Goal: Task Accomplishment & Management: Use online tool/utility

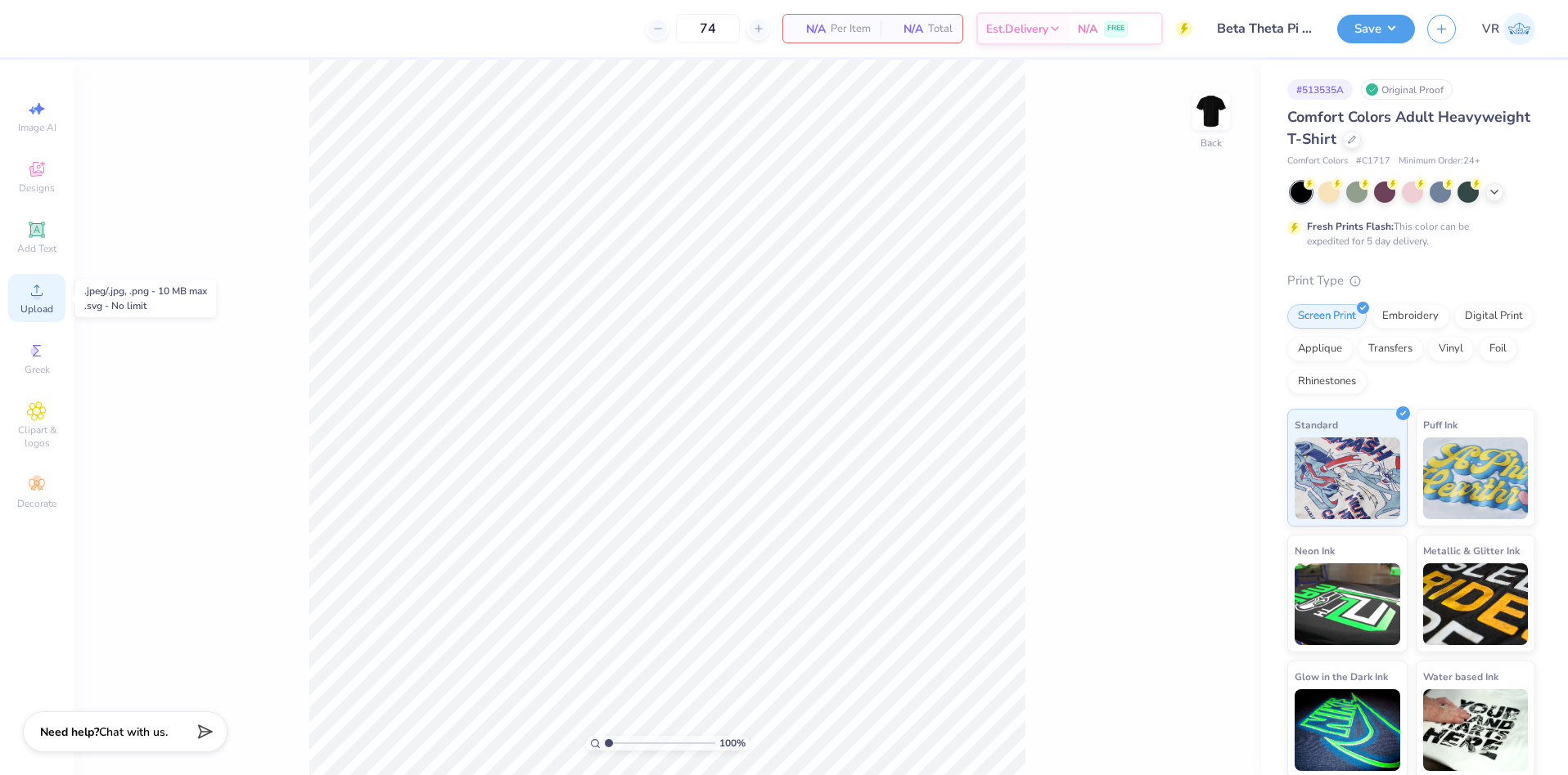
click at [29, 296] on icon at bounding box center [37, 290] width 20 height 20
click at [44, 305] on span "Upload" at bounding box center [37, 309] width 32 height 13
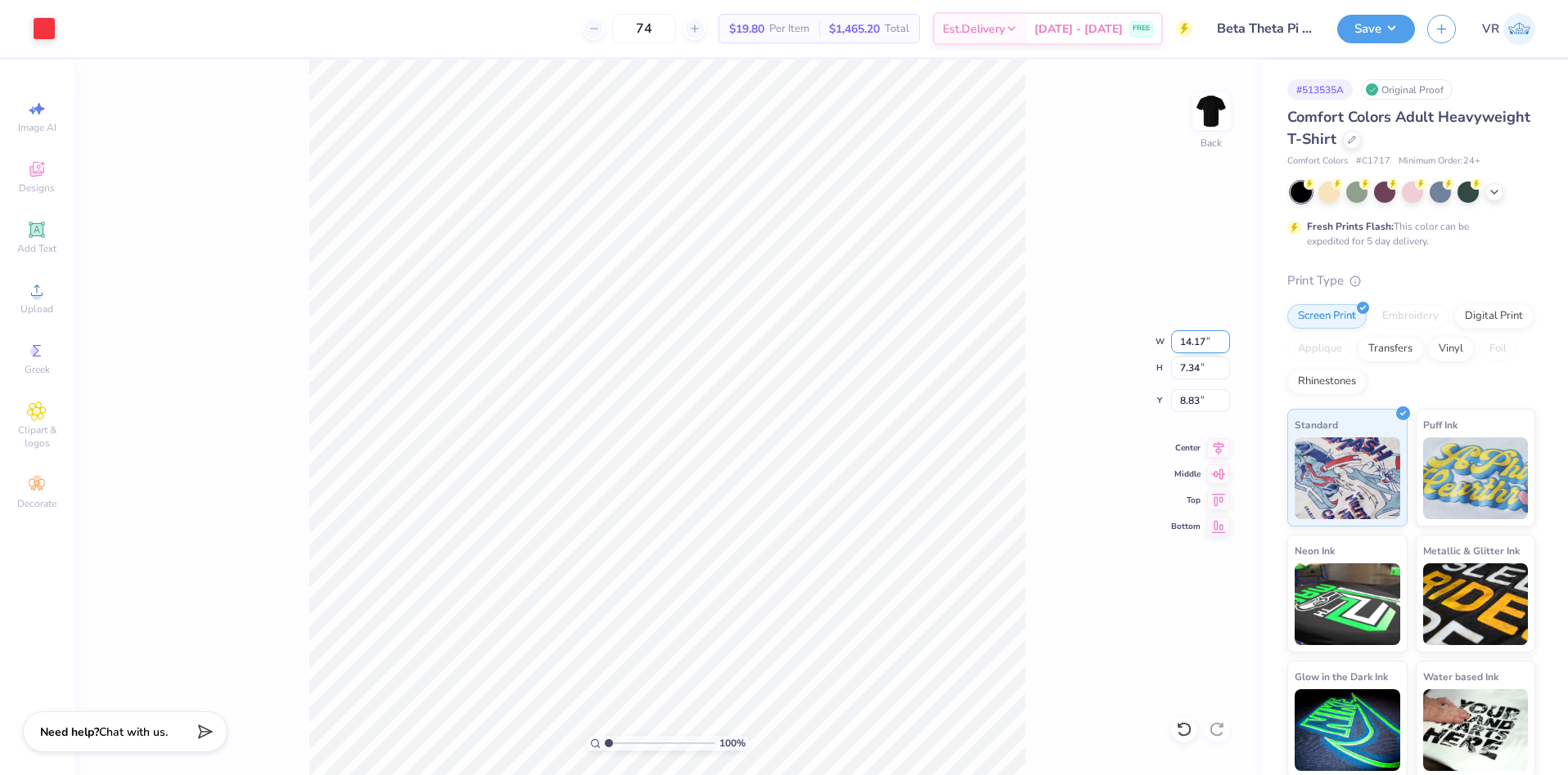
click at [1195, 344] on input "14.17" at bounding box center [1200, 341] width 59 height 23
type input "4.00"
type input "2.07"
click at [1193, 404] on input "11.46" at bounding box center [1200, 400] width 59 height 23
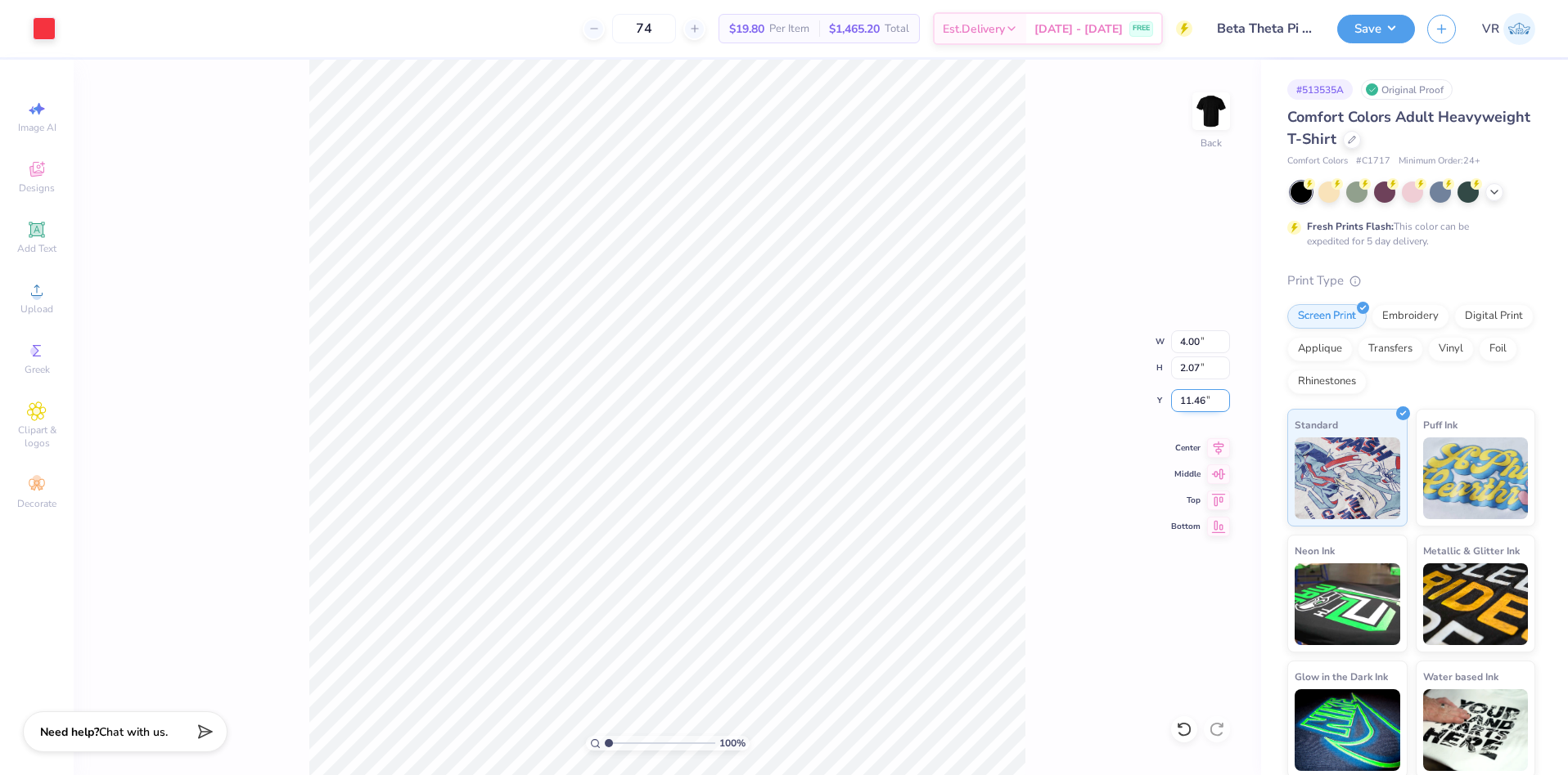
click at [1193, 404] on input "11.46" at bounding box center [1200, 400] width 59 height 23
type input "3.00"
click at [1208, 120] on img at bounding box center [1211, 111] width 66 height 66
click at [27, 288] on icon at bounding box center [37, 290] width 20 height 20
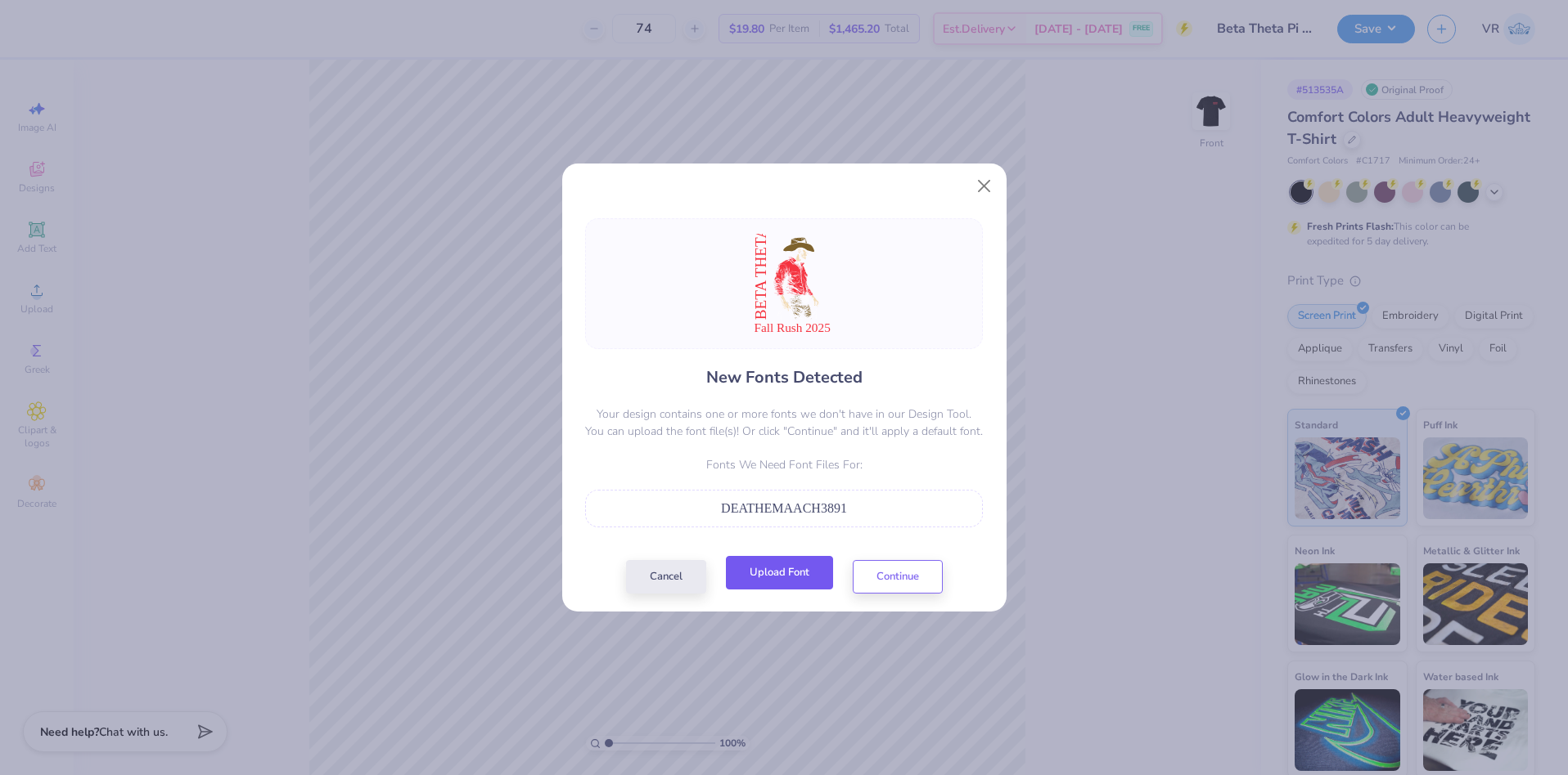
click at [757, 566] on button "Upload Font" at bounding box center [780, 573] width 108 height 33
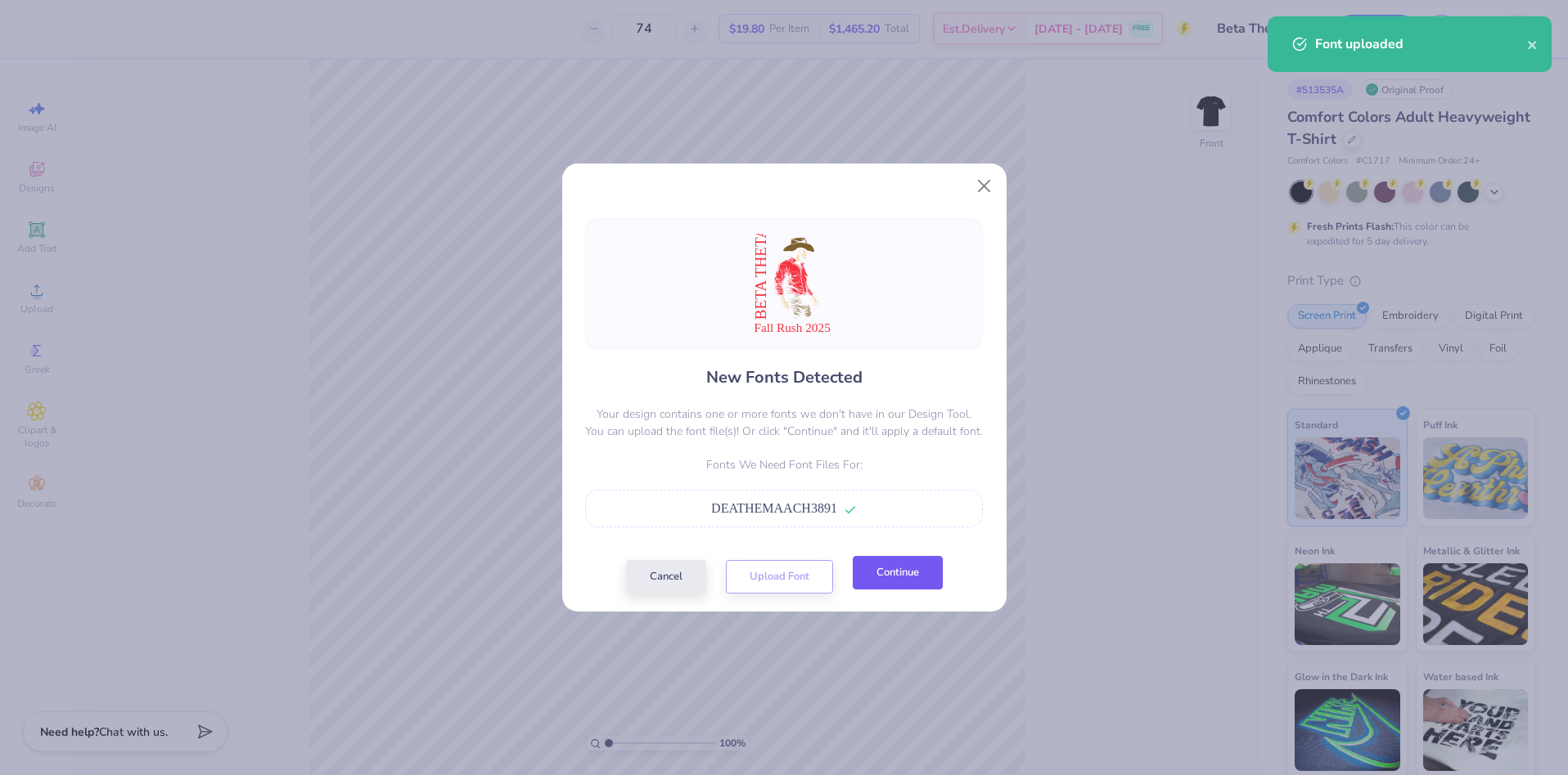
click at [894, 575] on button "Continue" at bounding box center [898, 573] width 90 height 33
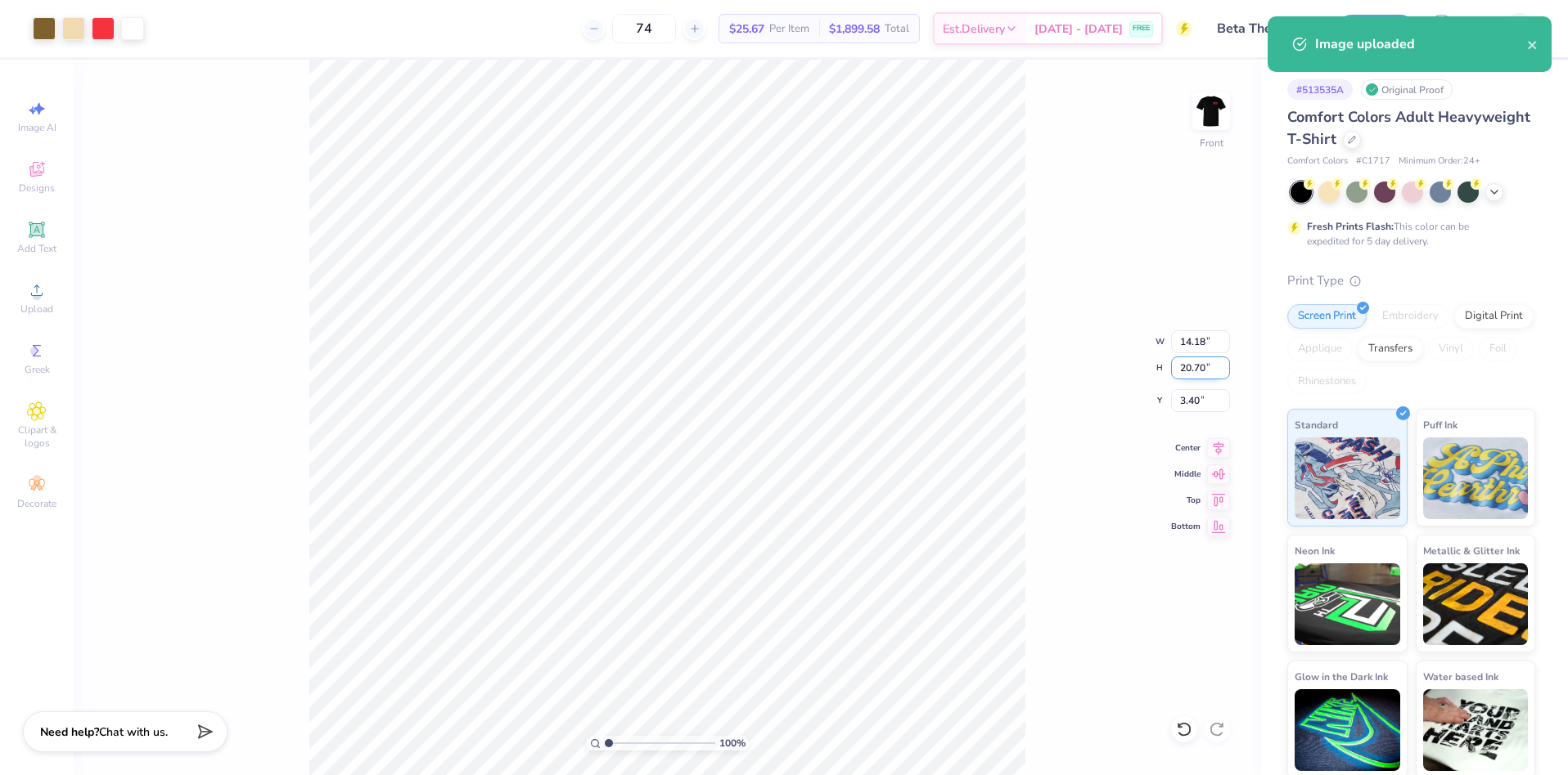
click at [1187, 371] on input "20.70" at bounding box center [1200, 368] width 59 height 23
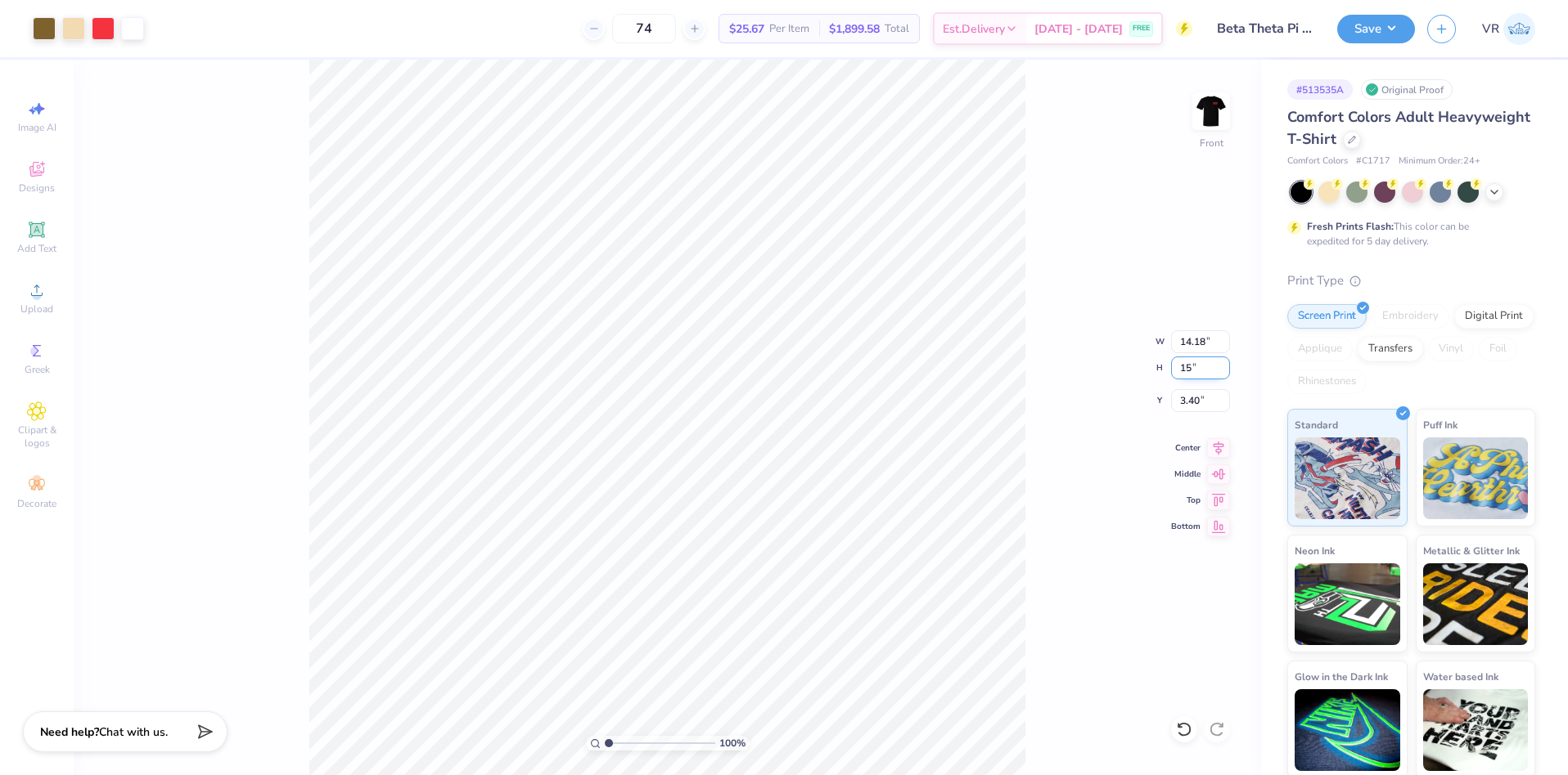
type input "15"
type input "10.28"
type input "15.00"
click at [1194, 401] on input "6.25" at bounding box center [1200, 400] width 59 height 23
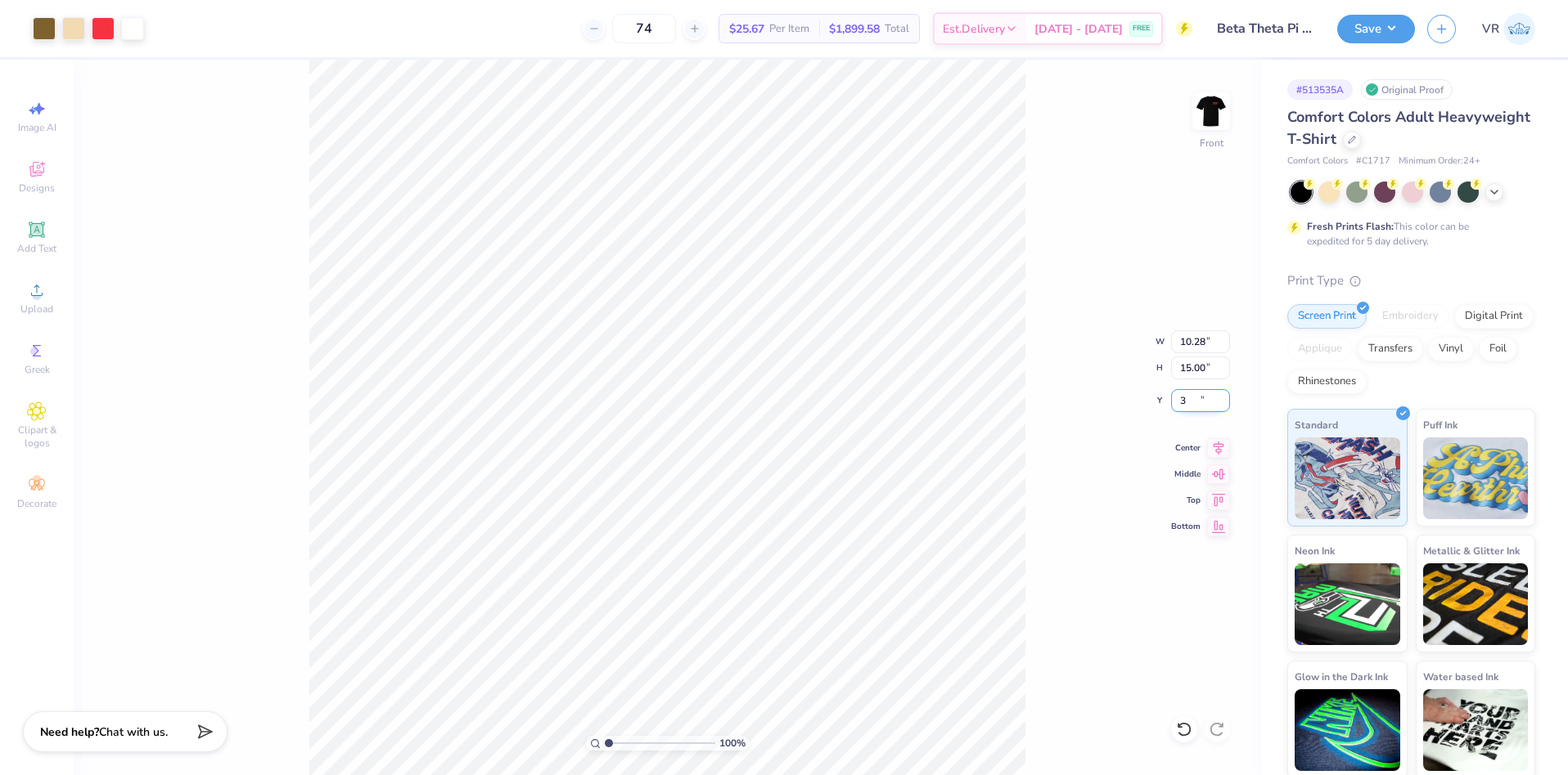
type input "3.00"
click at [1190, 341] on input "10.28" at bounding box center [1200, 341] width 59 height 23
type input "10.00"
type input "14.60"
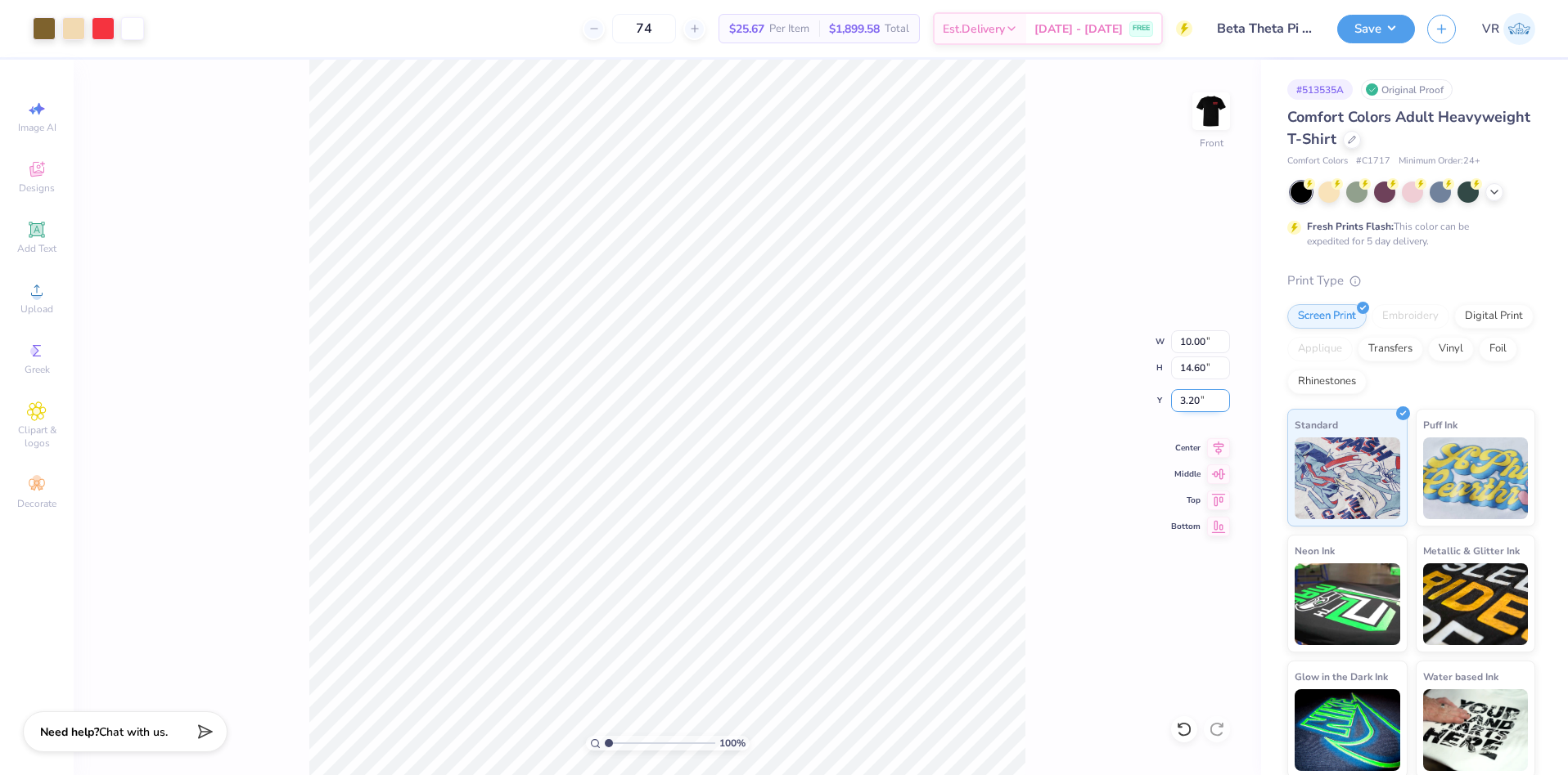
click at [1188, 405] on input "3.20" at bounding box center [1200, 400] width 59 height 23
click at [1189, 405] on input "3.20" at bounding box center [1200, 400] width 59 height 23
type input "3.00"
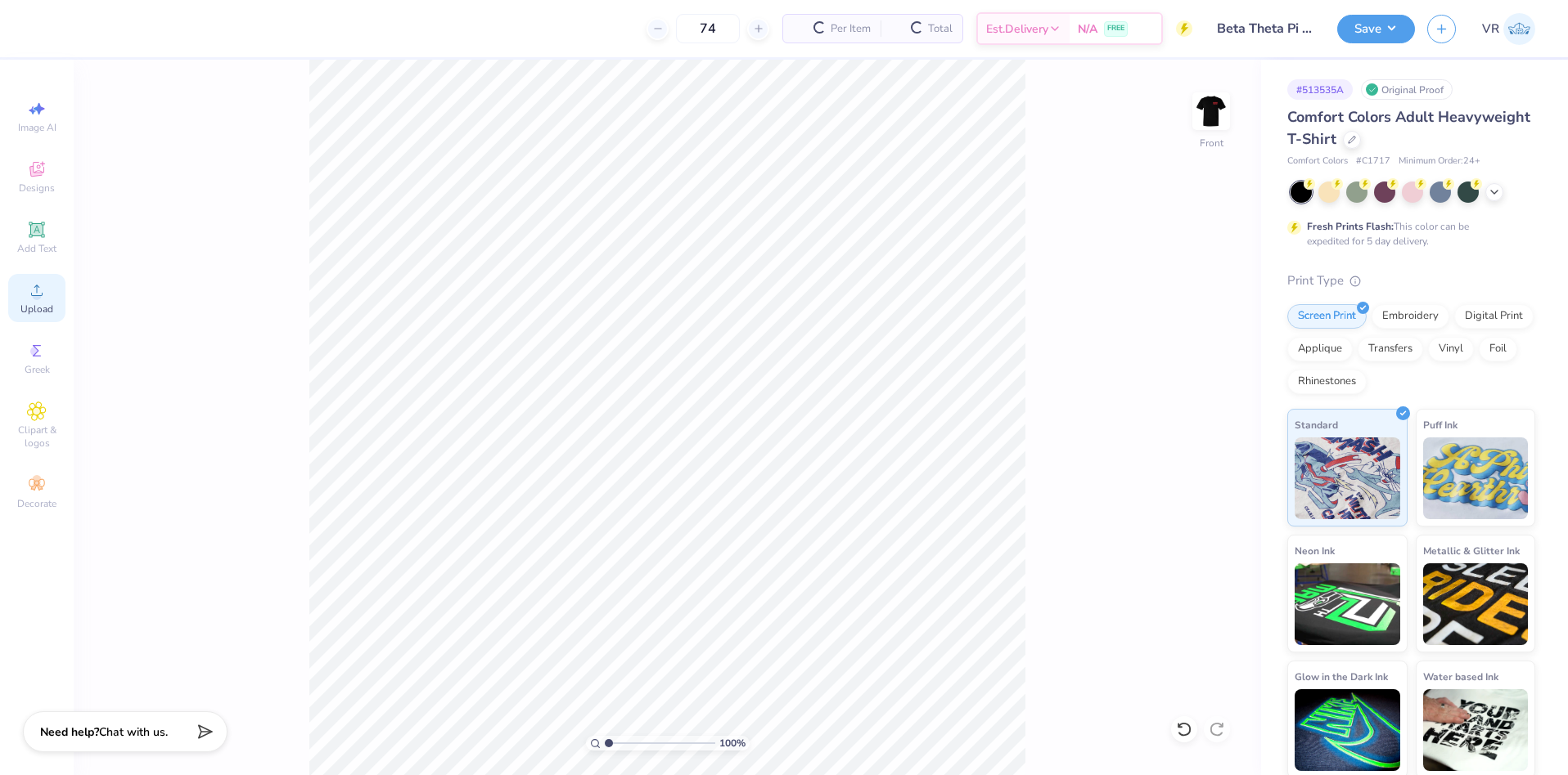
click at [29, 303] on span "Upload" at bounding box center [37, 309] width 32 height 13
click at [46, 290] on icon at bounding box center [37, 290] width 20 height 20
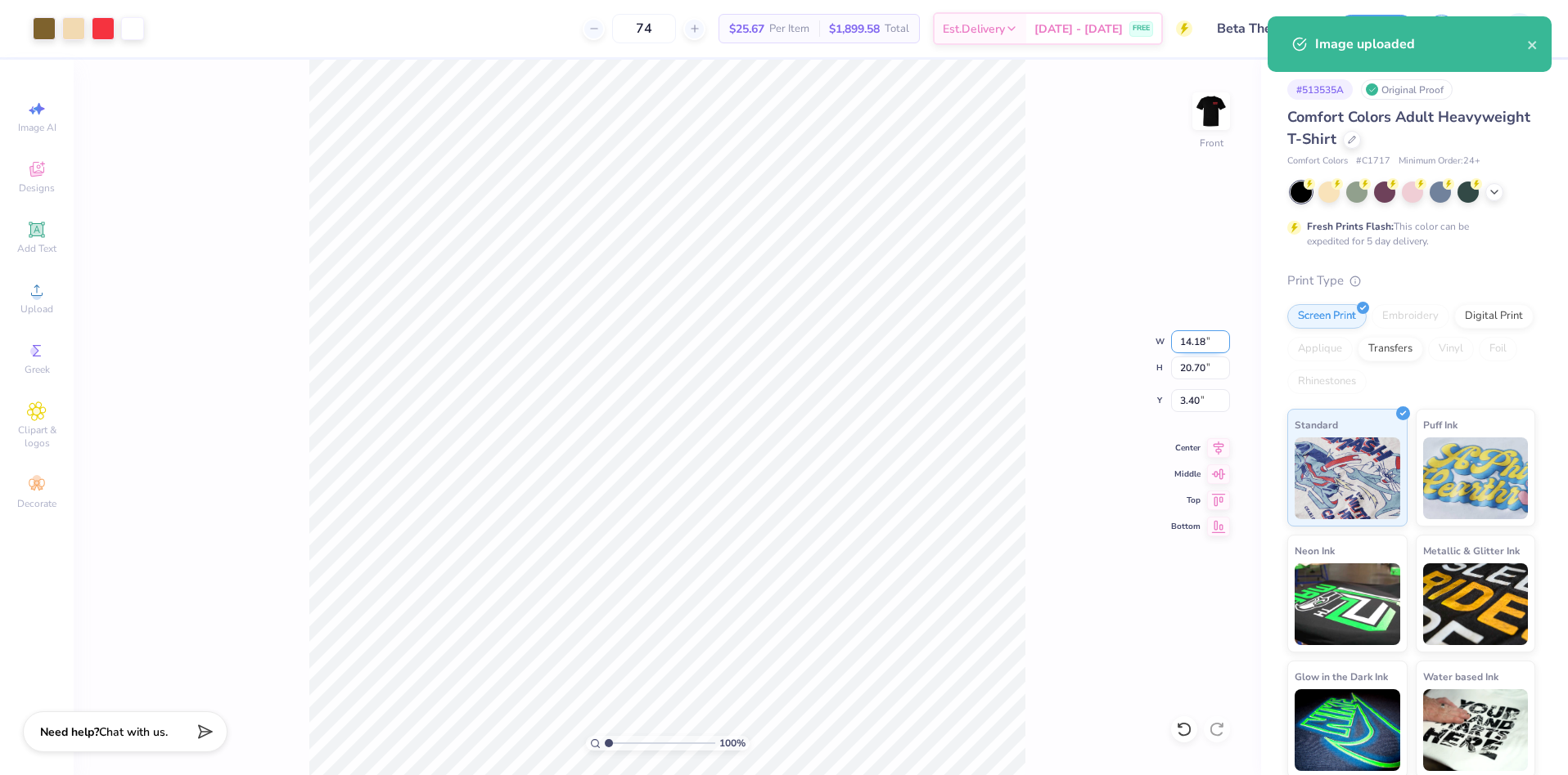
click at [1186, 345] on input "14.18" at bounding box center [1200, 341] width 59 height 23
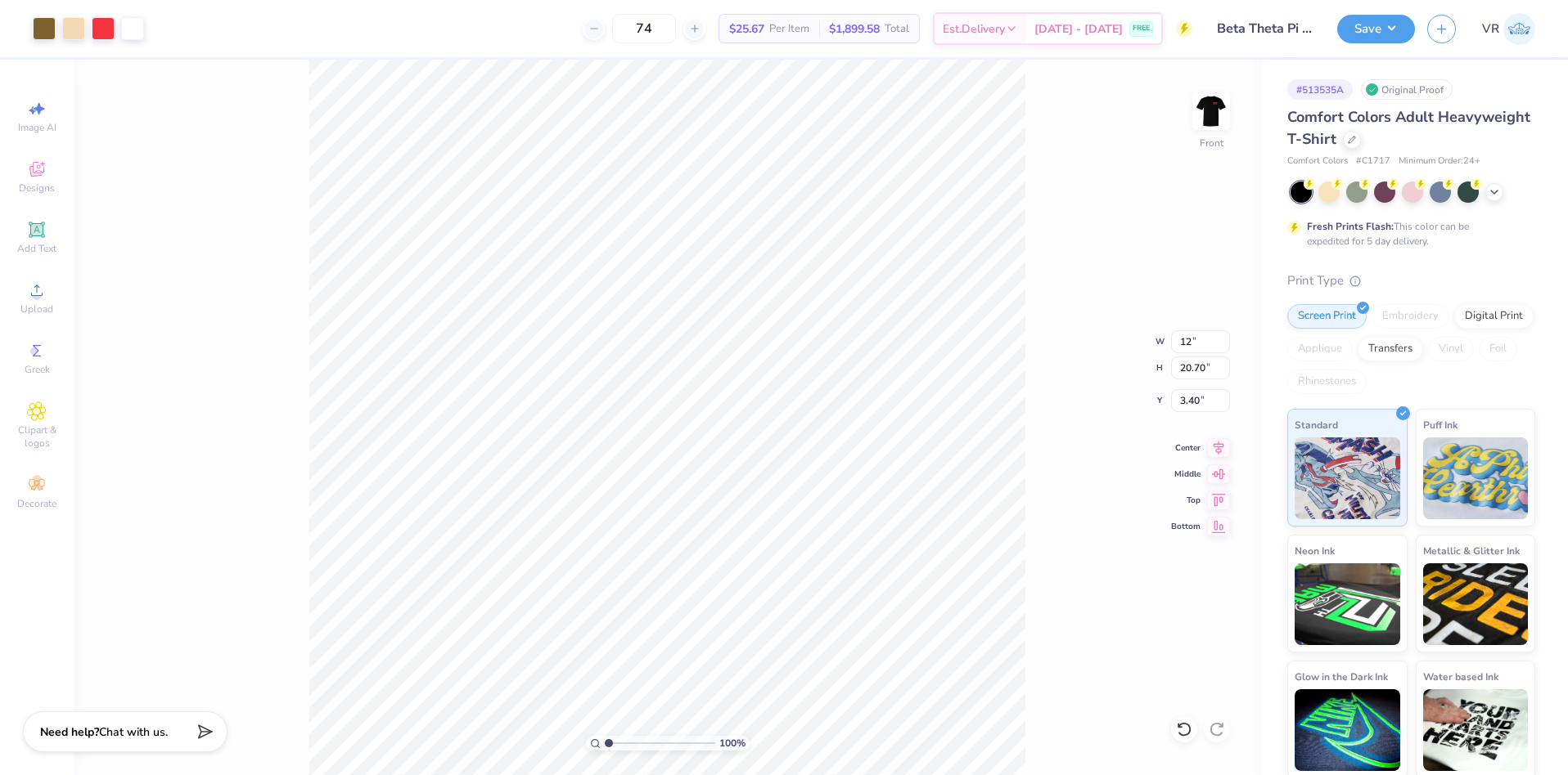
click at [1159, 370] on div "100 % Front W 12 12 " H 20.70 20.70 " Y 3.40 3.40 " Center Middle Top Bottom" at bounding box center [667, 417] width 1188 height 716
type input "12.00"
type input "17.51"
type input "4.99"
click at [1183, 364] on div "100 % Front W 12.00 H 17.51 Y 4.99 Center Middle Top Bottom" at bounding box center [667, 417] width 1188 height 716
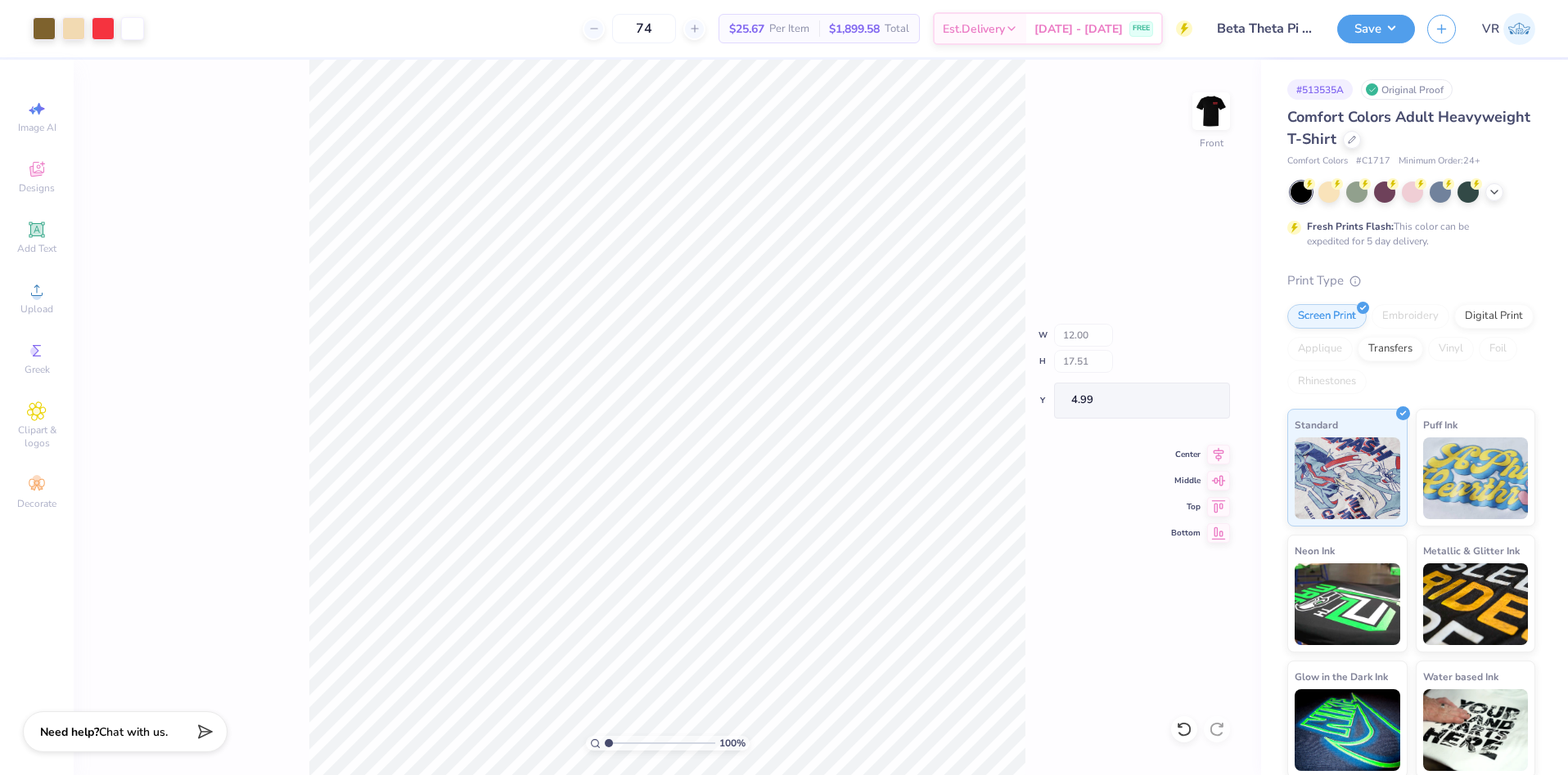
click at [1183, 364] on div "100 % Front W 12.00 H 17.51 Y 4.99 Center Middle Top Bottom" at bounding box center [667, 417] width 1188 height 716
click at [754, 589] on li "Group" at bounding box center [766, 595] width 128 height 32
click at [1186, 368] on input "17.52" at bounding box center [1200, 368] width 59 height 23
type input "15"
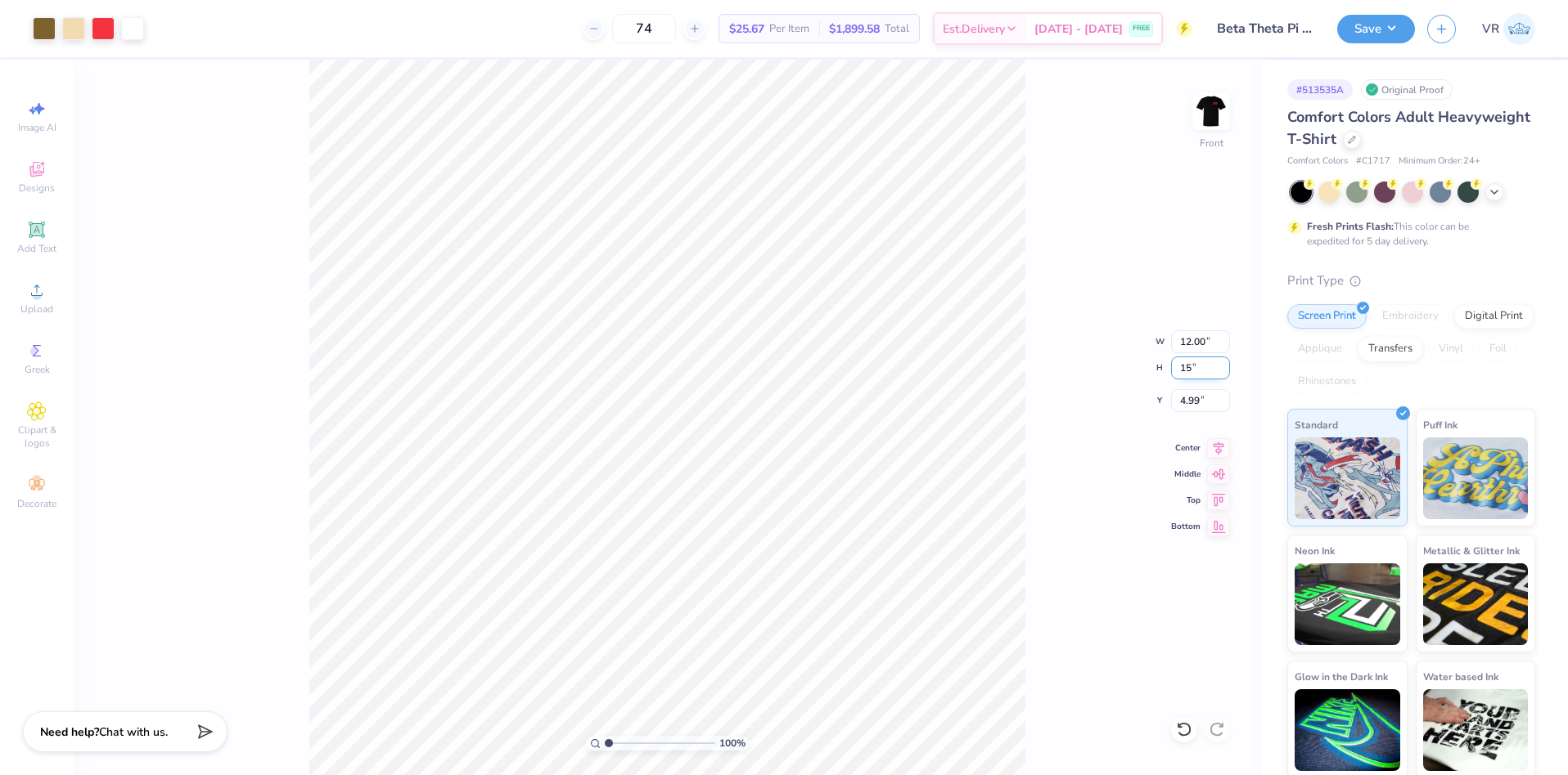
type input "10.27"
type input "15.00"
click at [1190, 402] on input "6.25" at bounding box center [1200, 400] width 59 height 23
type input "3.00"
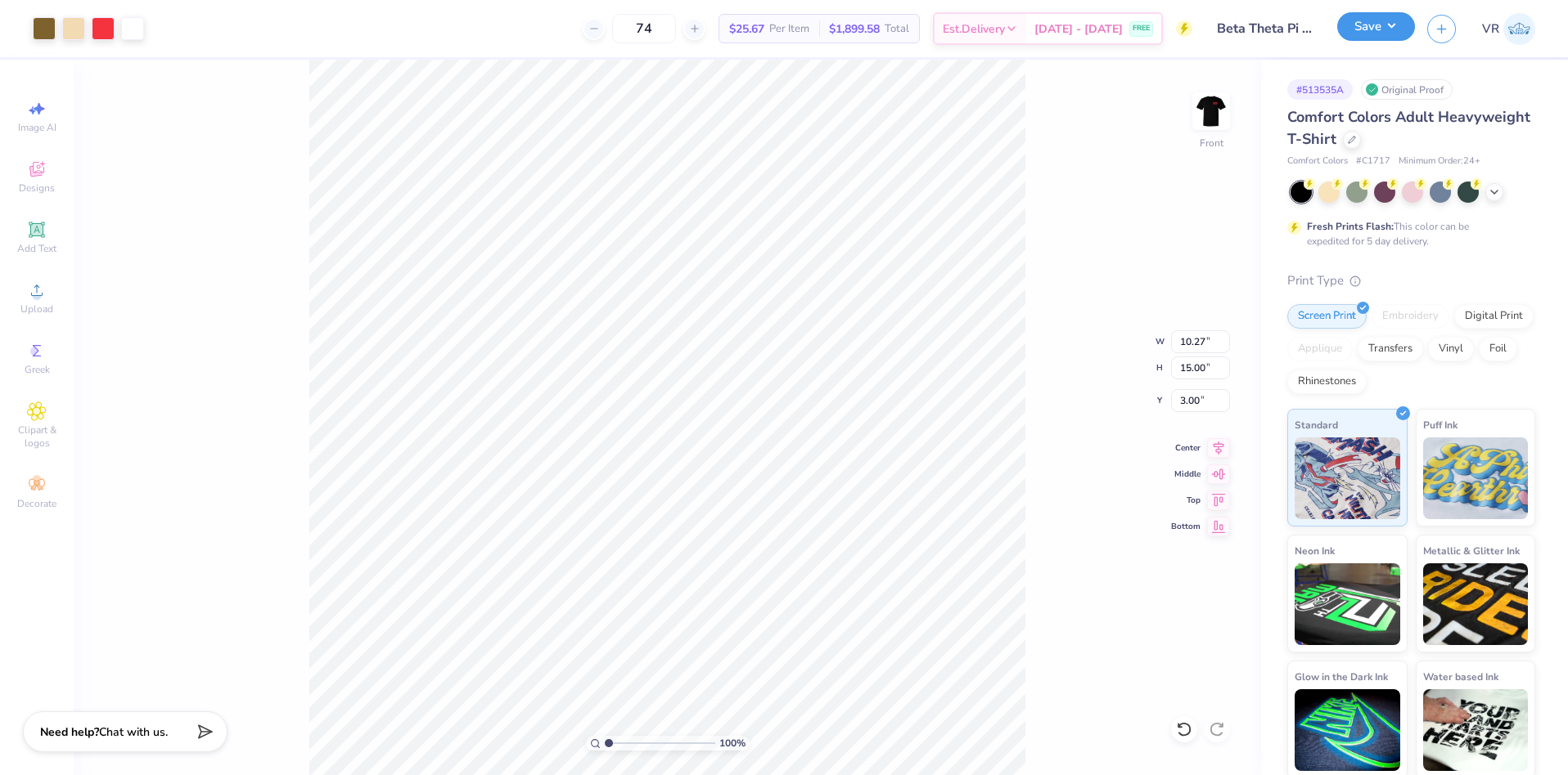
click at [1380, 29] on button "Save" at bounding box center [1376, 26] width 78 height 29
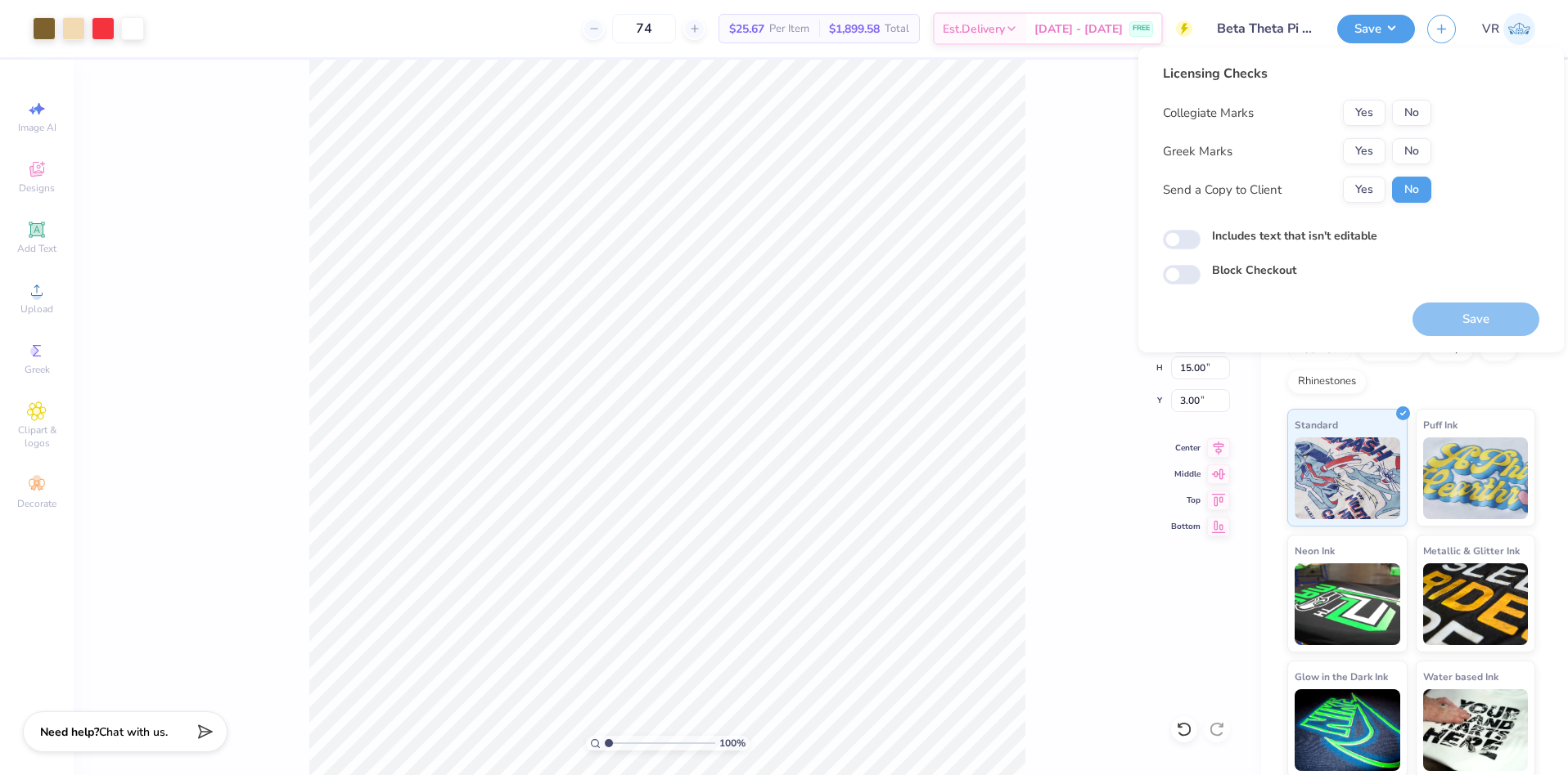
click at [1080, 184] on div "100 % Front W 10.27 10.27 " H 15.00 15.00 " Y 3.00 3.00 " Center Middle Top Bot…" at bounding box center [667, 417] width 1188 height 716
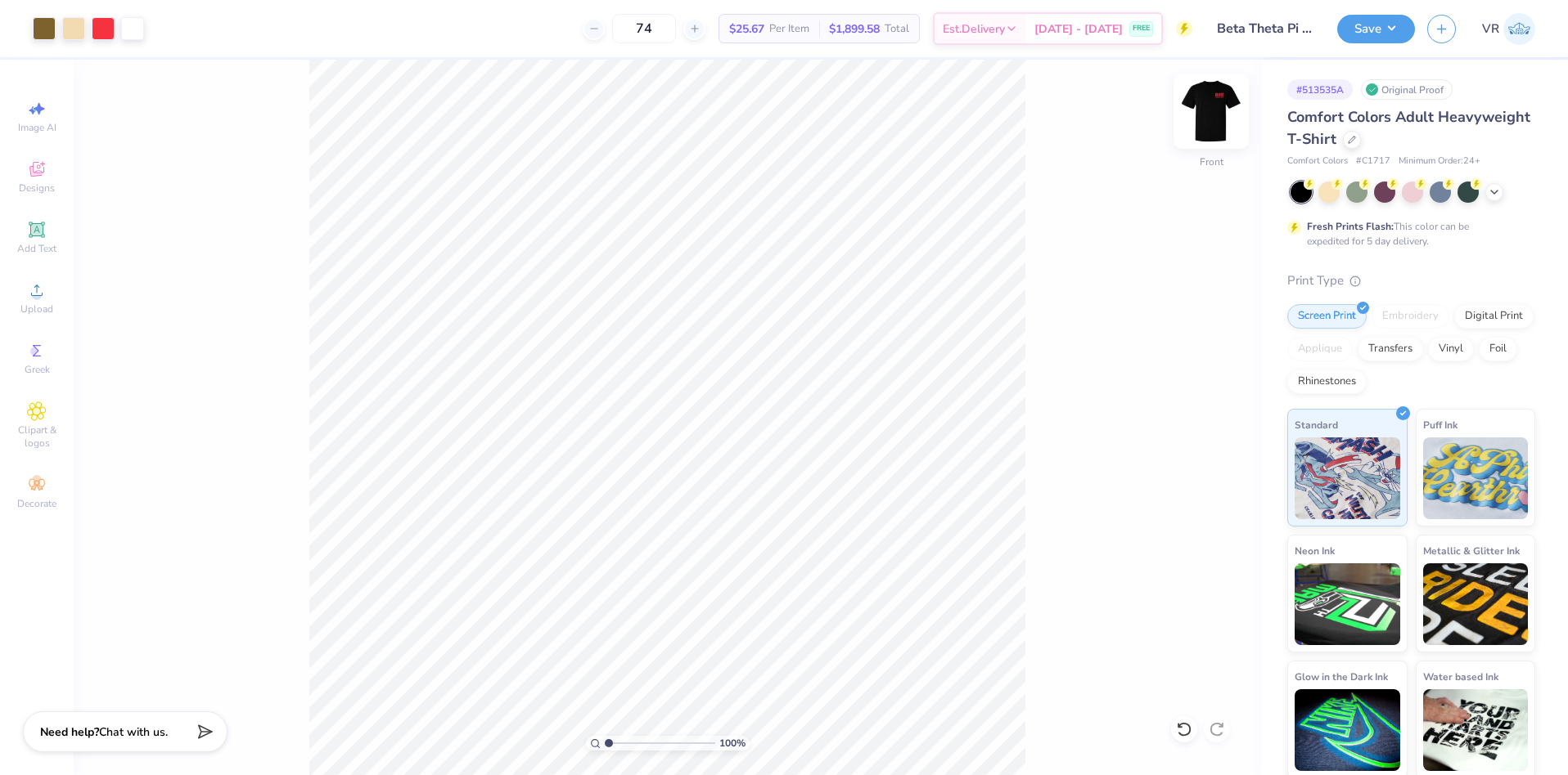
click at [1206, 113] on img at bounding box center [1211, 111] width 66 height 66
click at [1354, 35] on button "Save" at bounding box center [1376, 26] width 78 height 29
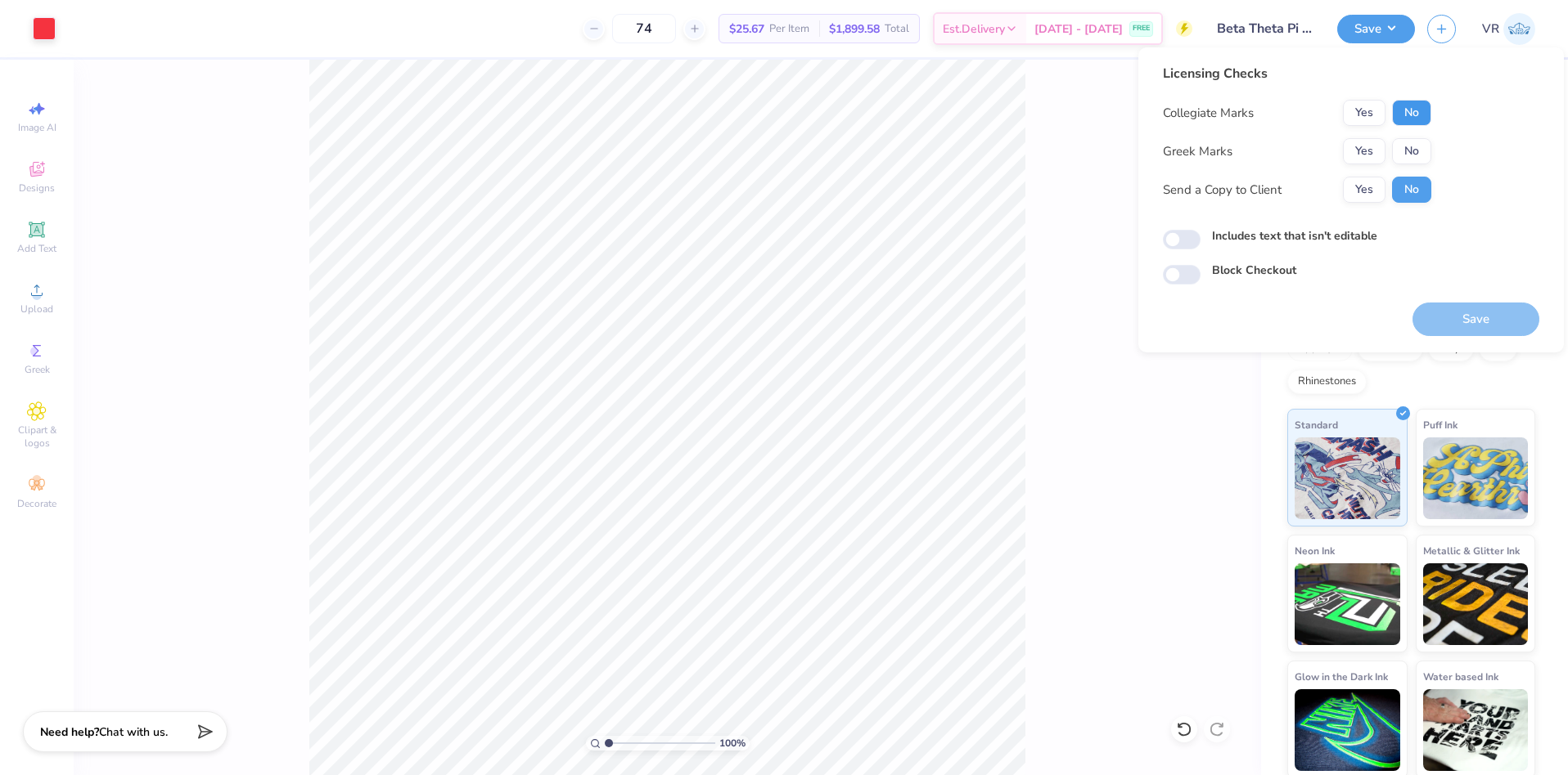
click at [1416, 115] on button "No" at bounding box center [1412, 113] width 39 height 26
click at [1352, 147] on button "Yes" at bounding box center [1365, 151] width 43 height 26
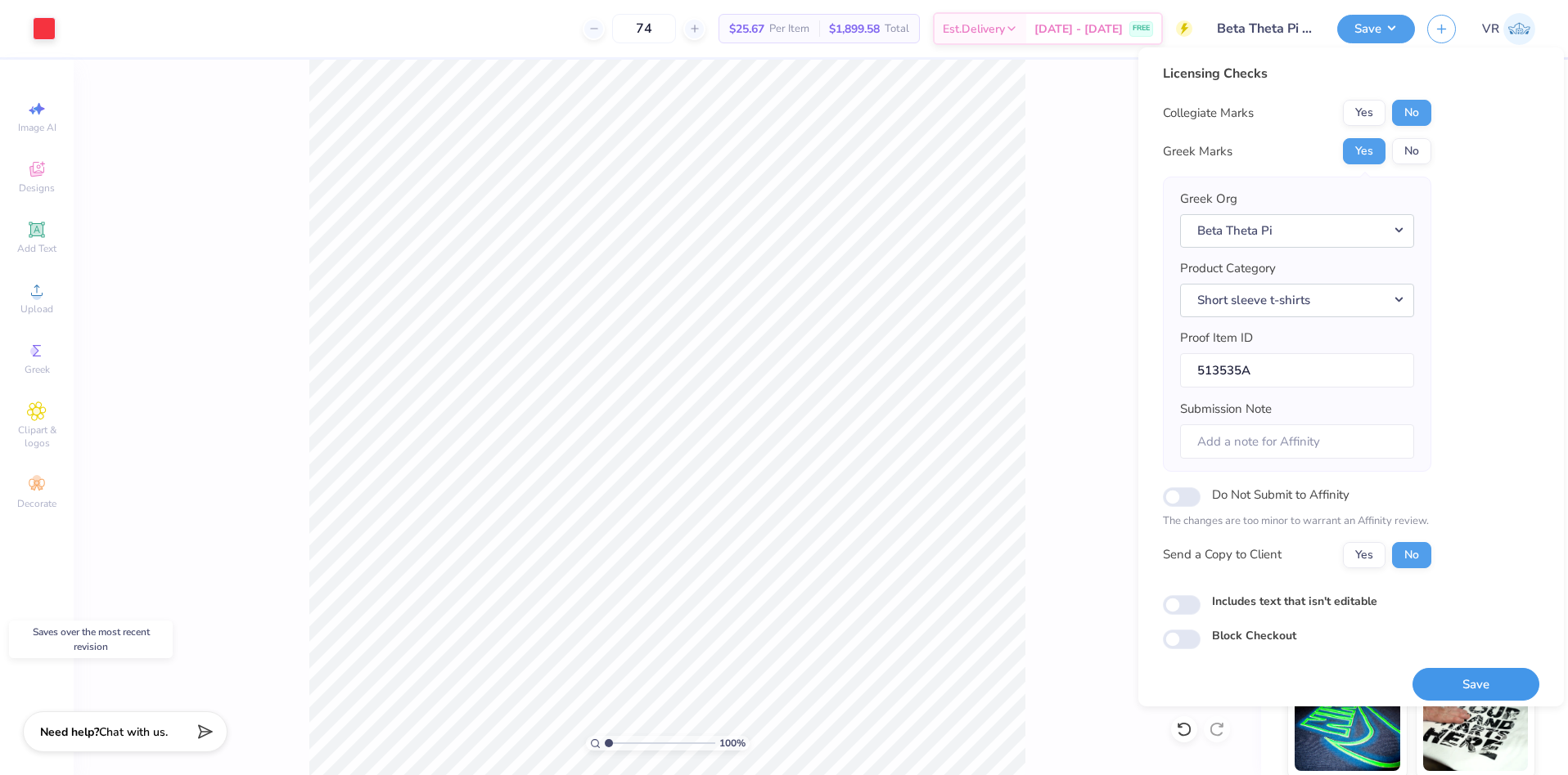
click at [1433, 686] on button "Save" at bounding box center [1476, 685] width 127 height 33
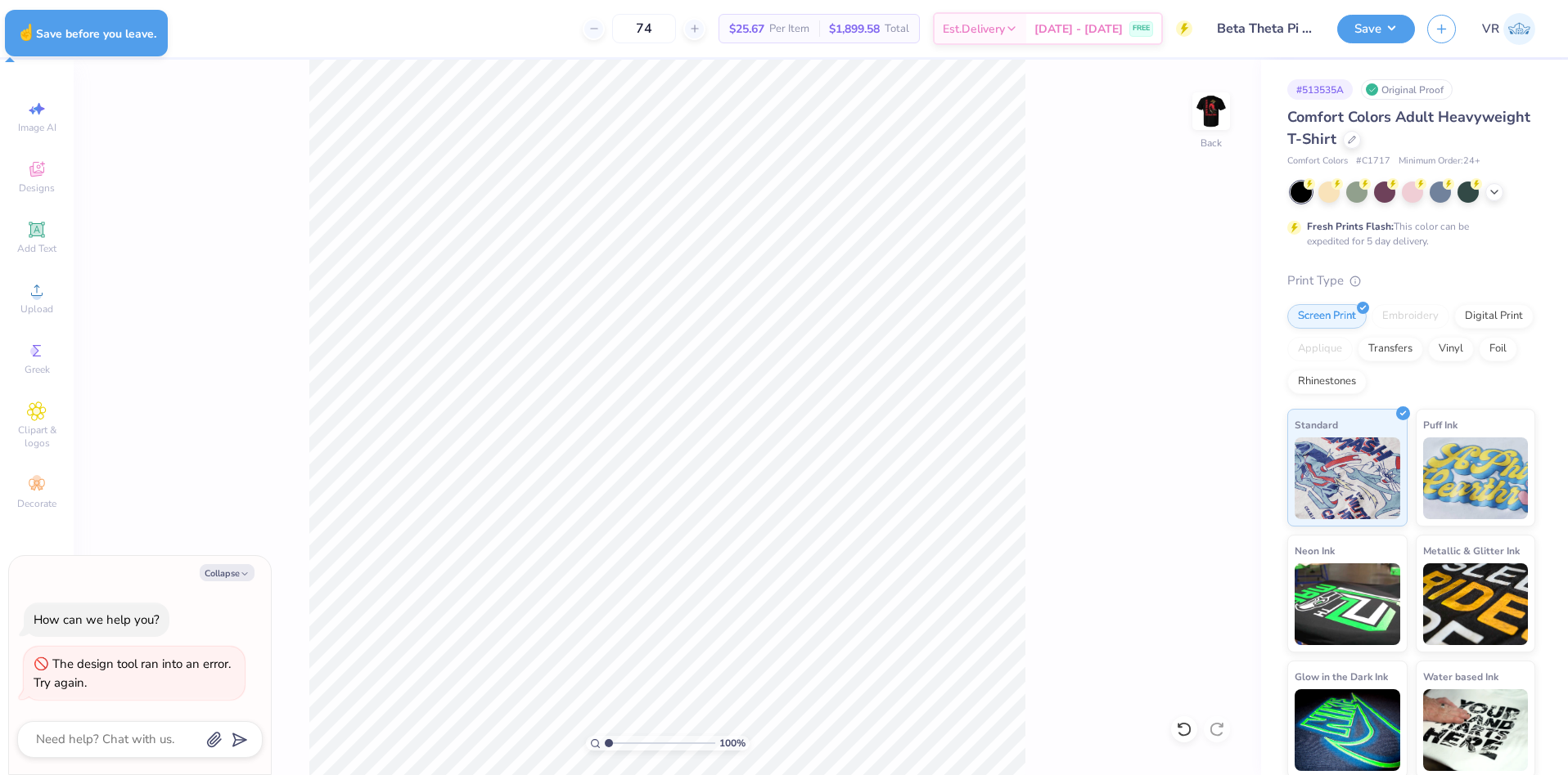
type textarea "x"
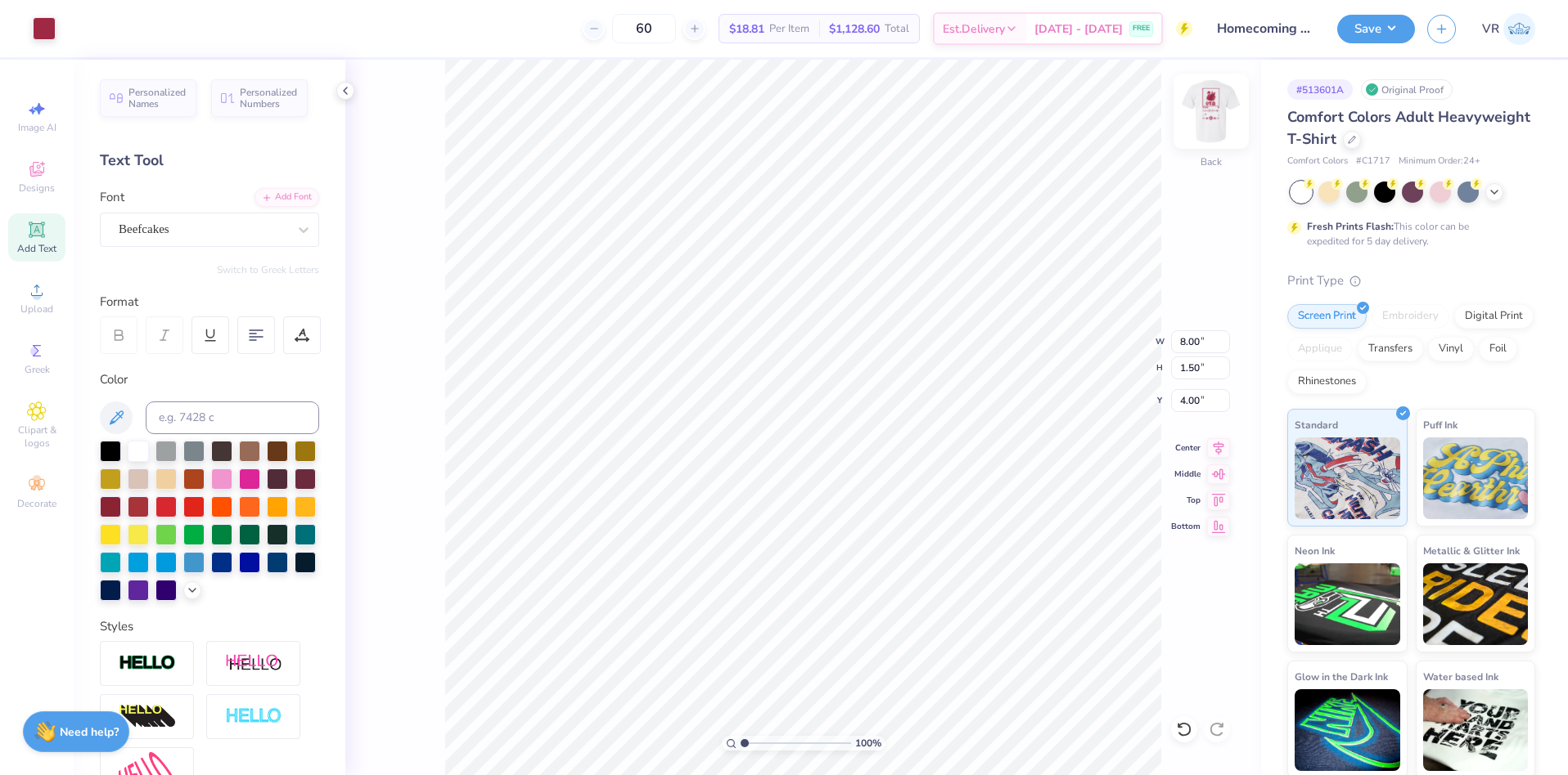
click at [1219, 108] on img at bounding box center [1211, 111] width 66 height 66
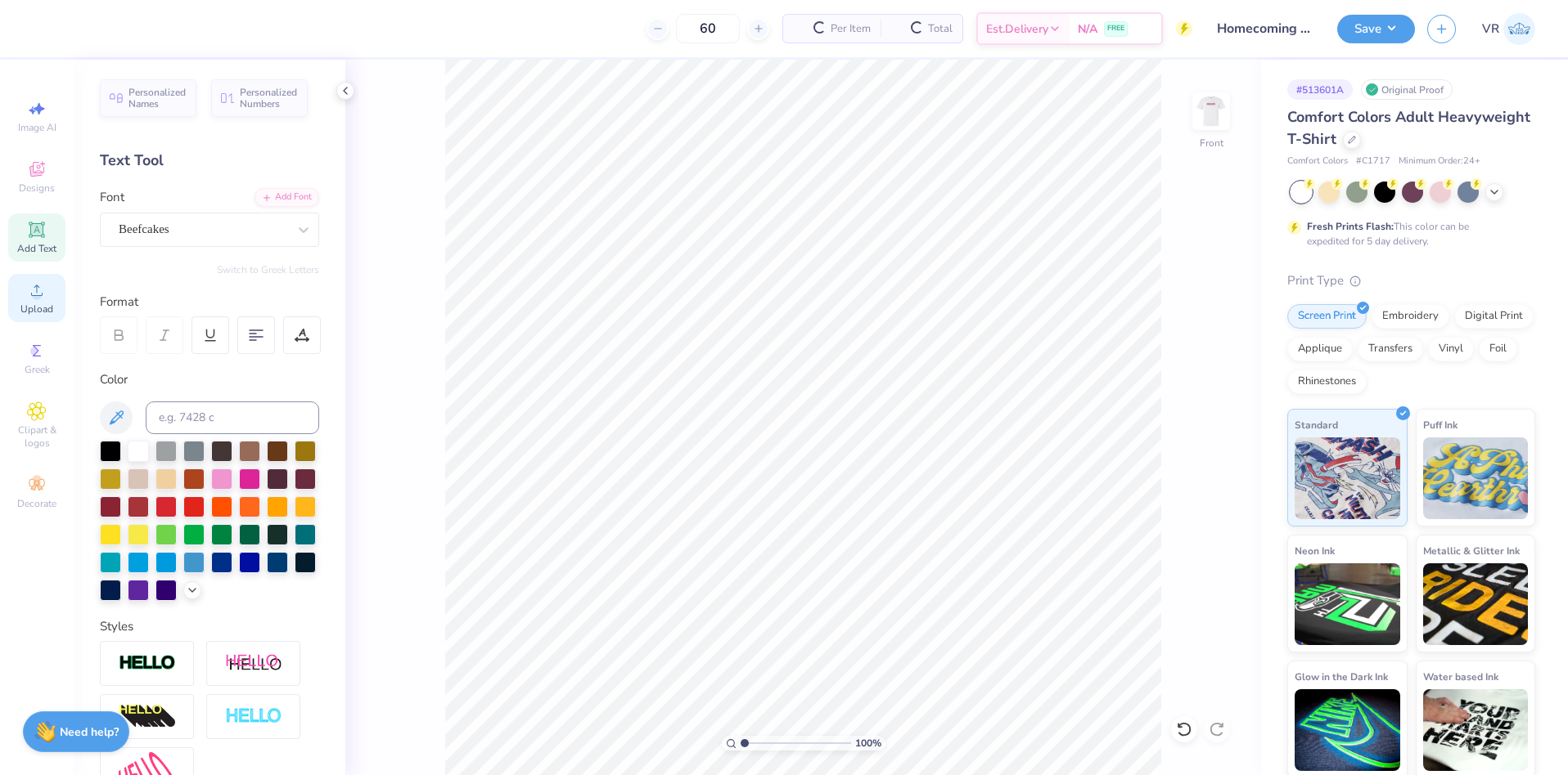
click at [41, 303] on span "Upload" at bounding box center [37, 309] width 32 height 13
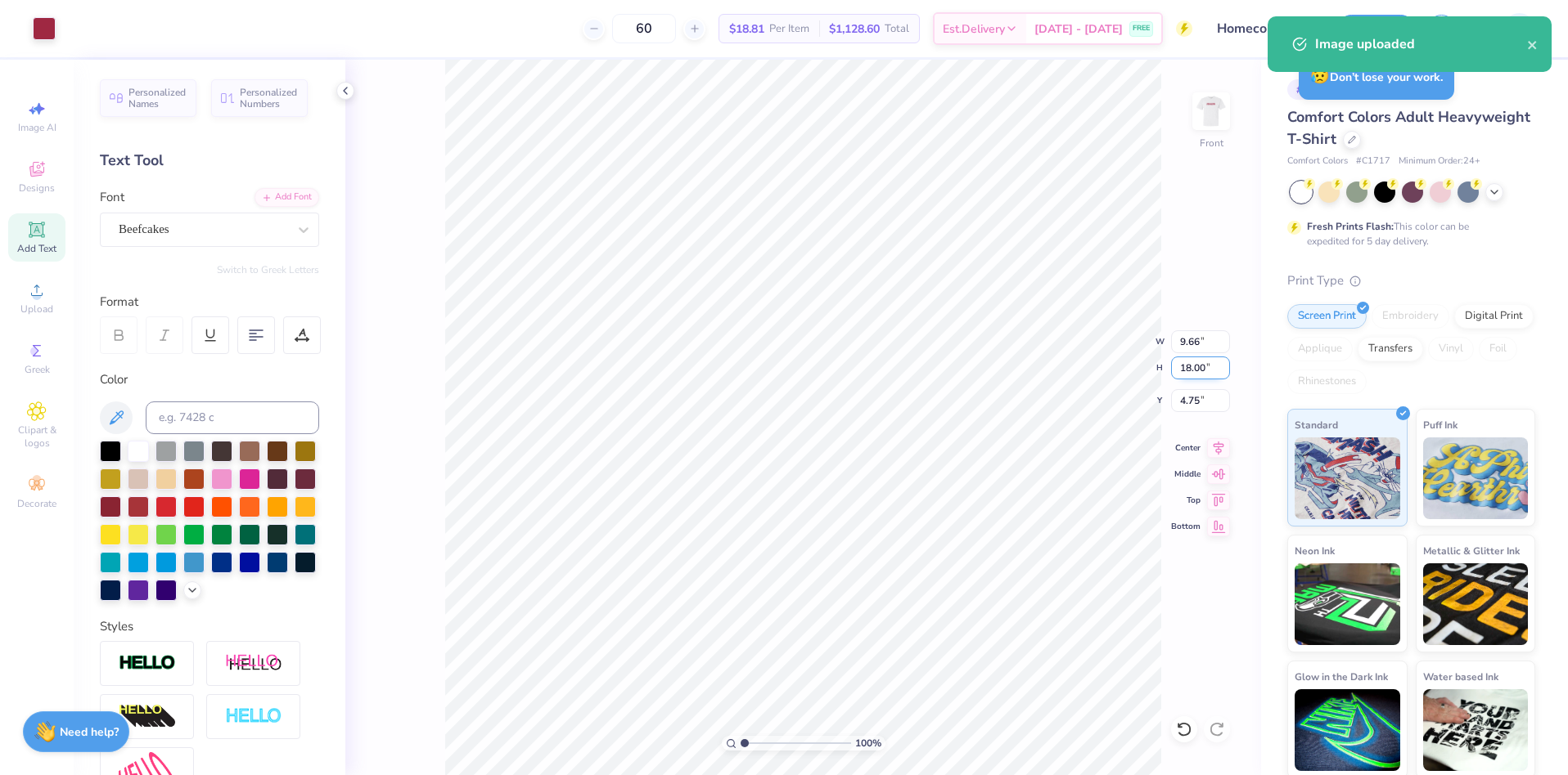
click at [1193, 366] on input "18.00" at bounding box center [1200, 368] width 59 height 23
click at [1192, 366] on input "18.00" at bounding box center [1200, 368] width 59 height 23
type input "15"
type input "8.05"
type input "15.00"
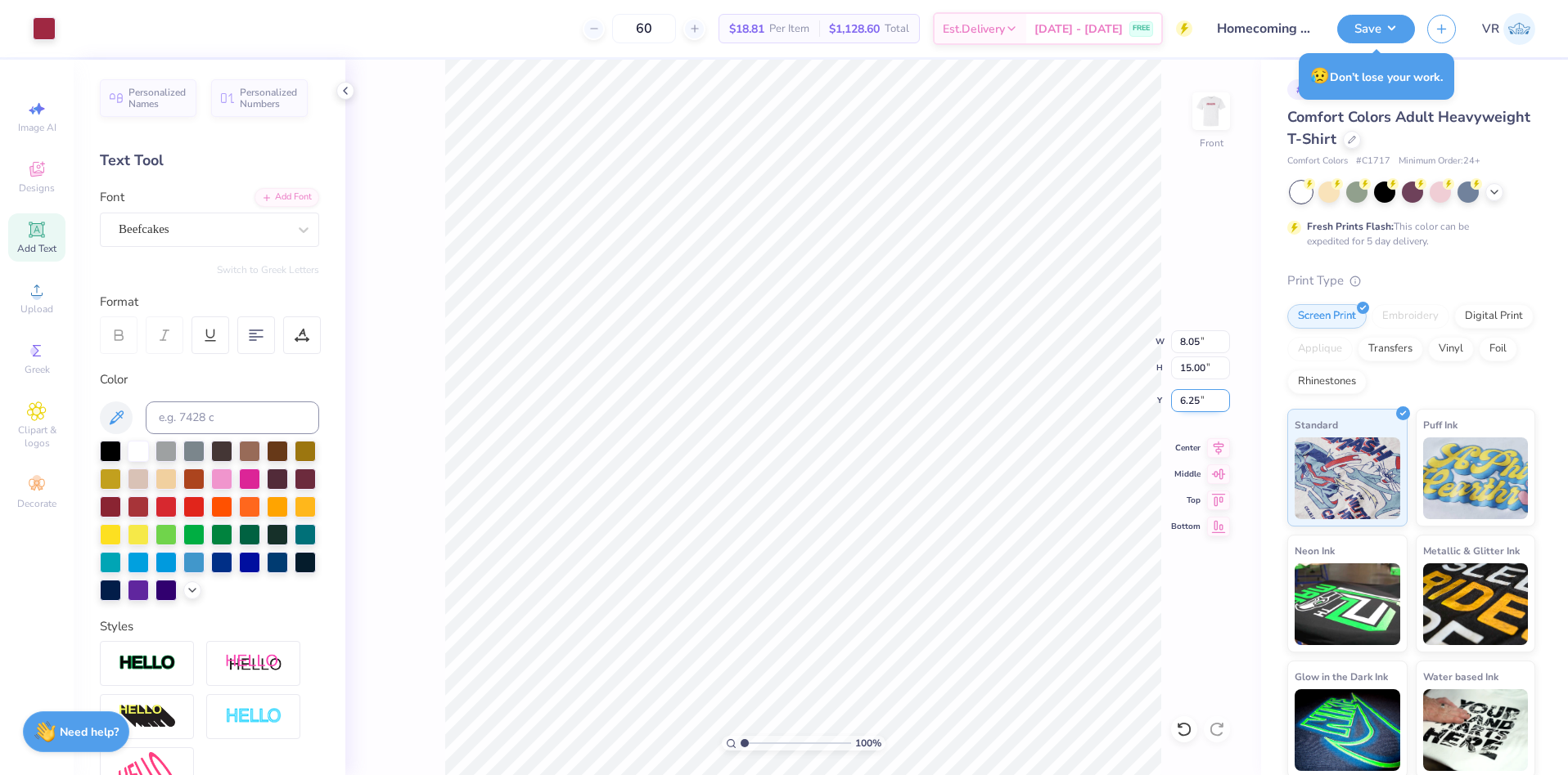
click at [1183, 409] on input "6.25" at bounding box center [1200, 400] width 59 height 23
click at [1186, 402] on input "6.25" at bounding box center [1200, 400] width 59 height 23
click at [1186, 401] on input "6.25" at bounding box center [1200, 400] width 59 height 23
type input "3.00"
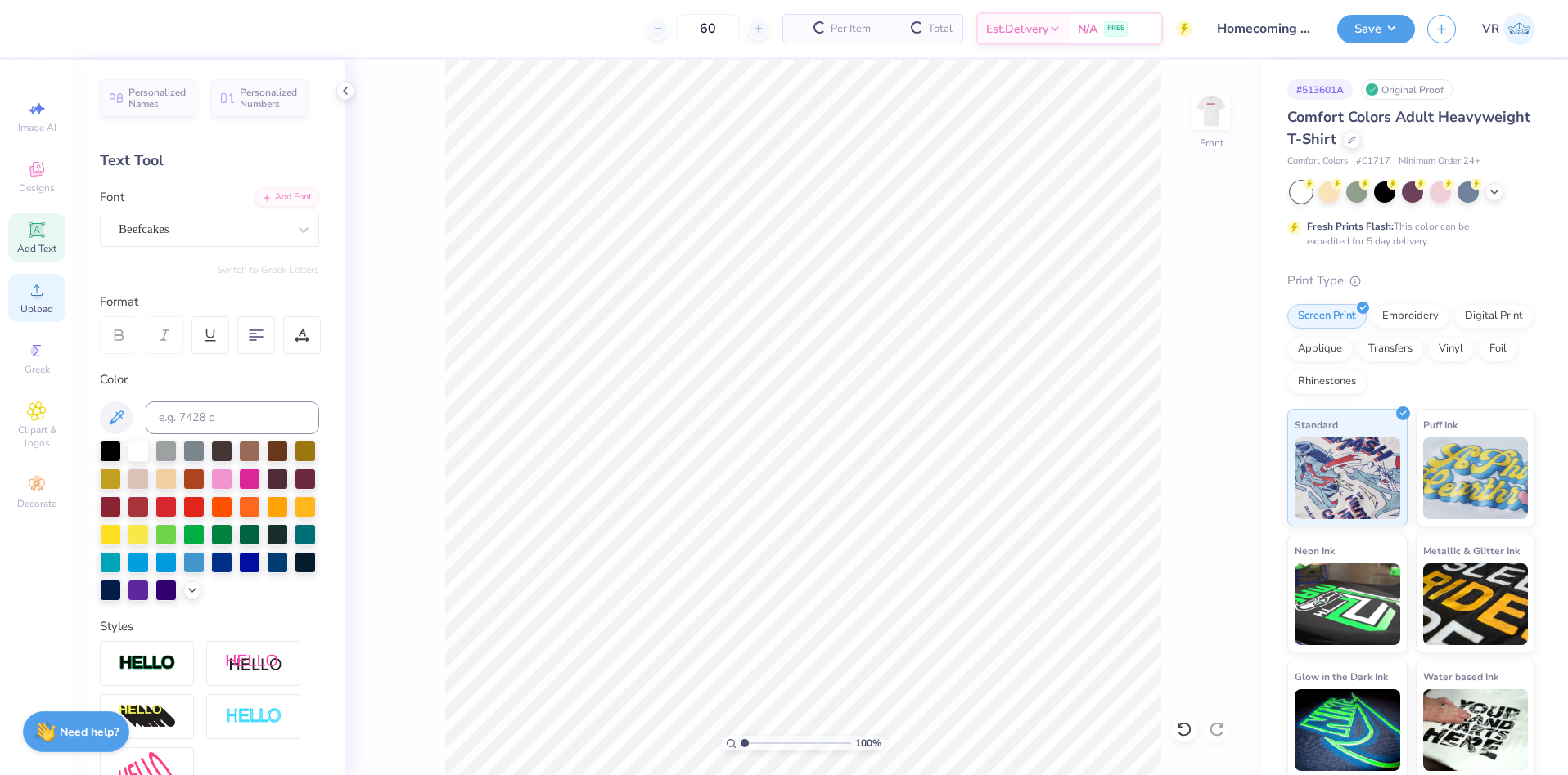
click at [35, 294] on circle at bounding box center [36, 295] width 9 height 9
click at [32, 307] on span "Upload" at bounding box center [37, 309] width 32 height 13
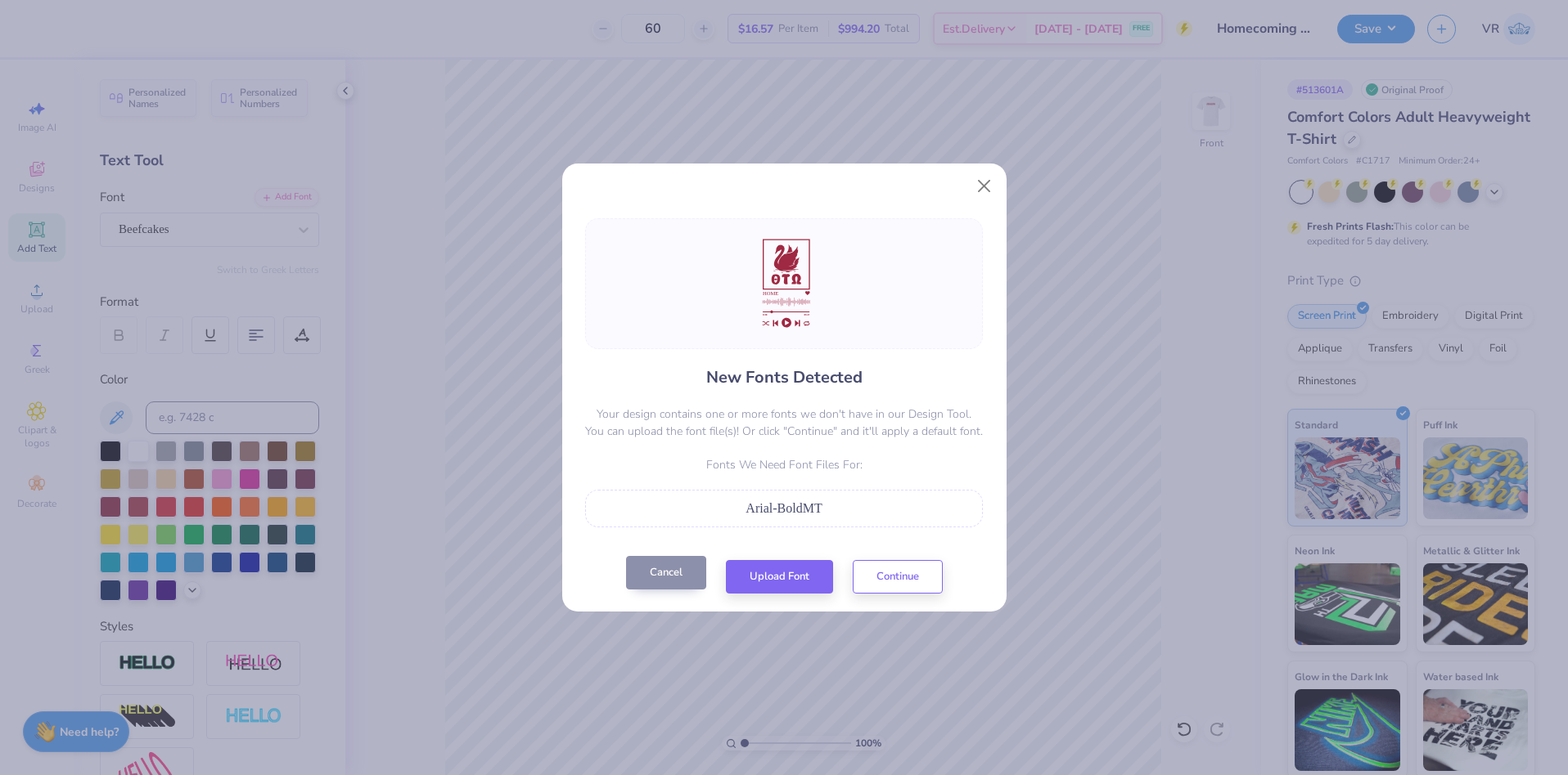
click at [665, 559] on button "Cancel" at bounding box center [666, 573] width 80 height 33
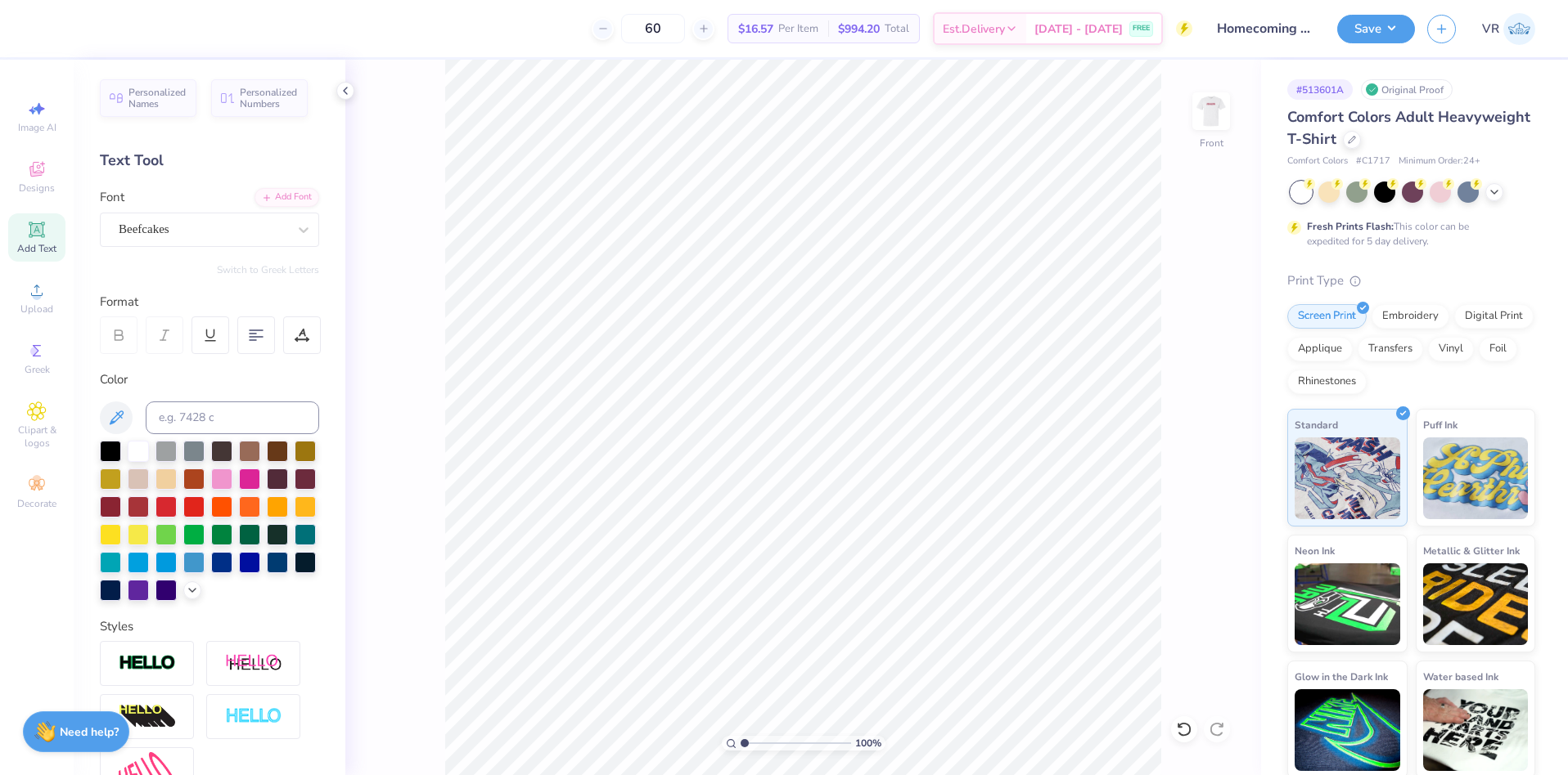
click at [42, 227] on icon at bounding box center [36, 230] width 12 height 12
click at [35, 283] on icon at bounding box center [37, 290] width 20 height 20
click at [49, 298] on div "Upload" at bounding box center [37, 298] width 57 height 49
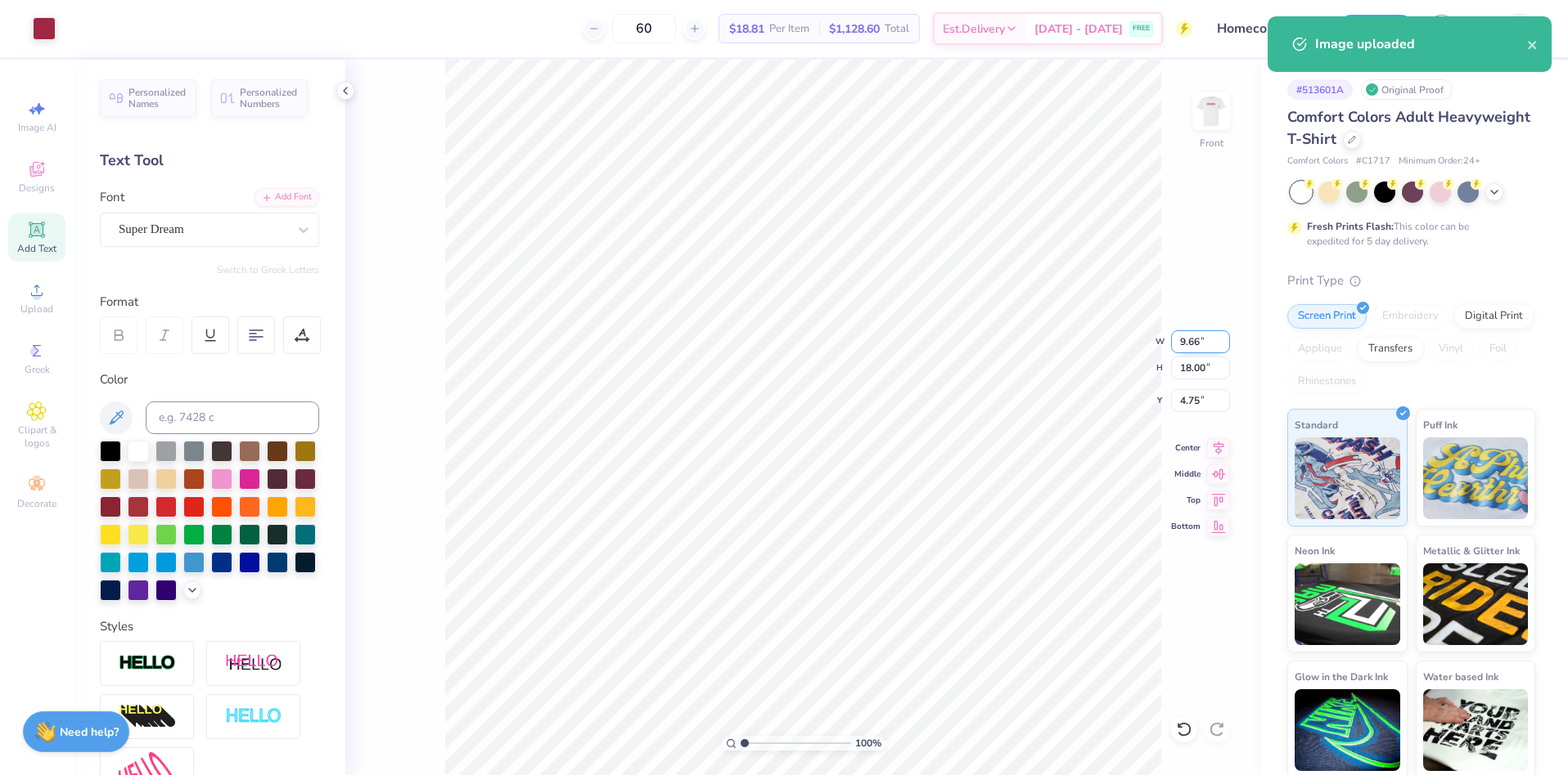
click at [1190, 345] on input "9.66" at bounding box center [1200, 341] width 59 height 23
click at [1188, 364] on input "18.00" at bounding box center [1200, 368] width 59 height 23
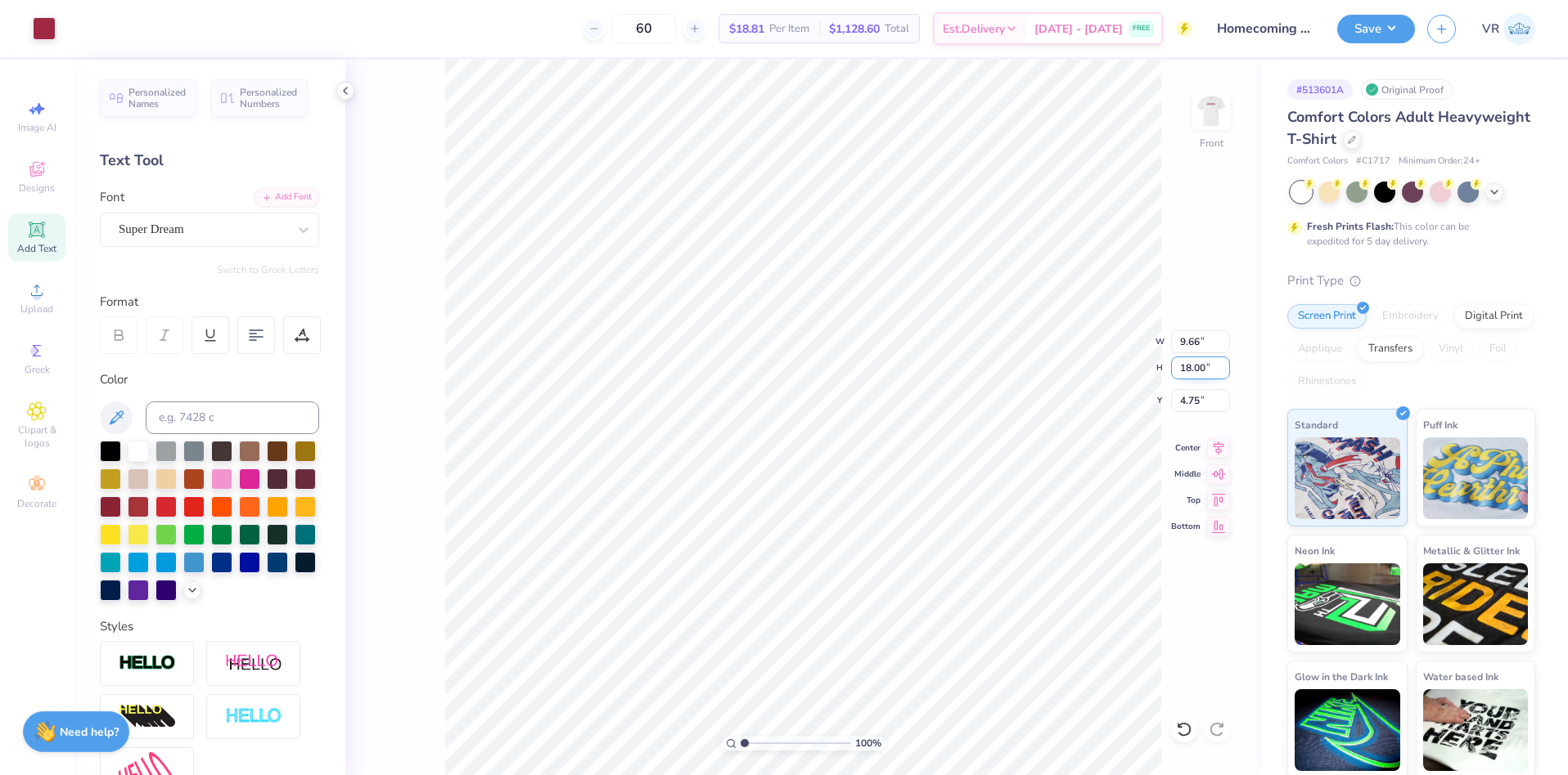
click at [1188, 364] on input "18.00" at bounding box center [1200, 368] width 59 height 23
type input "15"
type input "8.05"
type input "15.00"
click at [1186, 395] on input "6.25" at bounding box center [1200, 400] width 59 height 23
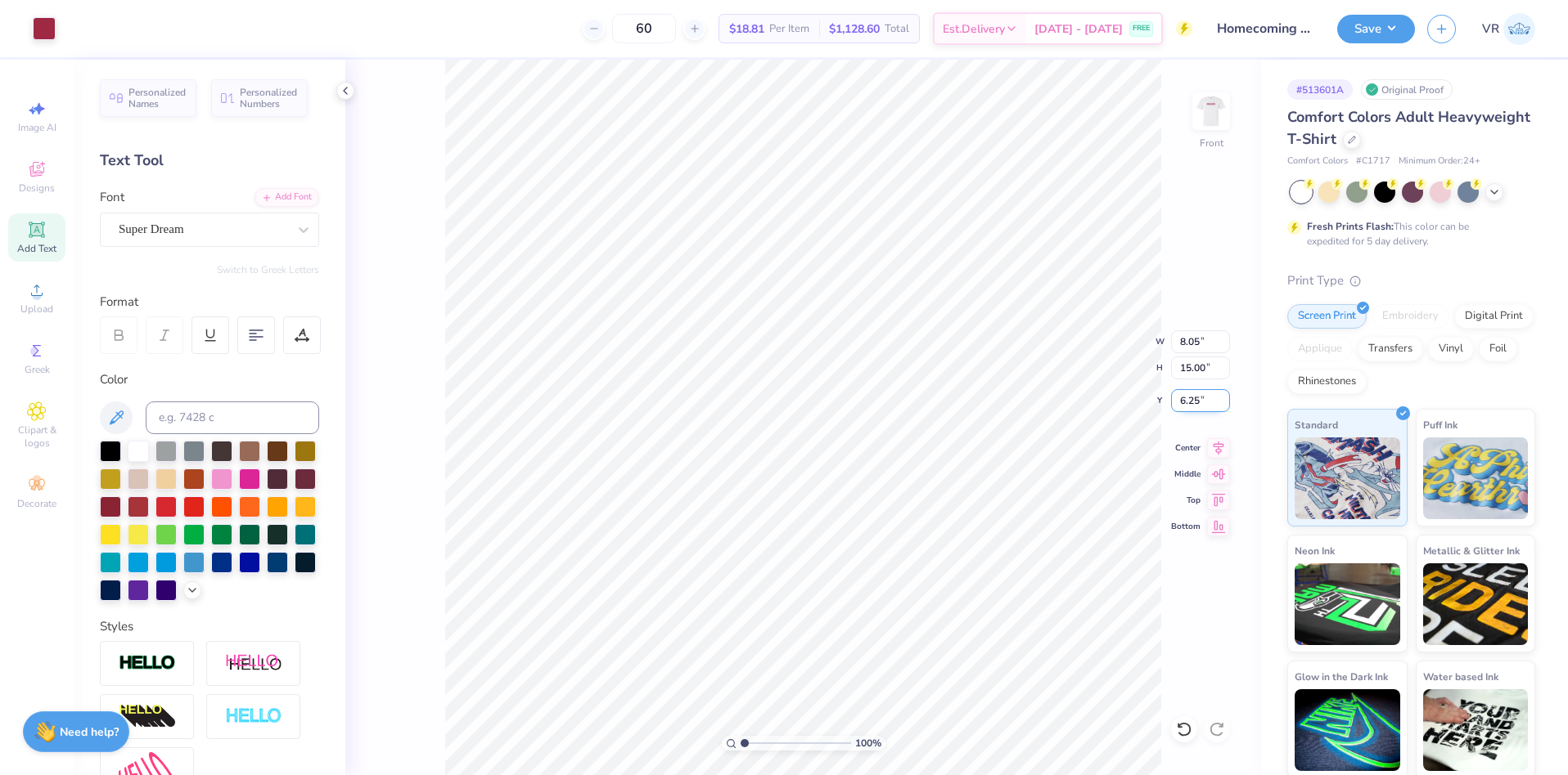
click at [1186, 395] on input "6.25" at bounding box center [1200, 400] width 59 height 23
type input "3.00"
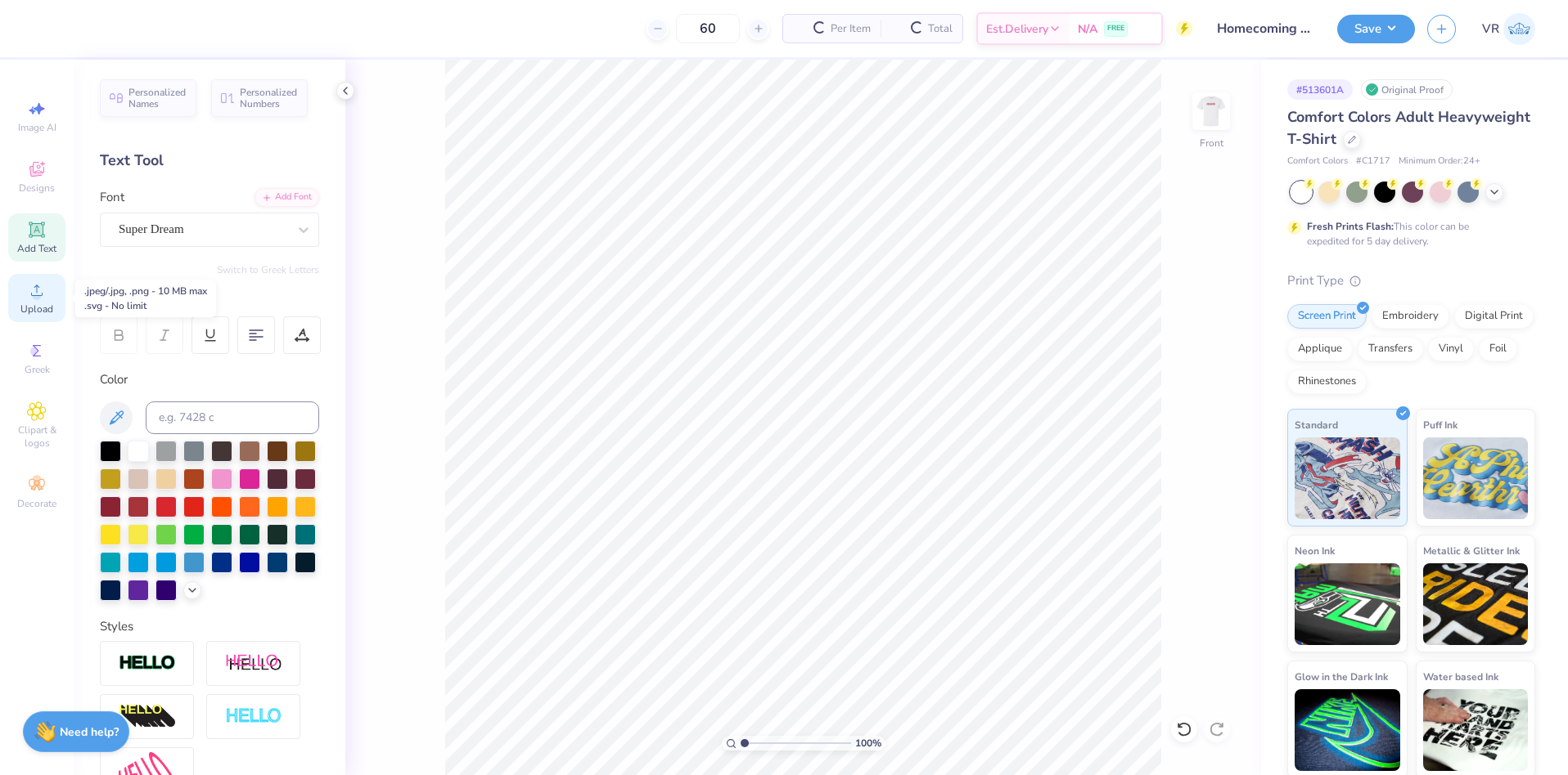
click at [38, 299] on circle at bounding box center [36, 295] width 9 height 9
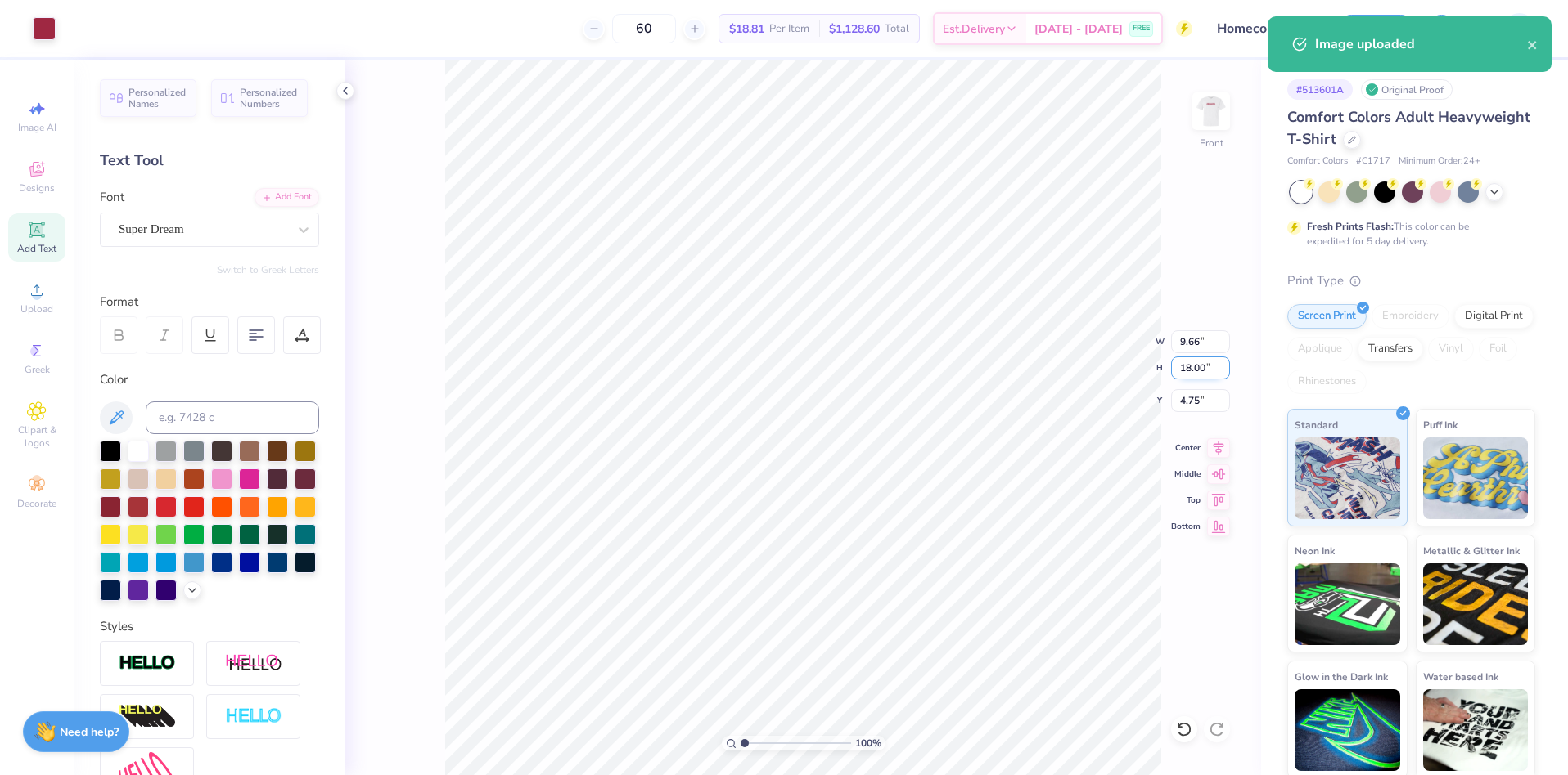
click at [1201, 373] on input "18.00" at bounding box center [1200, 368] width 59 height 23
type input "15"
type input "8.05"
type input "15.00"
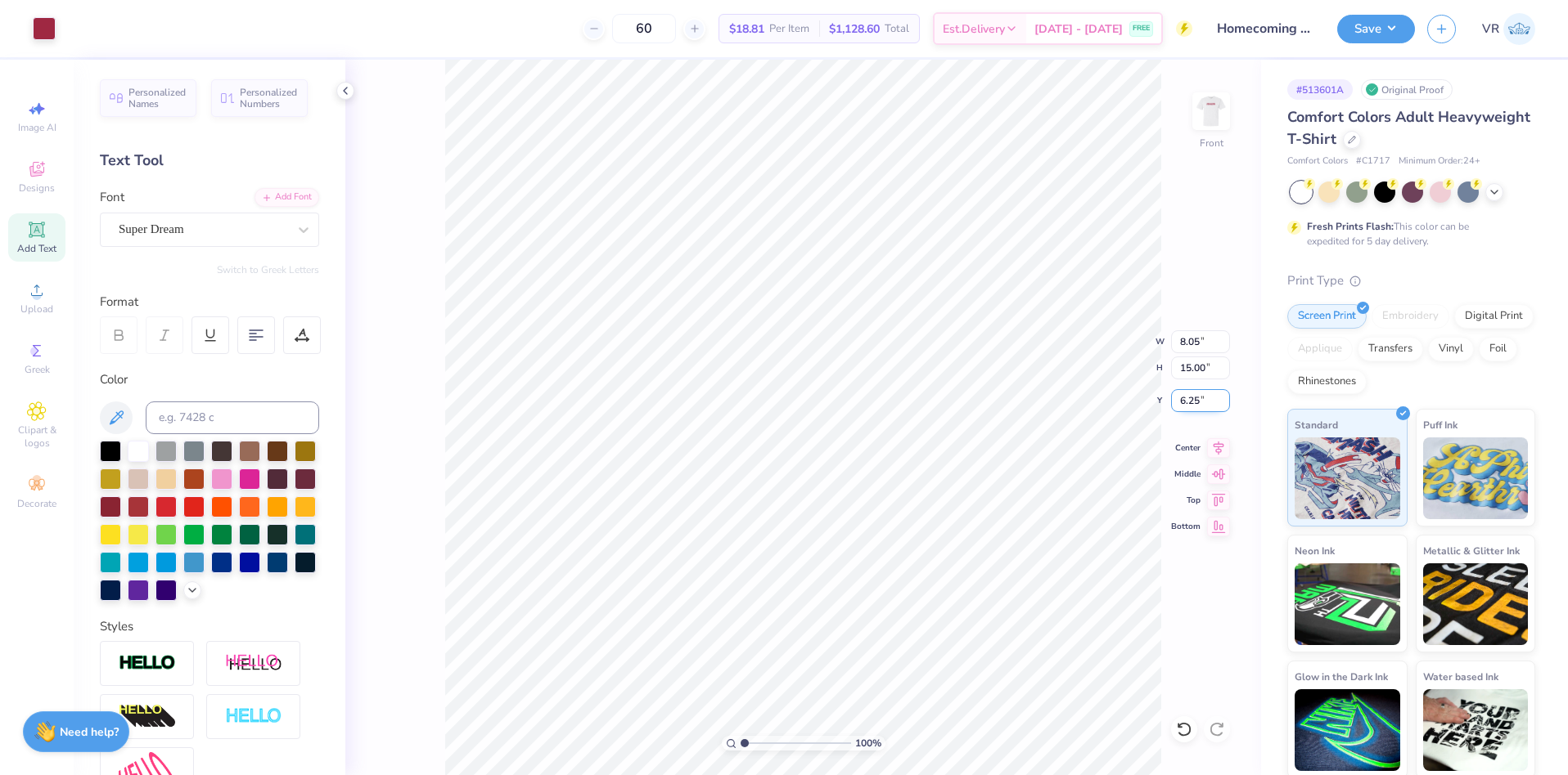
click at [1177, 389] on input "6.25" at bounding box center [1200, 400] width 59 height 23
click at [1181, 393] on input "6.25" at bounding box center [1200, 400] width 59 height 23
type input "4"
type input "3.00"
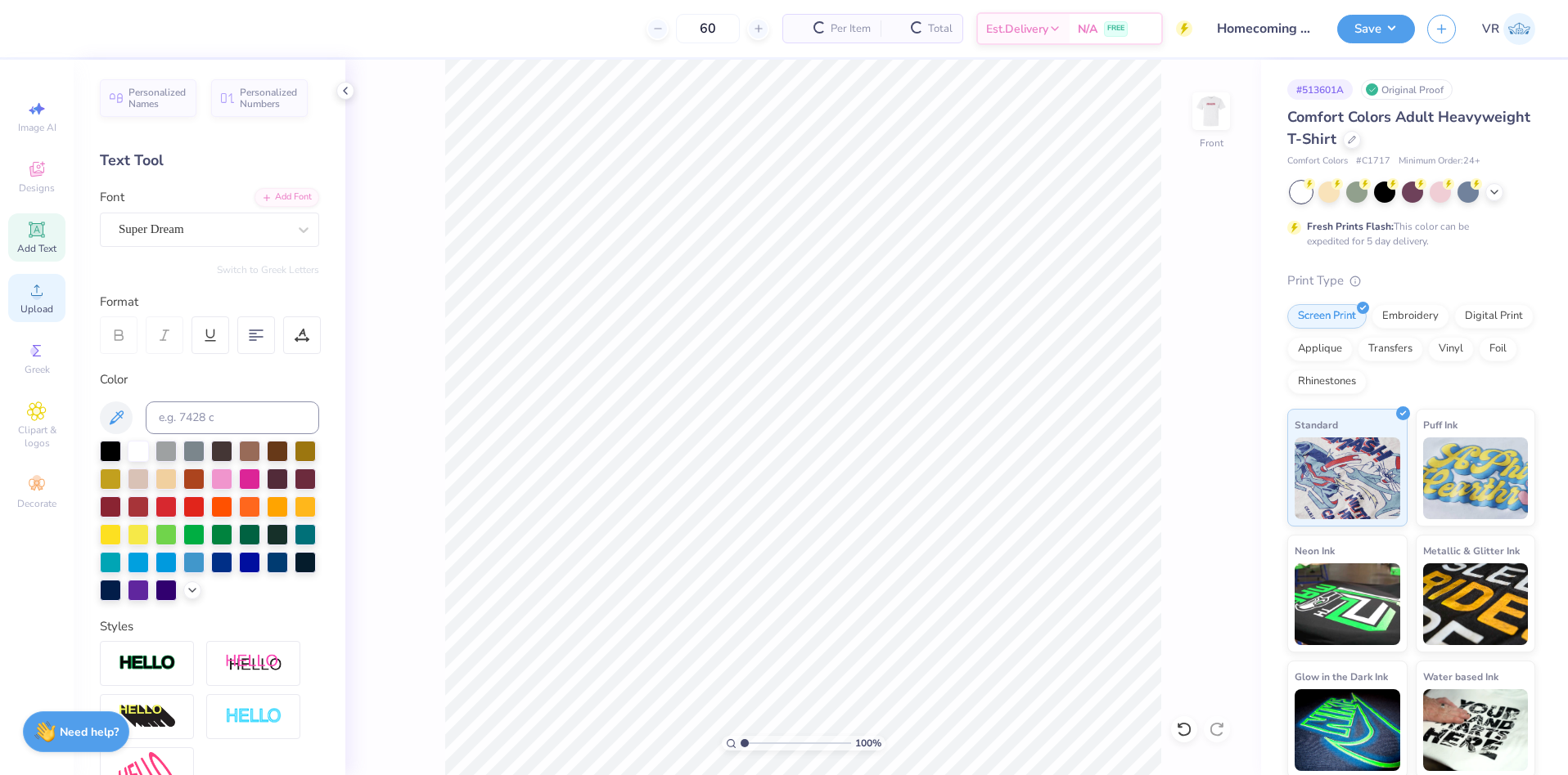
click at [45, 296] on icon at bounding box center [37, 290] width 20 height 20
click at [81, 294] on div "Personalized Names Personalized Numbers Text Tool Add Font Font Super Dream Swi…" at bounding box center [209, 417] width 272 height 716
click at [44, 300] on icon at bounding box center [37, 290] width 20 height 20
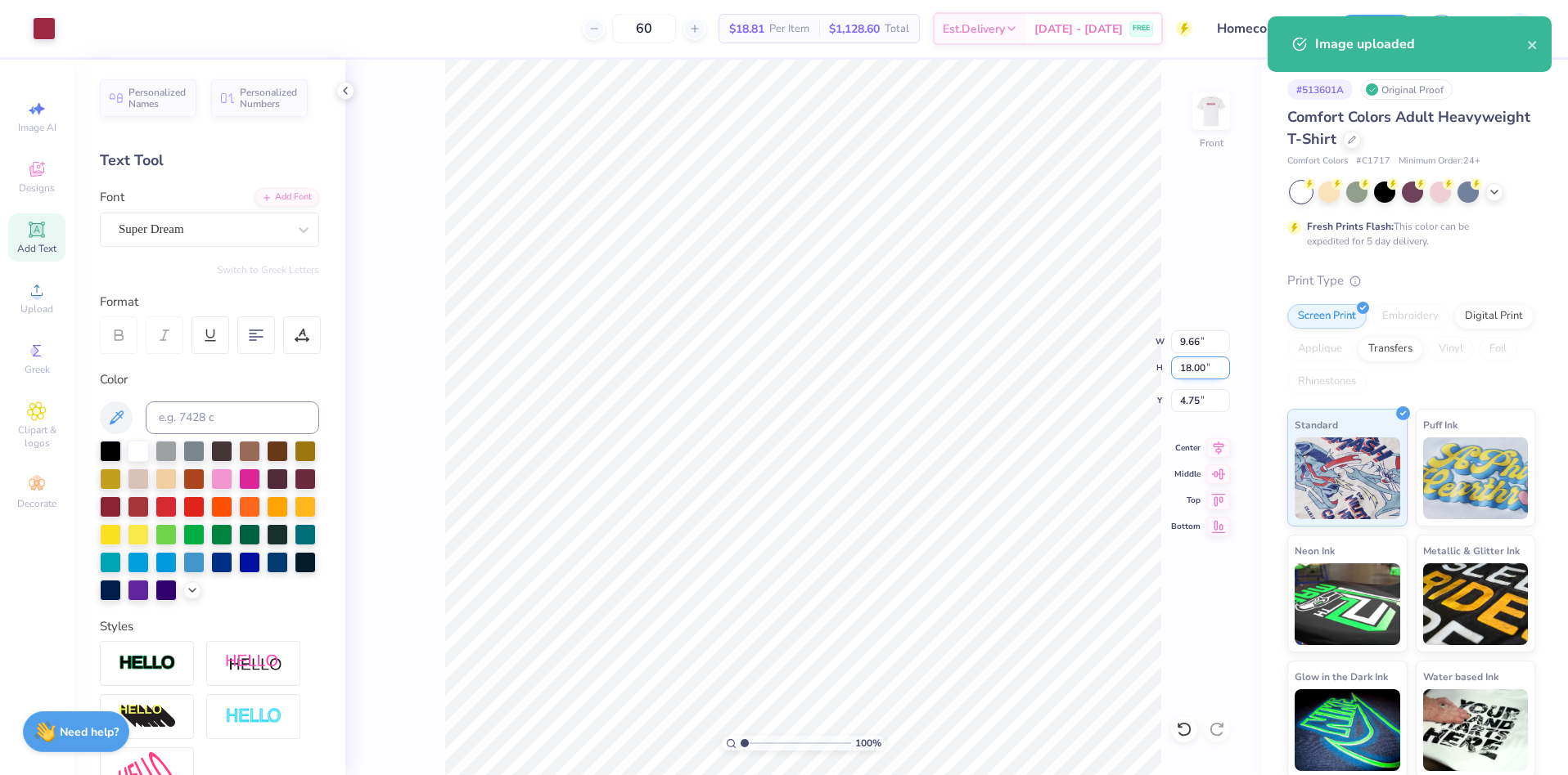
click at [1188, 365] on input "18.00" at bounding box center [1200, 368] width 59 height 23
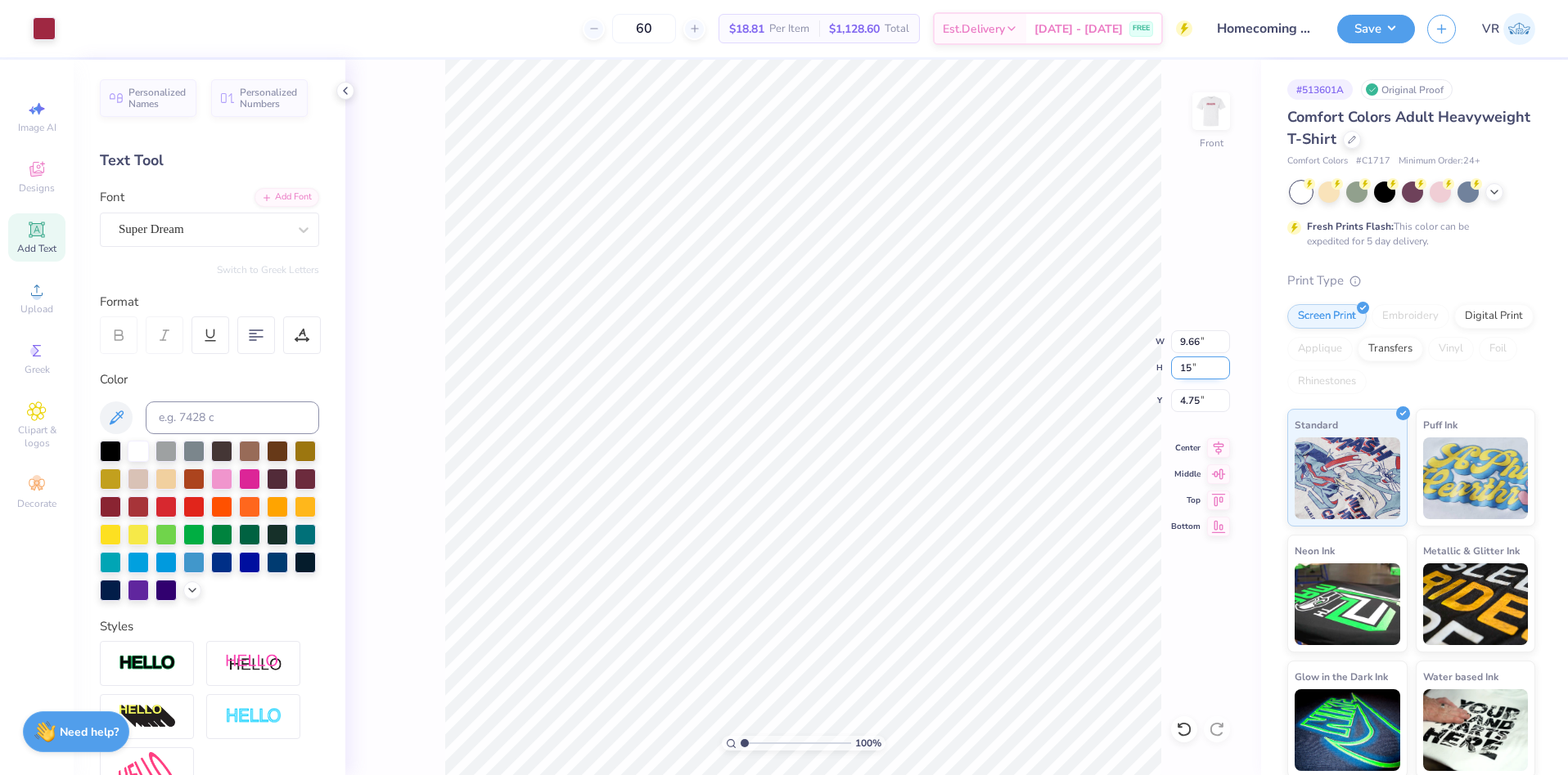
type input "15"
type input "8.05"
type input "15.00"
click at [1179, 395] on input "6.25" at bounding box center [1200, 400] width 59 height 23
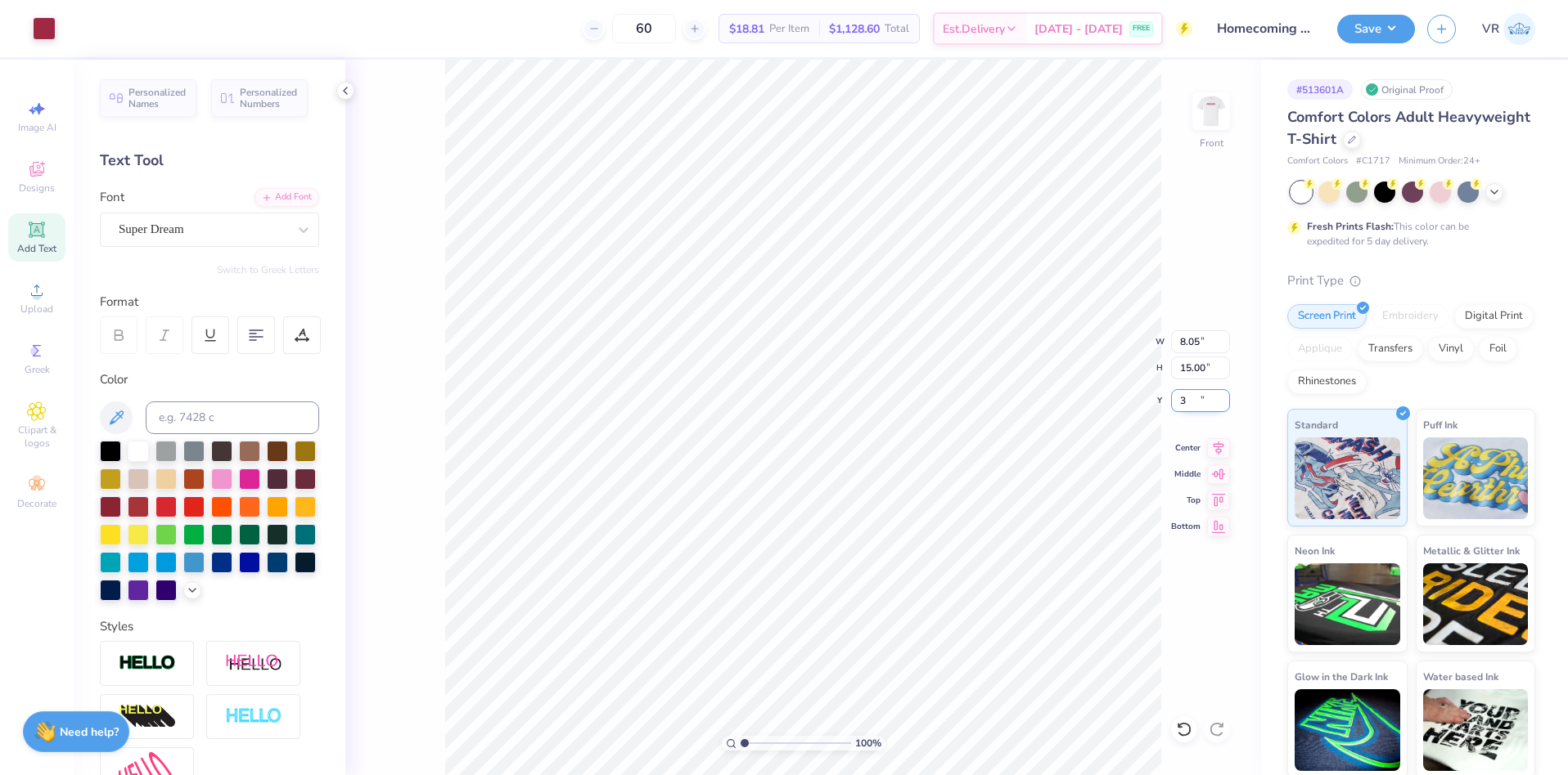
type input "3.00"
click at [1217, 457] on div "100 % Front W 8.05 8.05 " H 15.00 15.00 " Y 3.00 3.00 " Center Middle Top Bottom" at bounding box center [803, 417] width 916 height 716
click at [1387, 35] on button "Save" at bounding box center [1376, 26] width 78 height 29
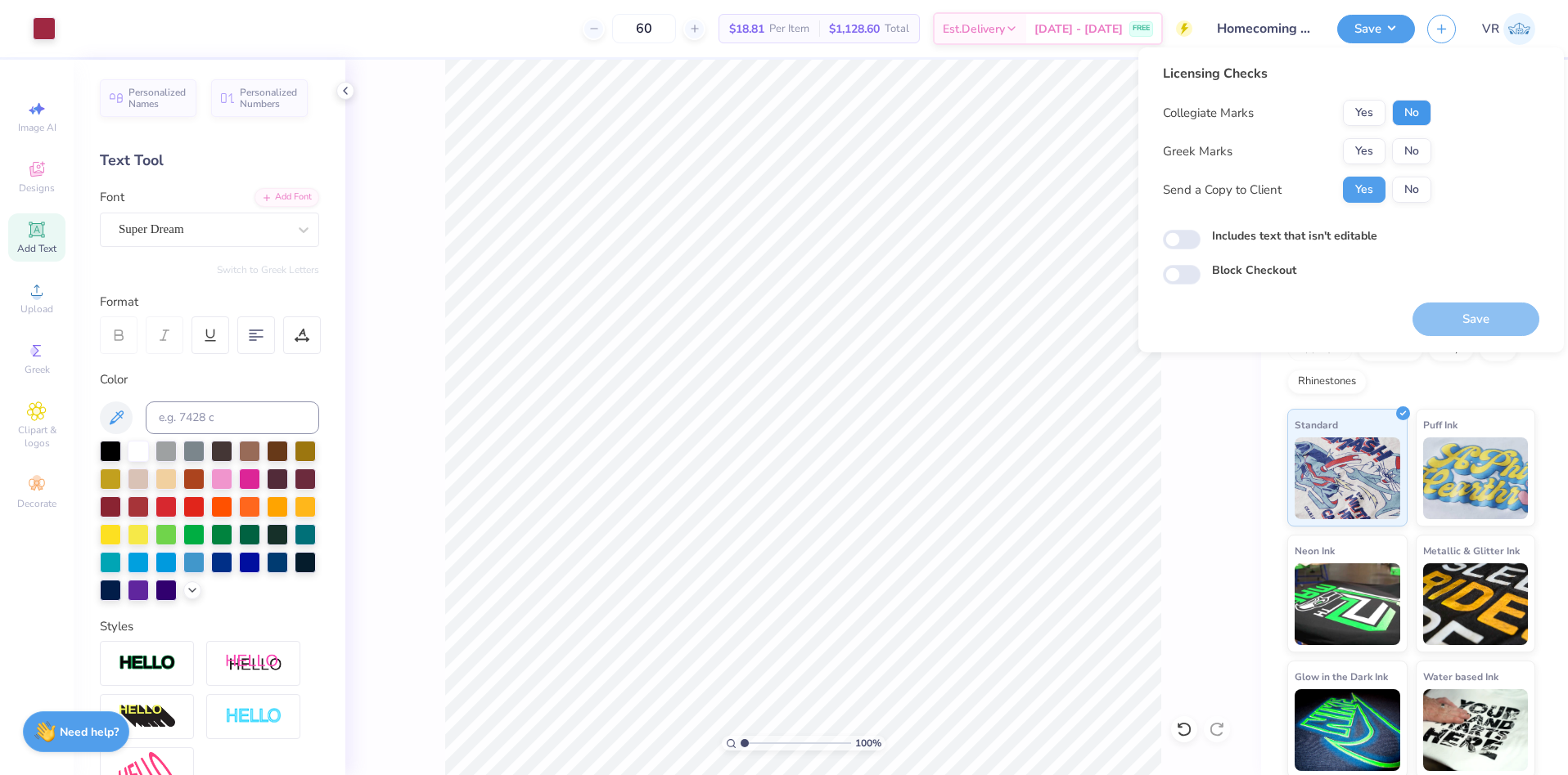
click at [1412, 113] on button "No" at bounding box center [1412, 113] width 39 height 26
click at [1412, 159] on button "No" at bounding box center [1412, 151] width 39 height 26
click at [1488, 308] on button "Save" at bounding box center [1476, 319] width 127 height 33
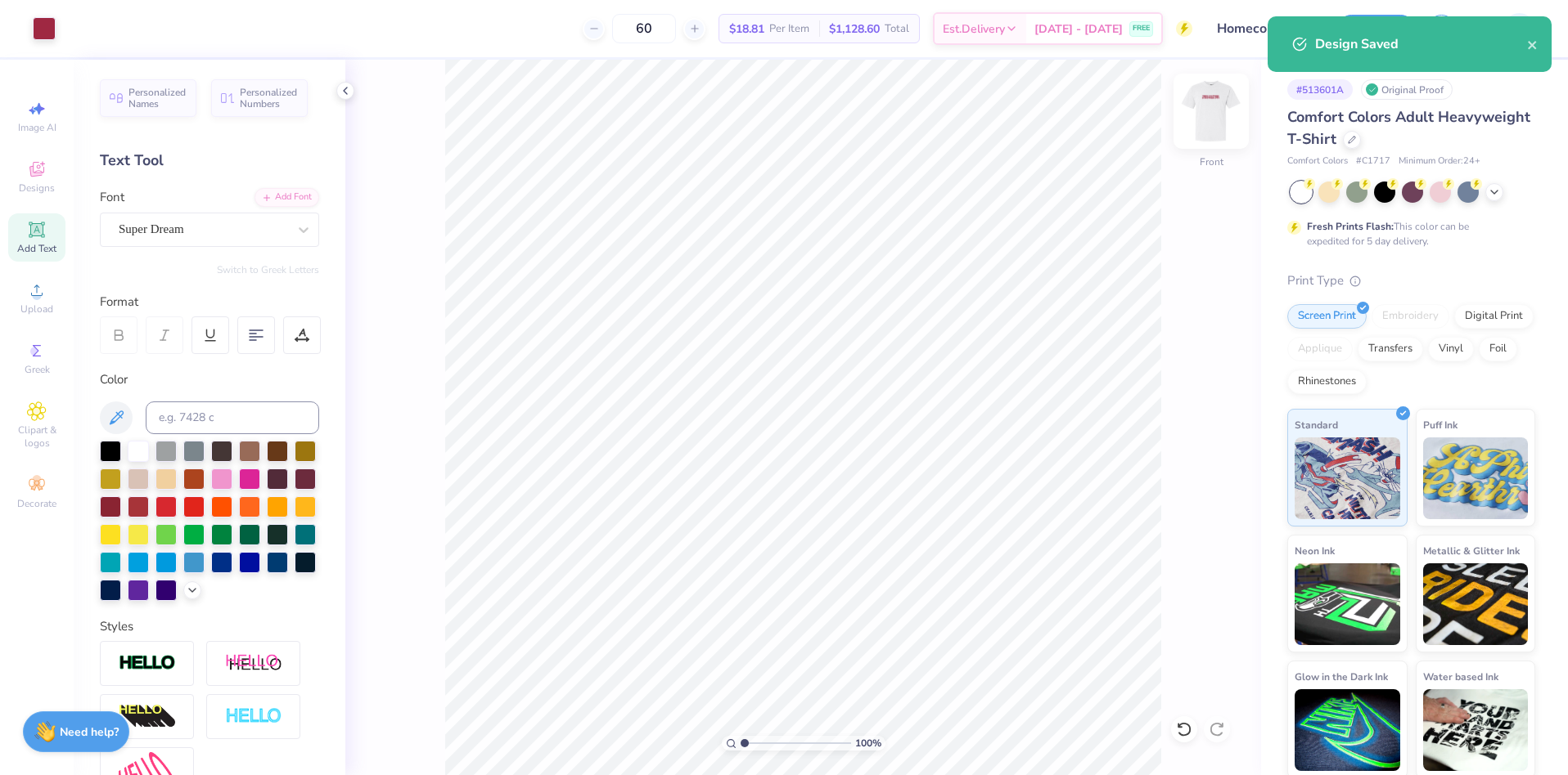
click at [1212, 110] on img at bounding box center [1211, 111] width 66 height 66
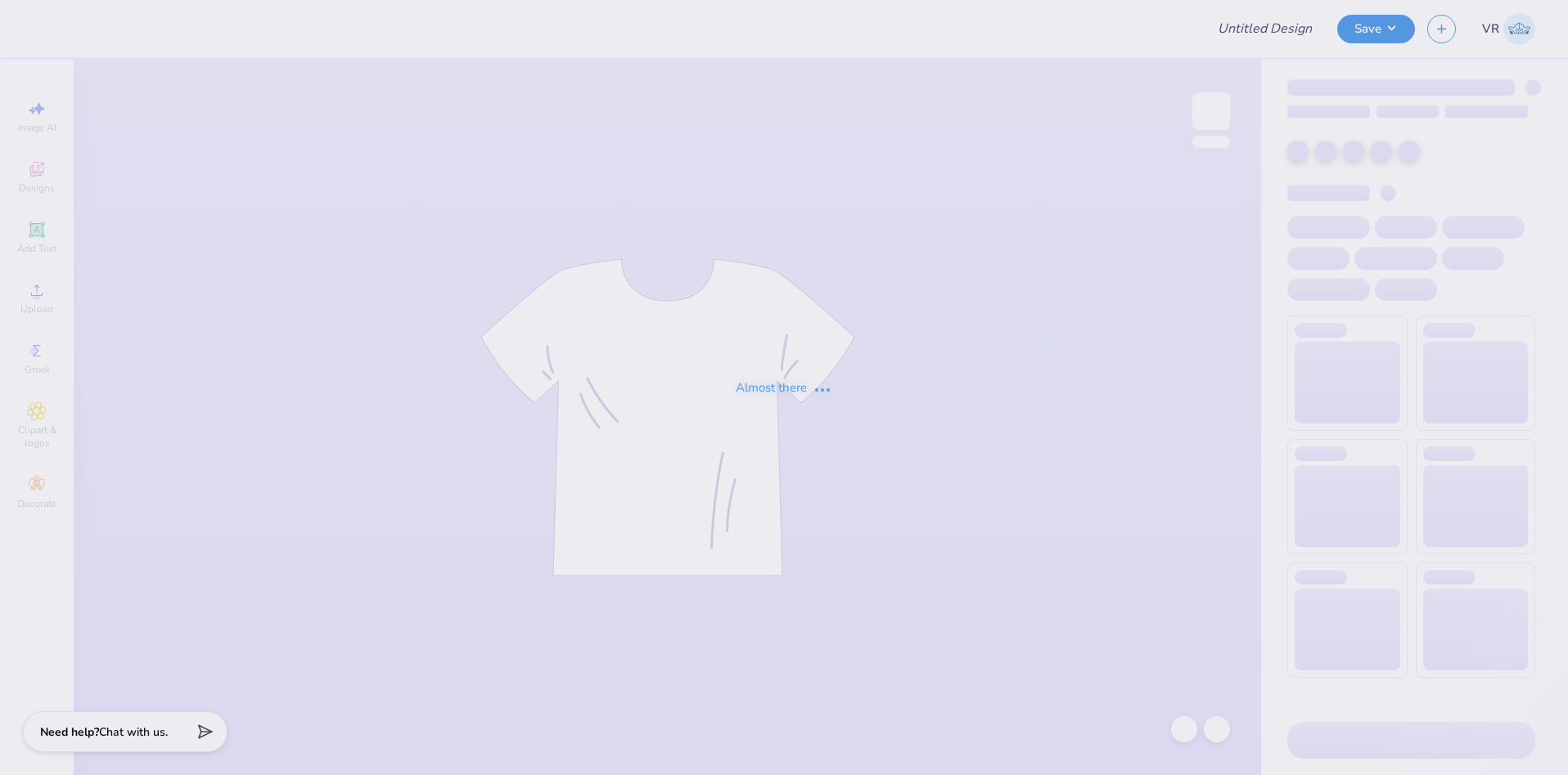
type input "Beta Theta Pi Fall Rush"
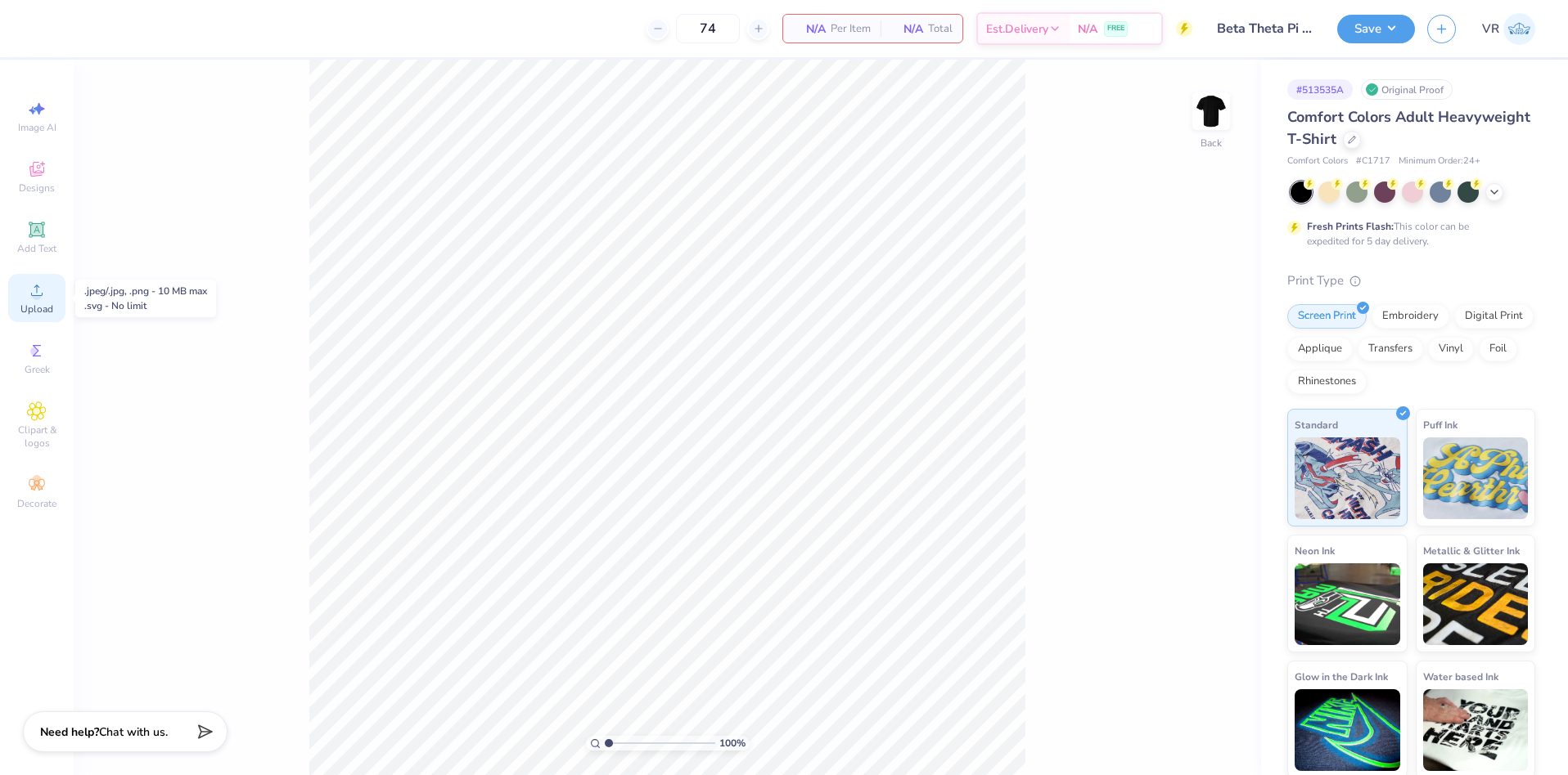
click at [45, 303] on span "Upload" at bounding box center [37, 309] width 32 height 13
click at [29, 301] on div "Upload" at bounding box center [37, 298] width 57 height 49
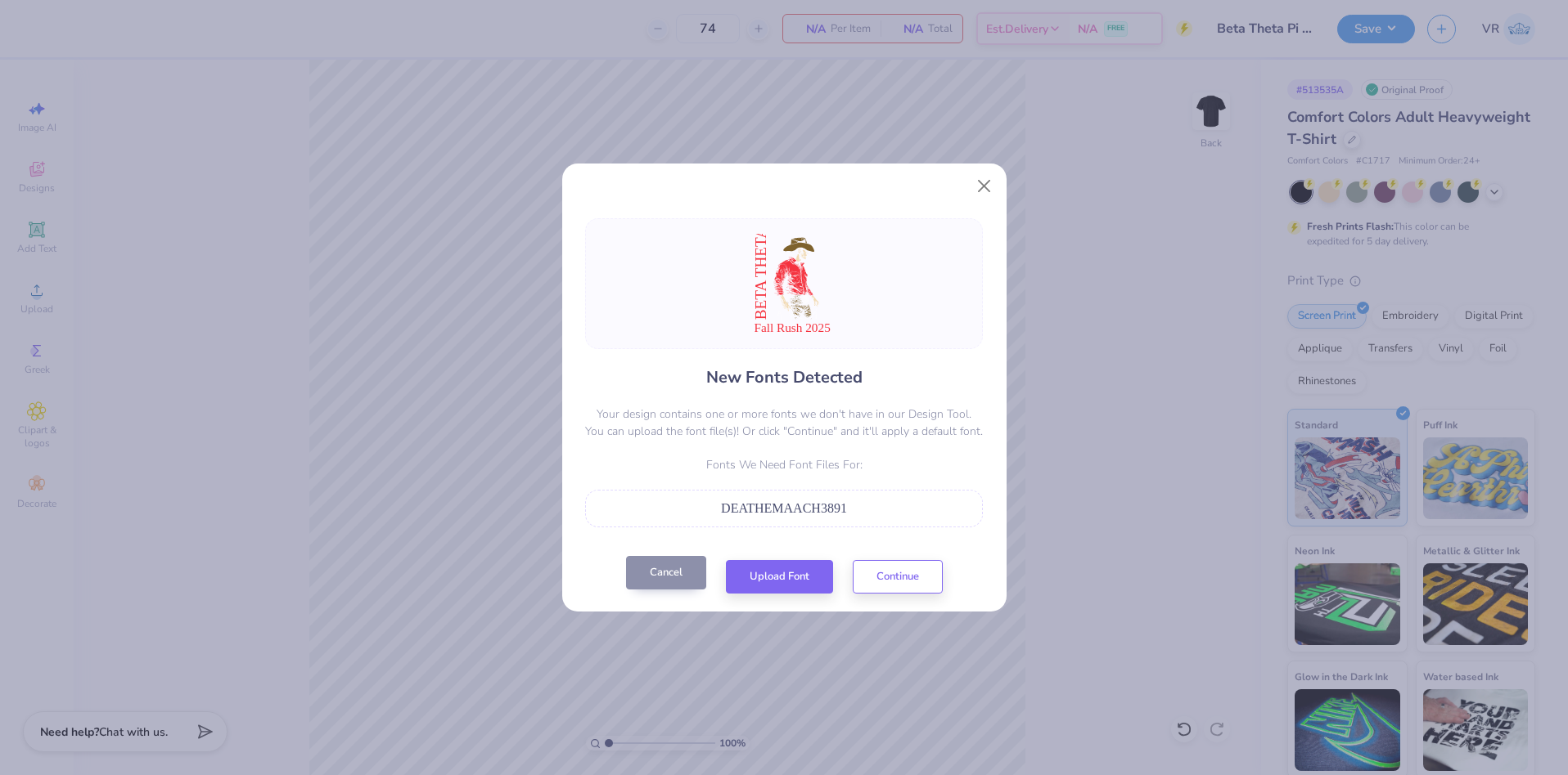
click at [648, 574] on button "Cancel" at bounding box center [666, 573] width 80 height 33
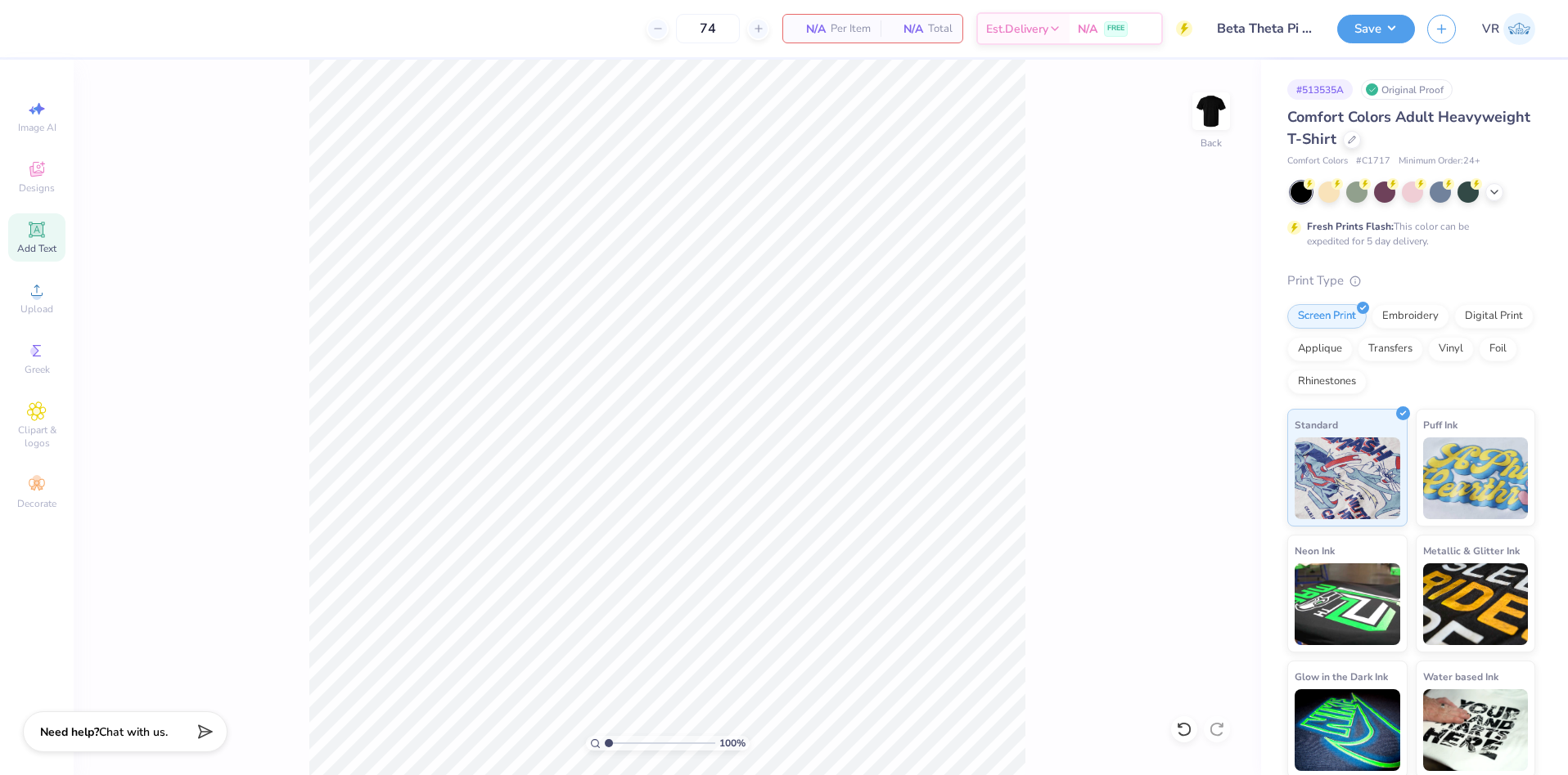
click at [40, 239] on icon at bounding box center [37, 230] width 20 height 20
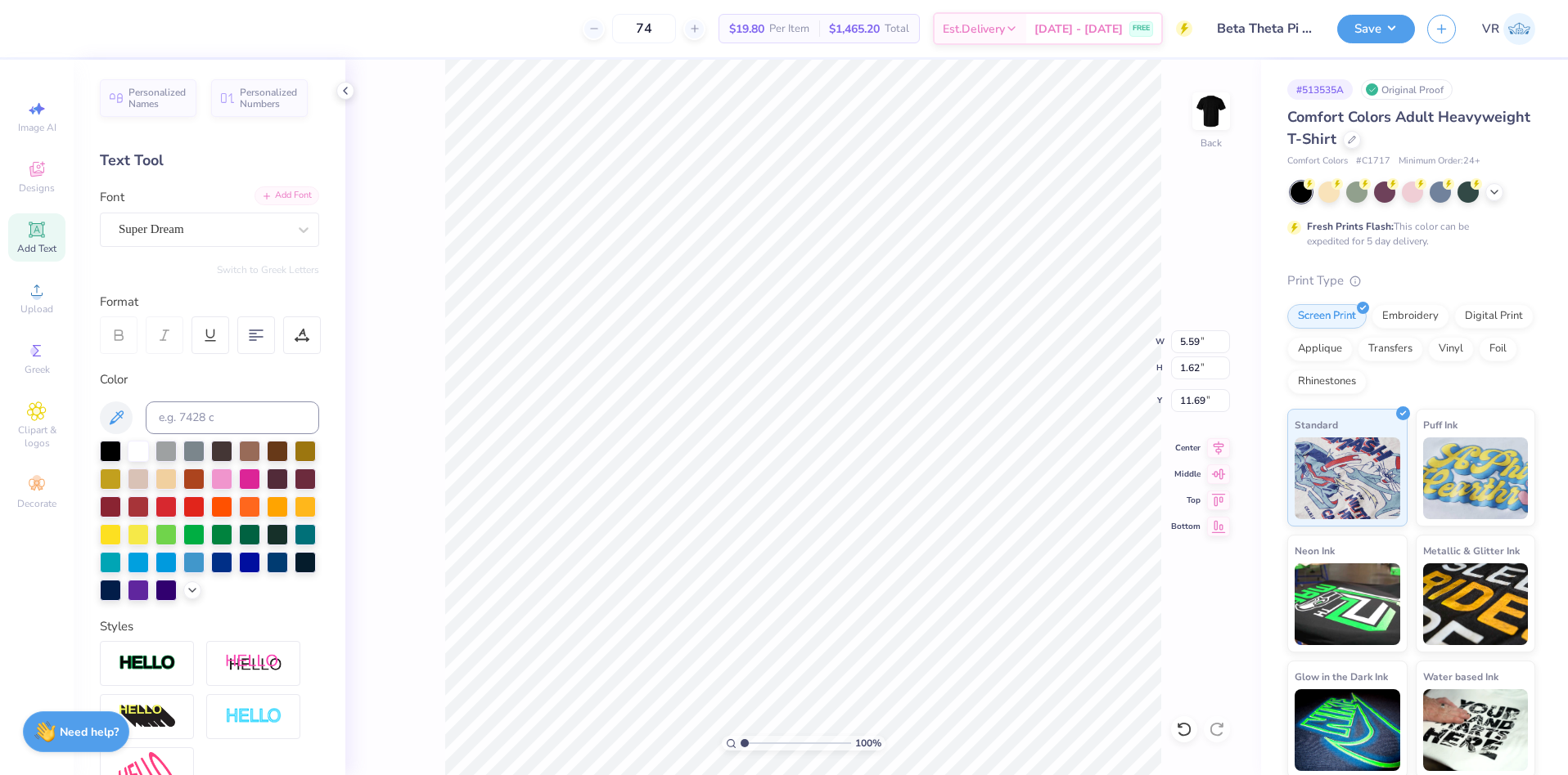
click at [273, 198] on div "Add Font" at bounding box center [287, 195] width 65 height 19
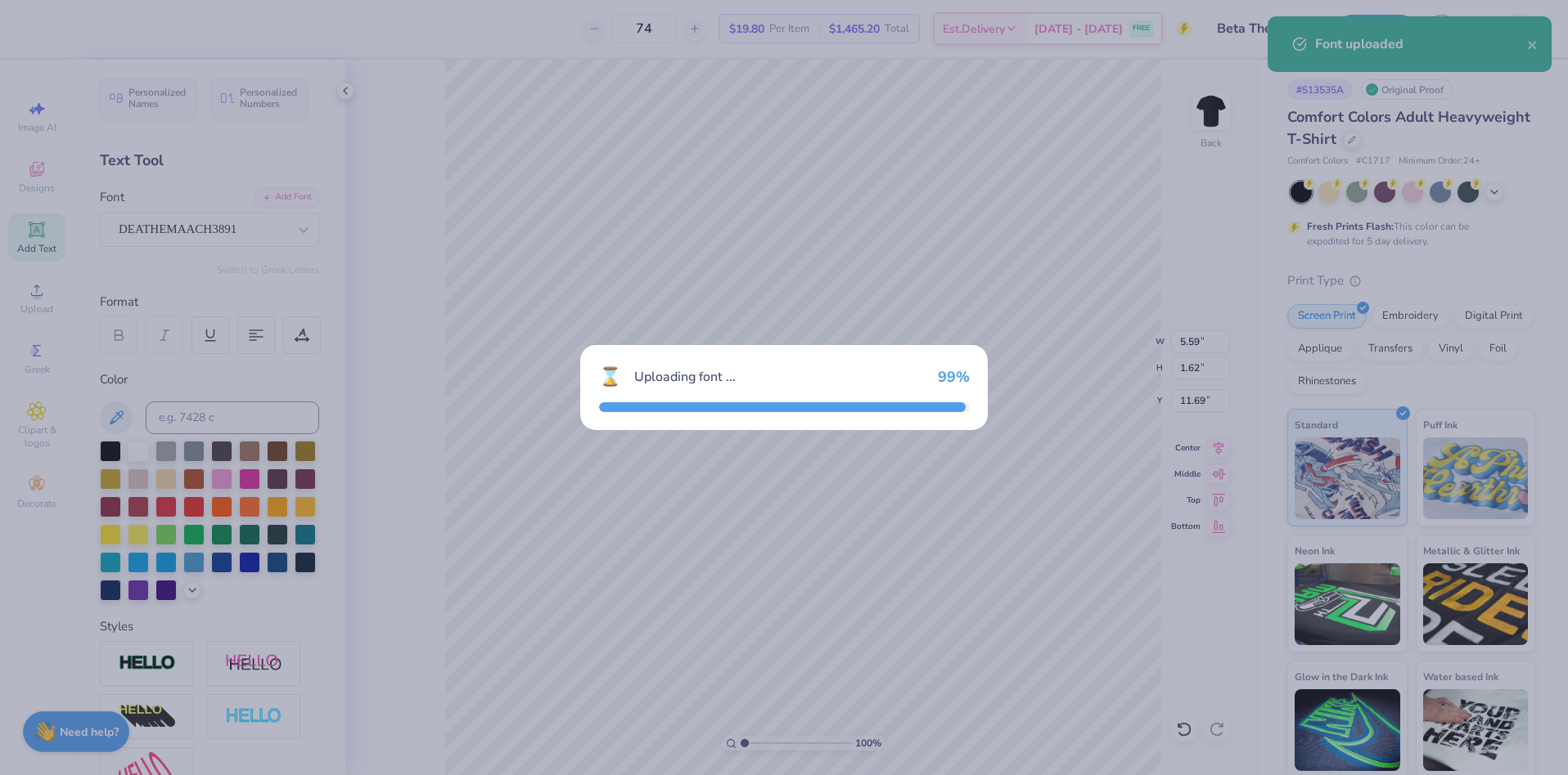
type input "4.23"
type input "1.68"
type input "11.66"
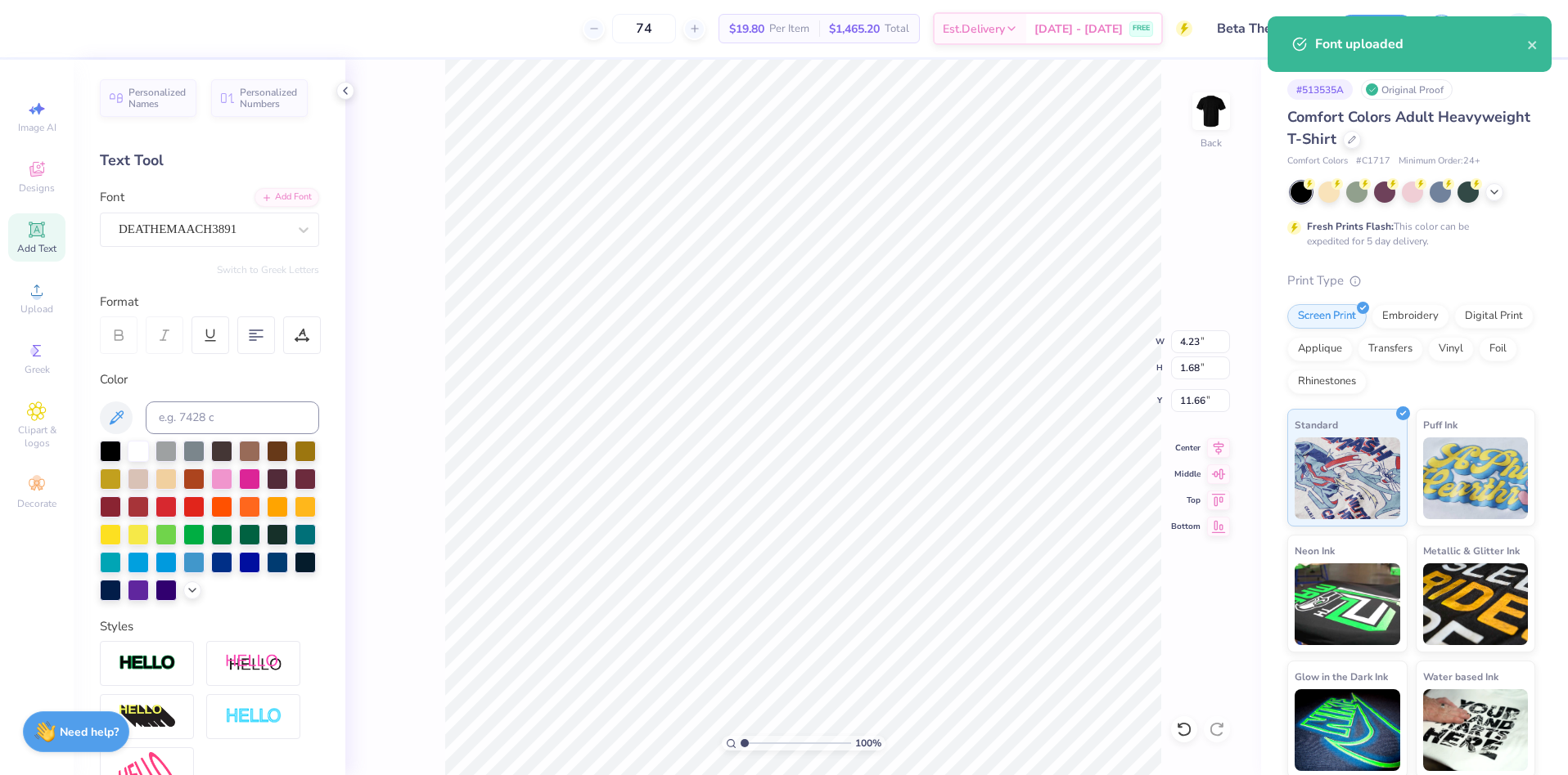
scroll to position [14, 3]
type textarea "TT"
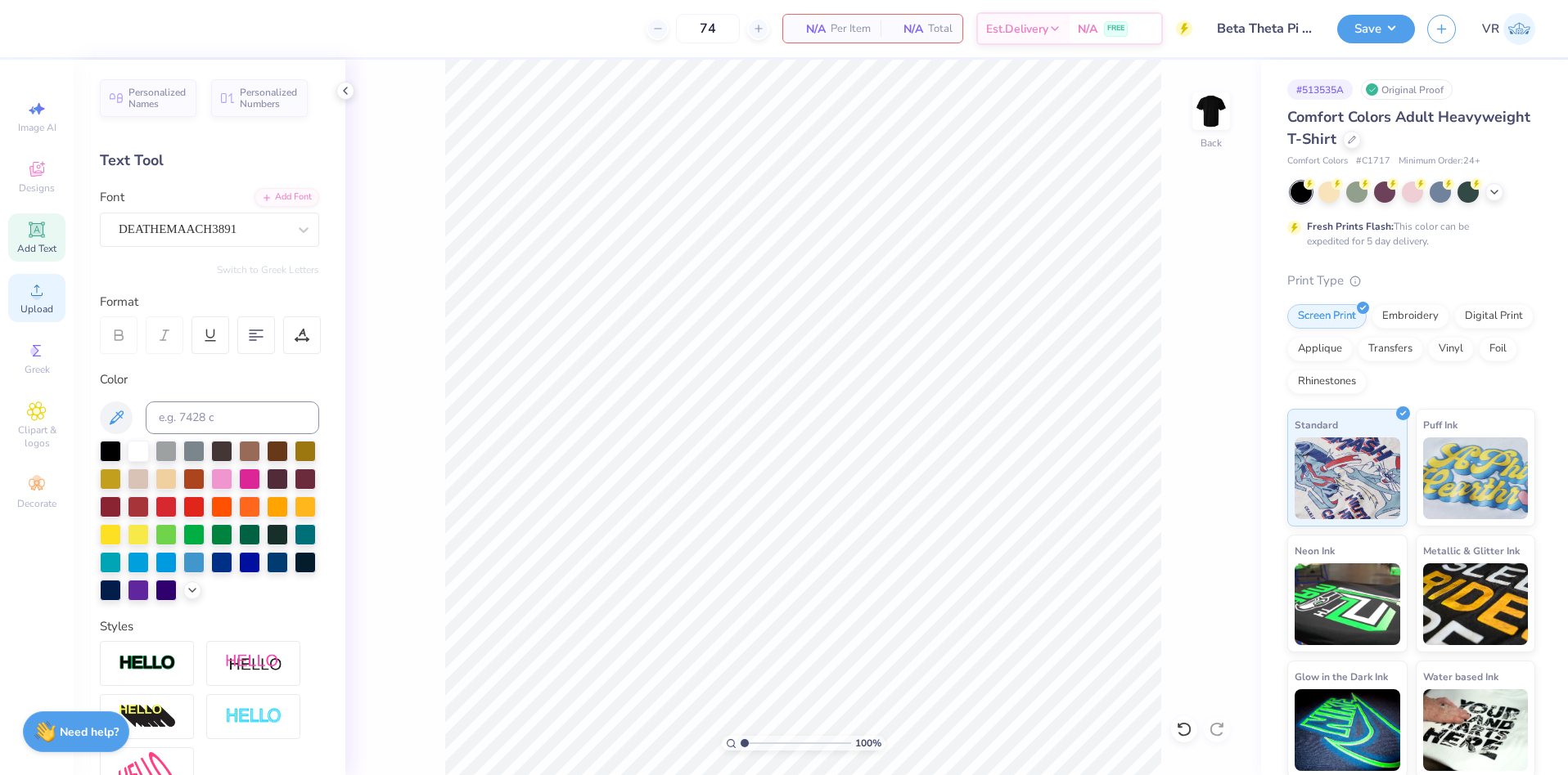
click at [48, 298] on div "Upload" at bounding box center [37, 298] width 57 height 49
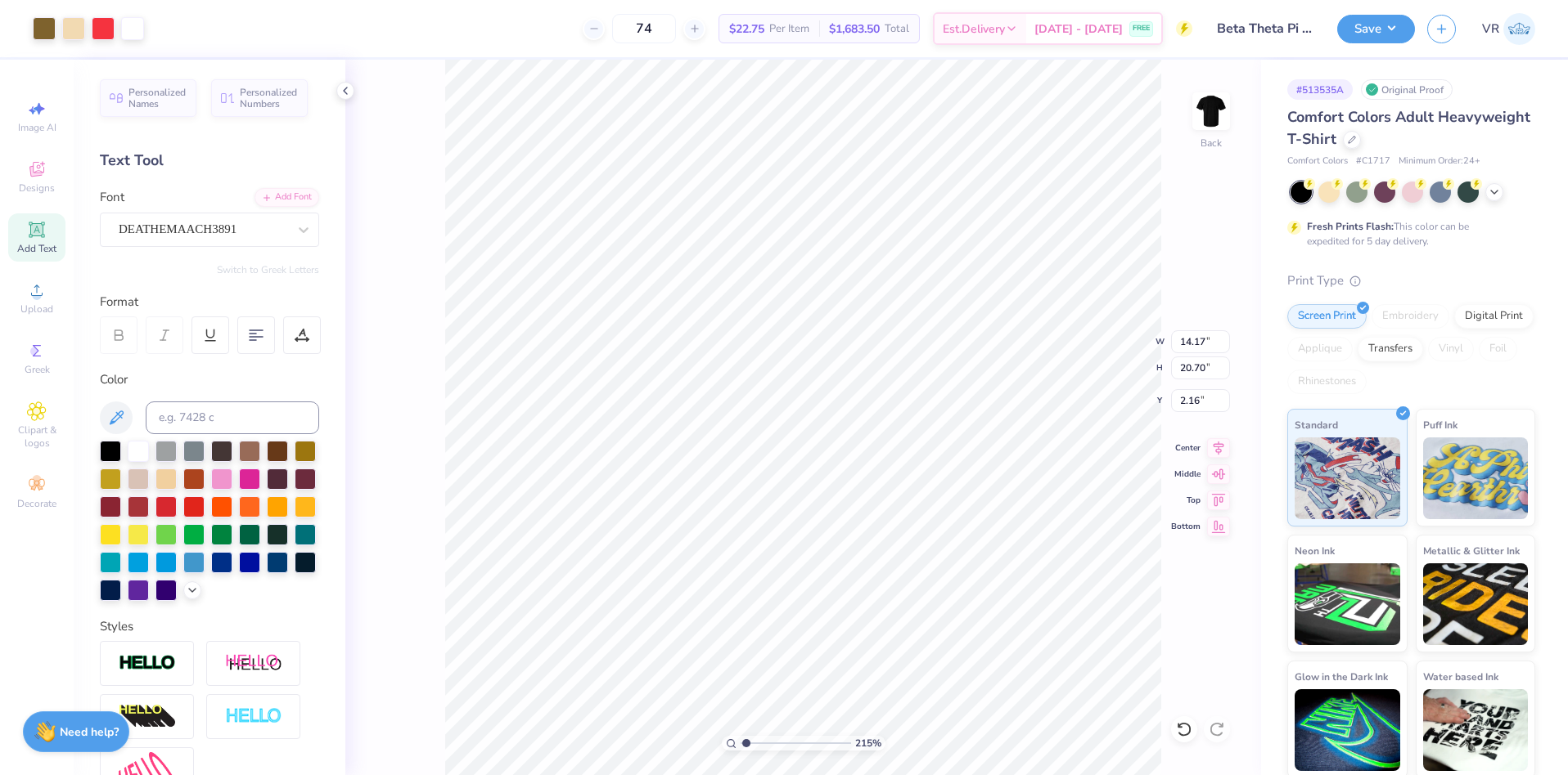
type input "1"
drag, startPoint x: 748, startPoint y: 742, endPoint x: 732, endPoint y: 742, distance: 16.0
click at [740, 742] on input "range" at bounding box center [795, 743] width 110 height 15
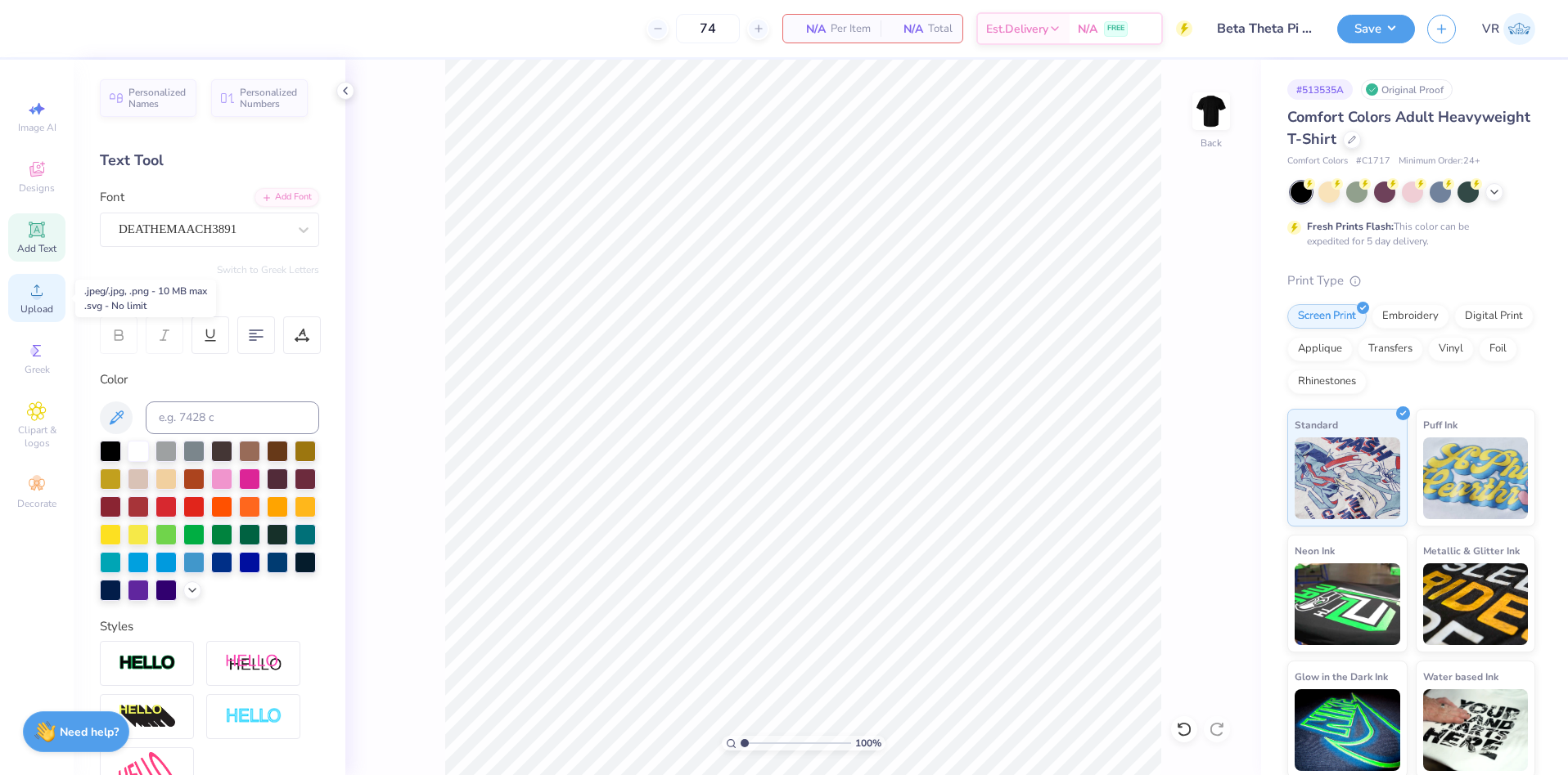
click at [44, 303] on span "Upload" at bounding box center [37, 309] width 32 height 13
click at [41, 291] on icon at bounding box center [37, 290] width 20 height 20
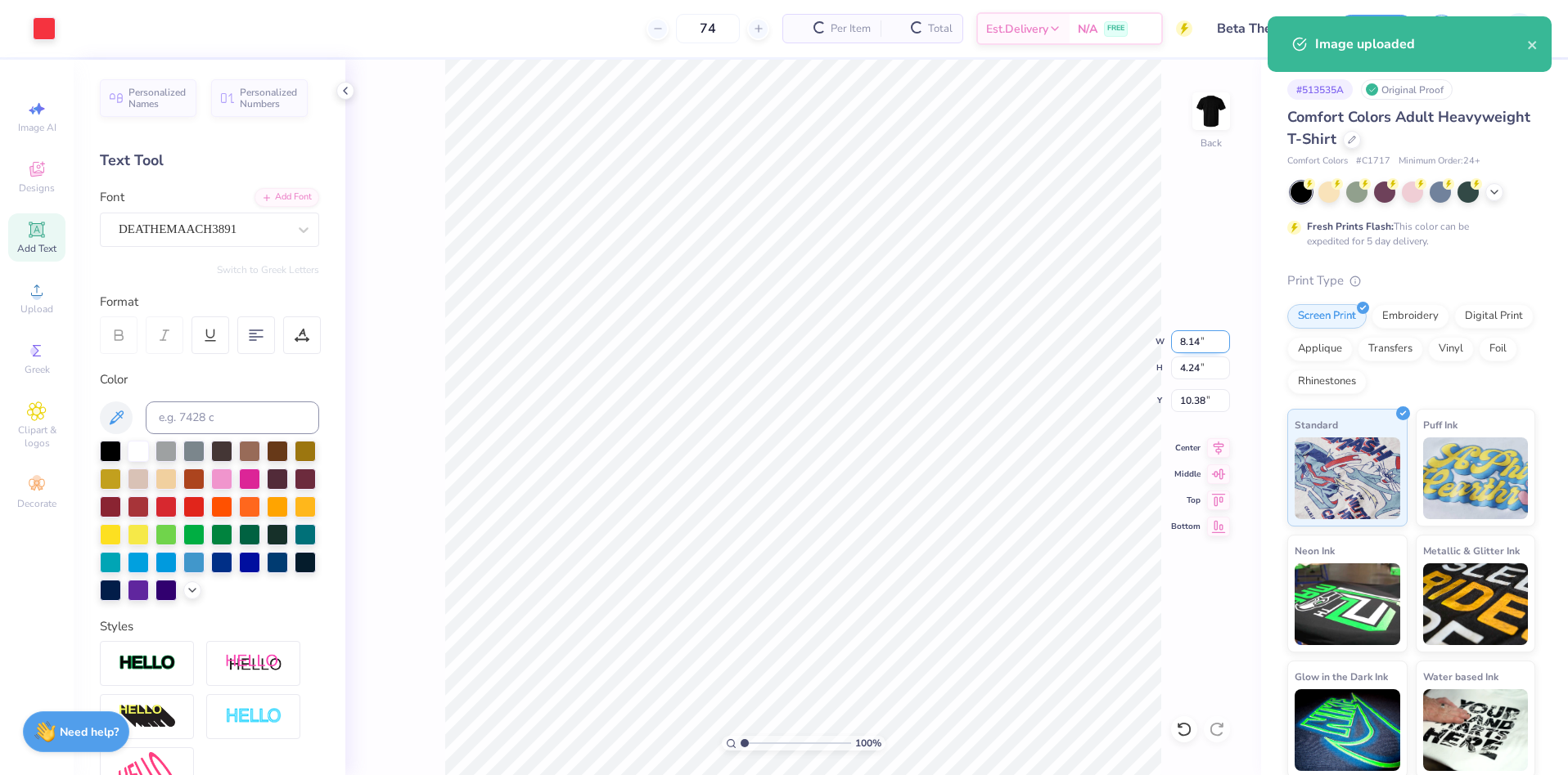
click at [1192, 344] on input "8.14" at bounding box center [1200, 341] width 59 height 23
type input "4.00"
type input "2.08"
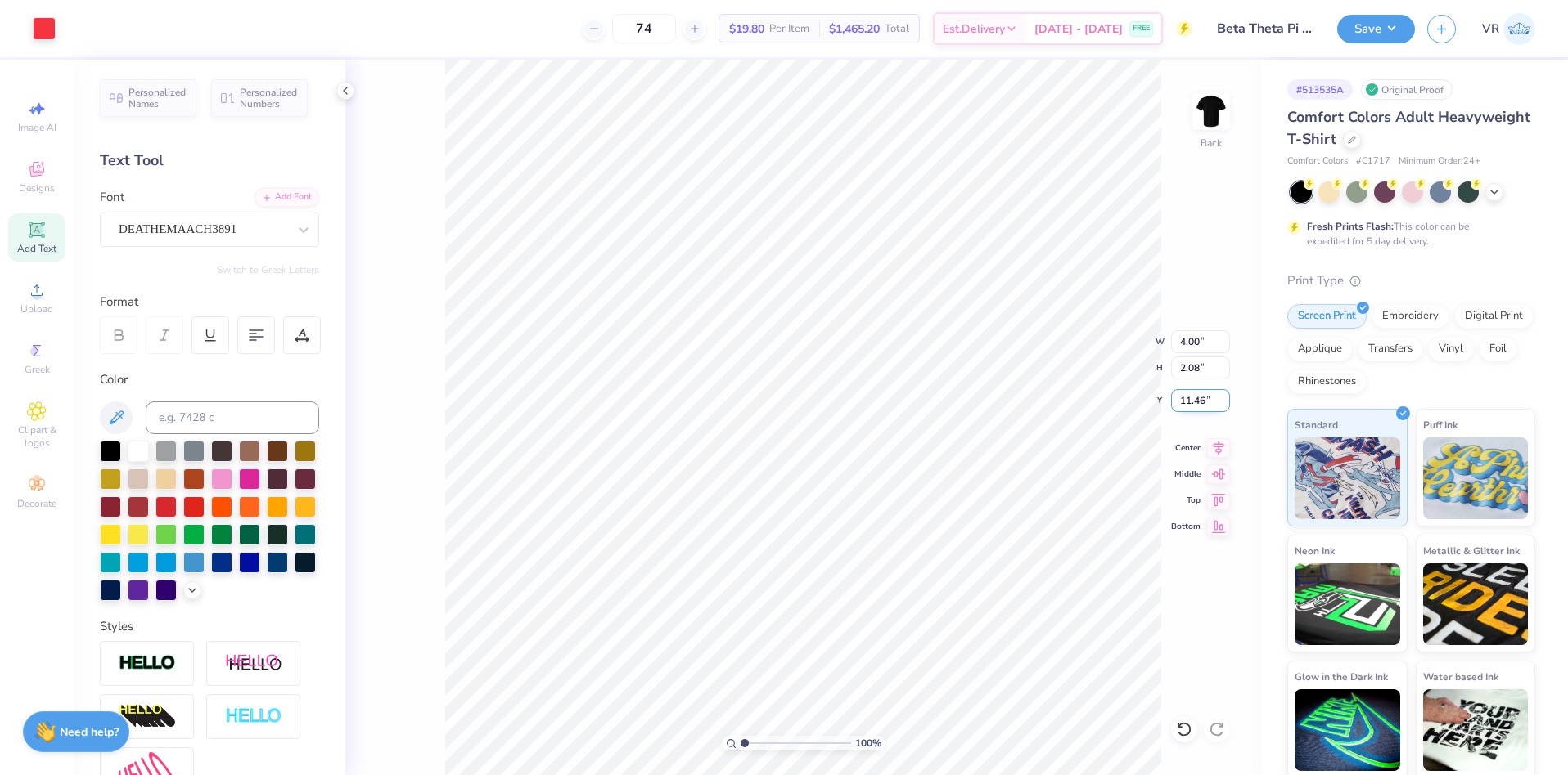
click at [1185, 399] on input "11.46" at bounding box center [1200, 400] width 59 height 23
type input "3.00"
click at [1209, 121] on img at bounding box center [1211, 111] width 66 height 66
click at [34, 291] on icon at bounding box center [37, 290] width 20 height 20
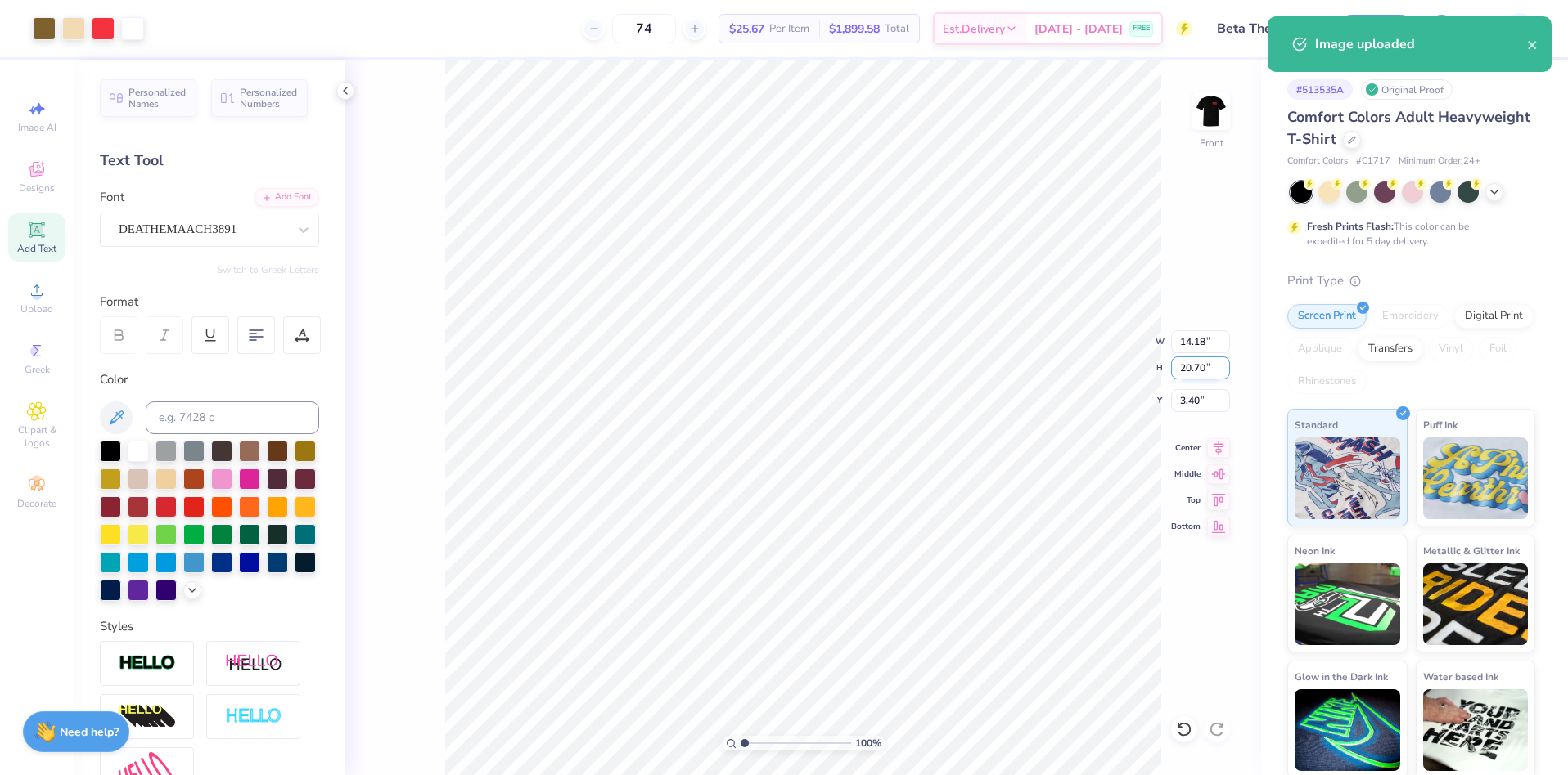
click at [1188, 365] on input "20.70" at bounding box center [1200, 368] width 59 height 23
type input "15"
type input "10.28"
type input "15.00"
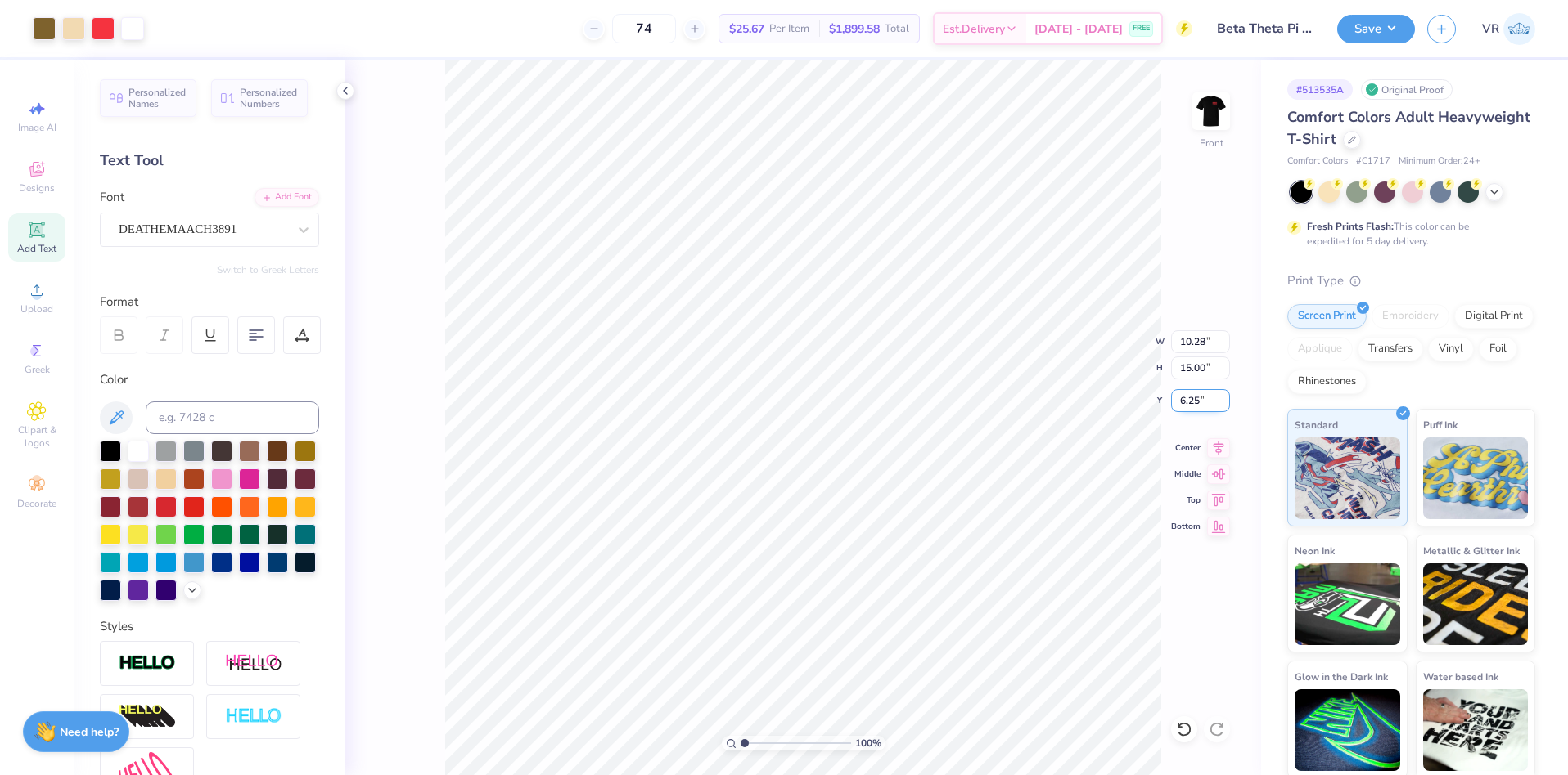
click at [1188, 401] on input "6.25" at bounding box center [1200, 400] width 59 height 23
type input "3.00"
click at [1385, 24] on button "Save" at bounding box center [1376, 26] width 78 height 29
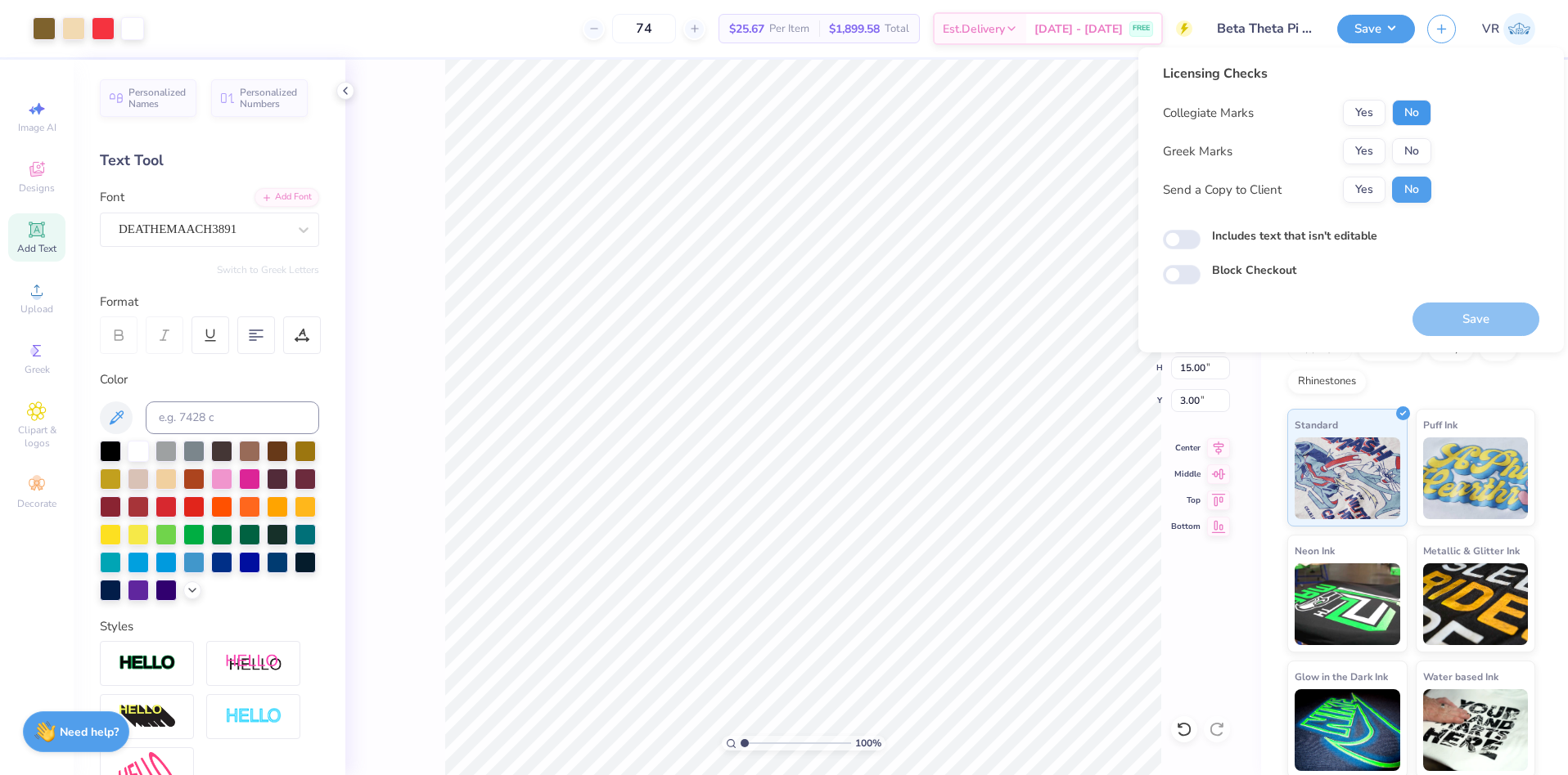
click at [1421, 114] on button "No" at bounding box center [1412, 113] width 39 height 26
drag, startPoint x: 1366, startPoint y: 145, endPoint x: 1372, endPoint y: 166, distance: 21.8
click at [1366, 146] on button "Yes" at bounding box center [1365, 151] width 43 height 26
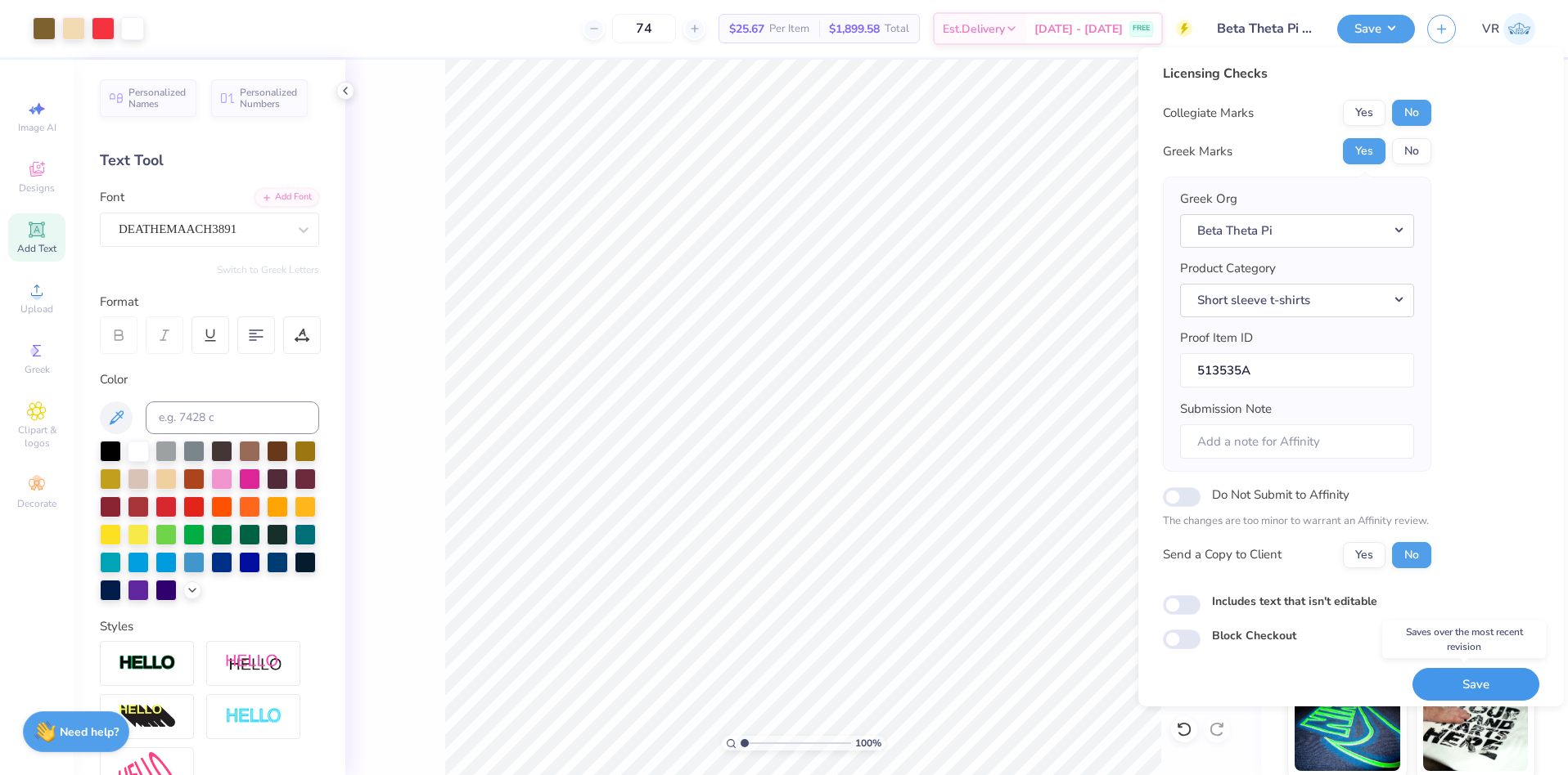
click at [1455, 685] on button "Save" at bounding box center [1476, 685] width 127 height 33
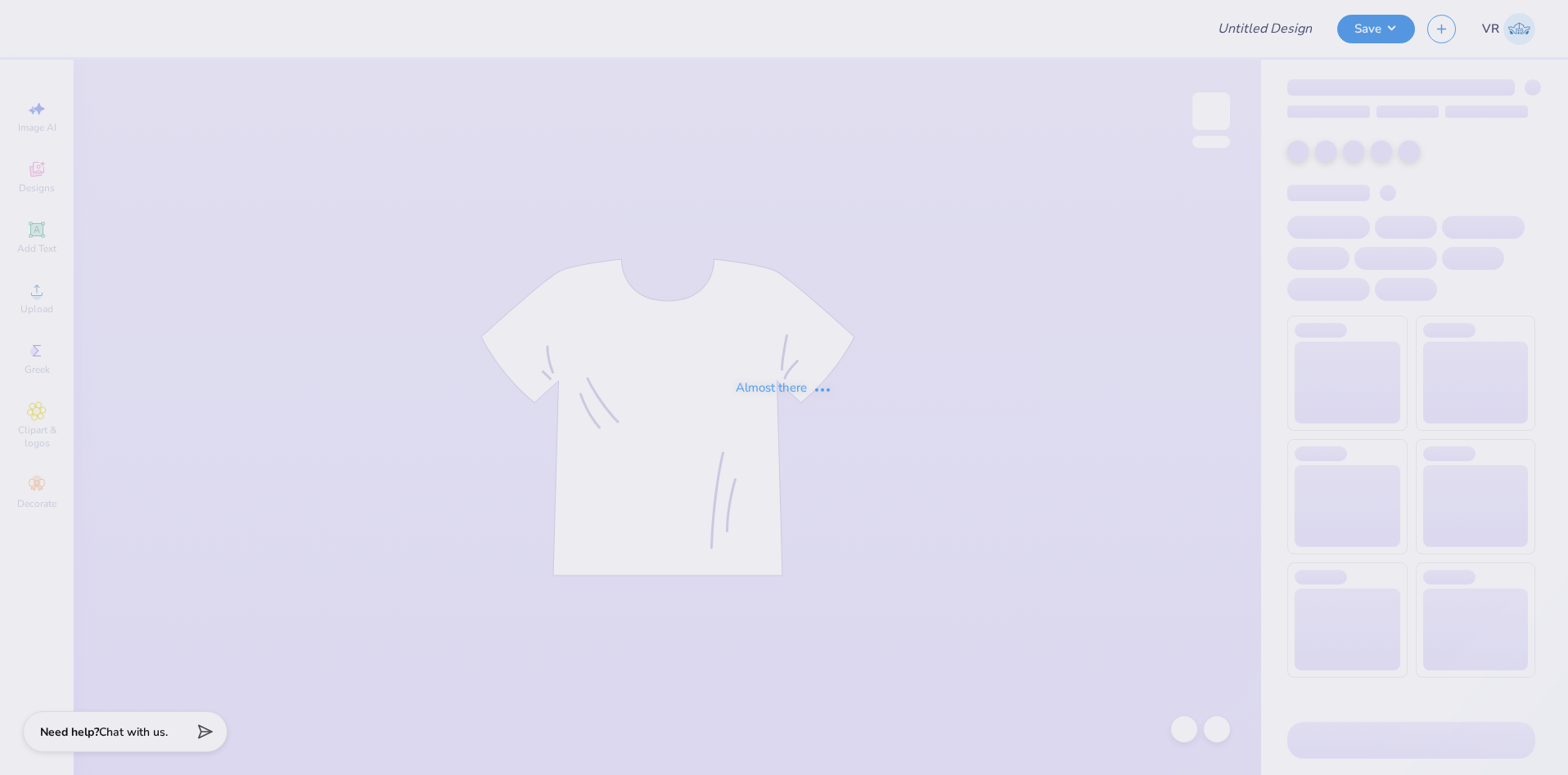
type input "Beta Theta Pi Fall Rush."
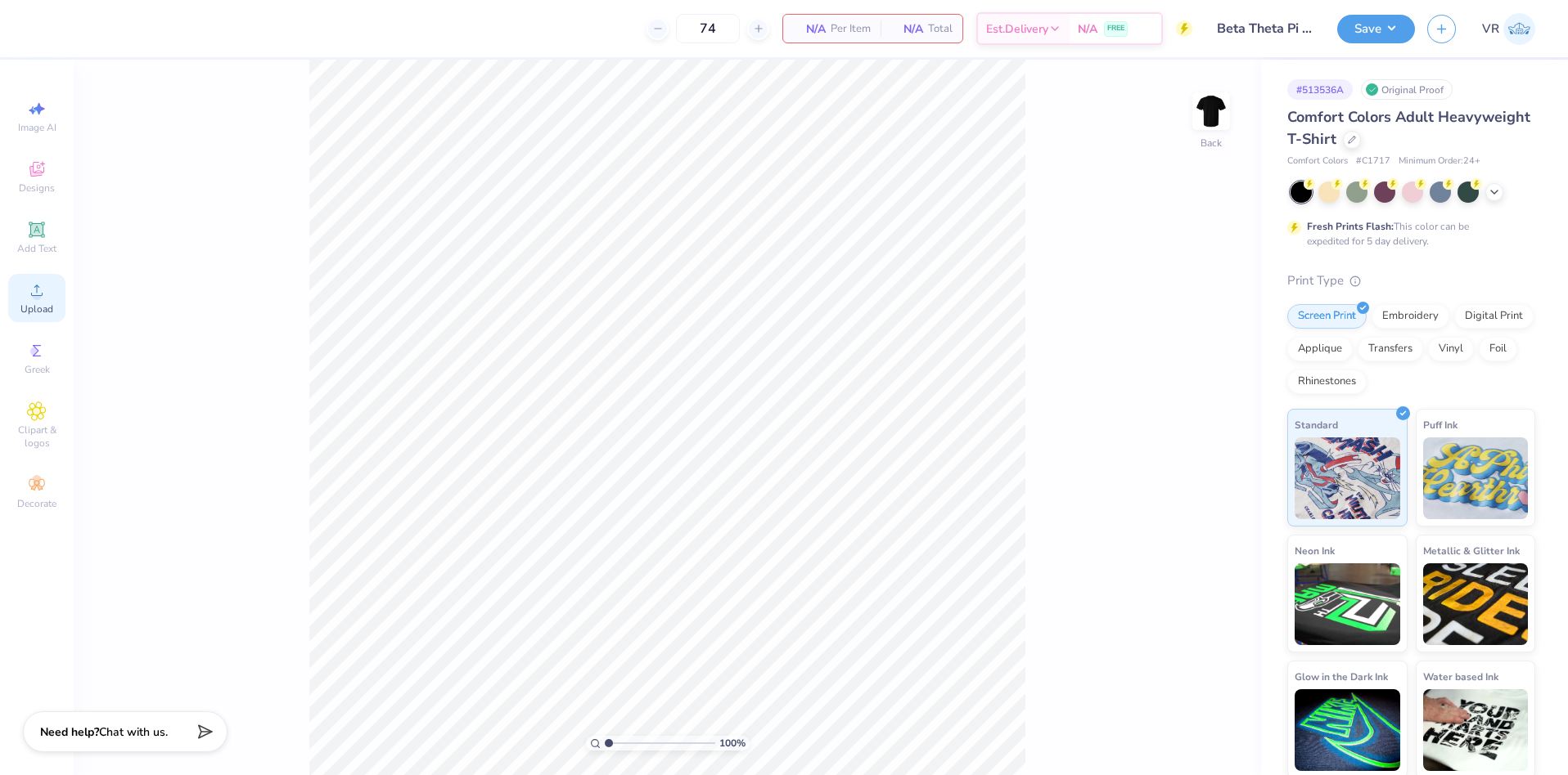
click at [38, 287] on icon at bounding box center [36, 289] width 11 height 11
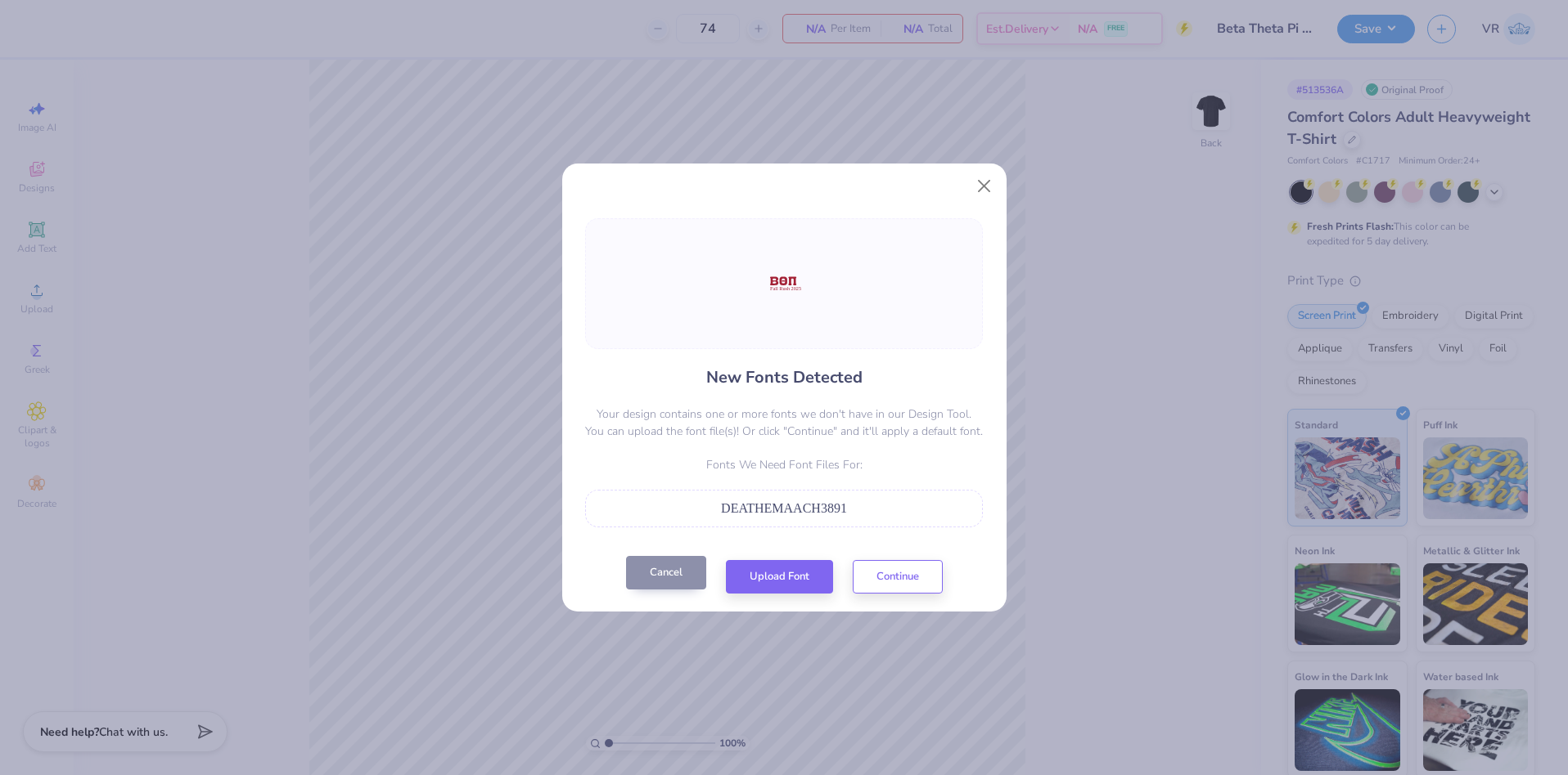
click at [687, 574] on button "Cancel" at bounding box center [666, 573] width 80 height 33
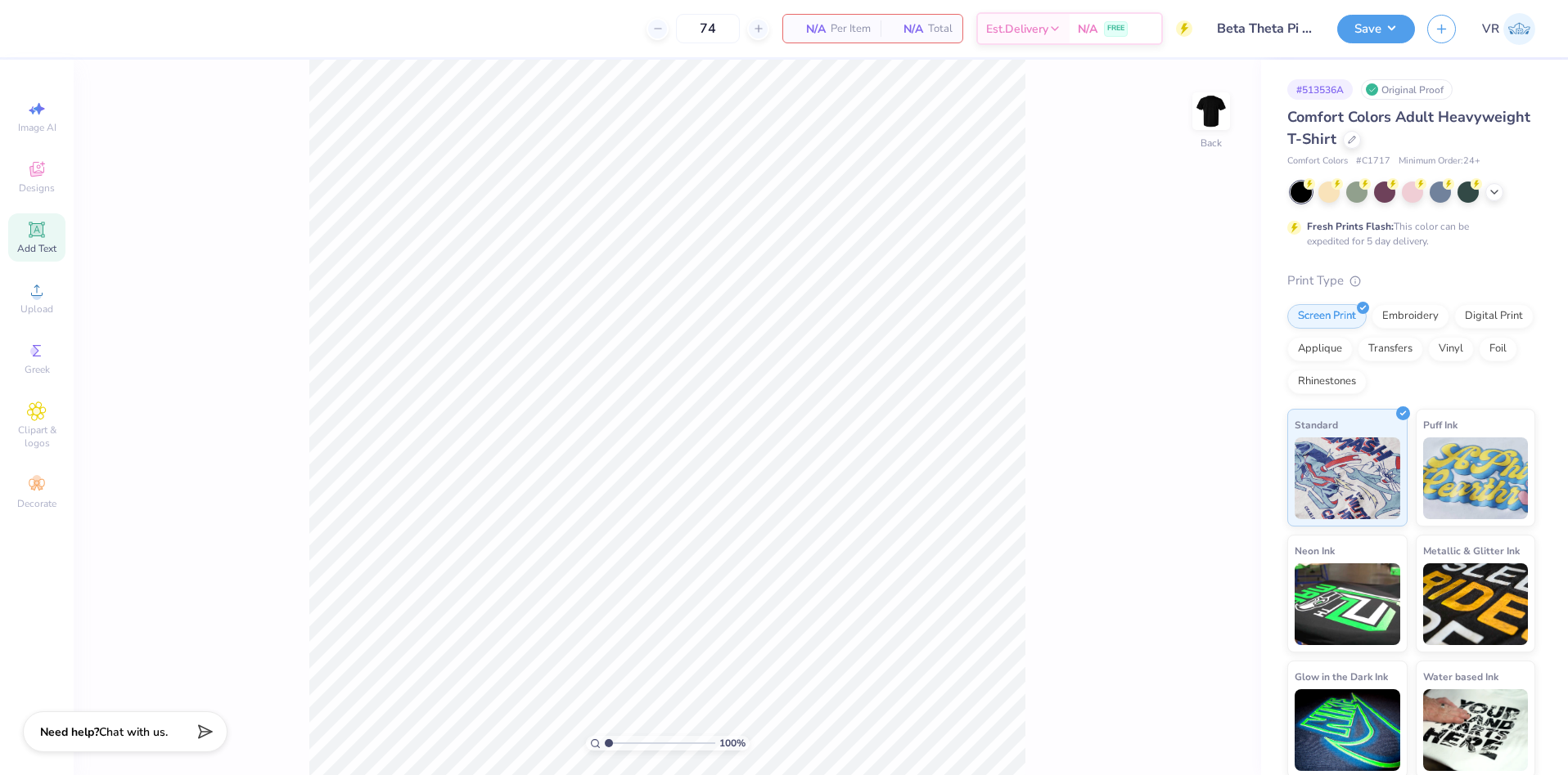
click at [30, 234] on icon at bounding box center [37, 230] width 15 height 15
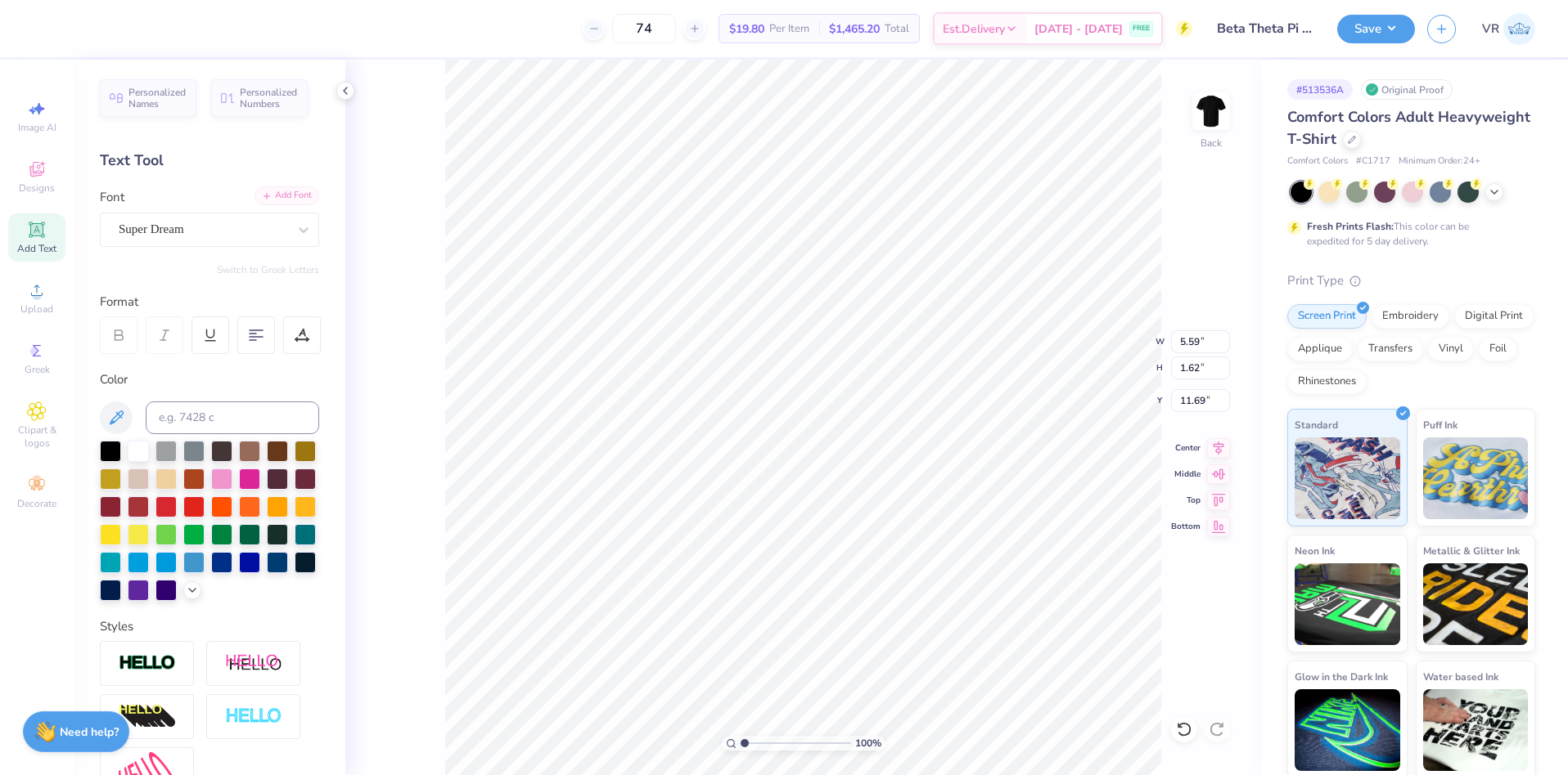
click at [257, 189] on div "Add Font" at bounding box center [287, 195] width 65 height 19
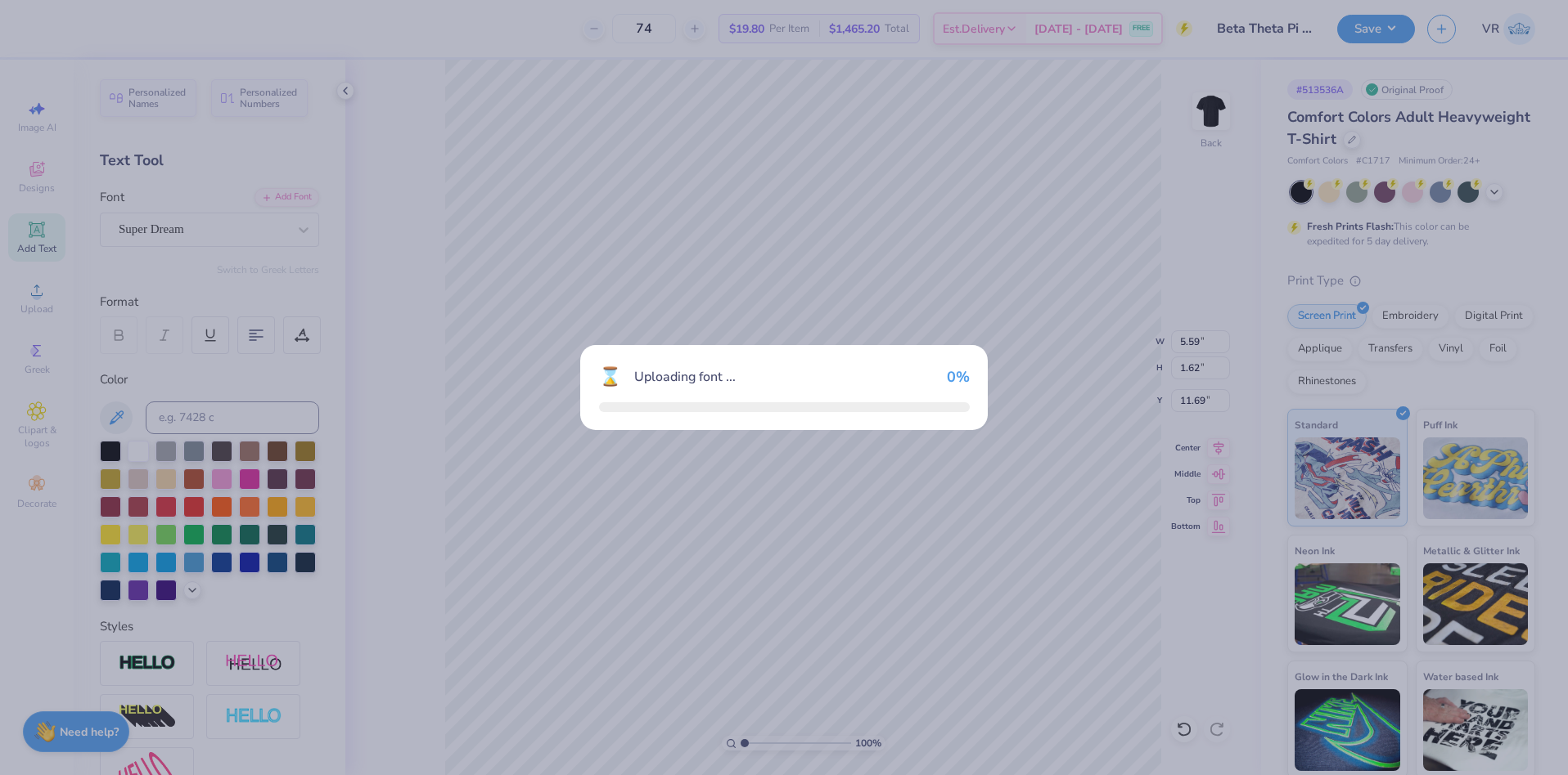
type input "4.23"
type input "1.68"
type input "11.66"
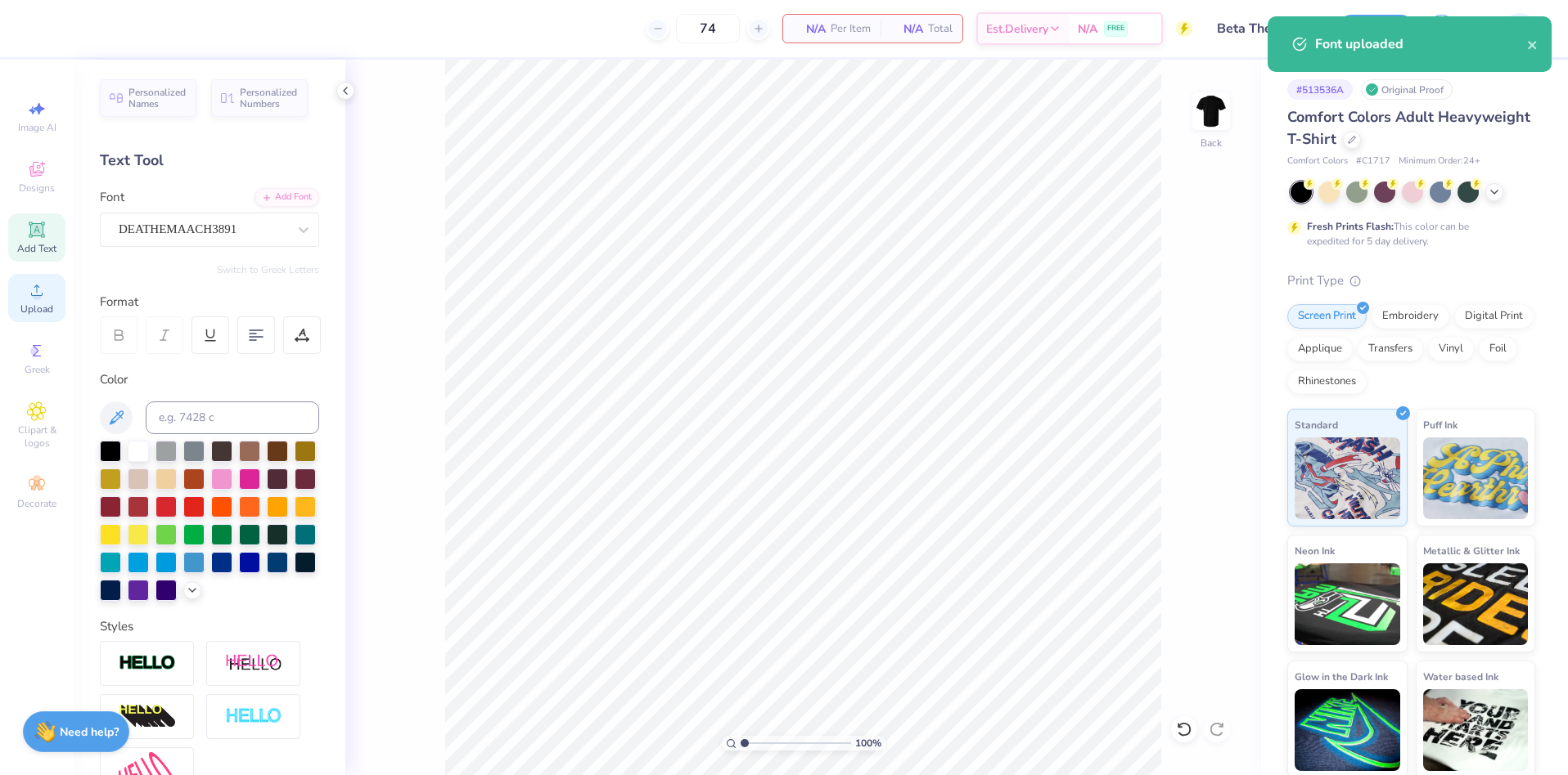
click at [44, 307] on span "Upload" at bounding box center [37, 309] width 32 height 13
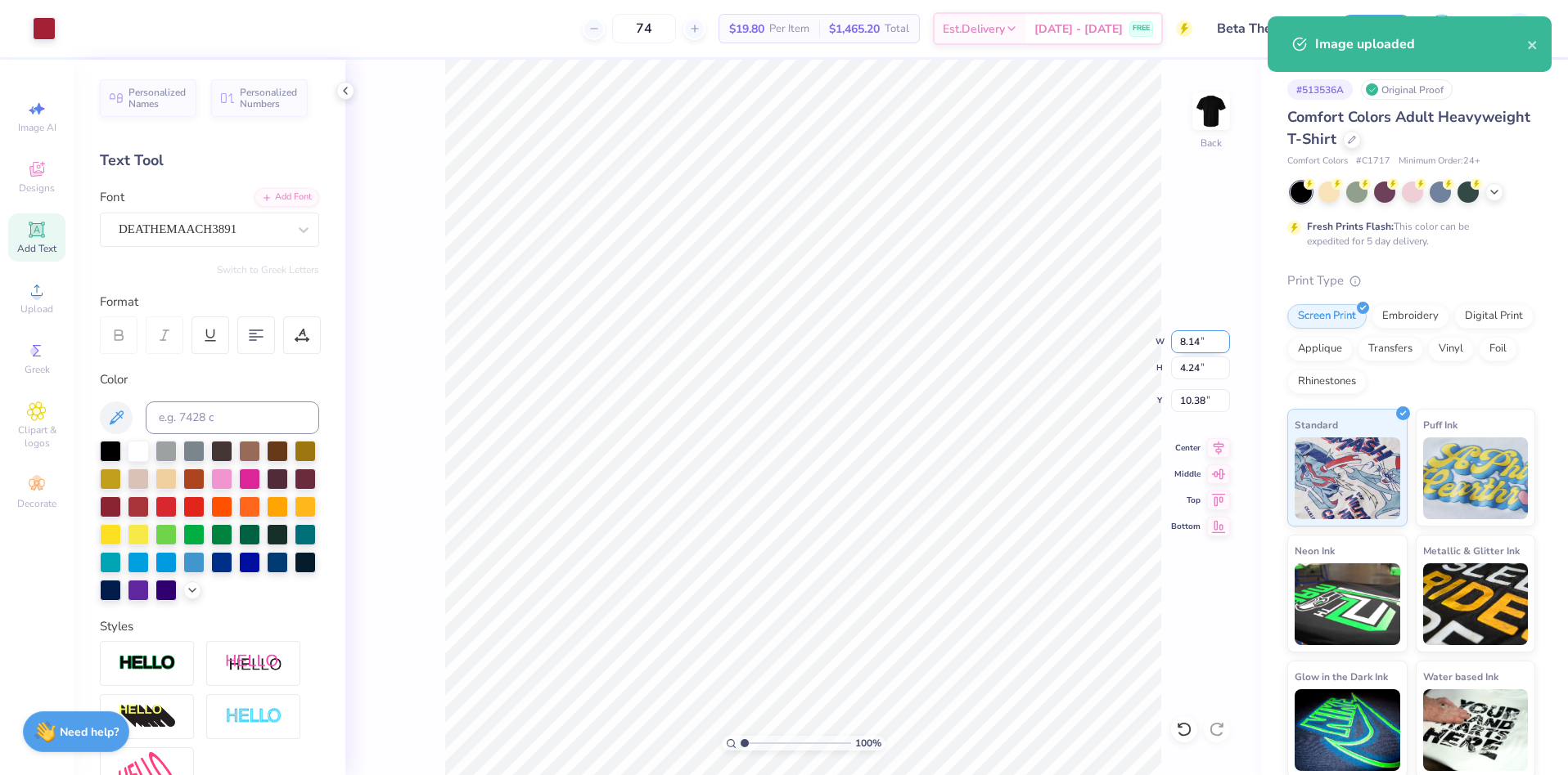
click at [1189, 340] on input "8.14" at bounding box center [1200, 341] width 59 height 23
type input "4.00"
type input "2.08"
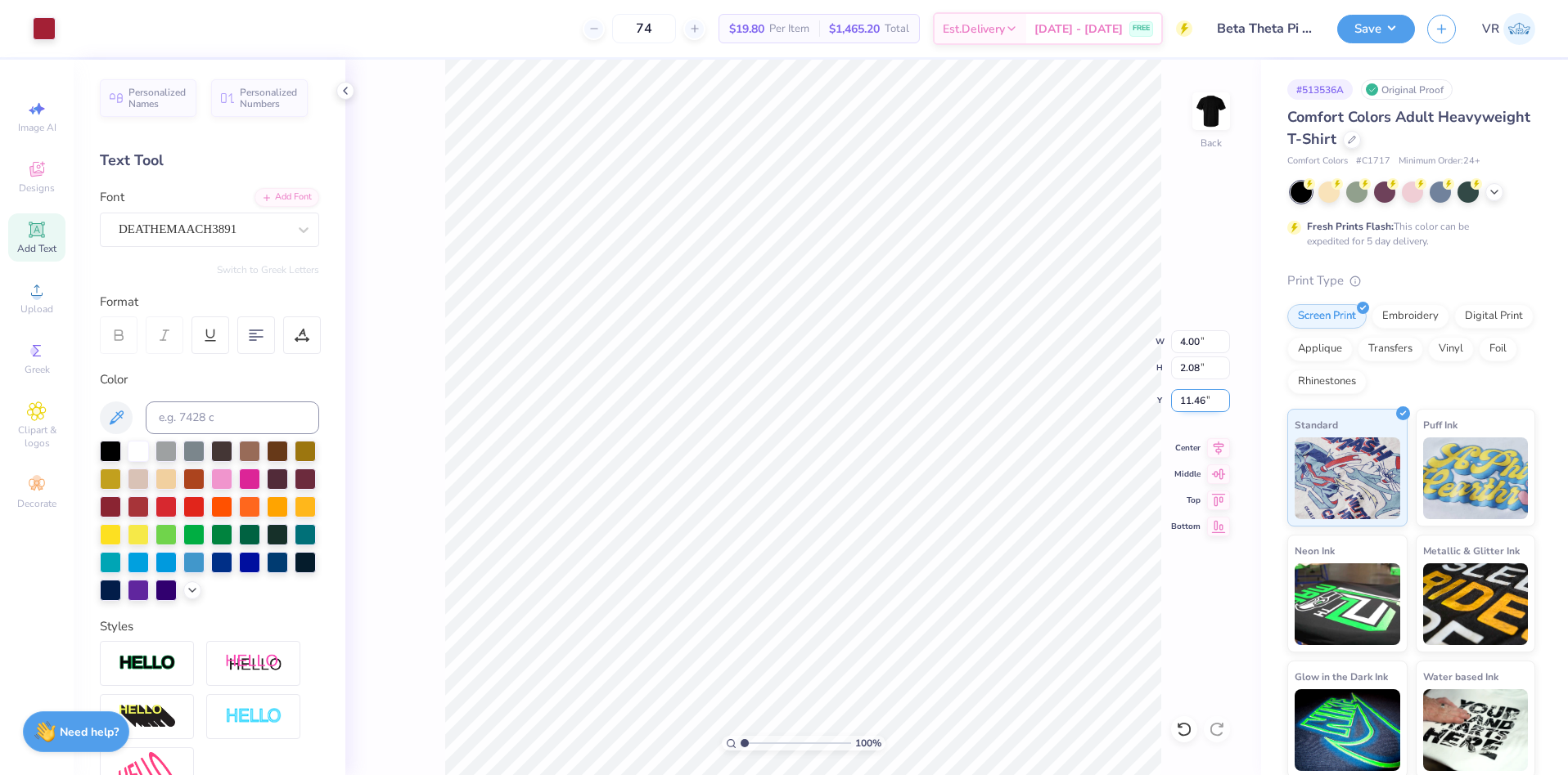
click at [1187, 397] on input "11.46" at bounding box center [1200, 400] width 59 height 23
type input "3.00"
click at [1208, 114] on img at bounding box center [1211, 111] width 66 height 66
click at [41, 292] on icon at bounding box center [37, 290] width 20 height 20
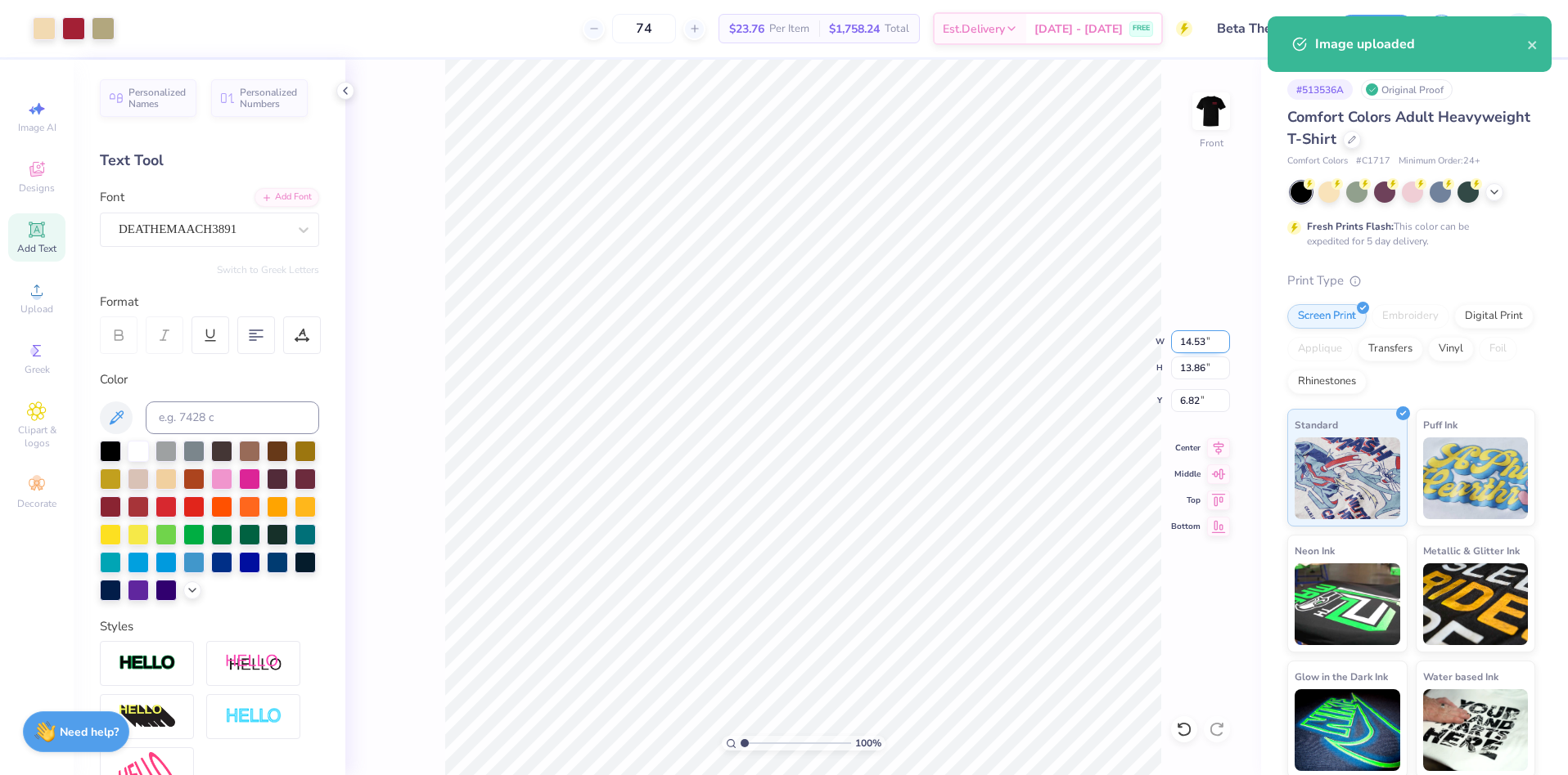
click at [1192, 341] on input "14.53" at bounding box center [1200, 341] width 59 height 23
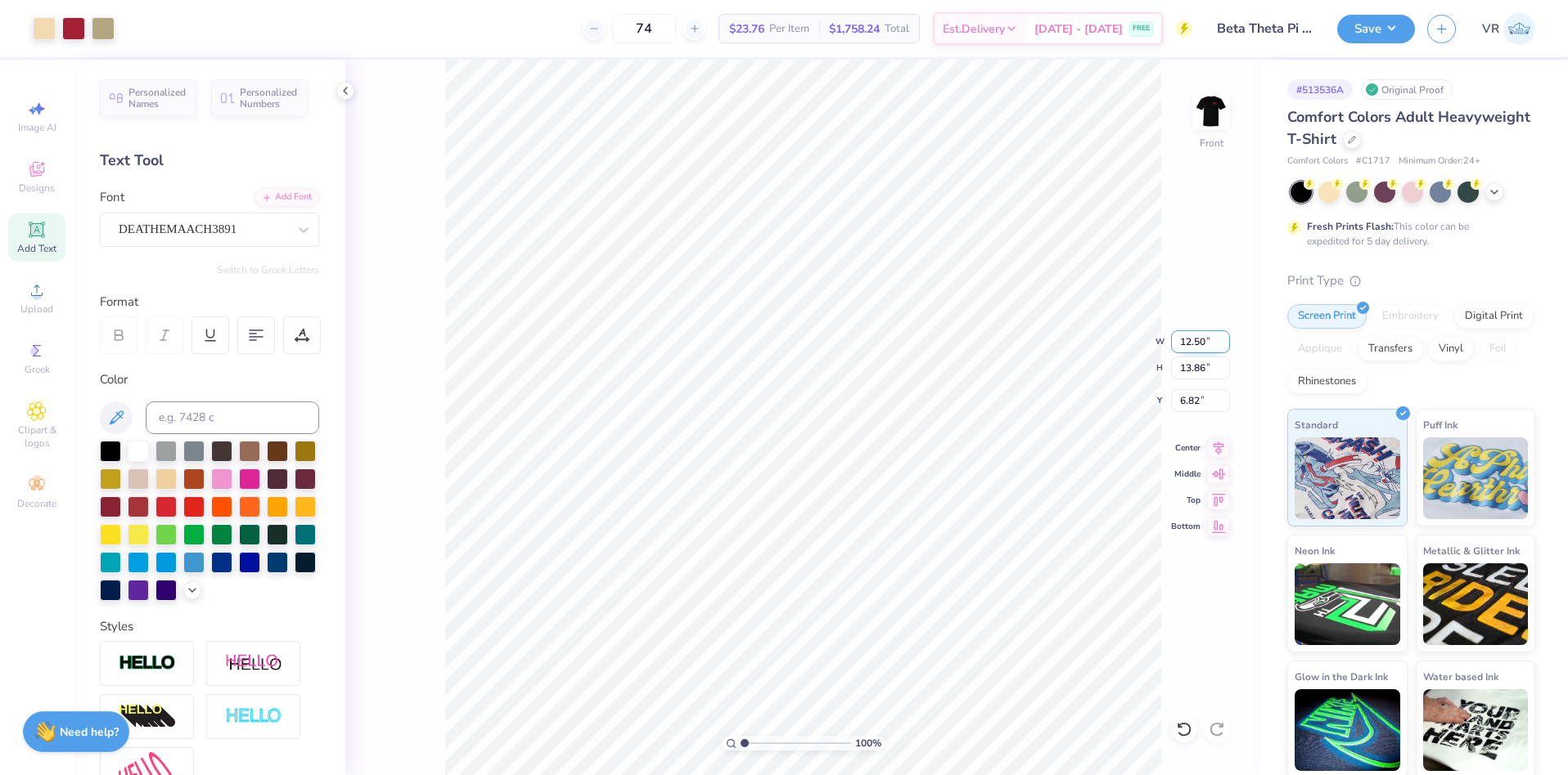
type input "12.50"
type input "11.92"
click at [1187, 398] on input "7.79" at bounding box center [1200, 400] width 59 height 23
type input "3.00"
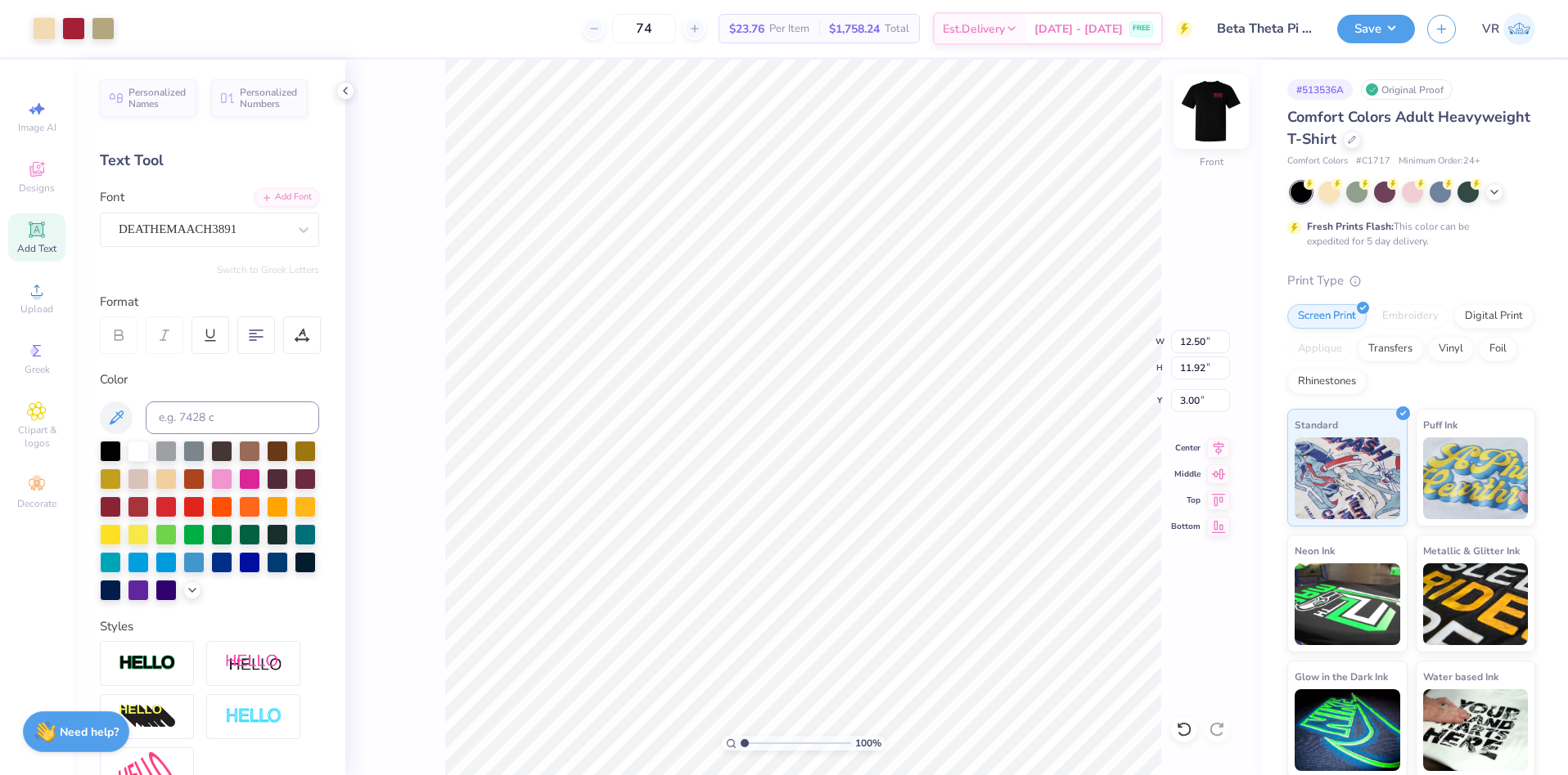
click at [1203, 108] on img at bounding box center [1211, 111] width 66 height 66
type input "3.96"
type input "1.29"
type input "3.00"
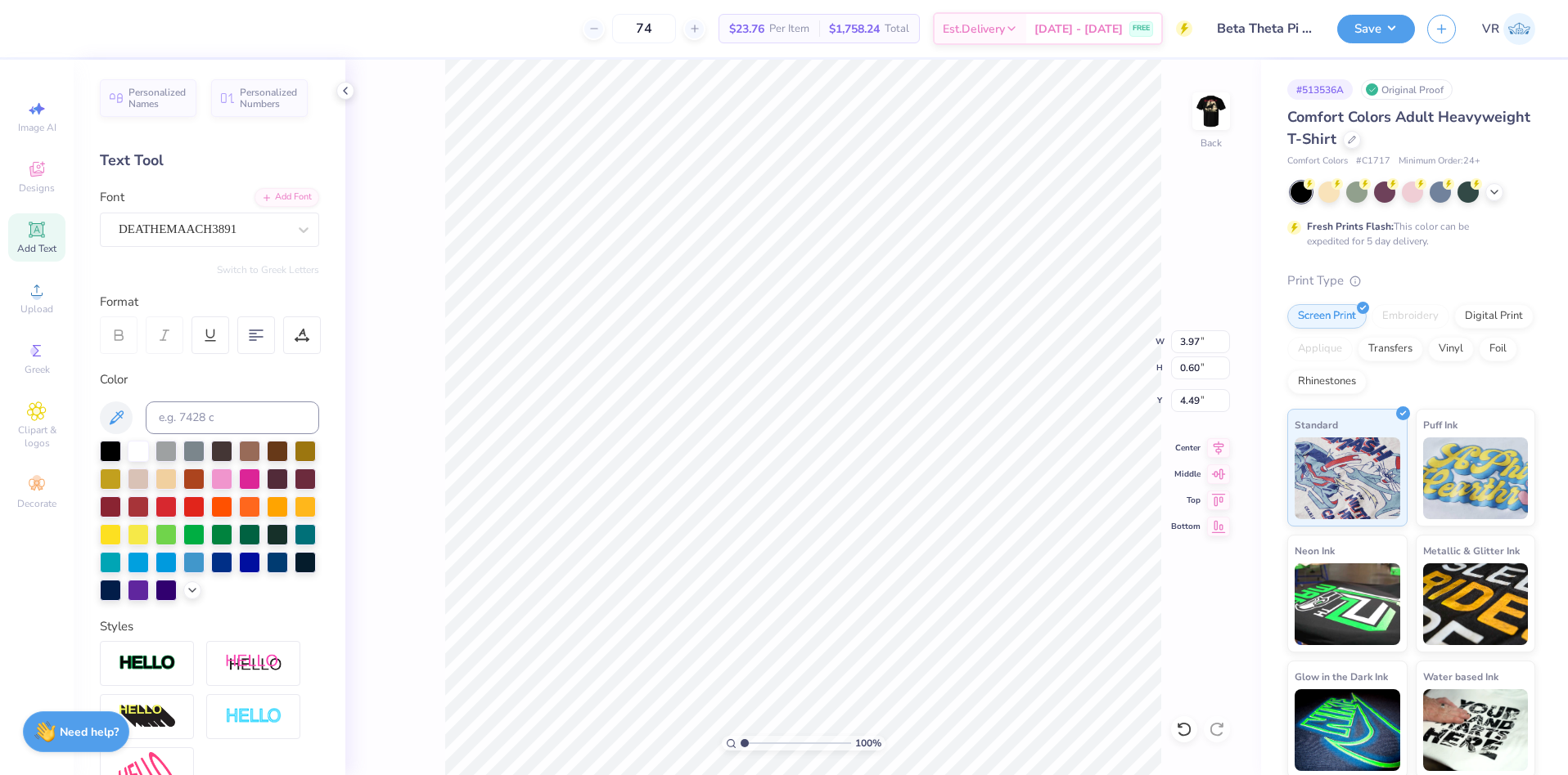
type input "4.00"
type input "2.08"
type input "3.00"
click at [930, 504] on li "Group" at bounding box center [964, 508] width 128 height 32
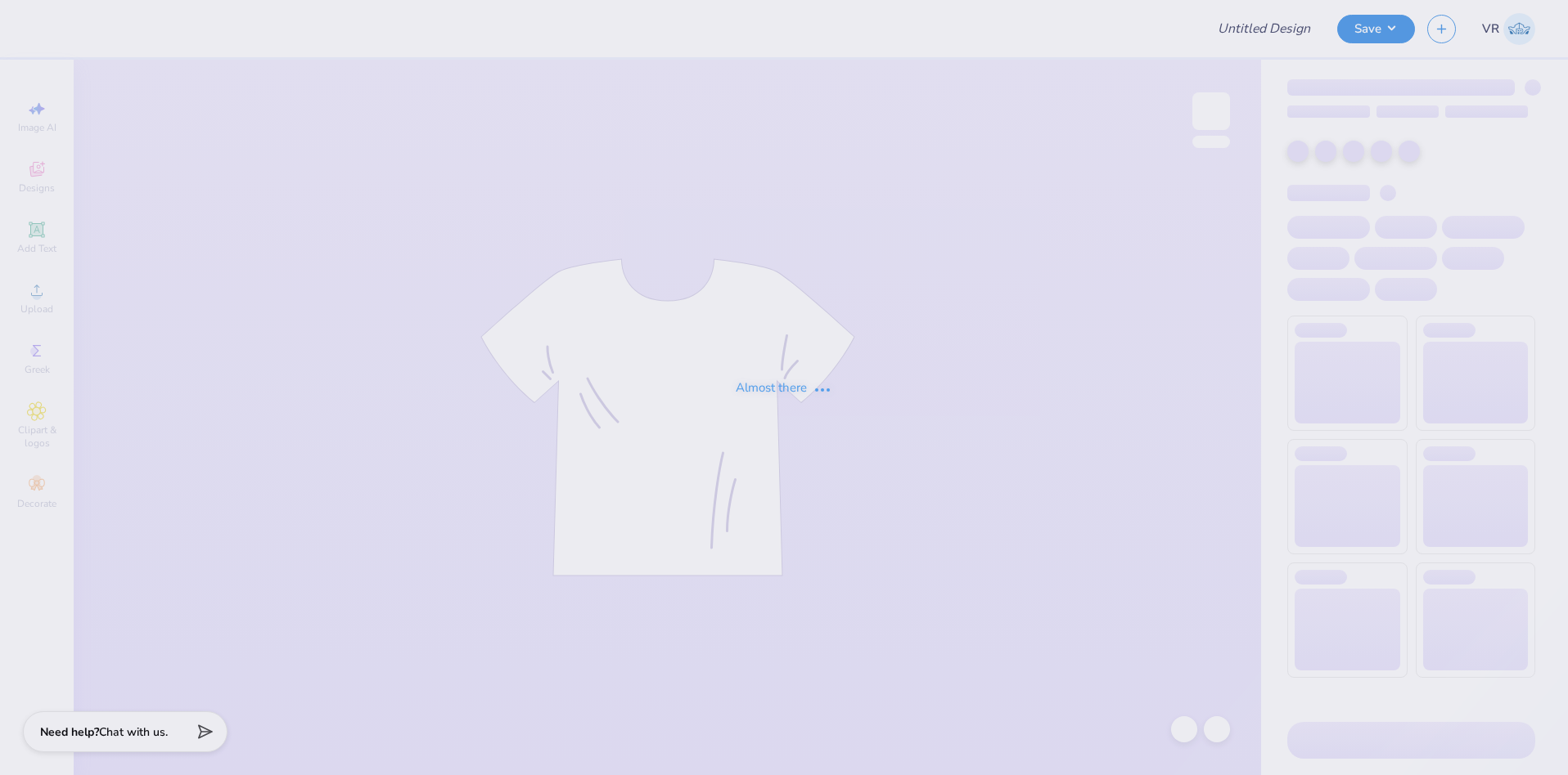
type input "[PERSON_NAME] : [US_STATE] Tech"
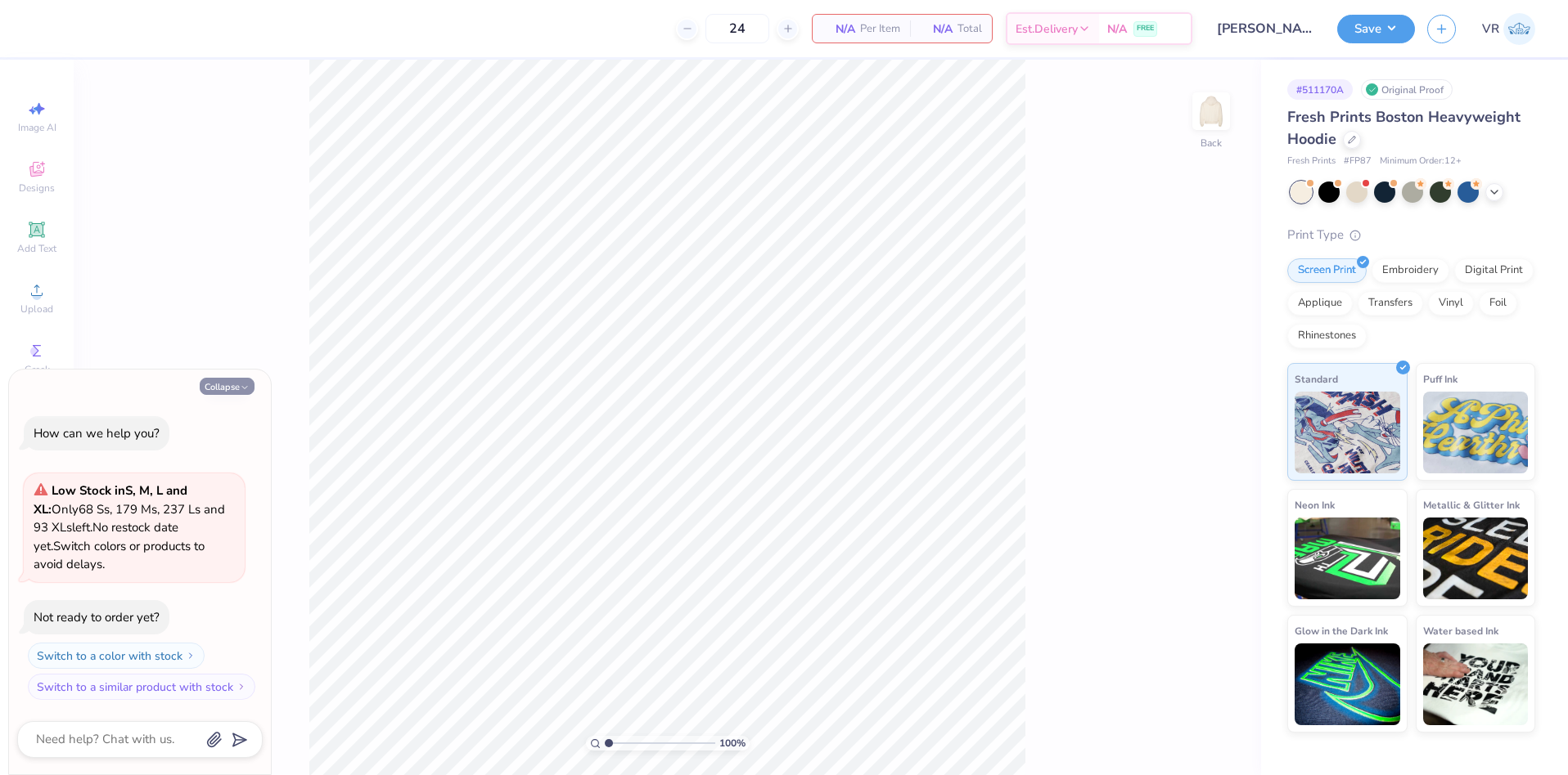
click at [237, 387] on button "Collapse" at bounding box center [227, 387] width 55 height 17
type textarea "x"
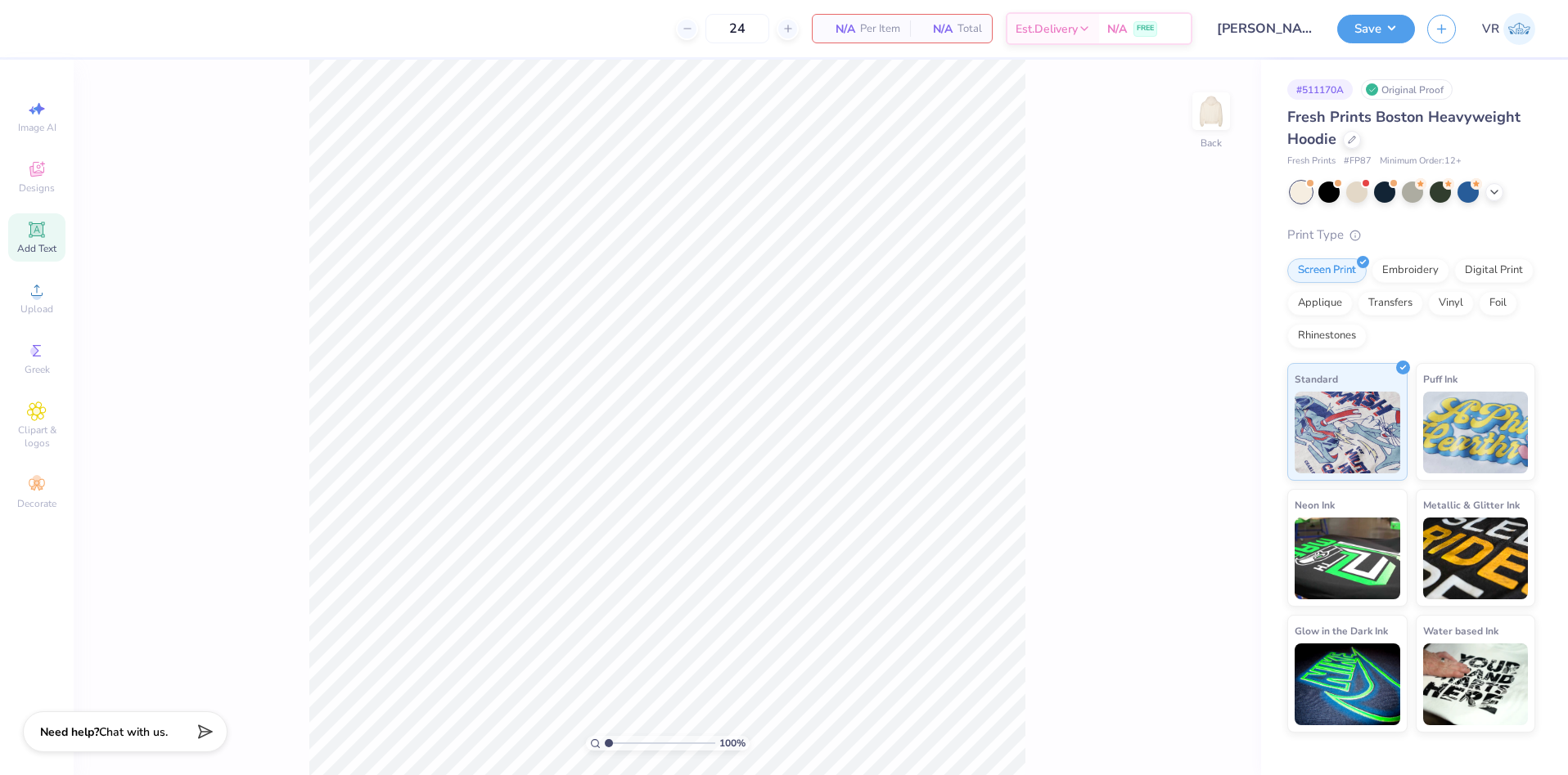
click at [40, 236] on icon at bounding box center [37, 230] width 15 height 15
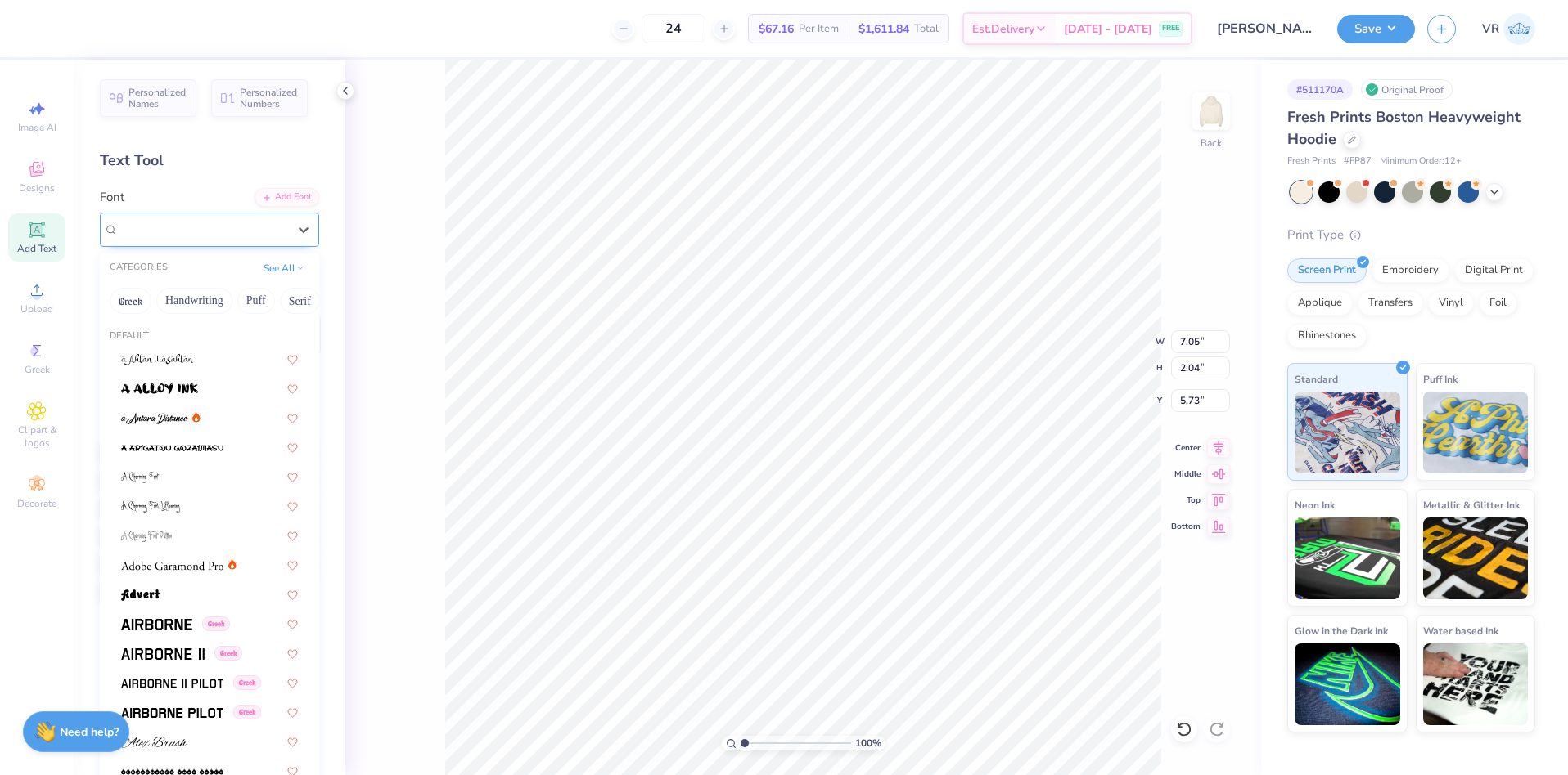
click at [276, 234] on div "Super Dream" at bounding box center [202, 230] width 172 height 26
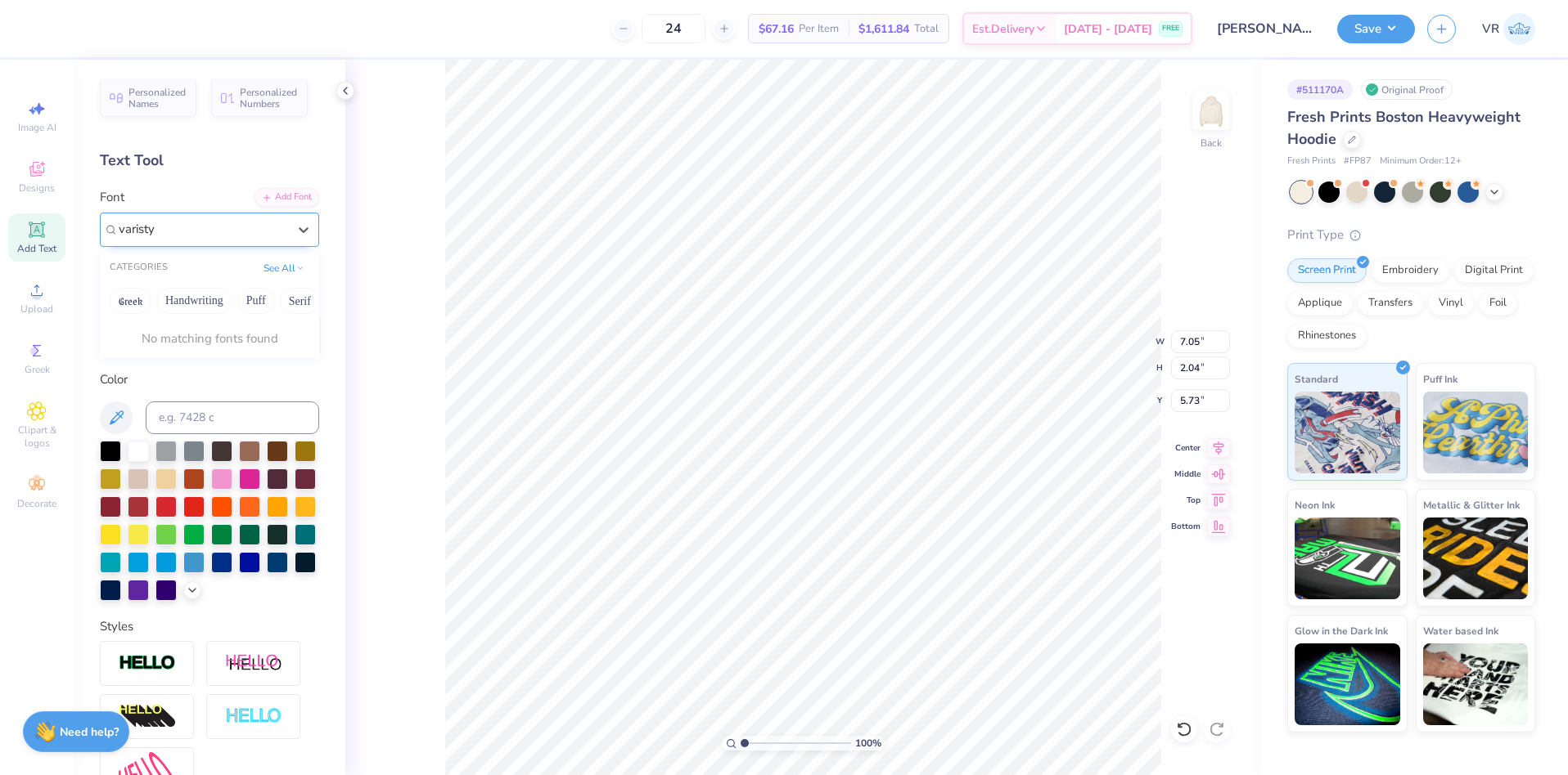
type input "varisty"
drag, startPoint x: 168, startPoint y: 229, endPoint x: 18, endPoint y: 211, distance: 151.1
click at [18, 211] on div "24 $67.16 Per Item $1,611.84 Total Est. Delivery Sep 13 - 16 FREE Design Title …" at bounding box center [784, 388] width 1568 height 775
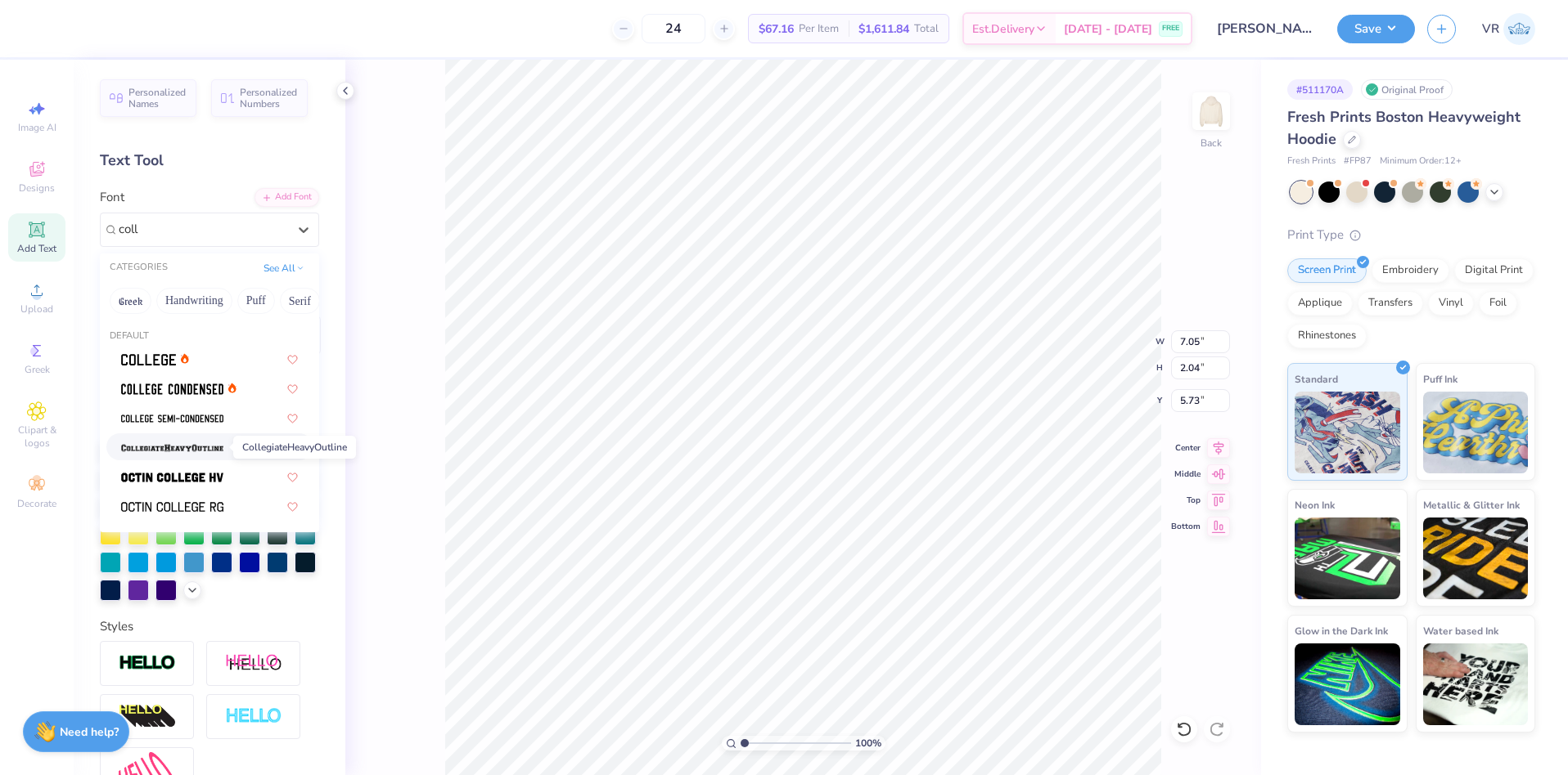
click at [201, 447] on img at bounding box center [173, 447] width 102 height 11
type input "coll"
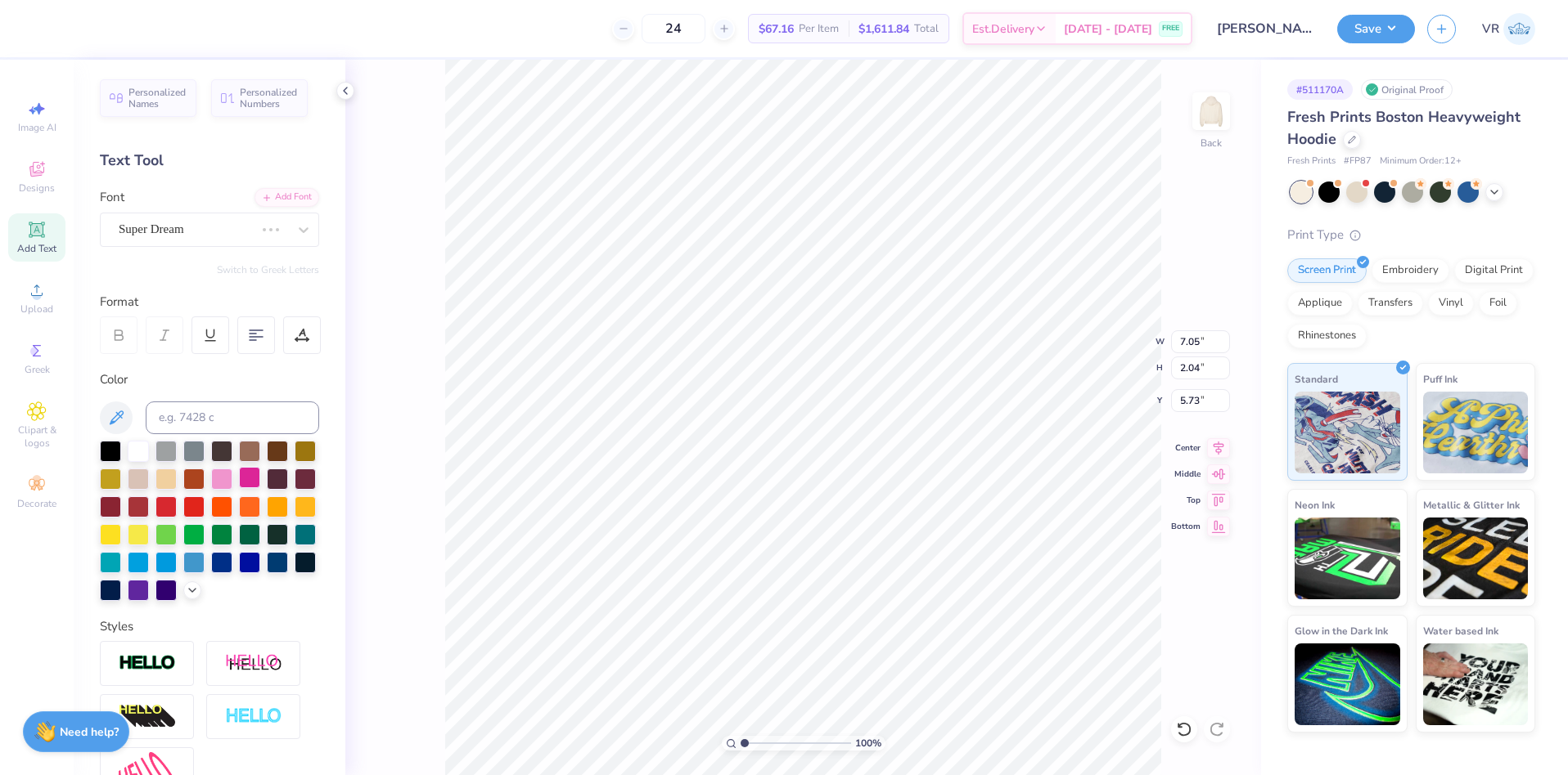
type input "7.92"
type input "2.16"
type input "5.67"
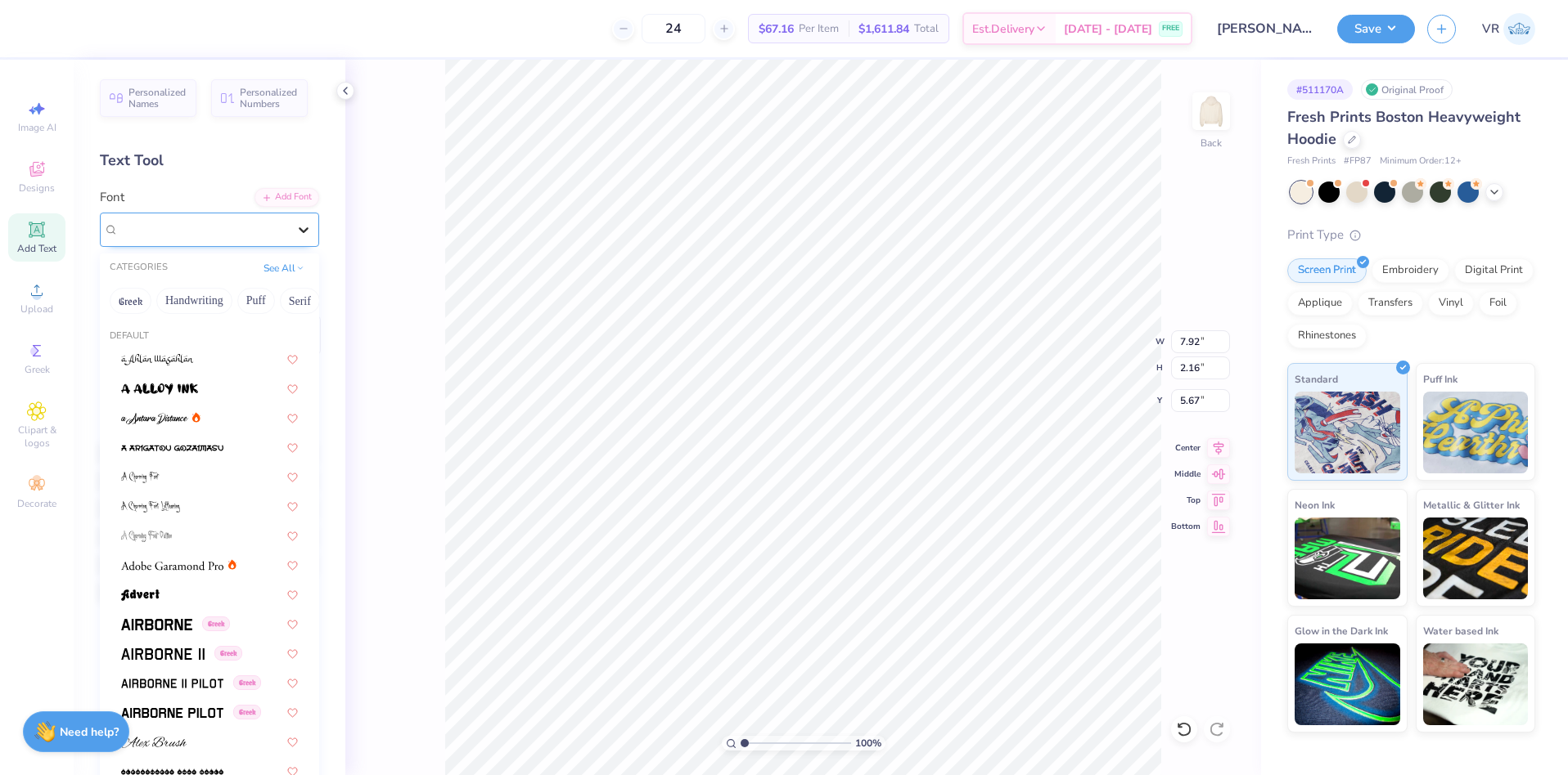
click at [299, 230] on icon at bounding box center [303, 230] width 9 height 6
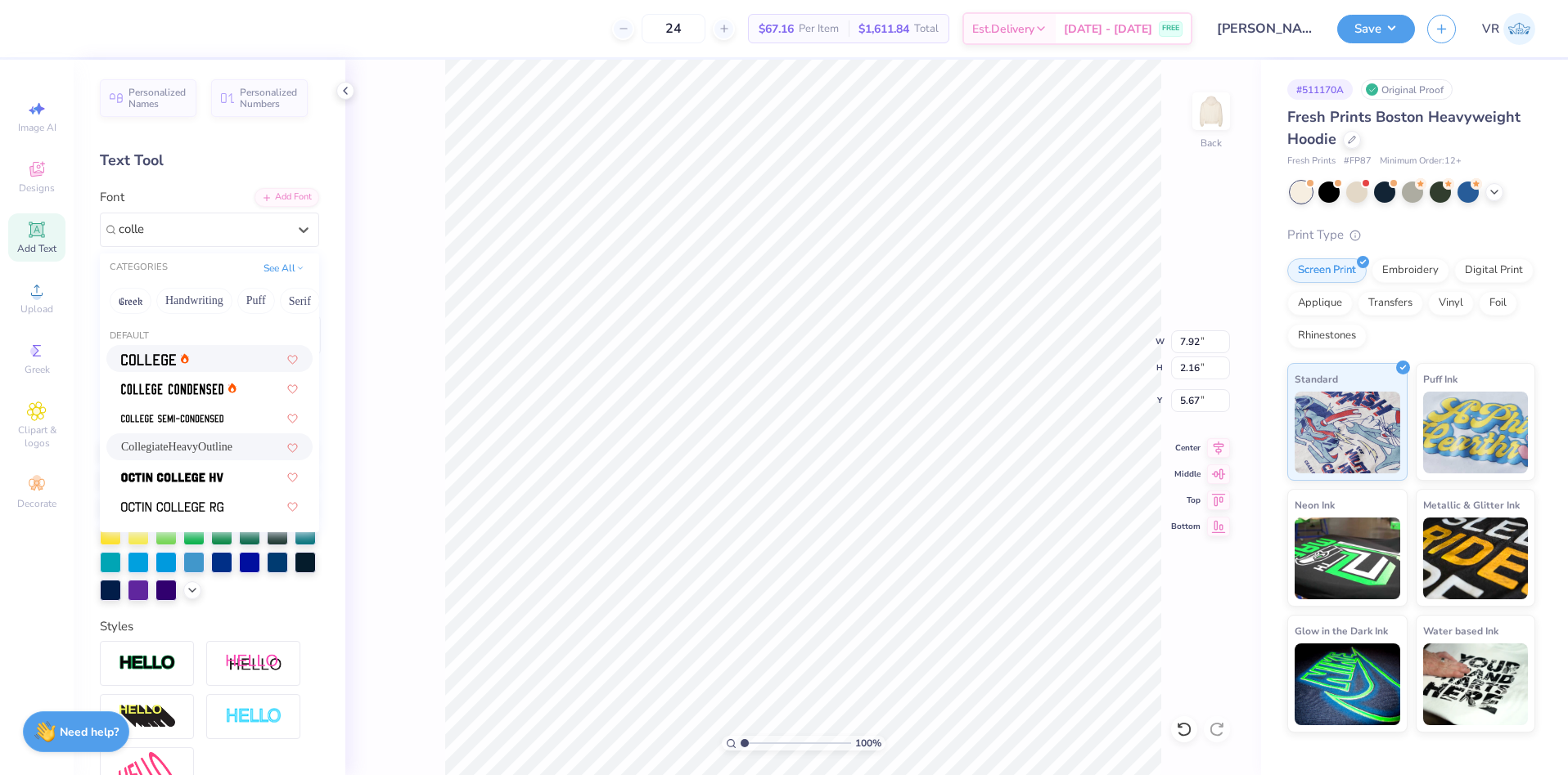
click at [169, 361] on img at bounding box center [149, 359] width 55 height 11
type input "colle"
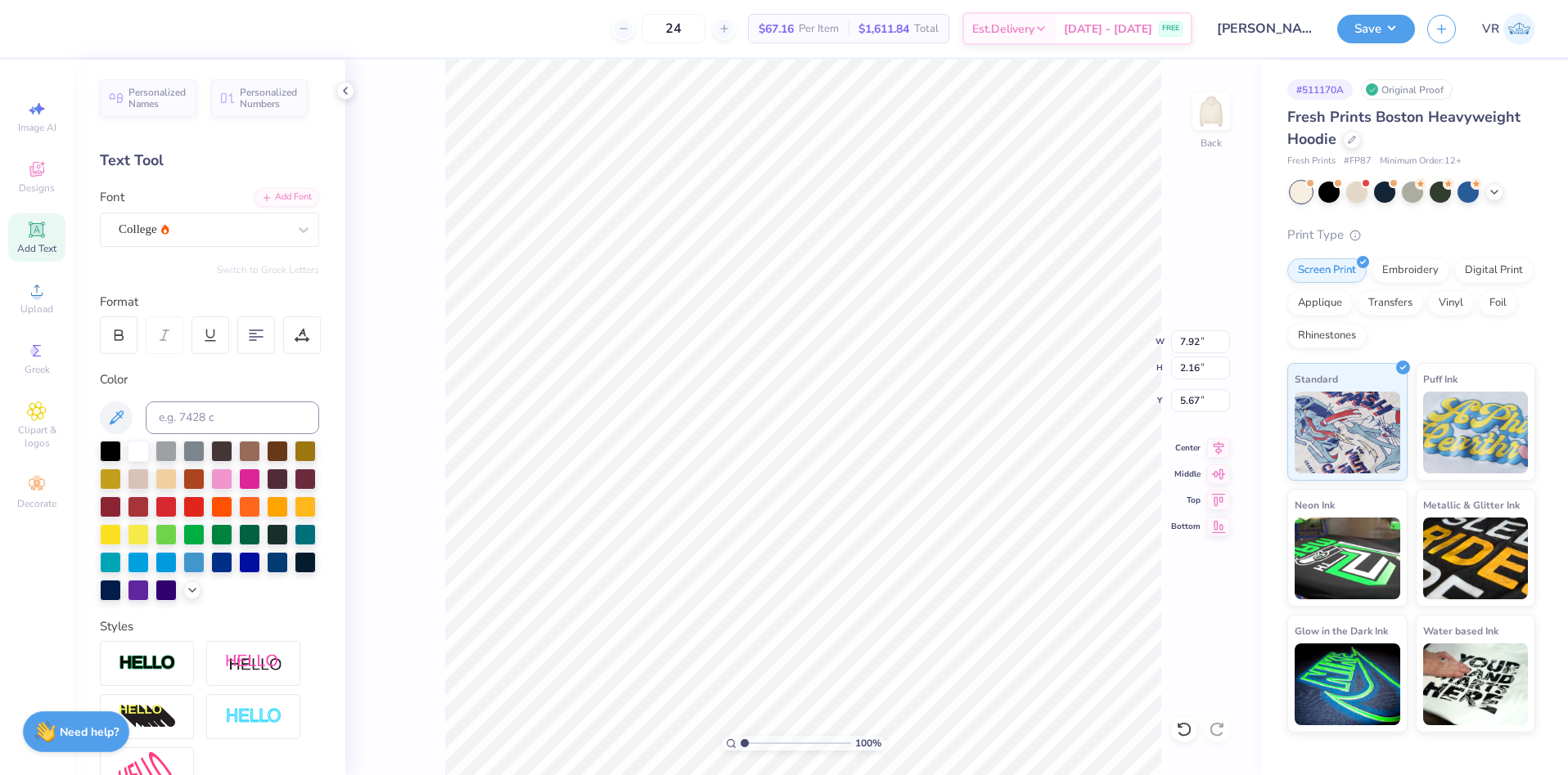
type input "6.40"
type input "1.99"
type input "5.75"
click at [116, 341] on icon at bounding box center [118, 335] width 15 height 15
type input "7.03"
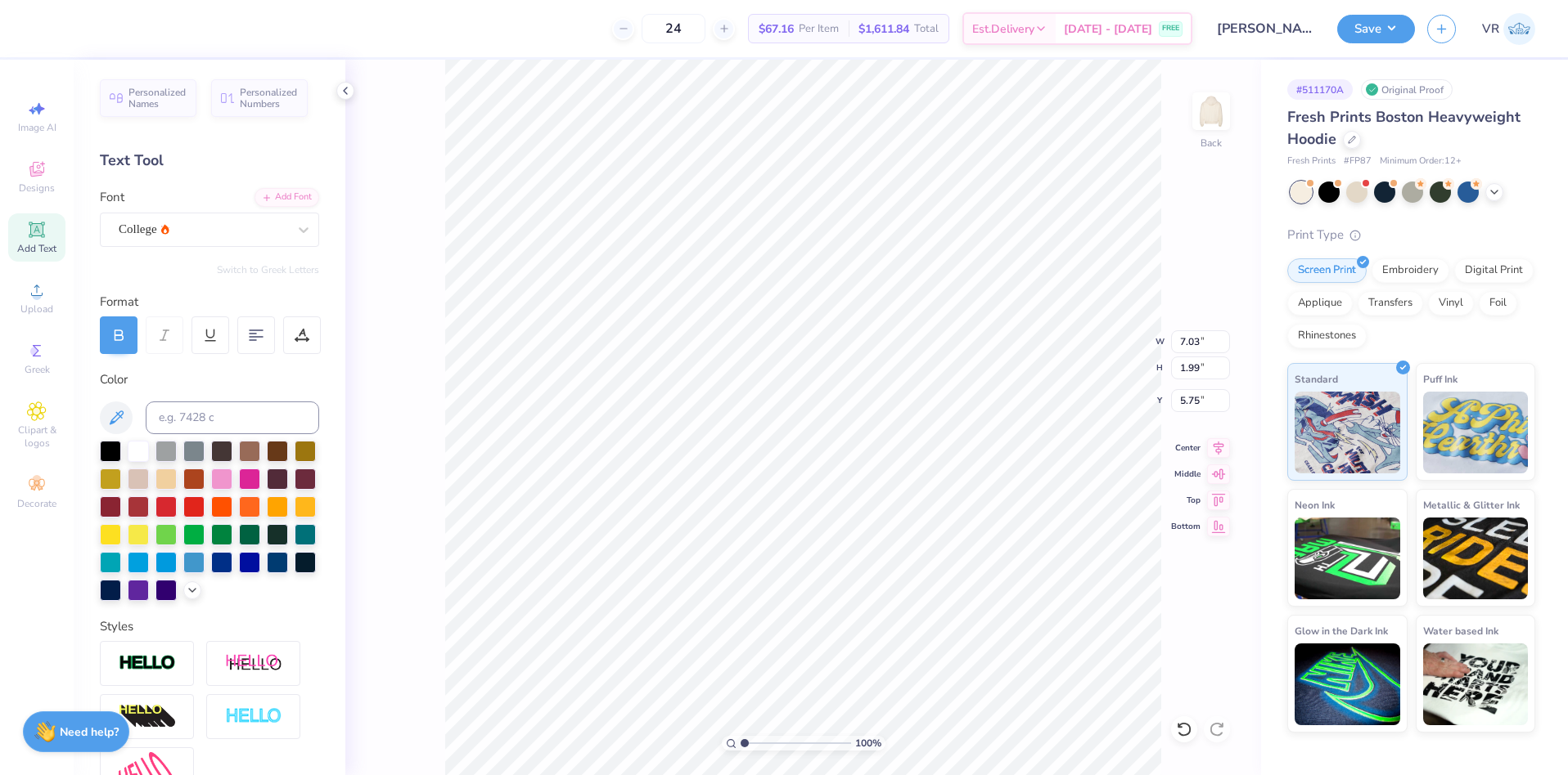
scroll to position [14, 2]
type textarea "1870"
click at [1187, 343] on input "7.03" at bounding box center [1200, 341] width 59 height 23
click at [1186, 343] on input "5.44" at bounding box center [1200, 341] width 59 height 23
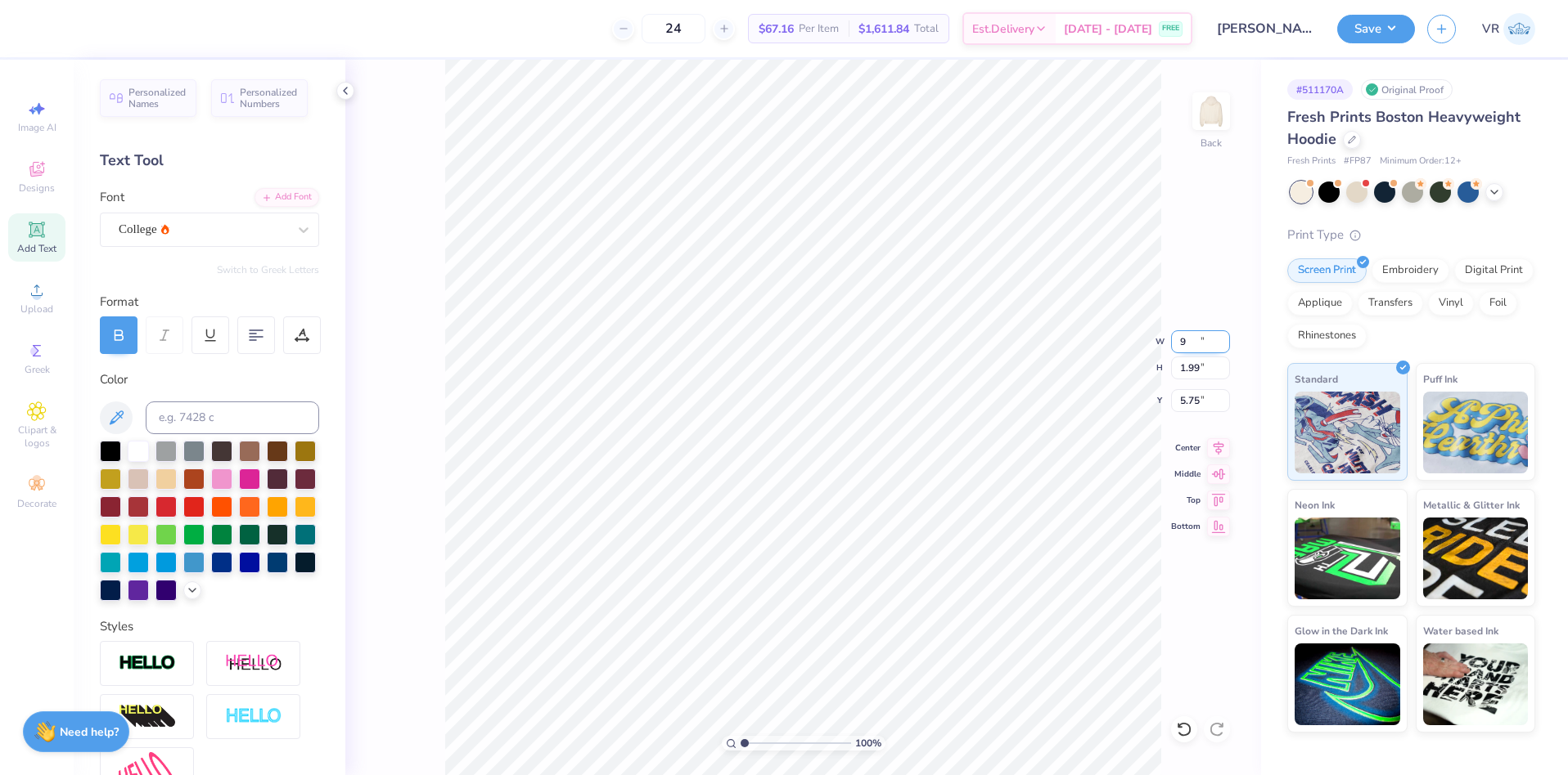
type input "9.00"
type input "3.30"
type input "8.17"
click at [232, 477] on div at bounding box center [221, 477] width 21 height 21
click at [1213, 115] on img at bounding box center [1211, 111] width 66 height 66
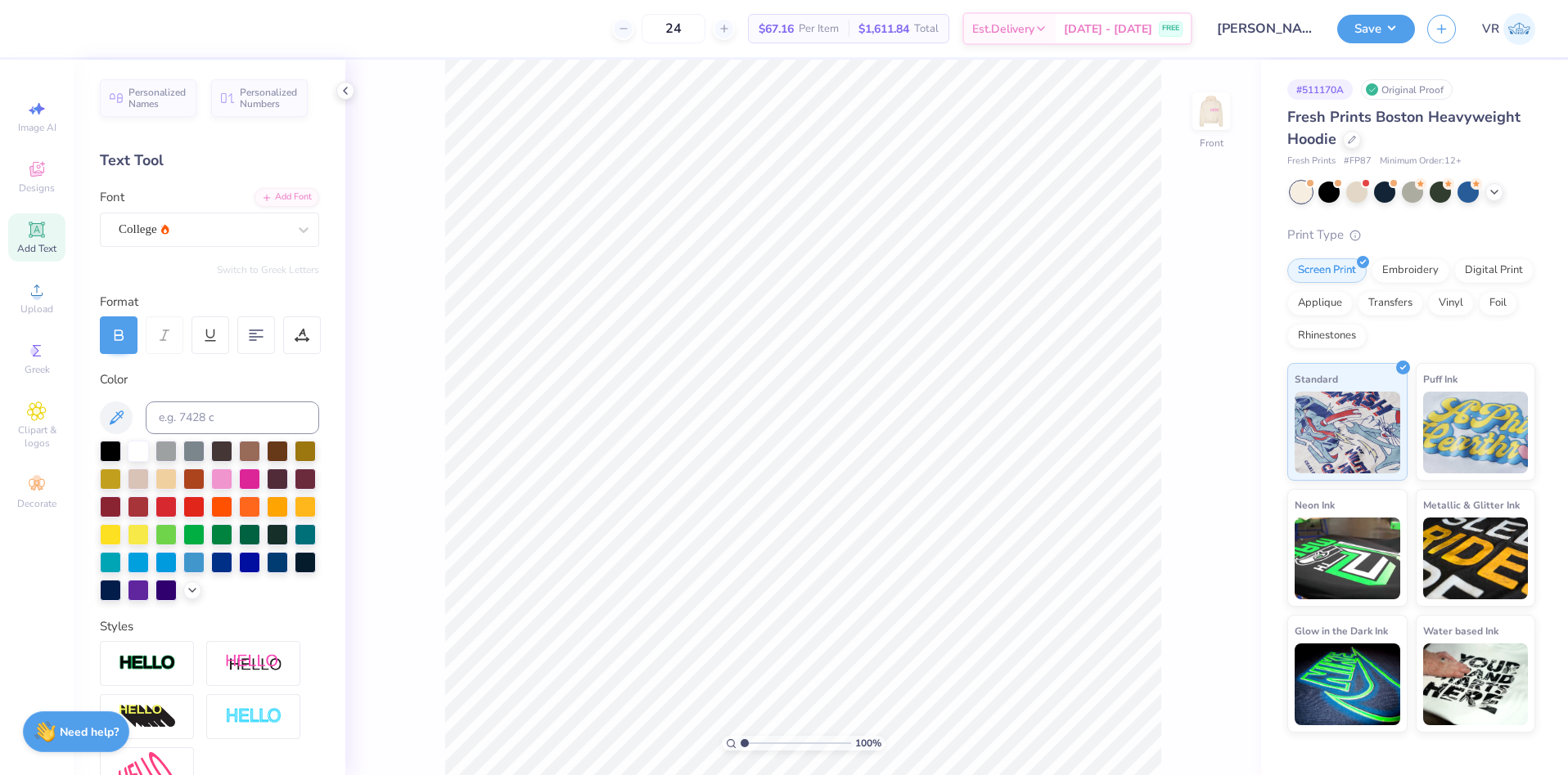
click at [41, 230] on icon at bounding box center [36, 230] width 12 height 12
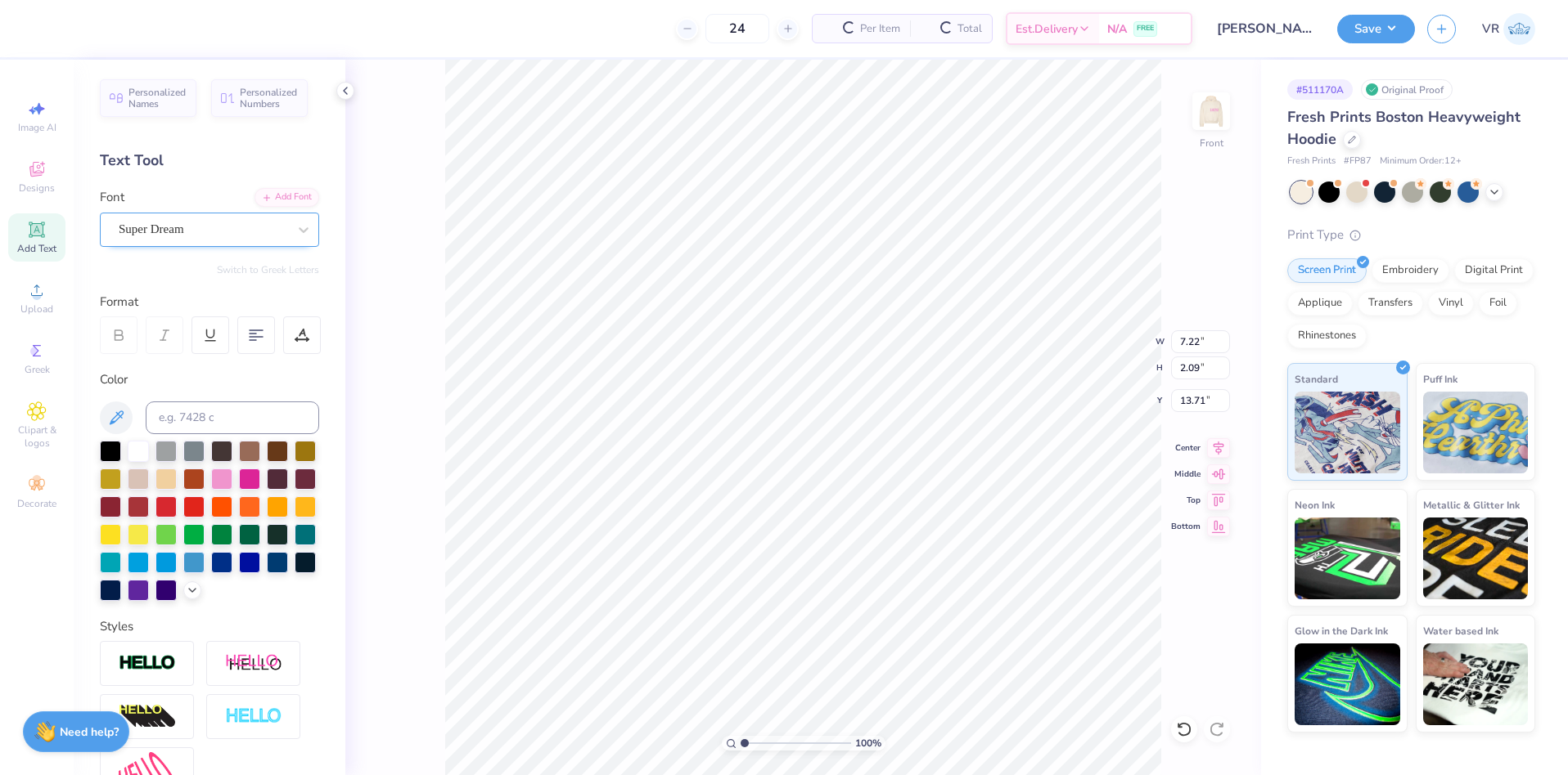
click at [244, 231] on div "Super Dream" at bounding box center [202, 230] width 172 height 26
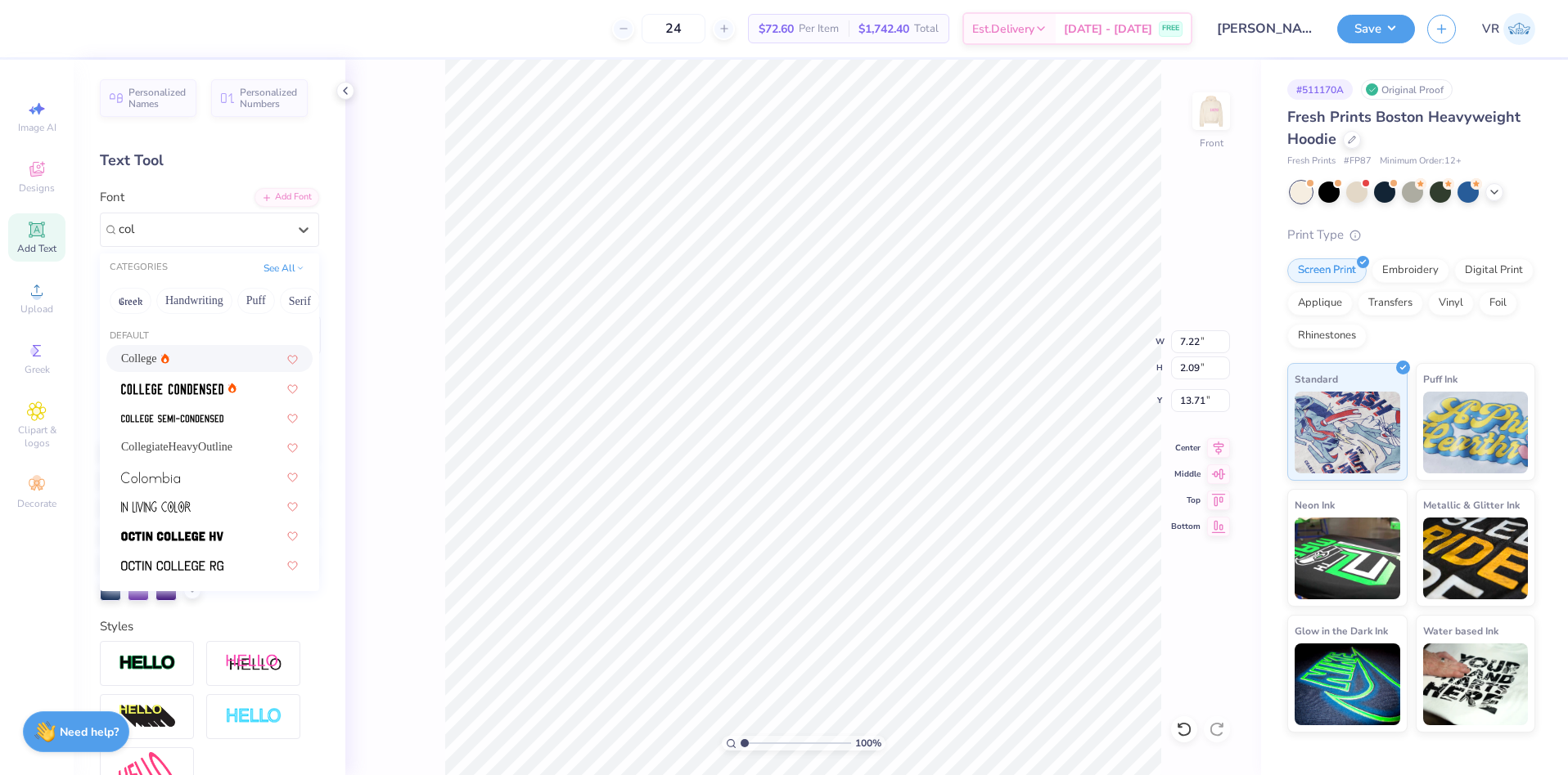
click at [144, 364] on span "College" at bounding box center [139, 358] width 36 height 17
type input "col"
type input "6.55"
type input "2.04"
type input "13.73"
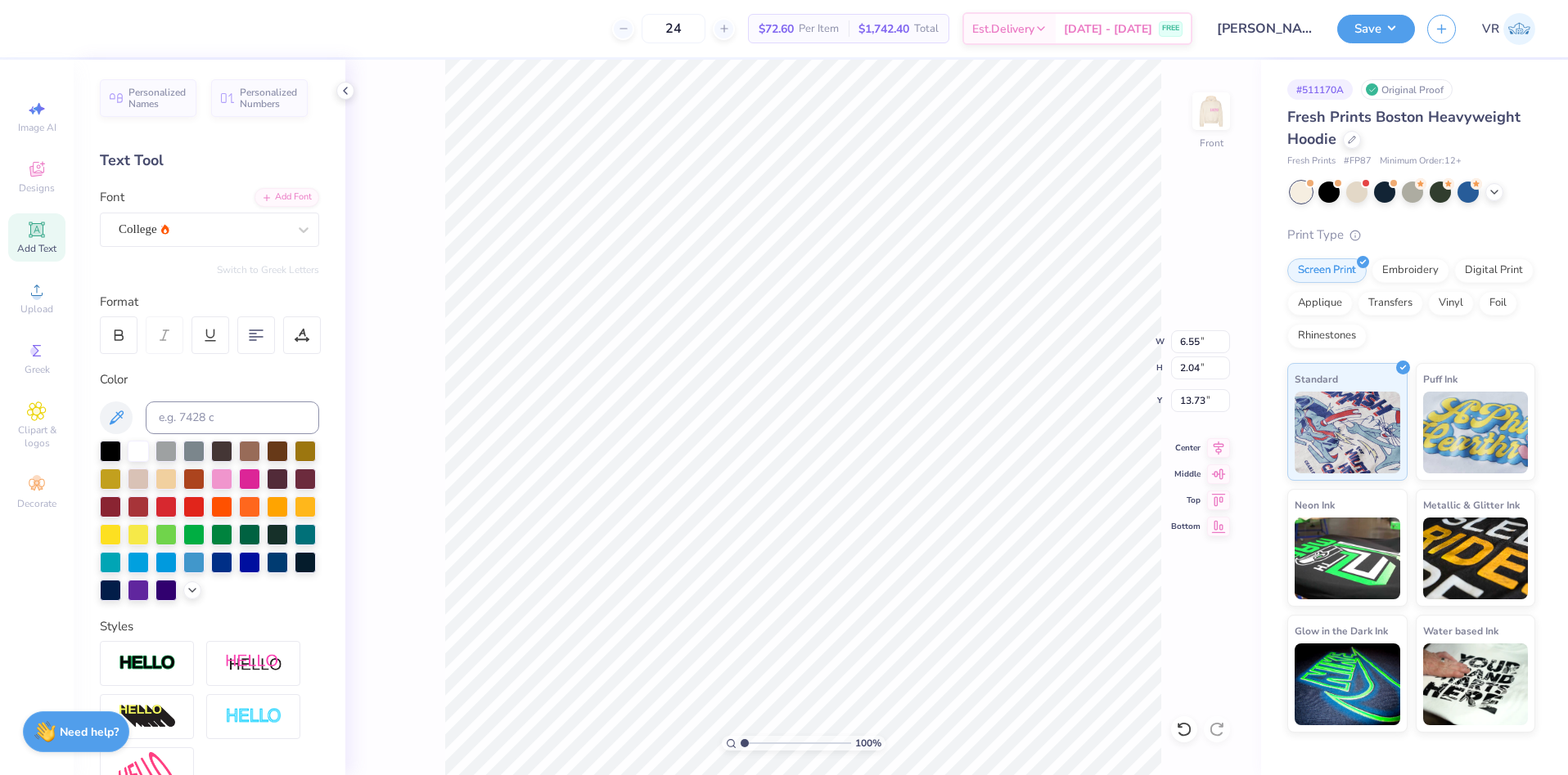
click at [127, 339] on div at bounding box center [119, 335] width 38 height 38
type input "7.19"
type textarea "kappa"
click at [265, 192] on div "Add Font" at bounding box center [287, 195] width 65 height 19
click at [270, 194] on div "Add Font" at bounding box center [287, 195] width 65 height 19
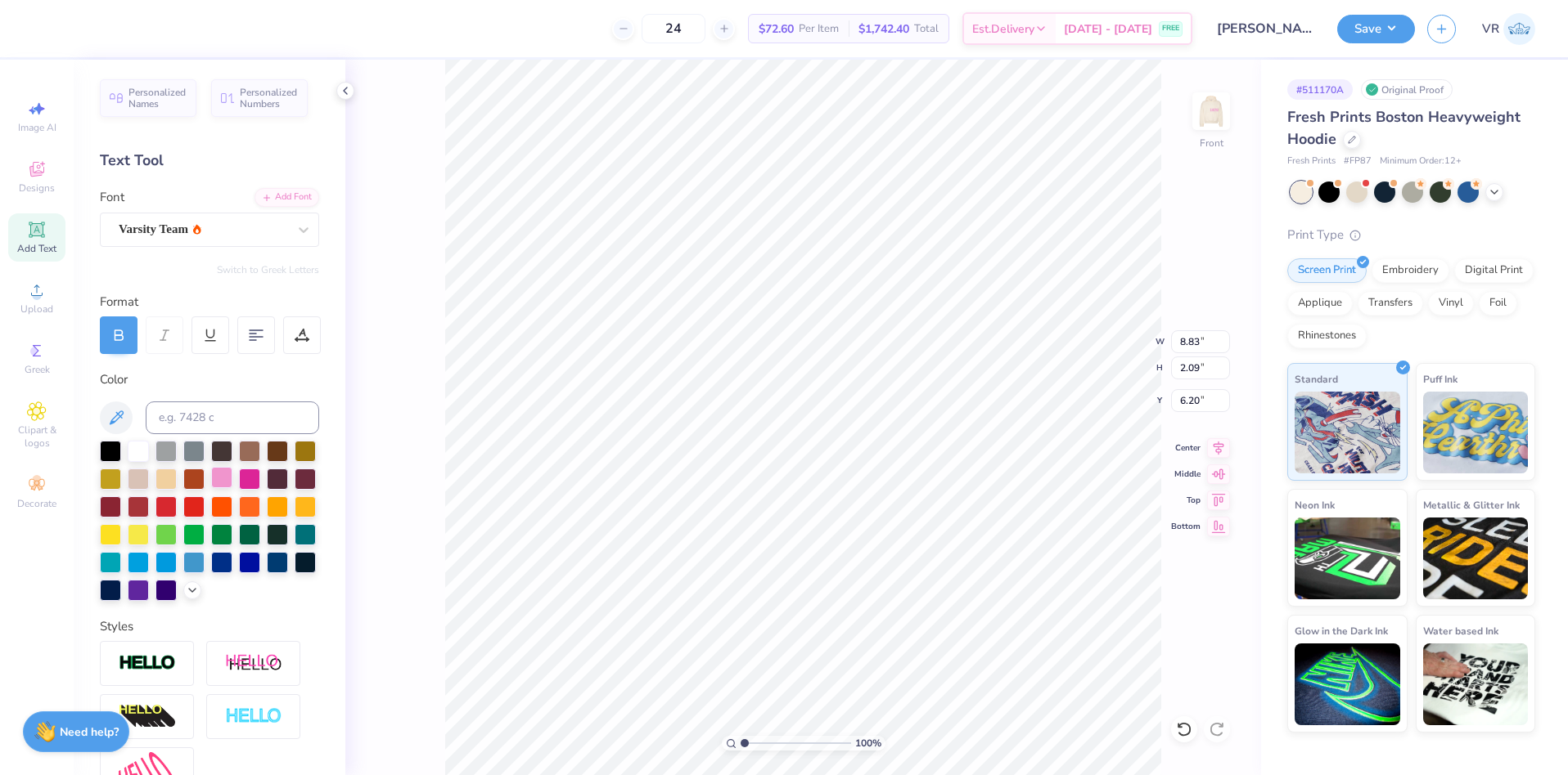
click at [232, 474] on div at bounding box center [221, 477] width 21 height 21
click at [893, 470] on li "Duplicate" at bounding box center [906, 468] width 128 height 32
click at [910, 471] on li "Duplicate" at bounding box center [910, 468] width 128 height 32
type input "15.19"
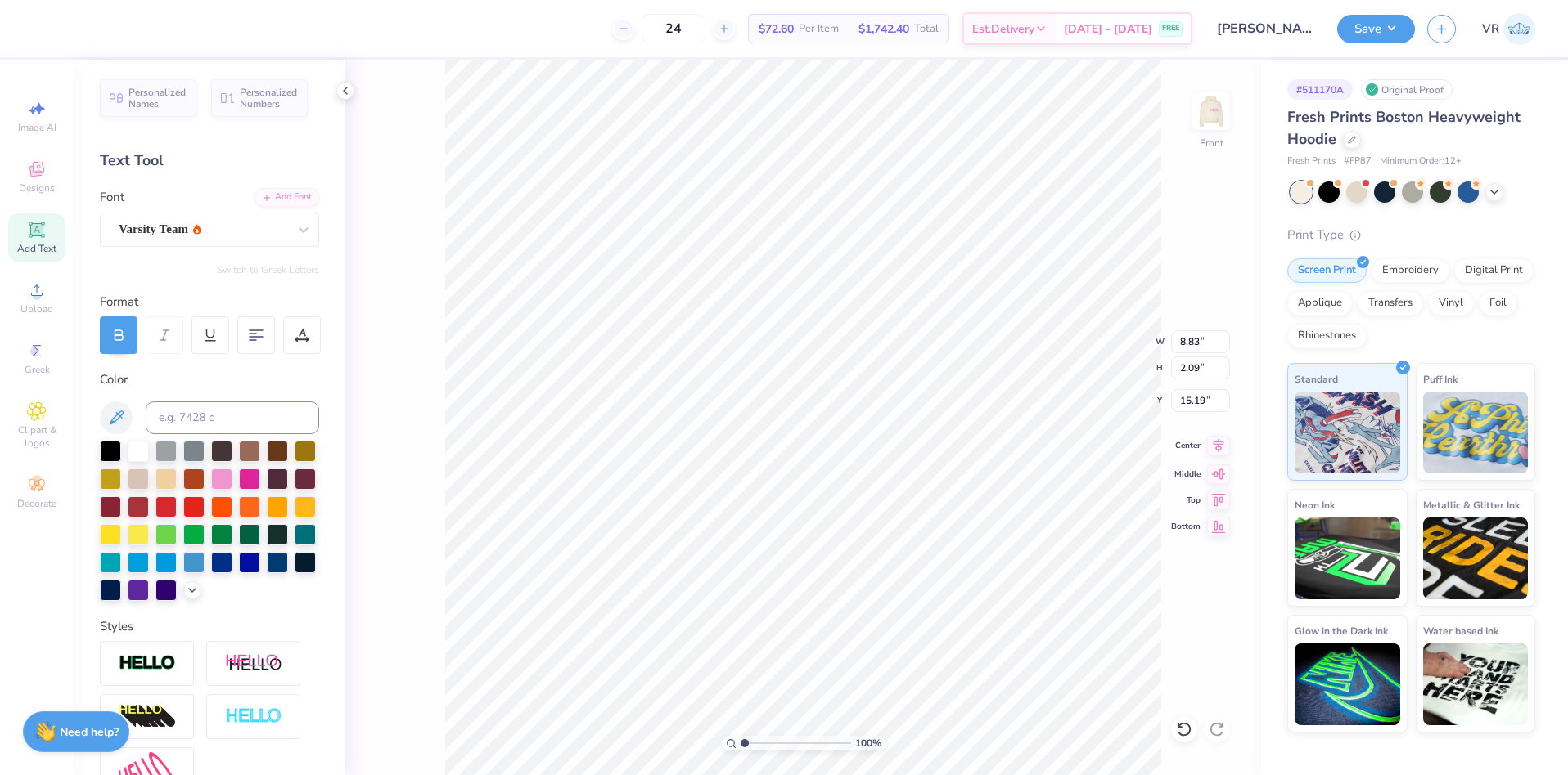
type textarea "gamma"
click at [1214, 452] on icon at bounding box center [1219, 446] width 23 height 20
type input "10.18"
click at [257, 230] on div "Varsity Team" at bounding box center [202, 230] width 172 height 26
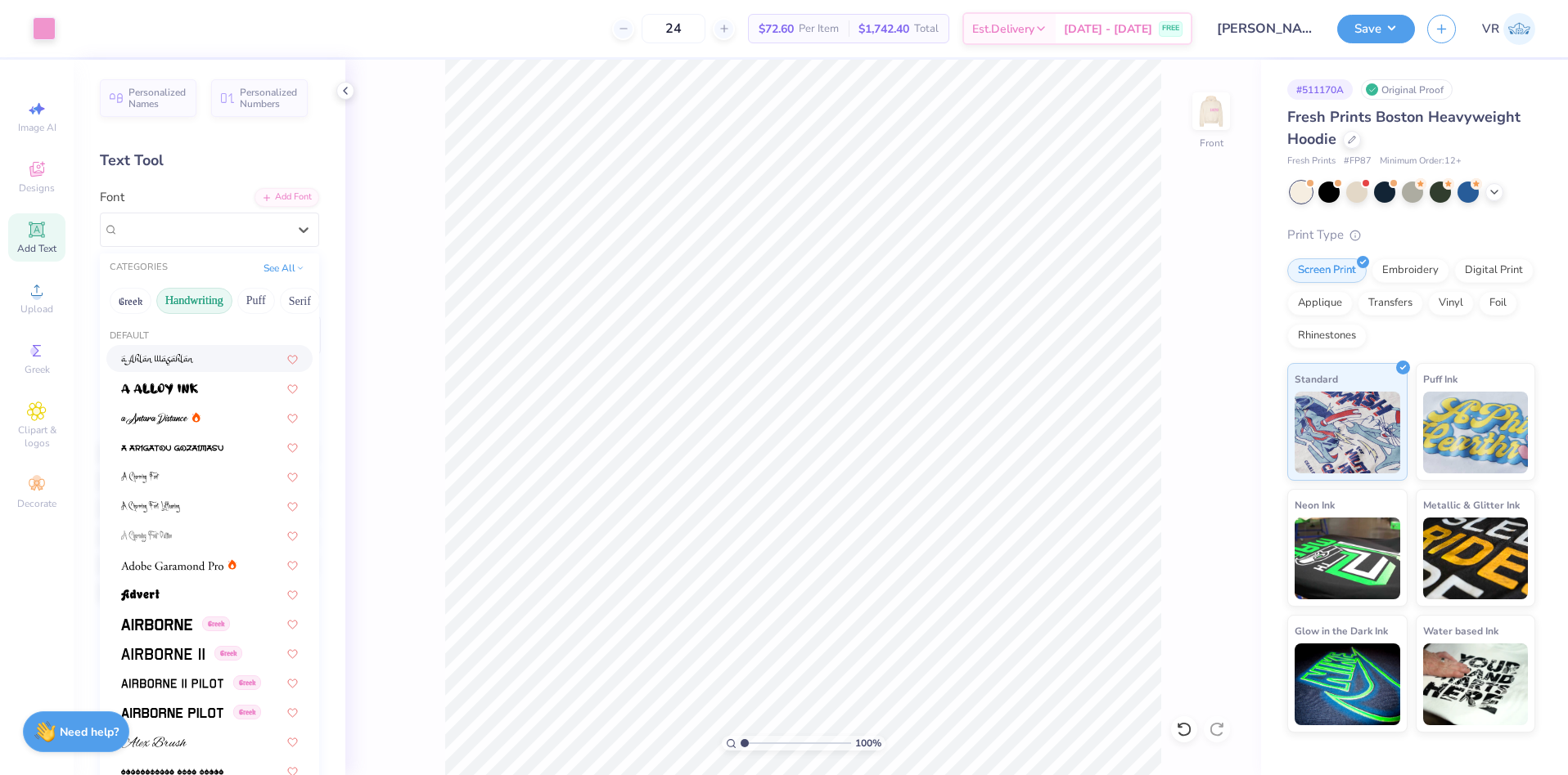
click at [184, 299] on button "Handwriting" at bounding box center [194, 300] width 76 height 26
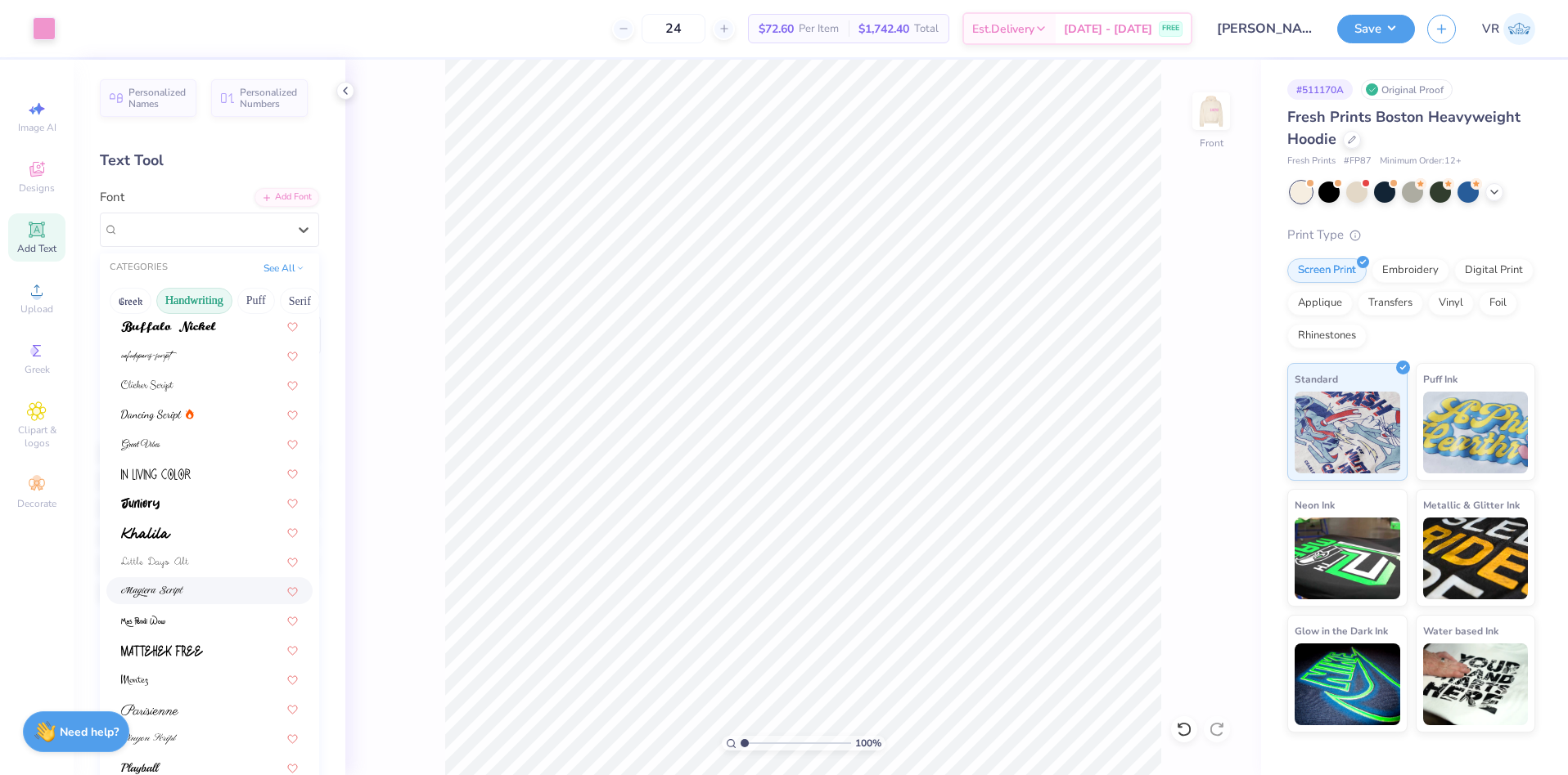
scroll to position [152, 0]
click at [180, 553] on span at bounding box center [155, 560] width 68 height 17
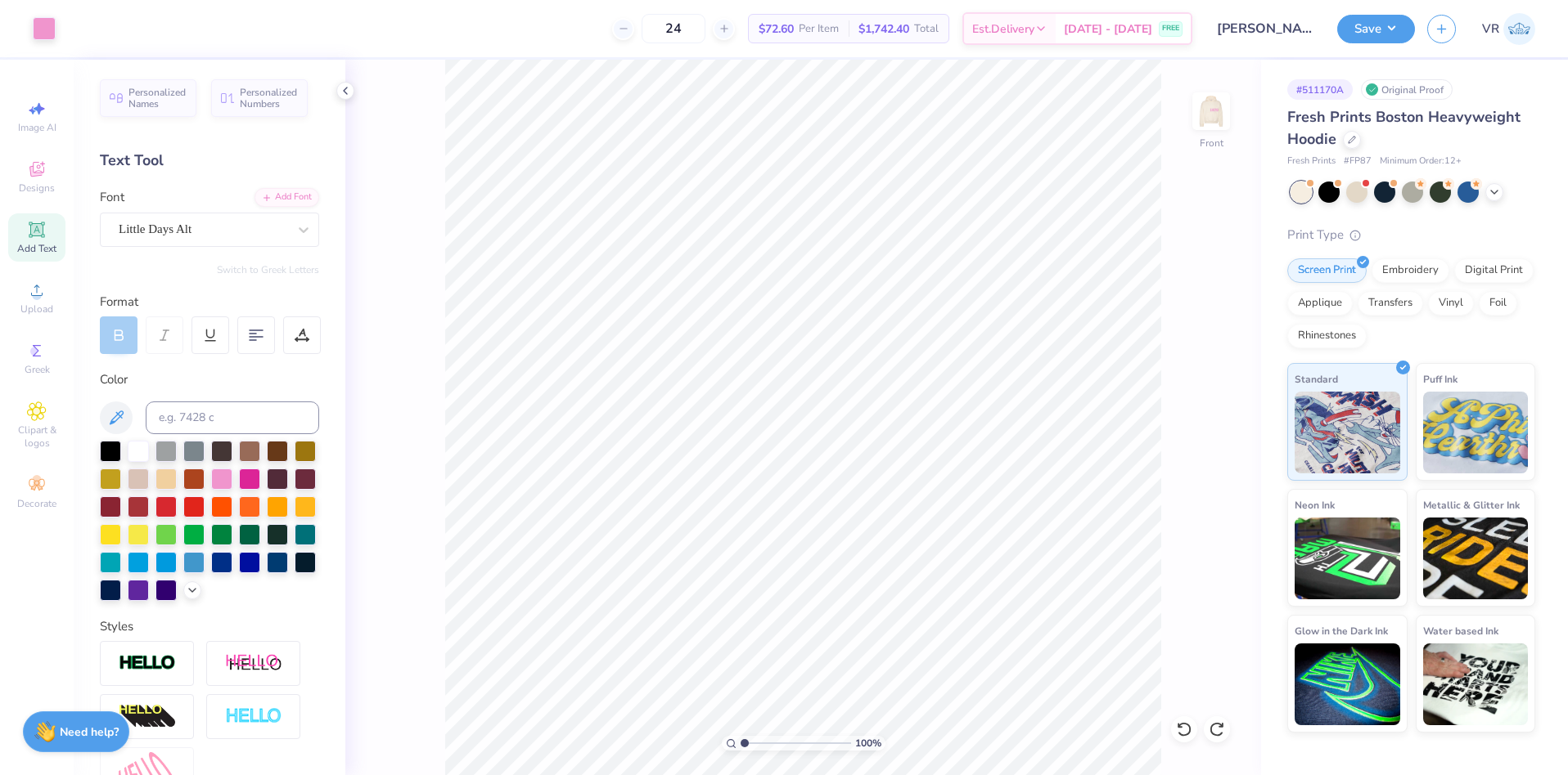
click at [50, 236] on div "Add Text" at bounding box center [37, 237] width 57 height 49
type input "8.28"
type textarea "kappa"
click at [223, 235] on div "Super Dream" at bounding box center [202, 230] width 172 height 26
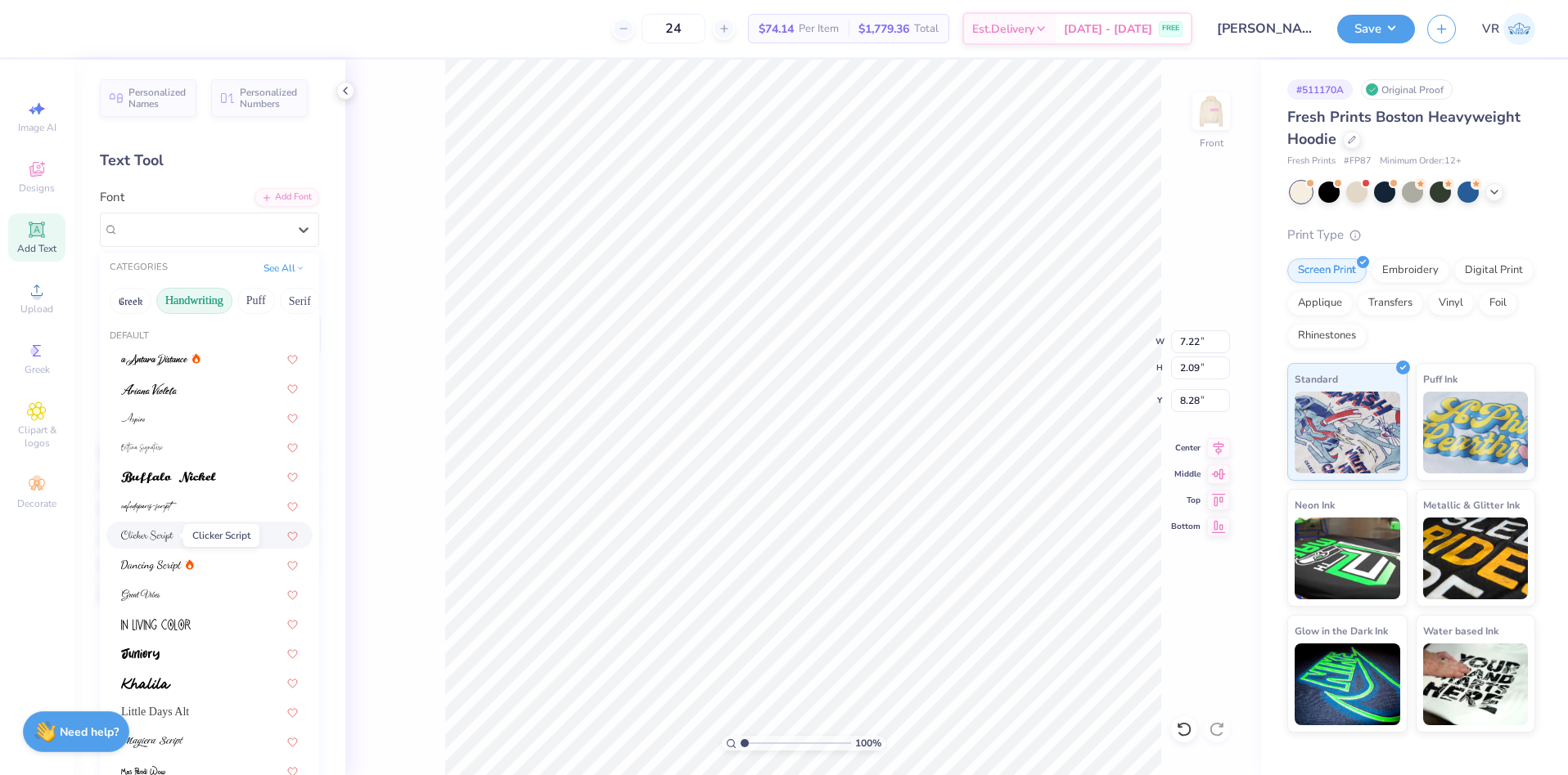
click at [147, 543] on span at bounding box center [147, 535] width 52 height 17
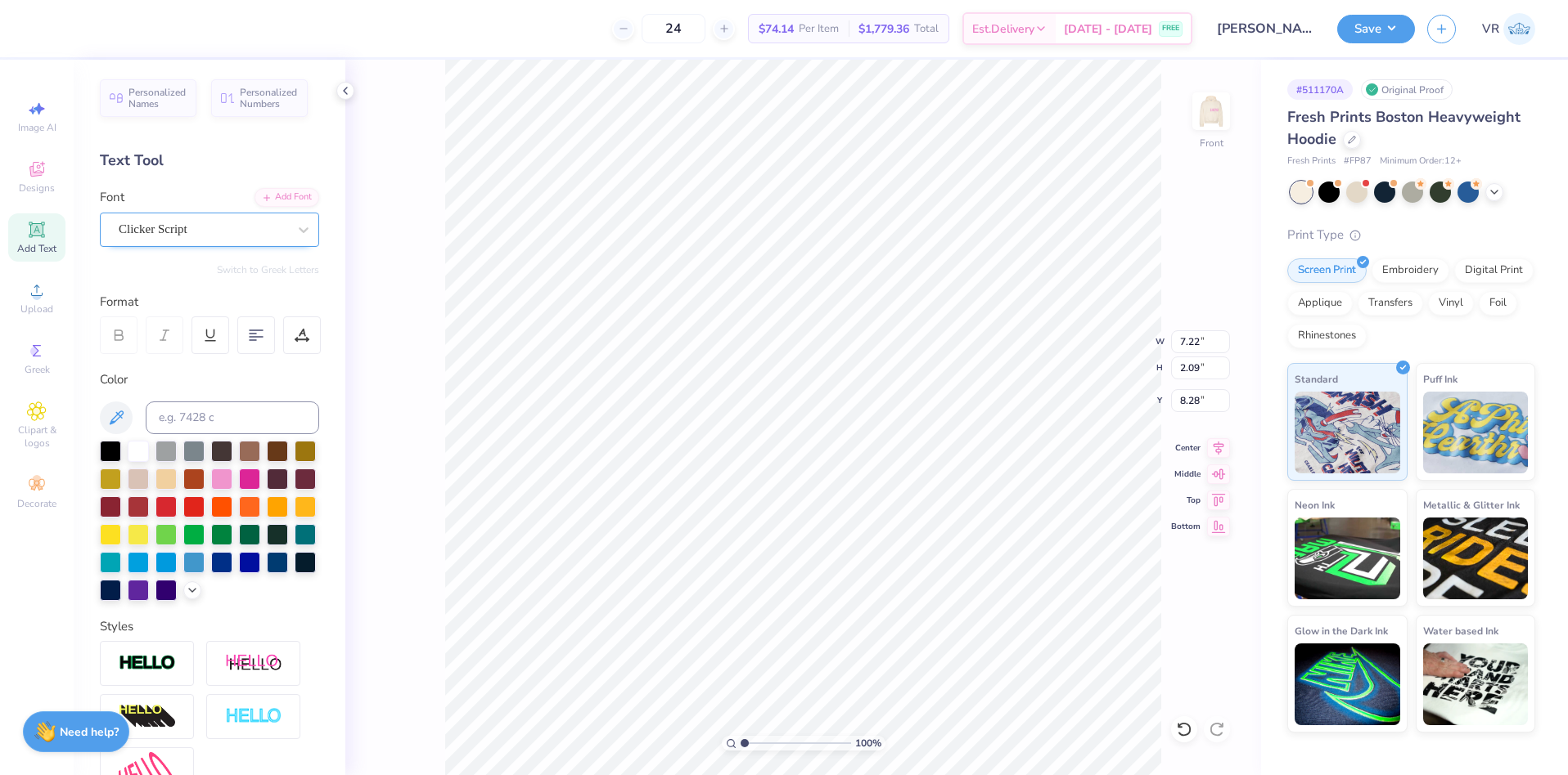
click at [263, 226] on div "Clicker Script" at bounding box center [202, 230] width 172 height 26
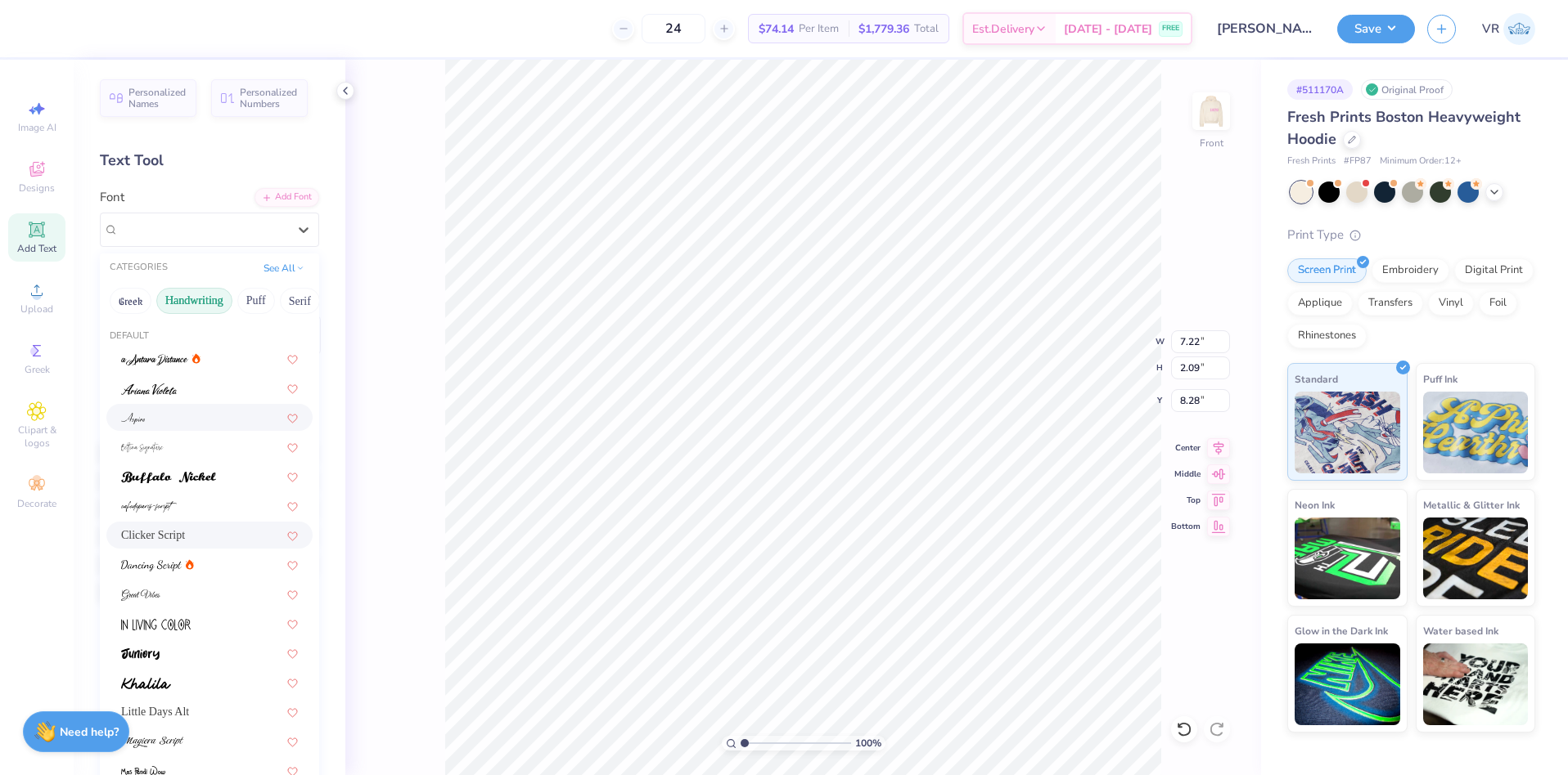
click at [145, 420] on div at bounding box center [209, 417] width 177 height 17
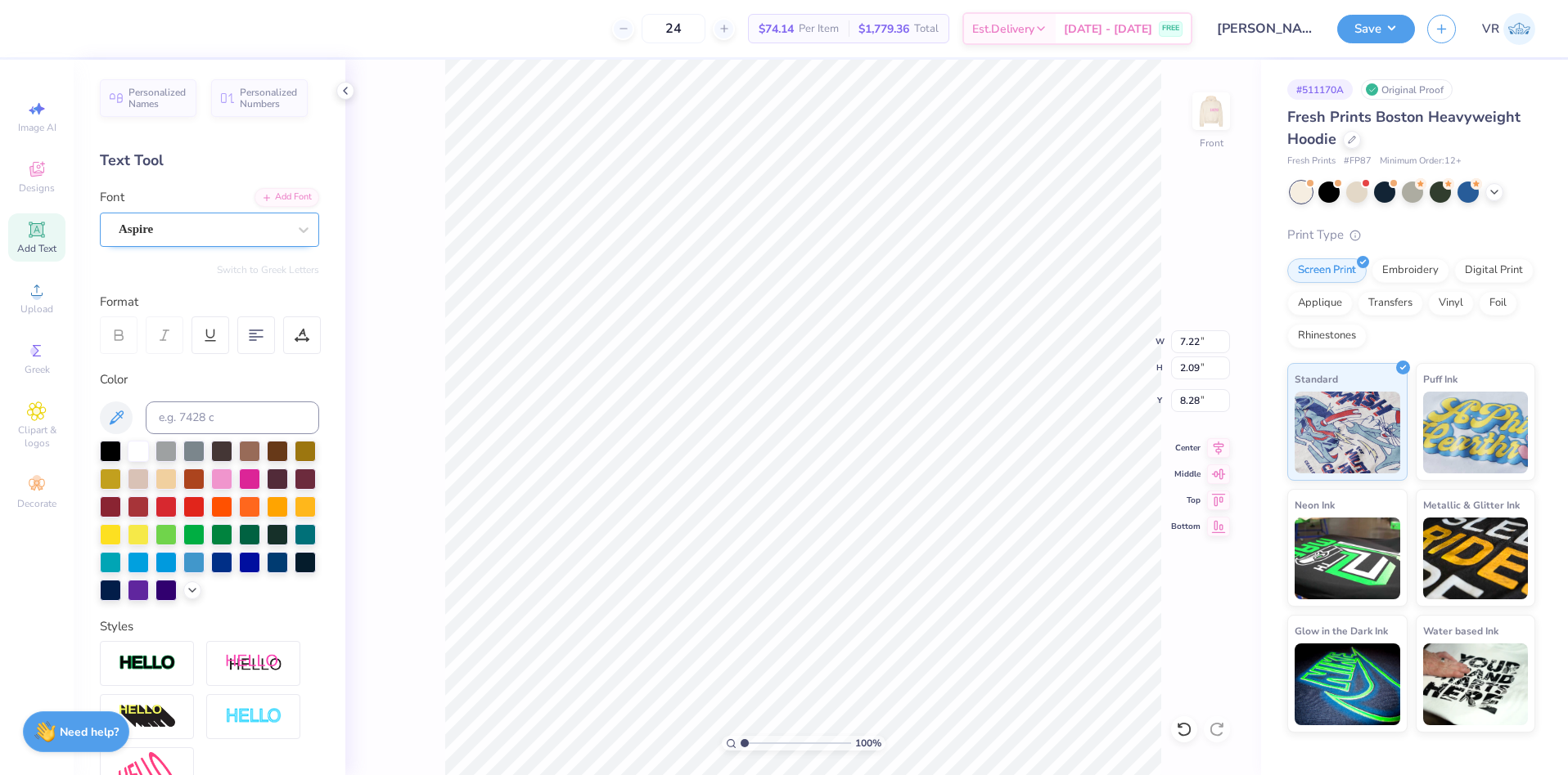
click at [245, 227] on div "Aspire" at bounding box center [202, 230] width 172 height 26
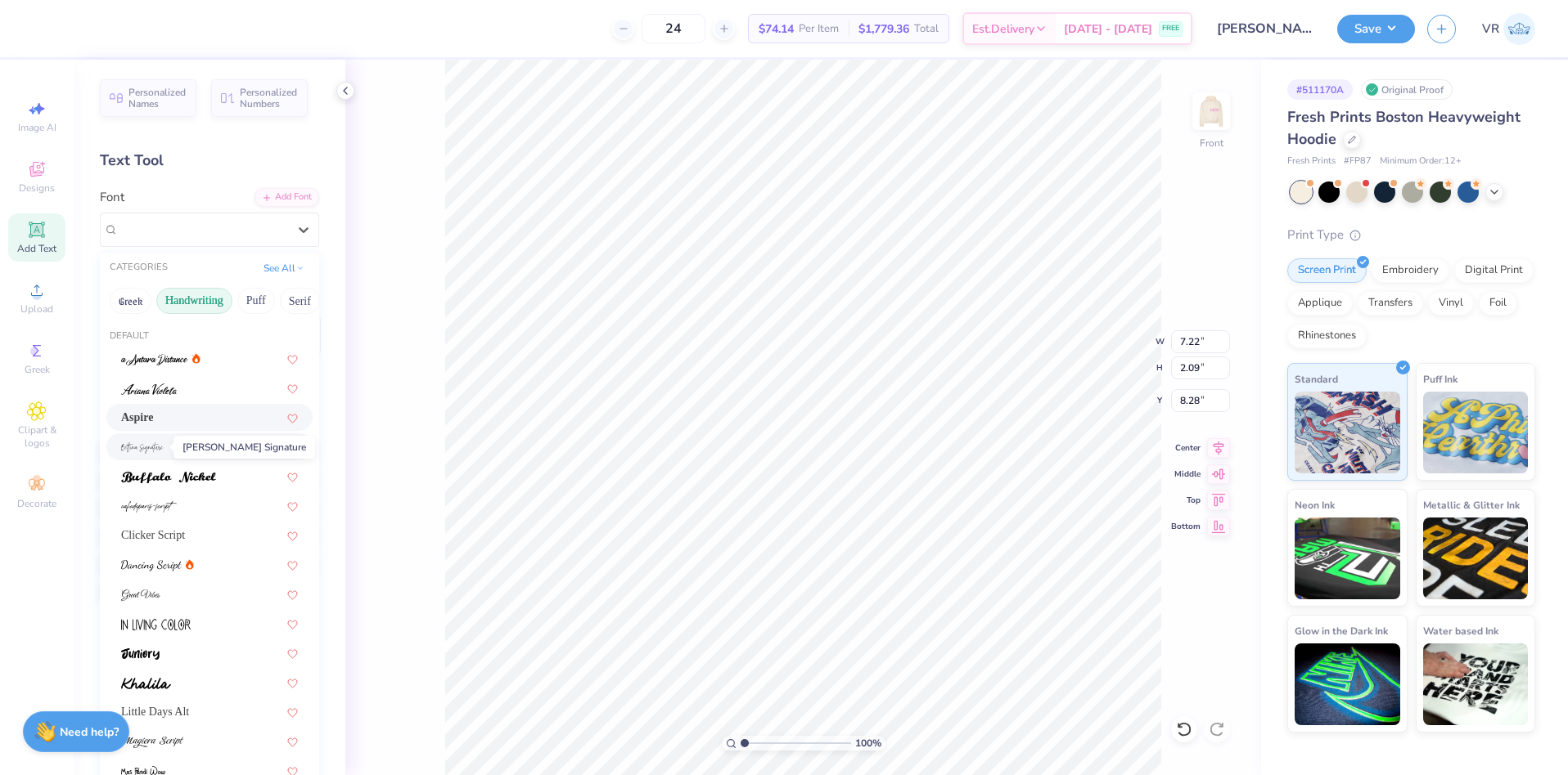
click at [149, 454] on span at bounding box center [143, 447] width 43 height 17
click at [254, 230] on div "Bettina Signature" at bounding box center [202, 230] width 172 height 26
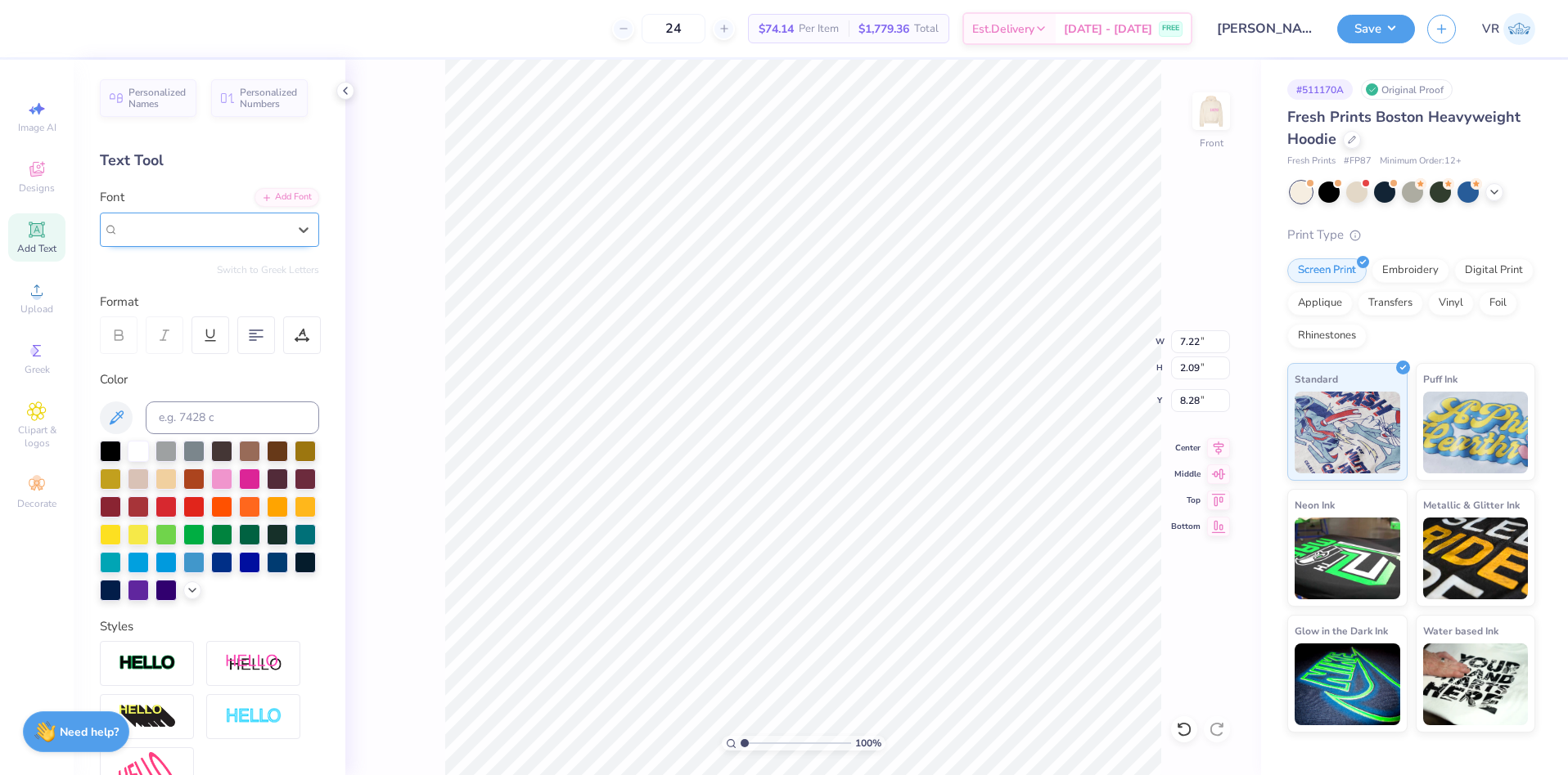
click at [255, 217] on div "Bettina Signature" at bounding box center [202, 230] width 172 height 26
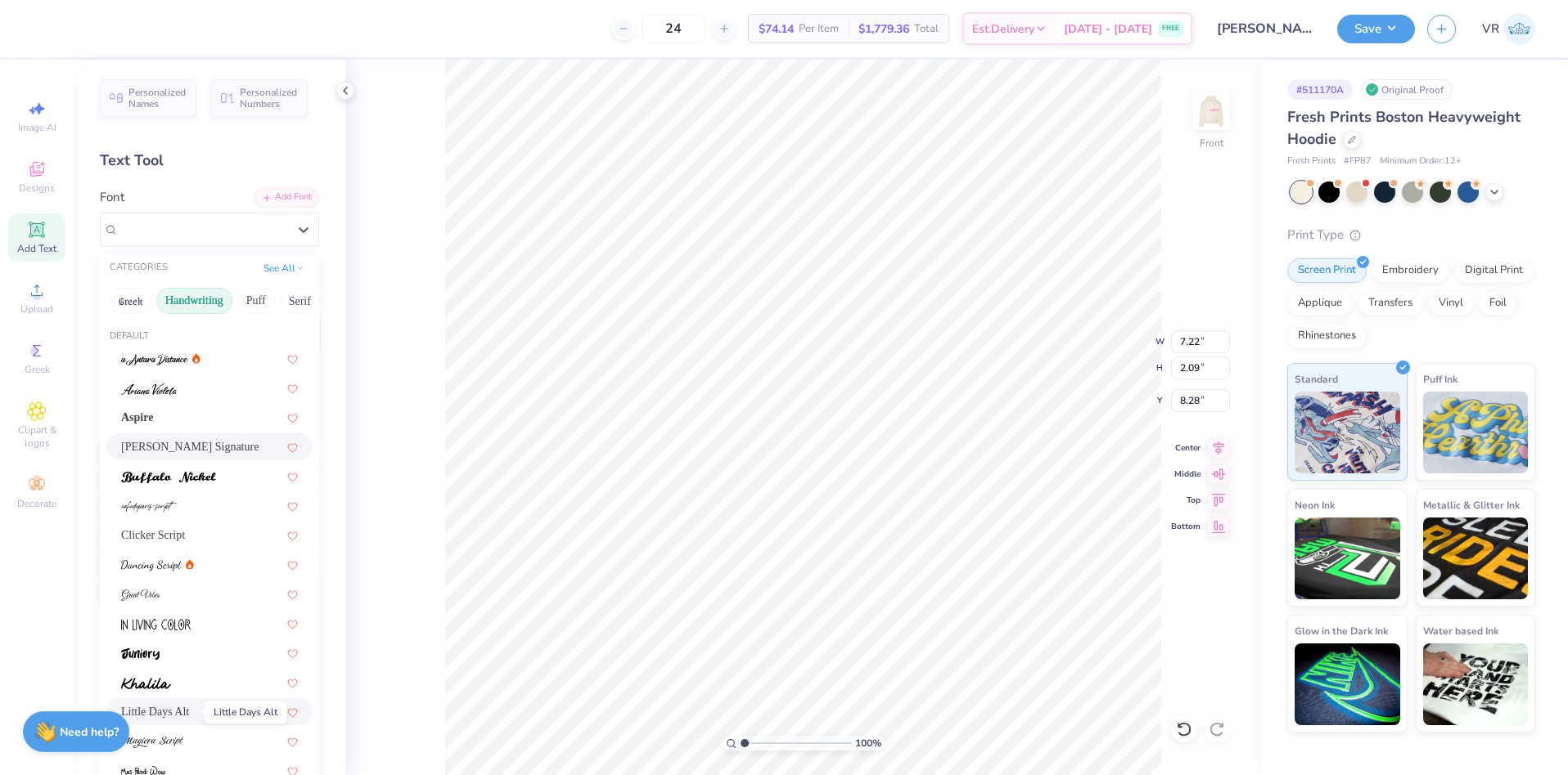
click at [169, 714] on span "Little Days Alt" at bounding box center [155, 712] width 68 height 17
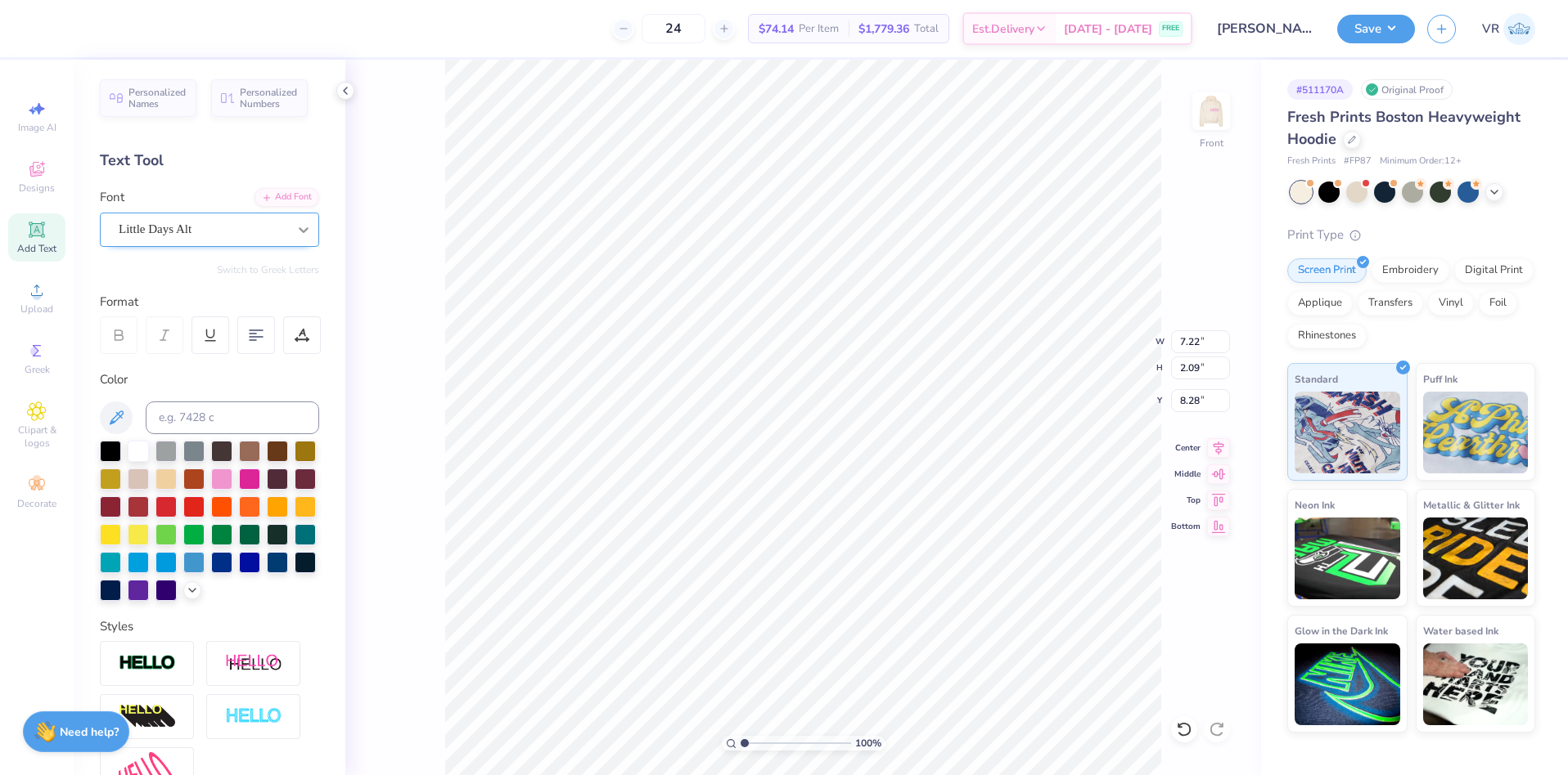
click at [295, 227] on icon at bounding box center [303, 230] width 16 height 16
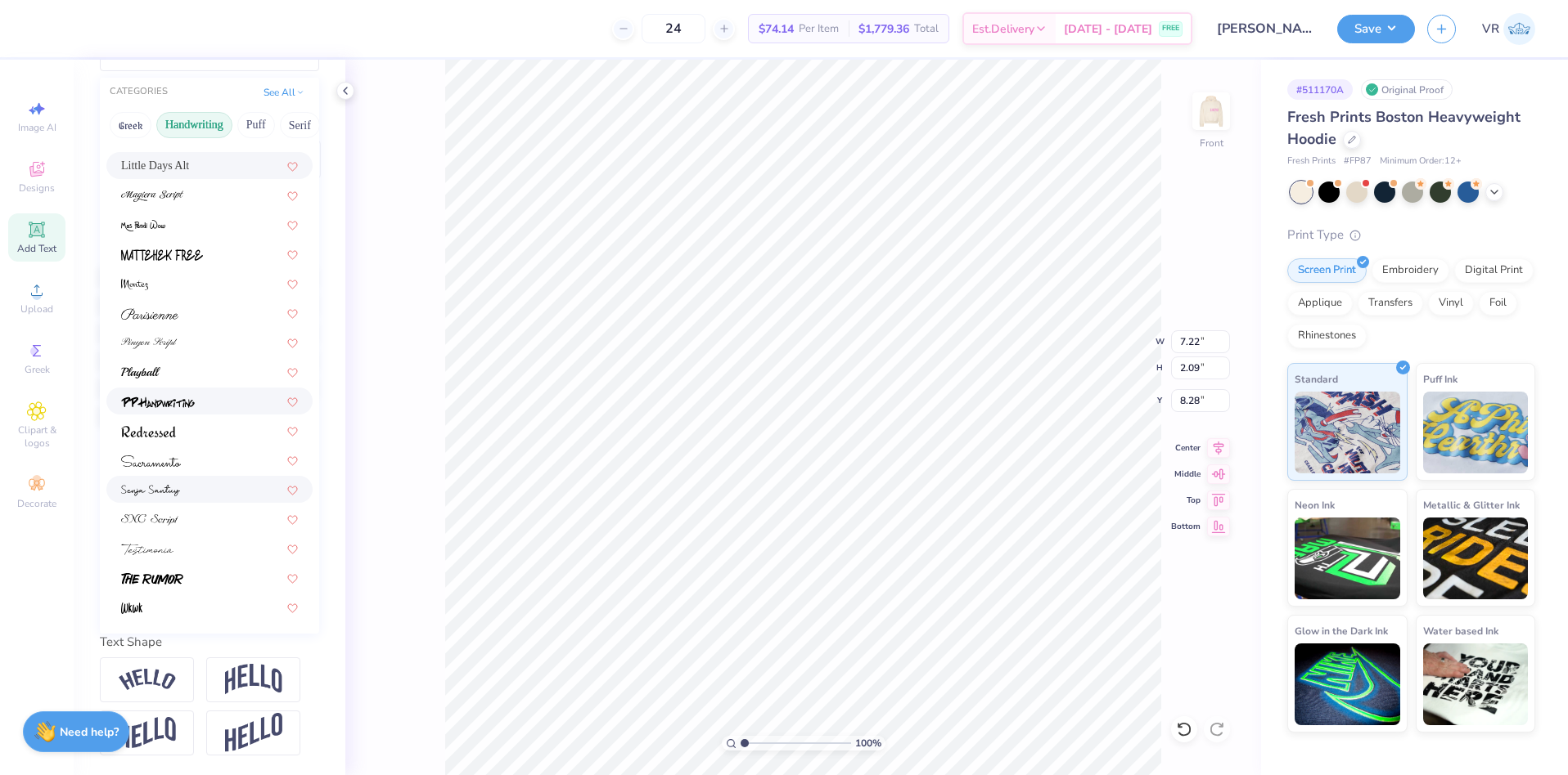
scroll to position [204, 0]
click at [149, 275] on div at bounding box center [209, 283] width 177 height 17
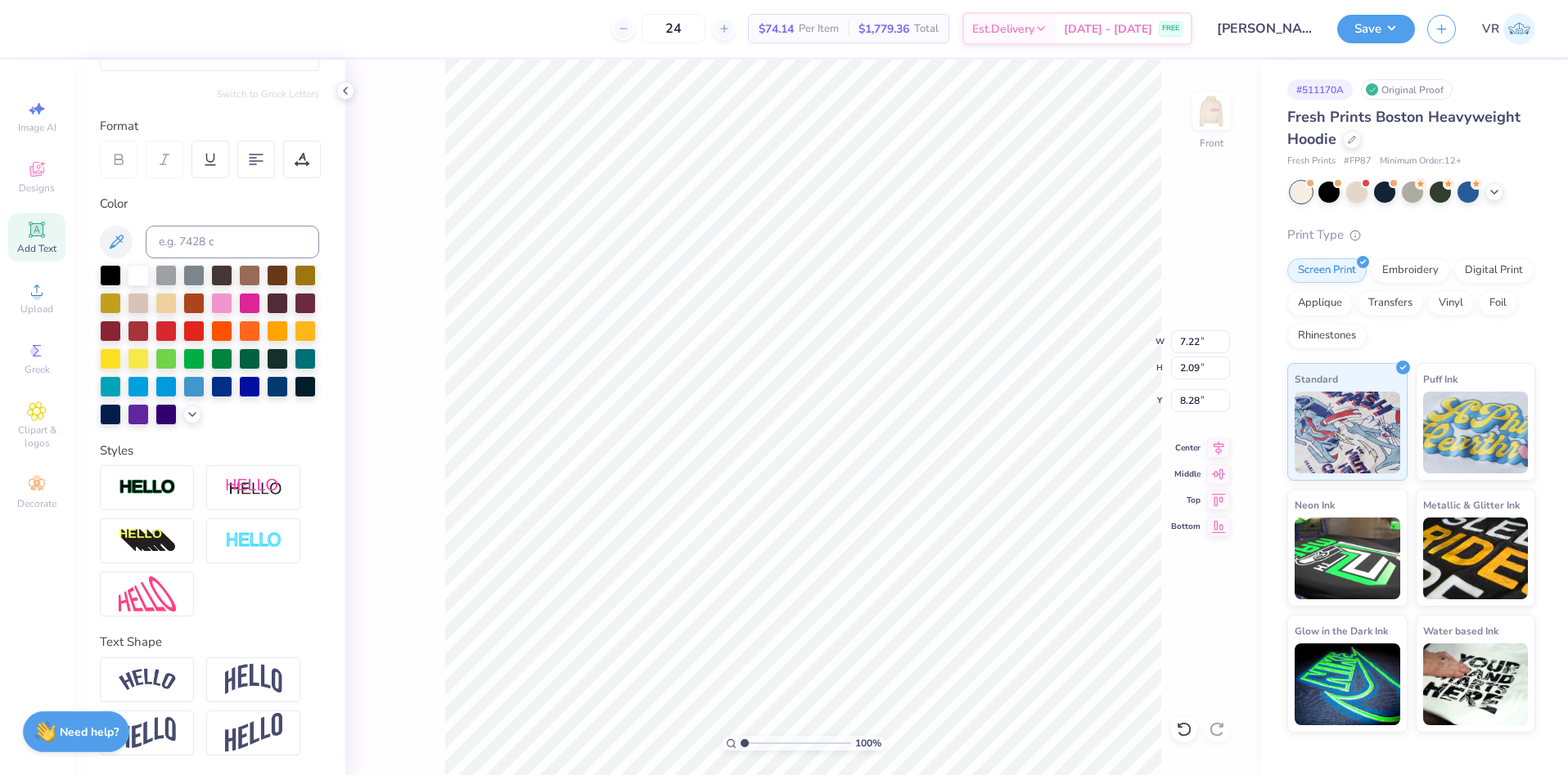
scroll to position [201, 0]
click at [260, 291] on div at bounding box center [249, 301] width 21 height 21
click at [232, 291] on div at bounding box center [221, 301] width 21 height 21
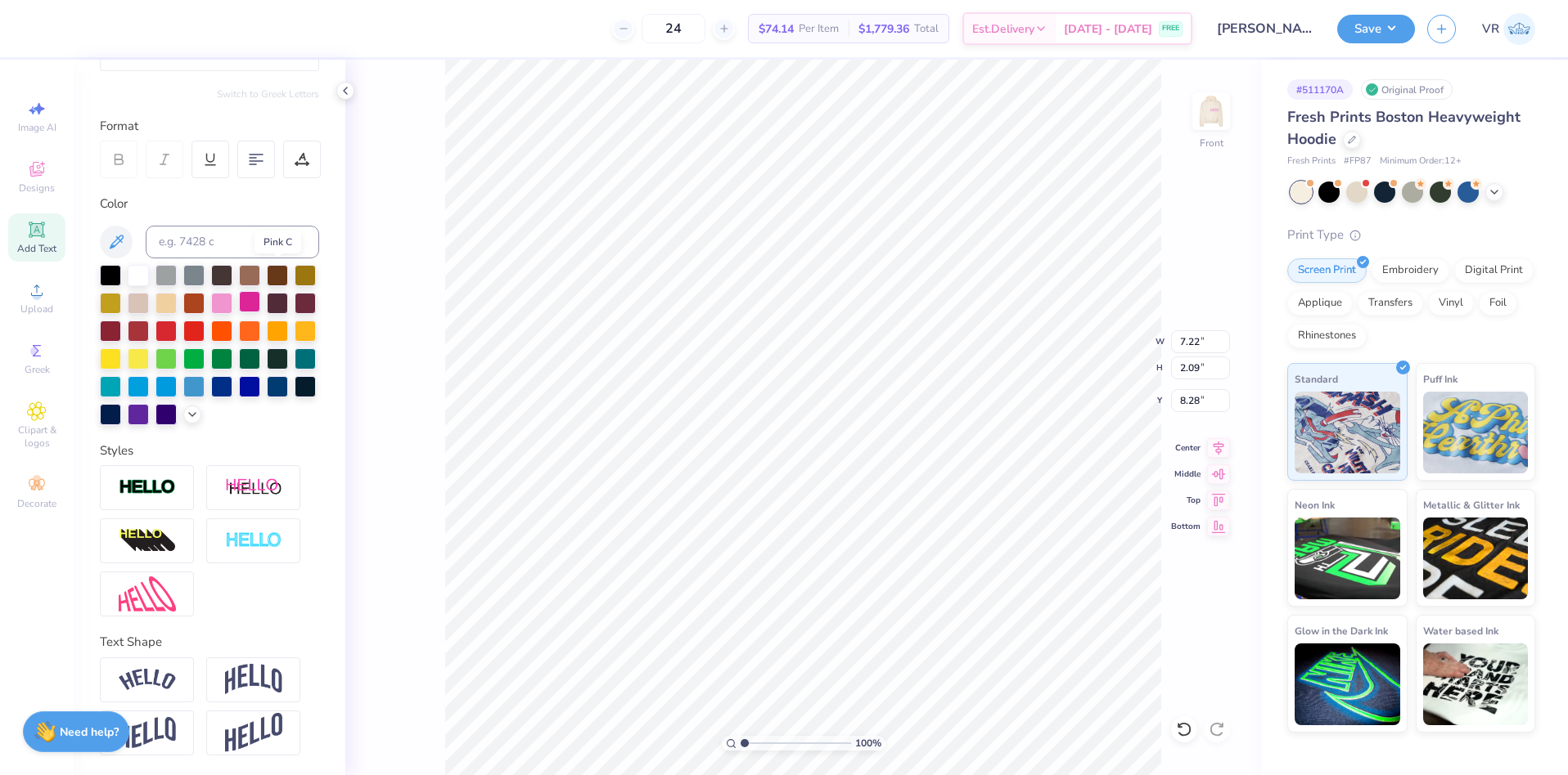
click at [260, 291] on div at bounding box center [249, 301] width 21 height 21
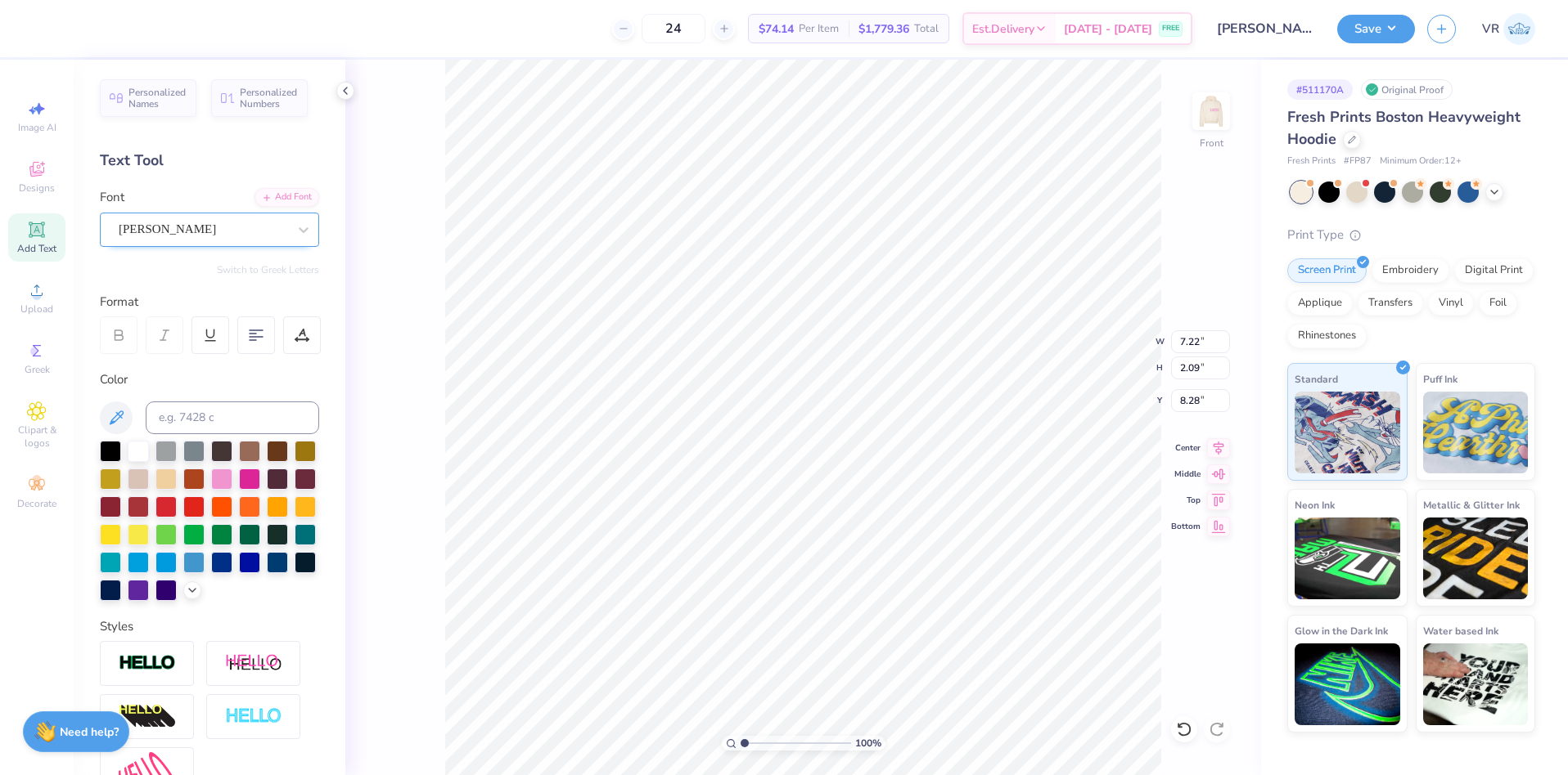
click at [262, 234] on div "Montez" at bounding box center [202, 230] width 172 height 26
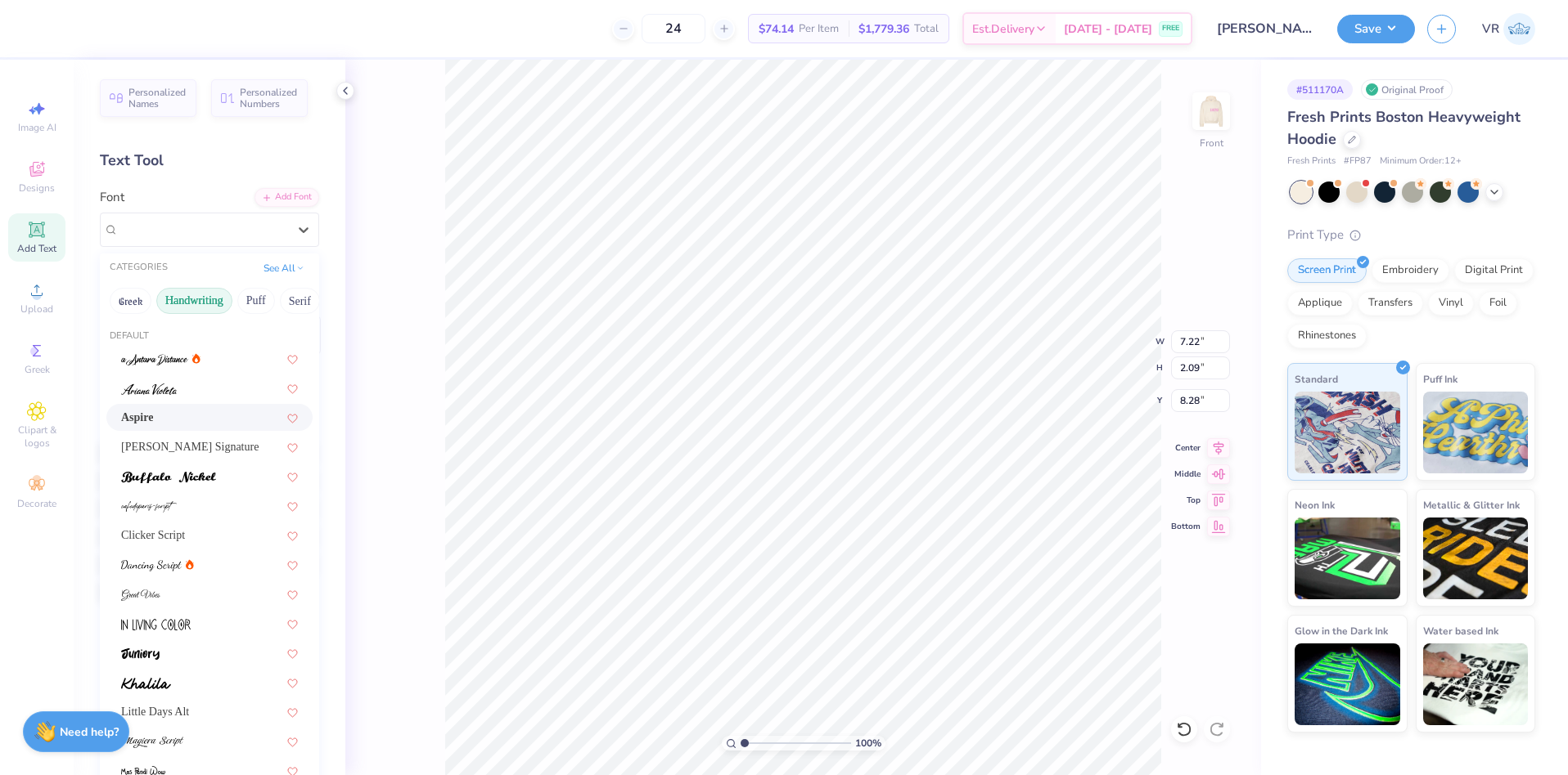
click at [144, 411] on div "Aspire" at bounding box center [209, 417] width 177 height 17
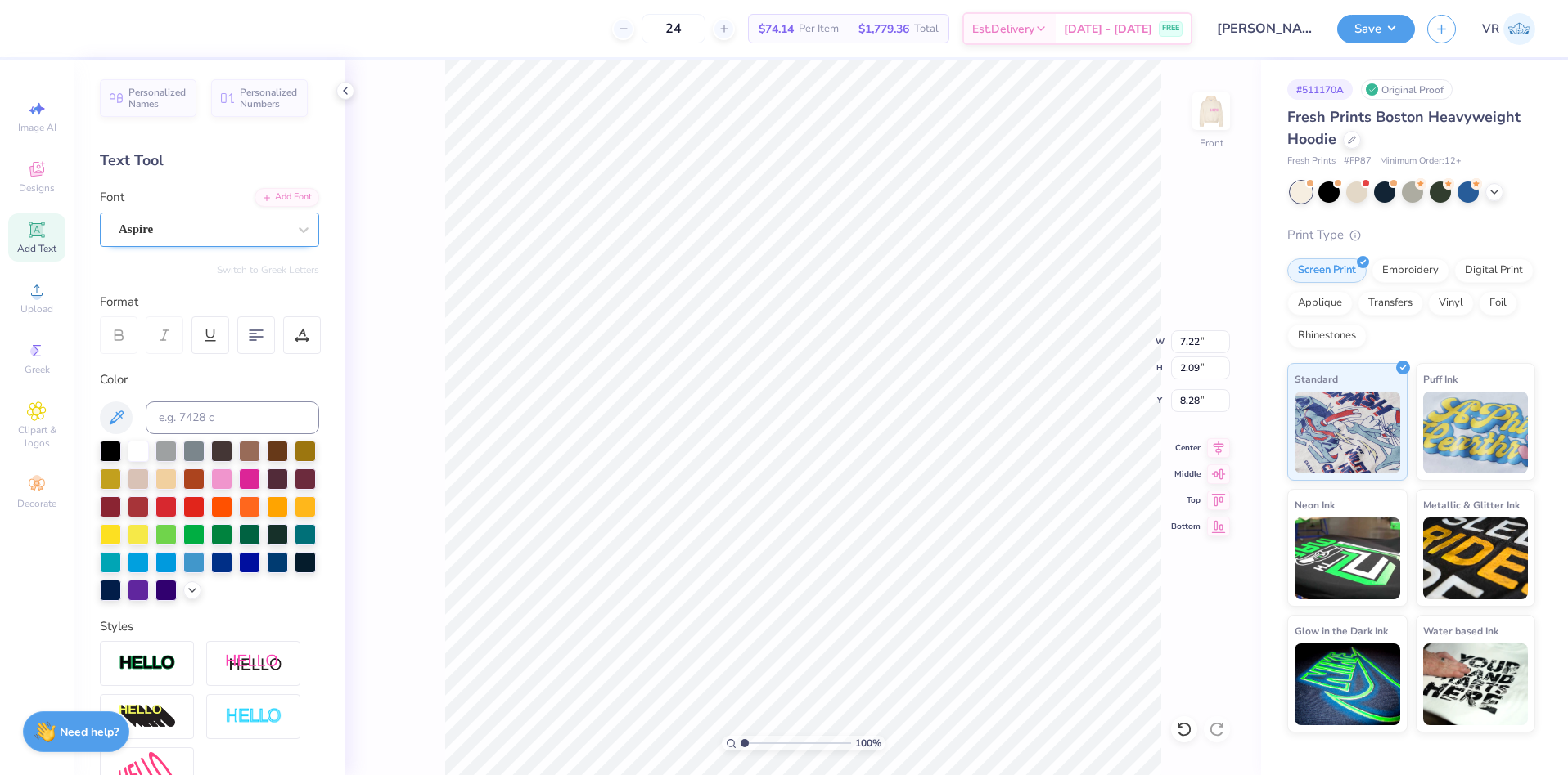
click at [265, 230] on div "Aspire" at bounding box center [202, 230] width 172 height 26
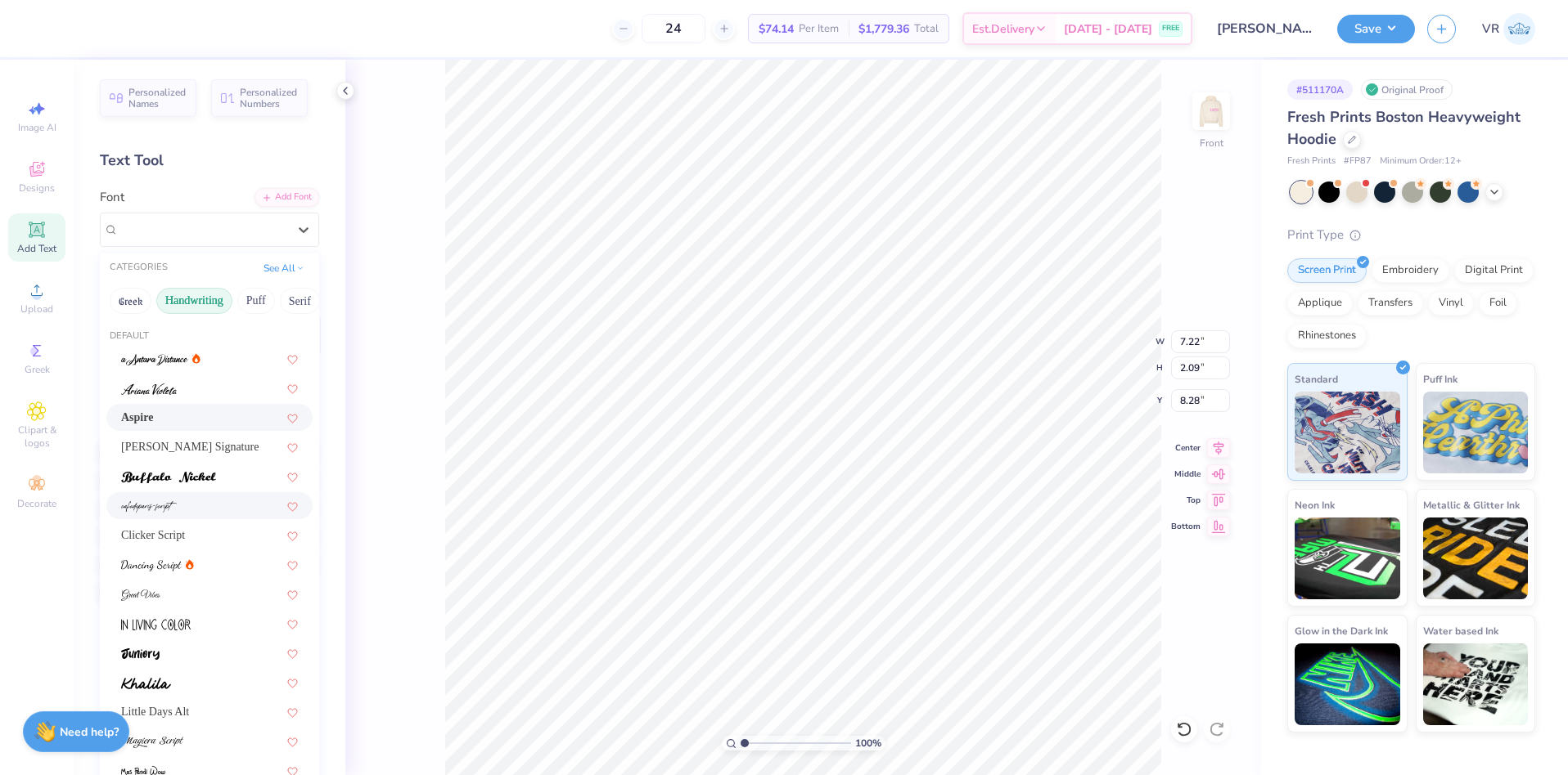
click at [146, 497] on div at bounding box center [209, 506] width 206 height 27
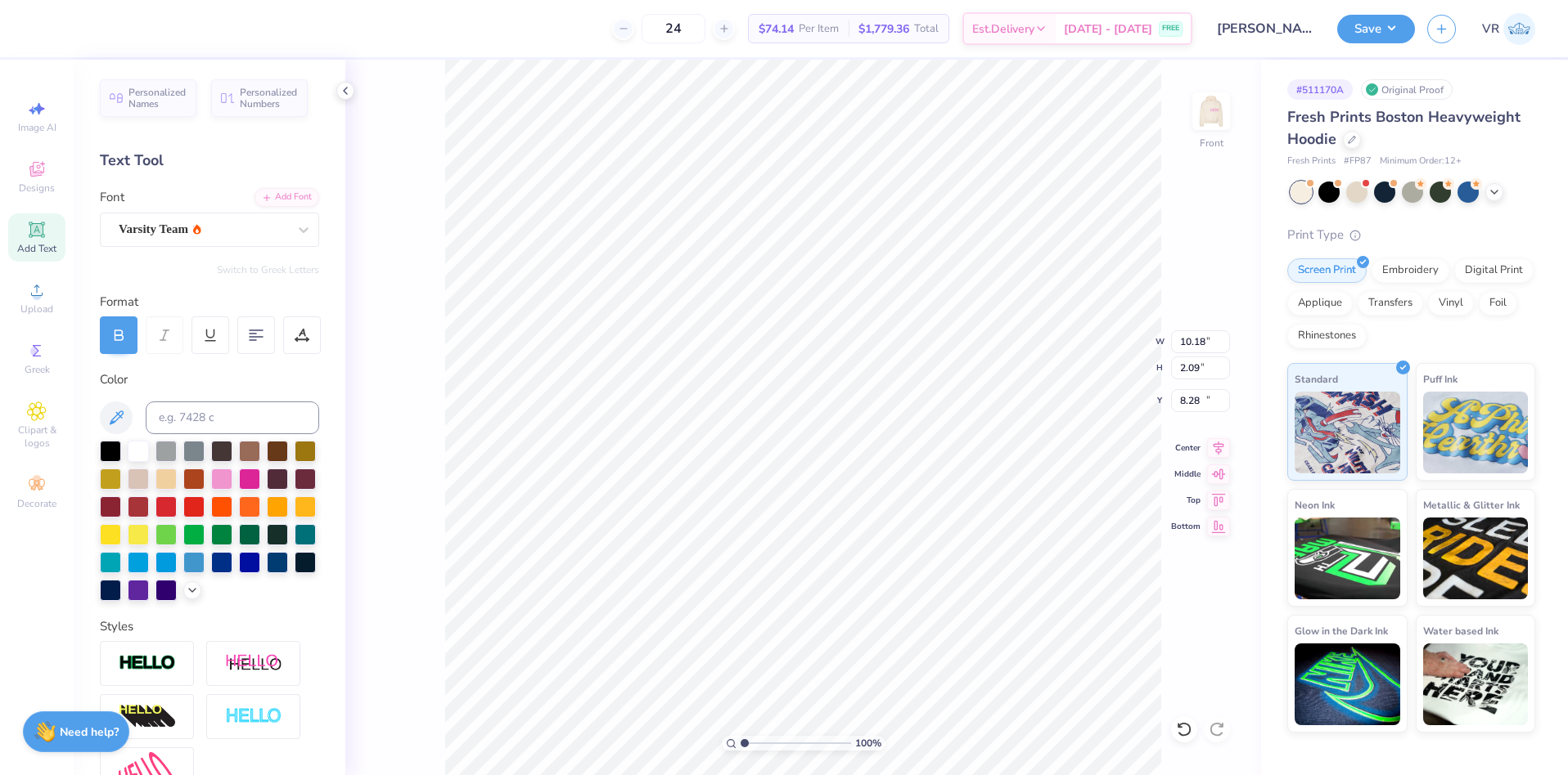
type input "10.18"
type input "15.19"
type input "3.13"
type input "2.06"
type input "8.30"
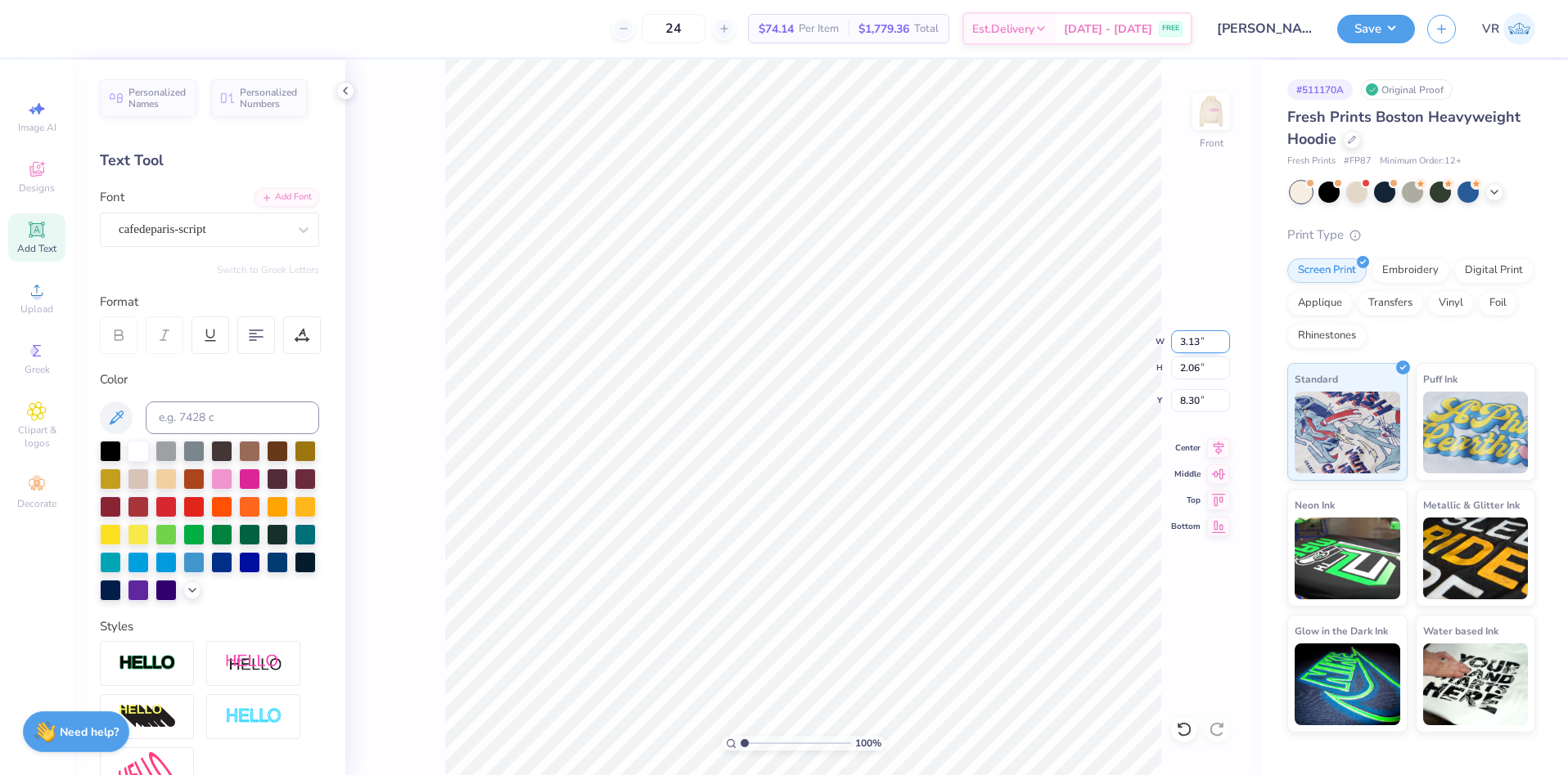
click at [1191, 344] on input "3.13" at bounding box center [1200, 341] width 59 height 23
type input "4.00"
type input "2.63"
type input "8.28"
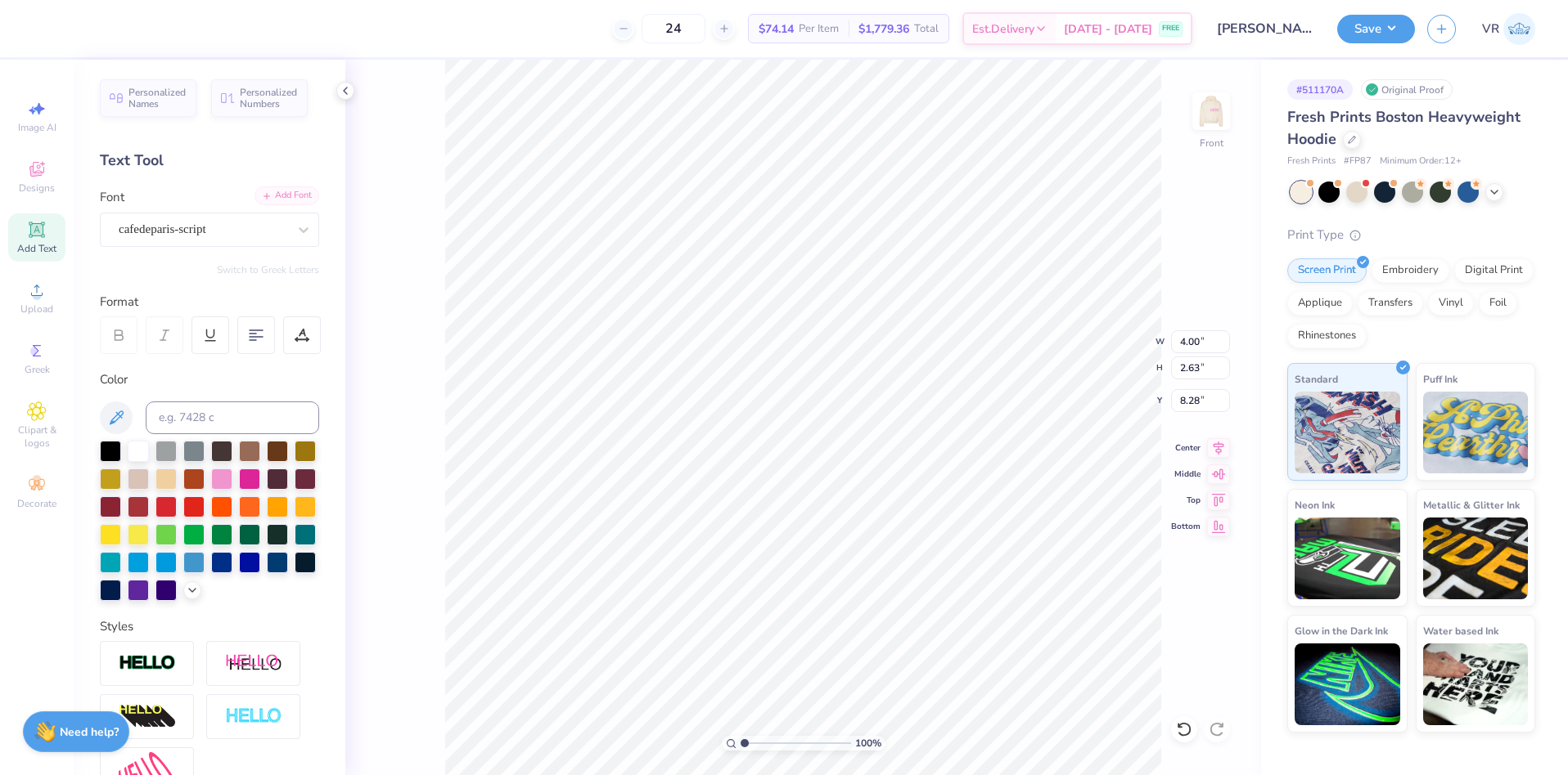
click at [284, 200] on div "Add Font" at bounding box center [287, 195] width 65 height 19
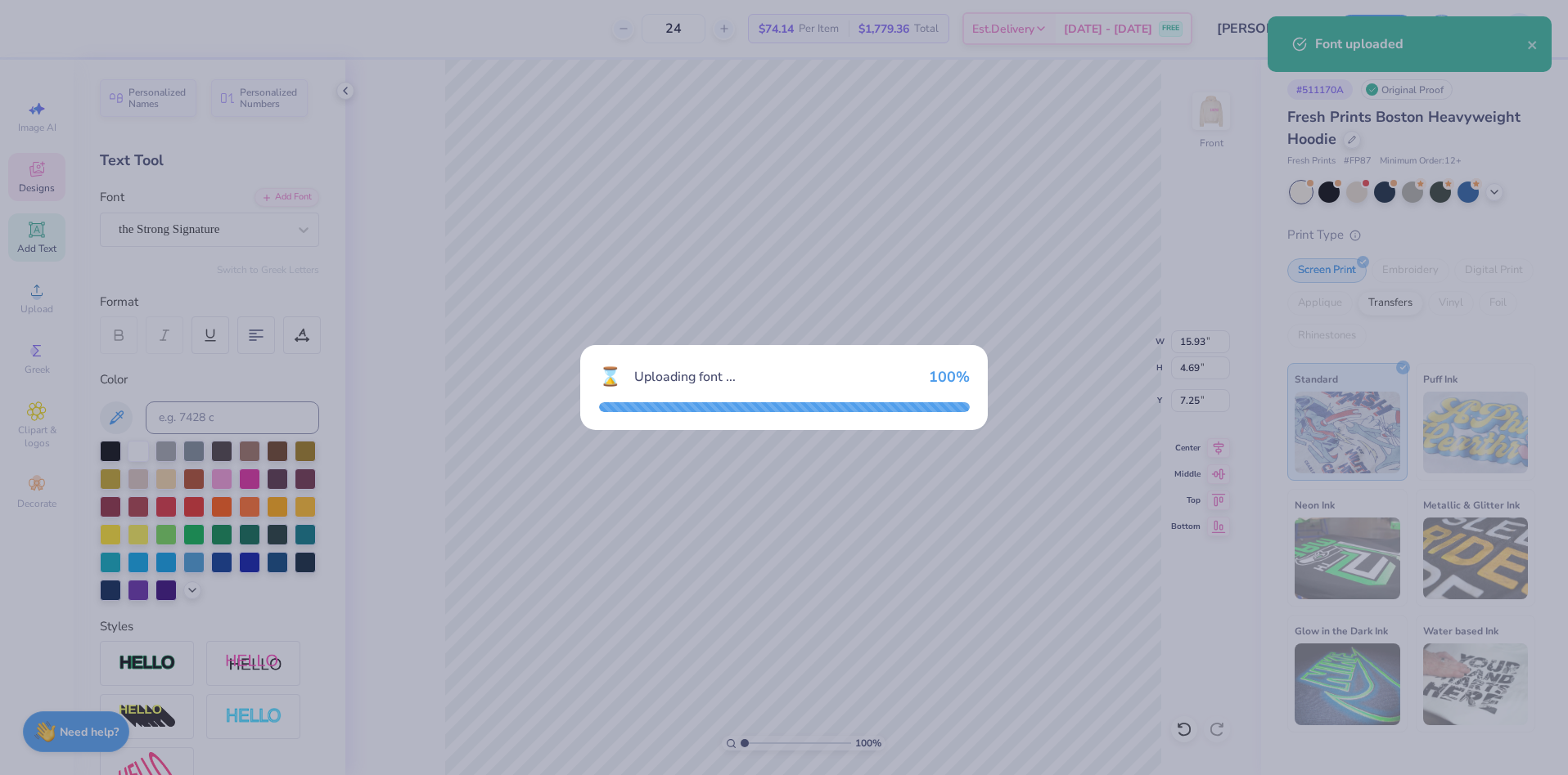
type input "15.93"
type input "4.69"
type input "7.25"
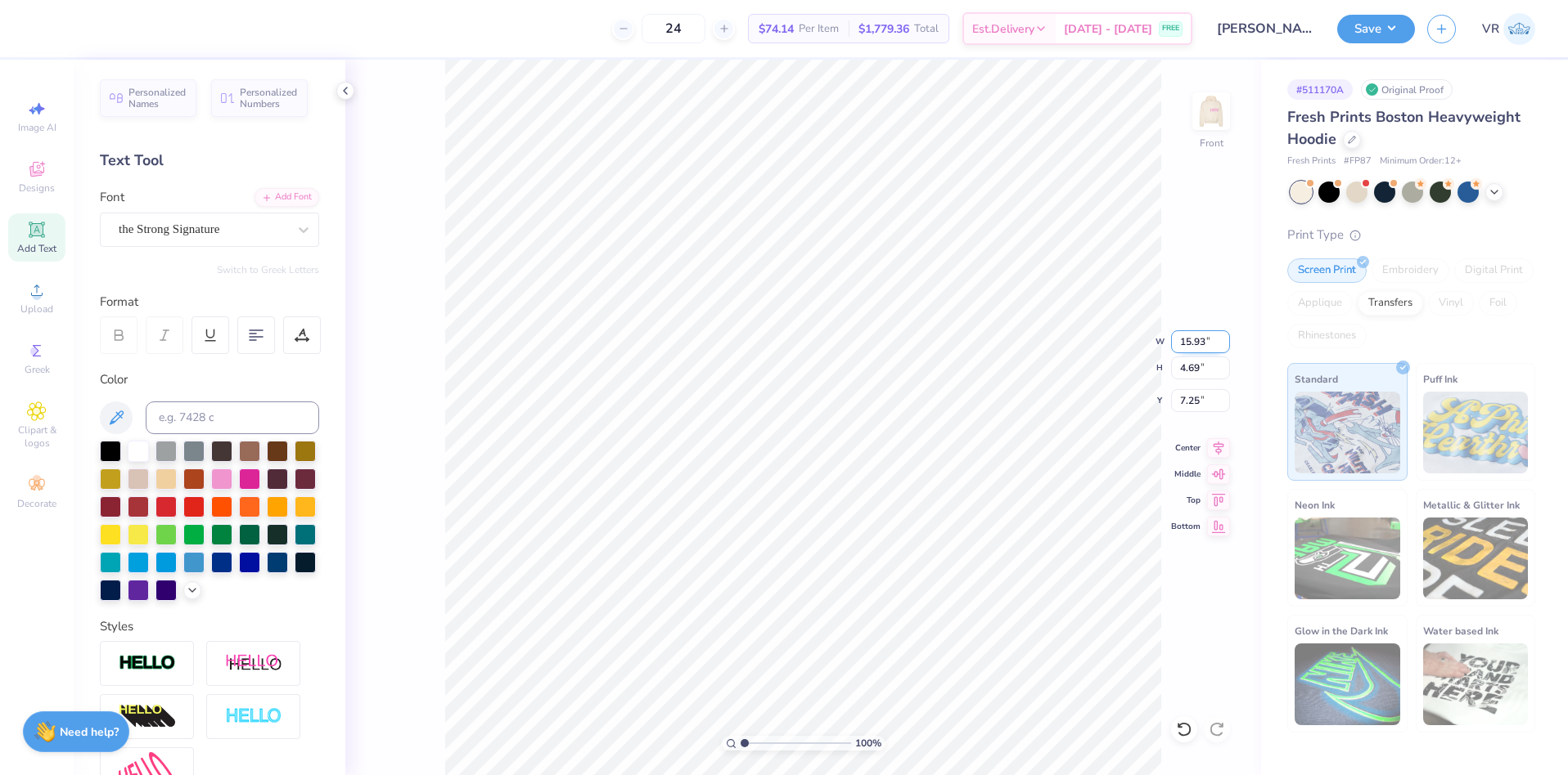
click at [1195, 343] on input "15.93" at bounding box center [1200, 341] width 59 height 23
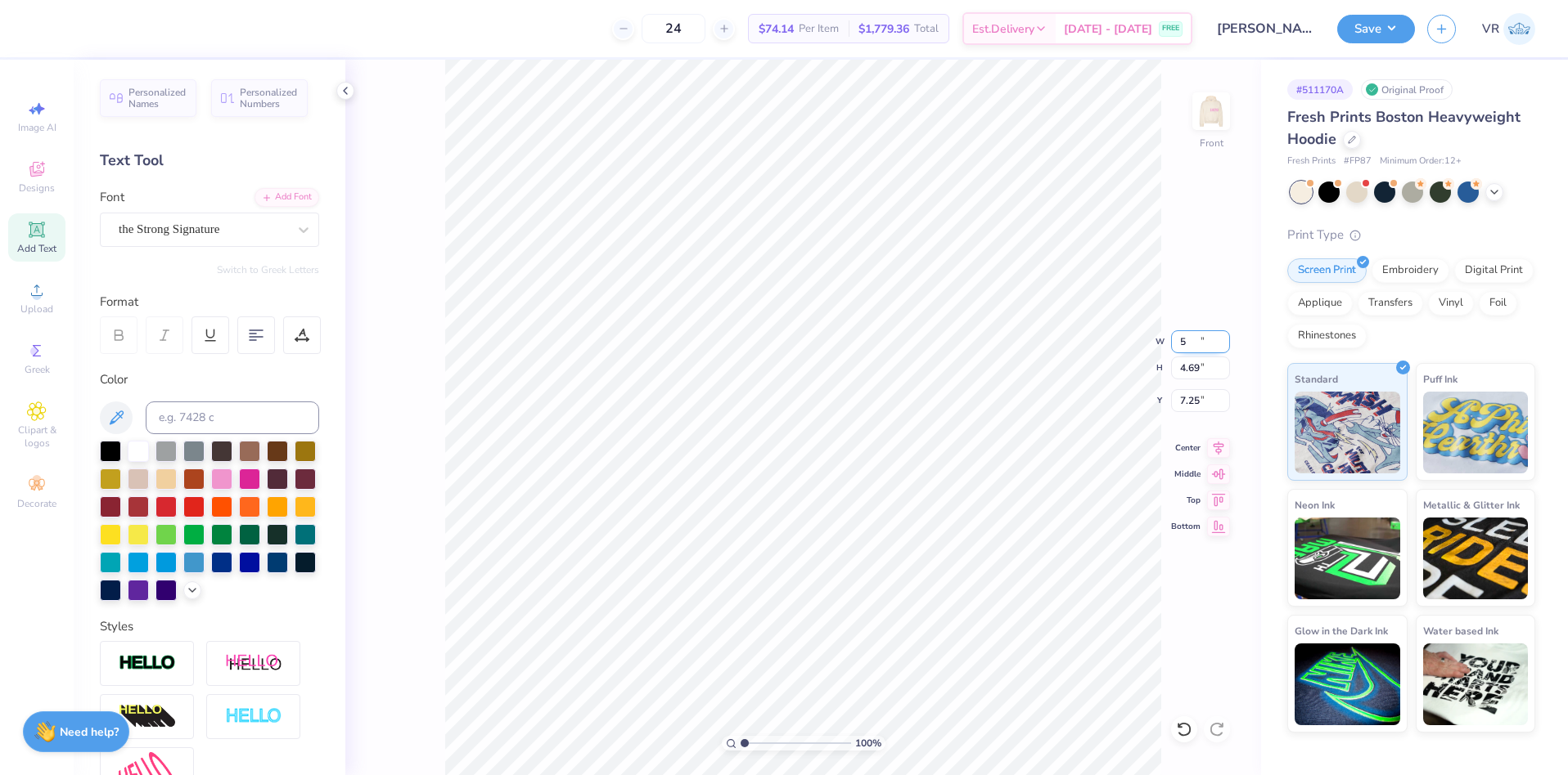
type input "5.00"
type input "1.47"
type input "8.86"
type input "8.52"
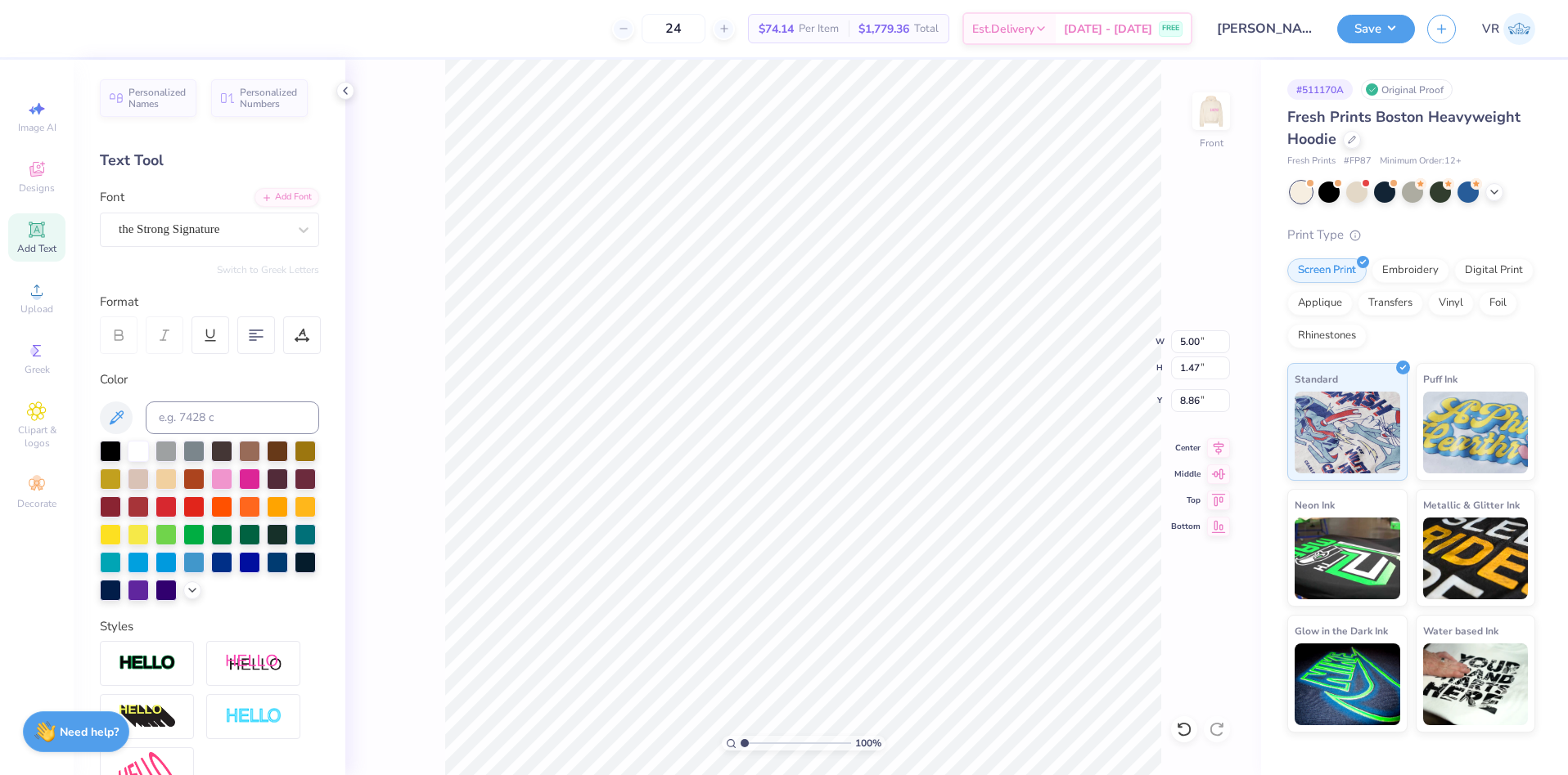
type input "2.51"
type input "8.28"
click at [872, 469] on li "Duplicate" at bounding box center [894, 468] width 128 height 32
click at [854, 469] on li "Duplicate" at bounding box center [891, 468] width 128 height 32
type input "17.28"
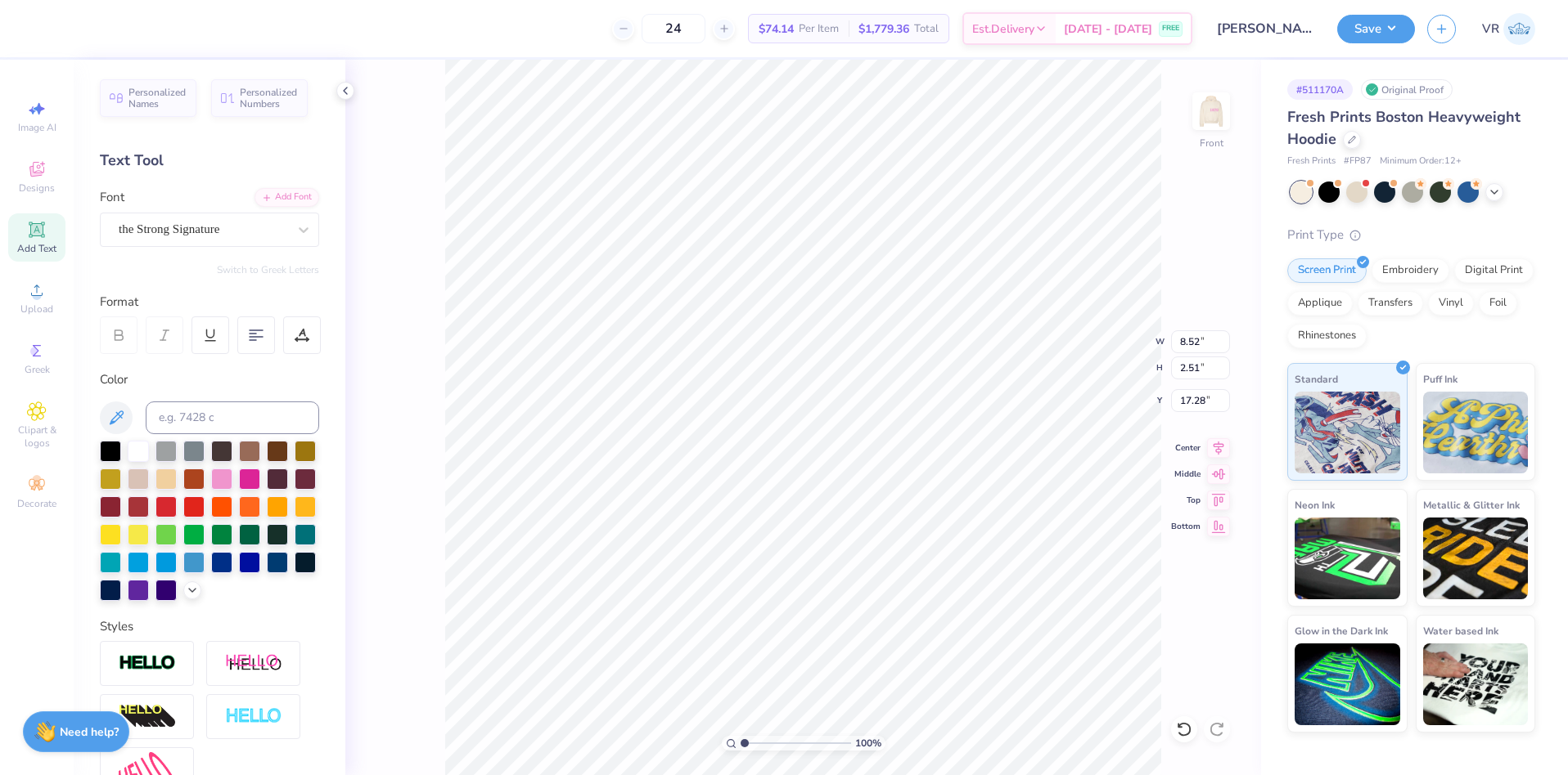
type textarea "gamma"
type input "17.71"
click at [847, 592] on li "Group" at bounding box center [874, 595] width 128 height 32
click at [1192, 365] on input "14.54" at bounding box center [1200, 368] width 59 height 23
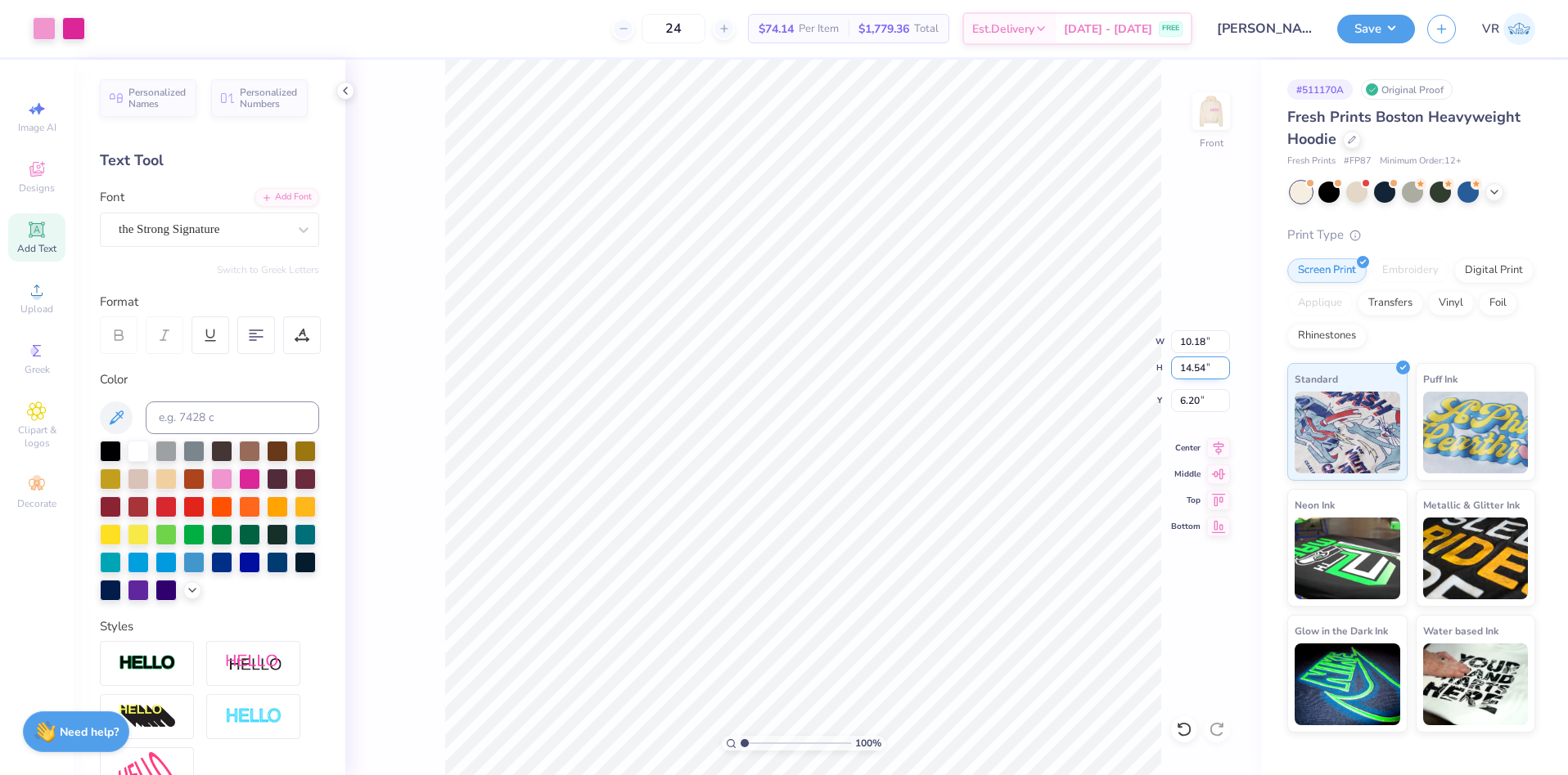
click at [1192, 365] on input "14.54" at bounding box center [1200, 368] width 59 height 23
click at [1191, 365] on input "14.54" at bounding box center [1200, 368] width 59 height 23
click at [1185, 370] on input "14.54" at bounding box center [1200, 368] width 59 height 23
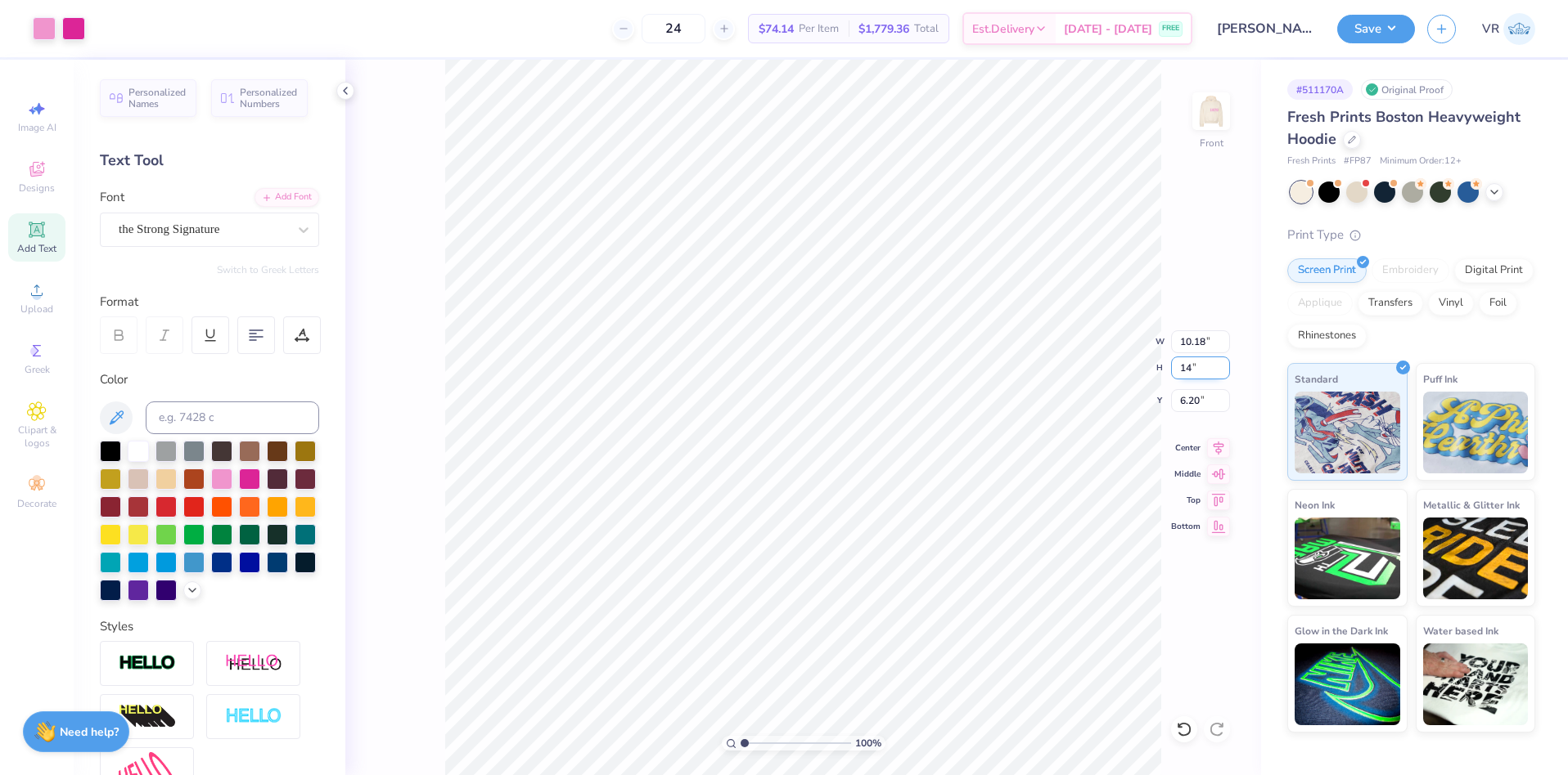
type input "14"
type input "9.81"
type input "14.00"
type input "6.46"
click at [1220, 127] on img at bounding box center [1211, 111] width 66 height 66
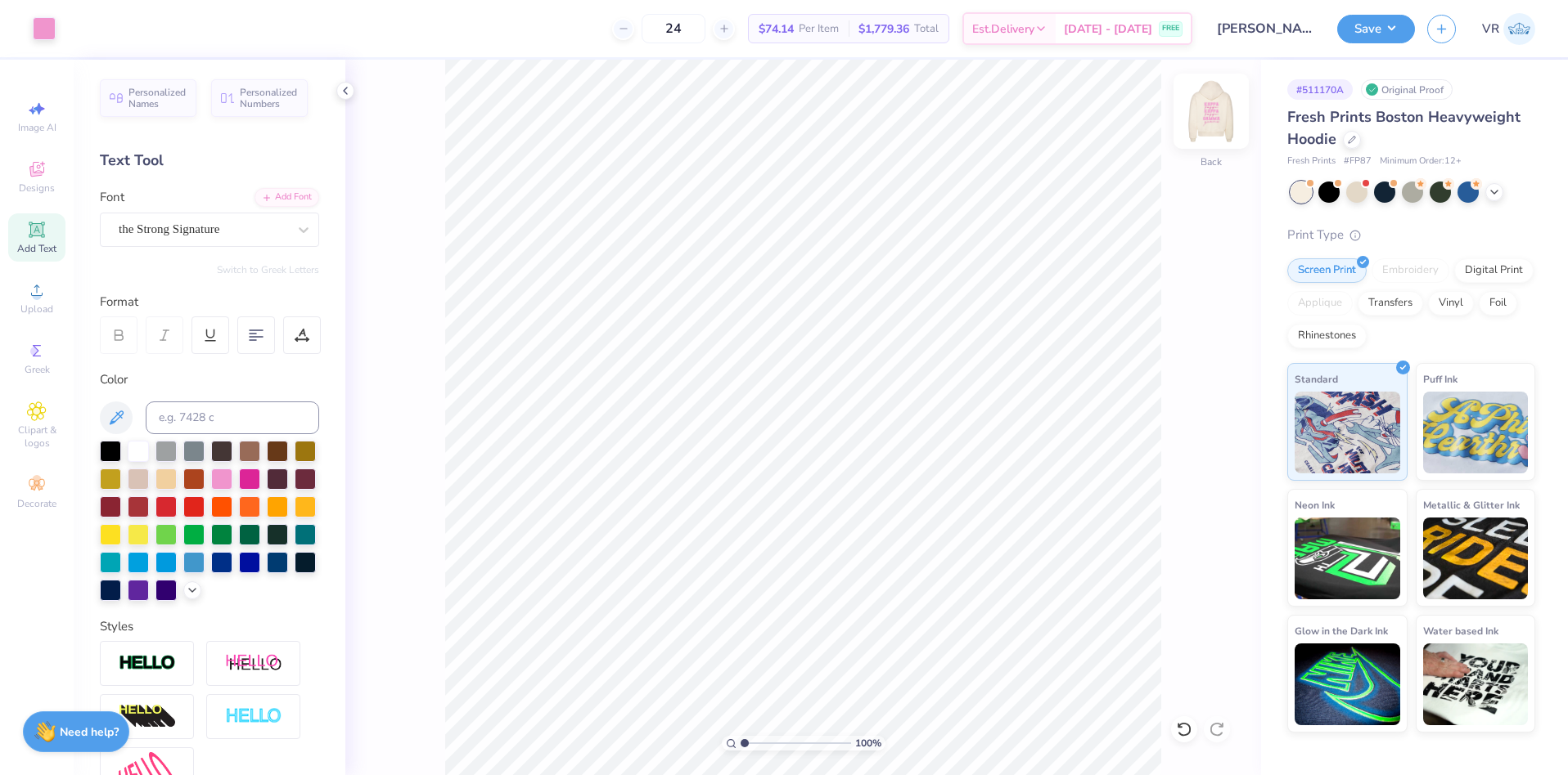
click at [1198, 114] on img at bounding box center [1211, 111] width 66 height 66
click at [868, 618] on li "Ungroup" at bounding box center [898, 627] width 128 height 32
type input "8.20"
type input "2.42"
type input "12.71"
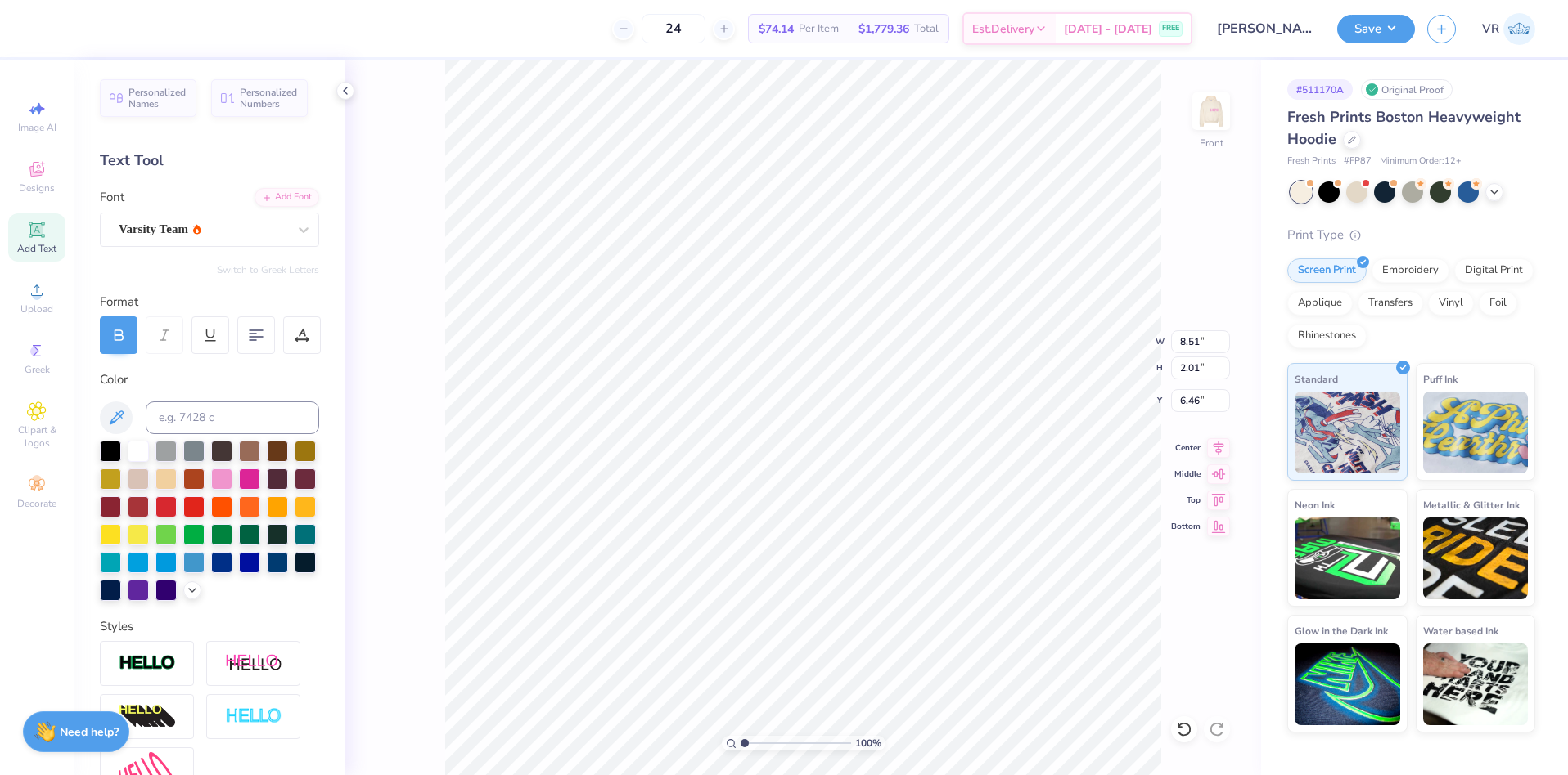
scroll to position [14, 2]
type textarea "kkg"
type input "8.20"
type input "2.42"
type input "8.47"
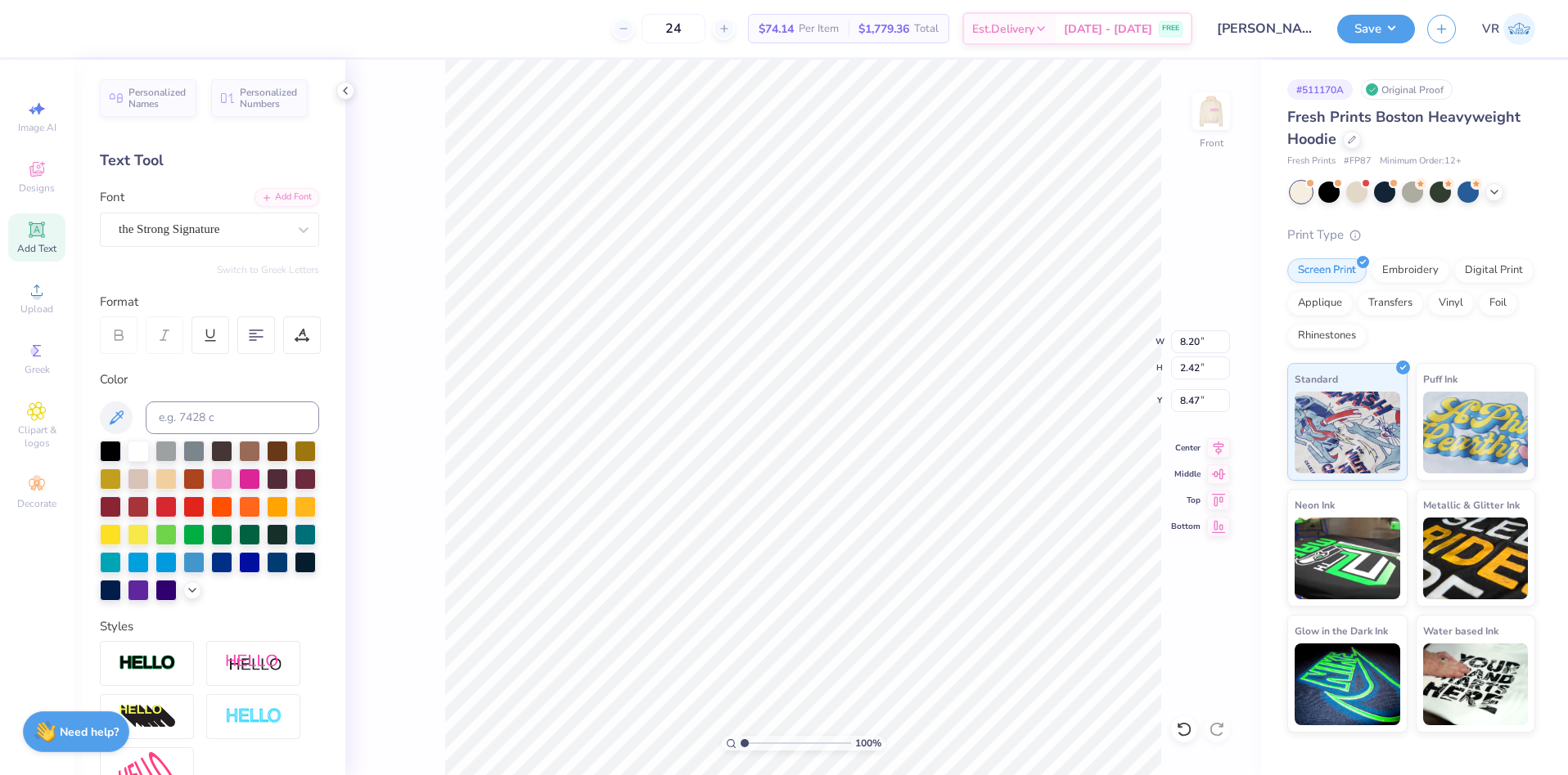
type input "5.02"
type input "2.01"
type input "6.46"
type input "5.02"
type input "2.01"
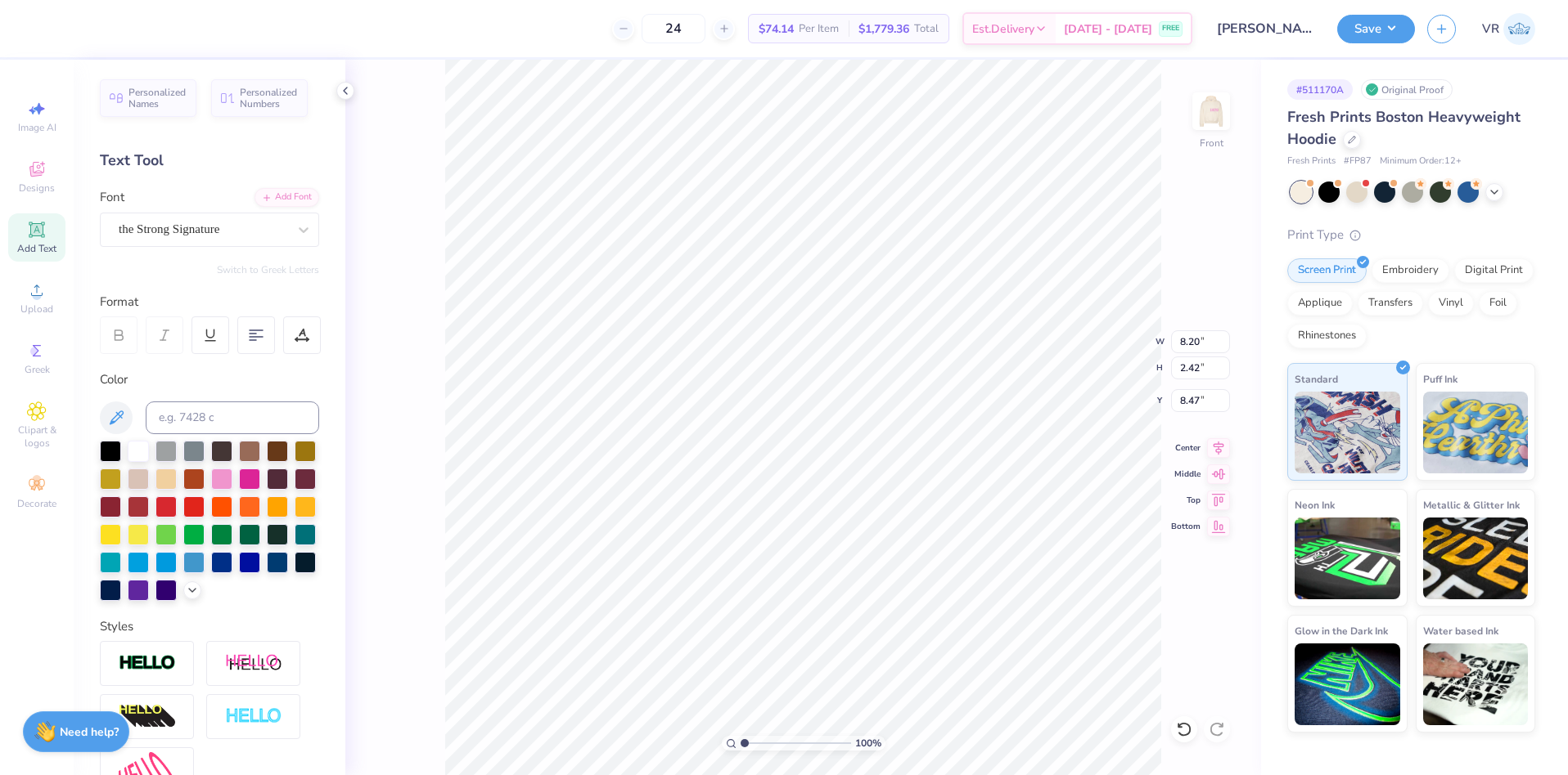
type input "6.46"
type input "8.20"
type input "4.43"
type input "10.99"
type input "4.40"
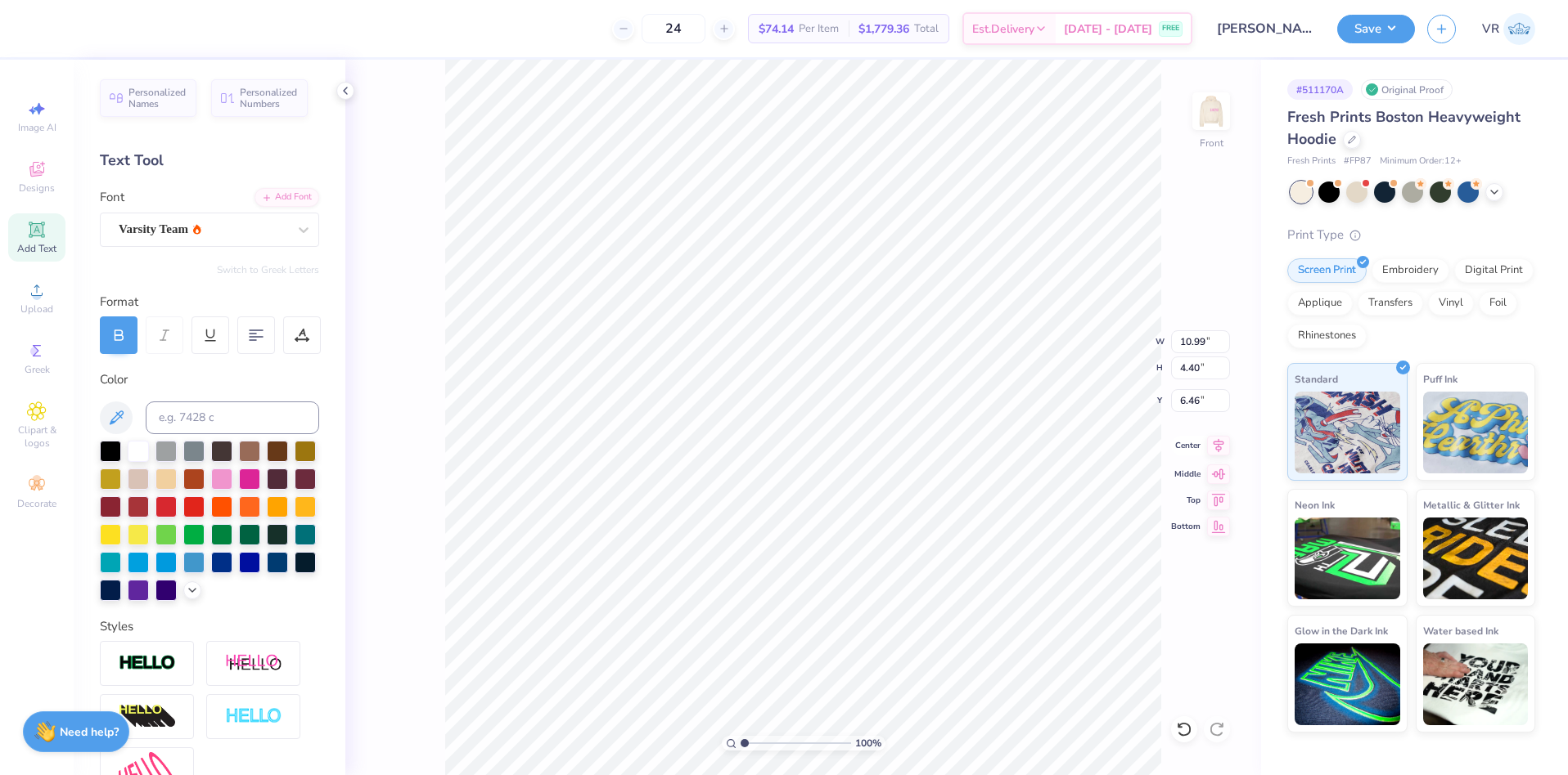
click at [1216, 445] on icon at bounding box center [1219, 446] width 23 height 20
type input "14.39"
type input "5.77"
click at [1185, 341] on input "14.39" at bounding box center [1200, 341] width 59 height 23
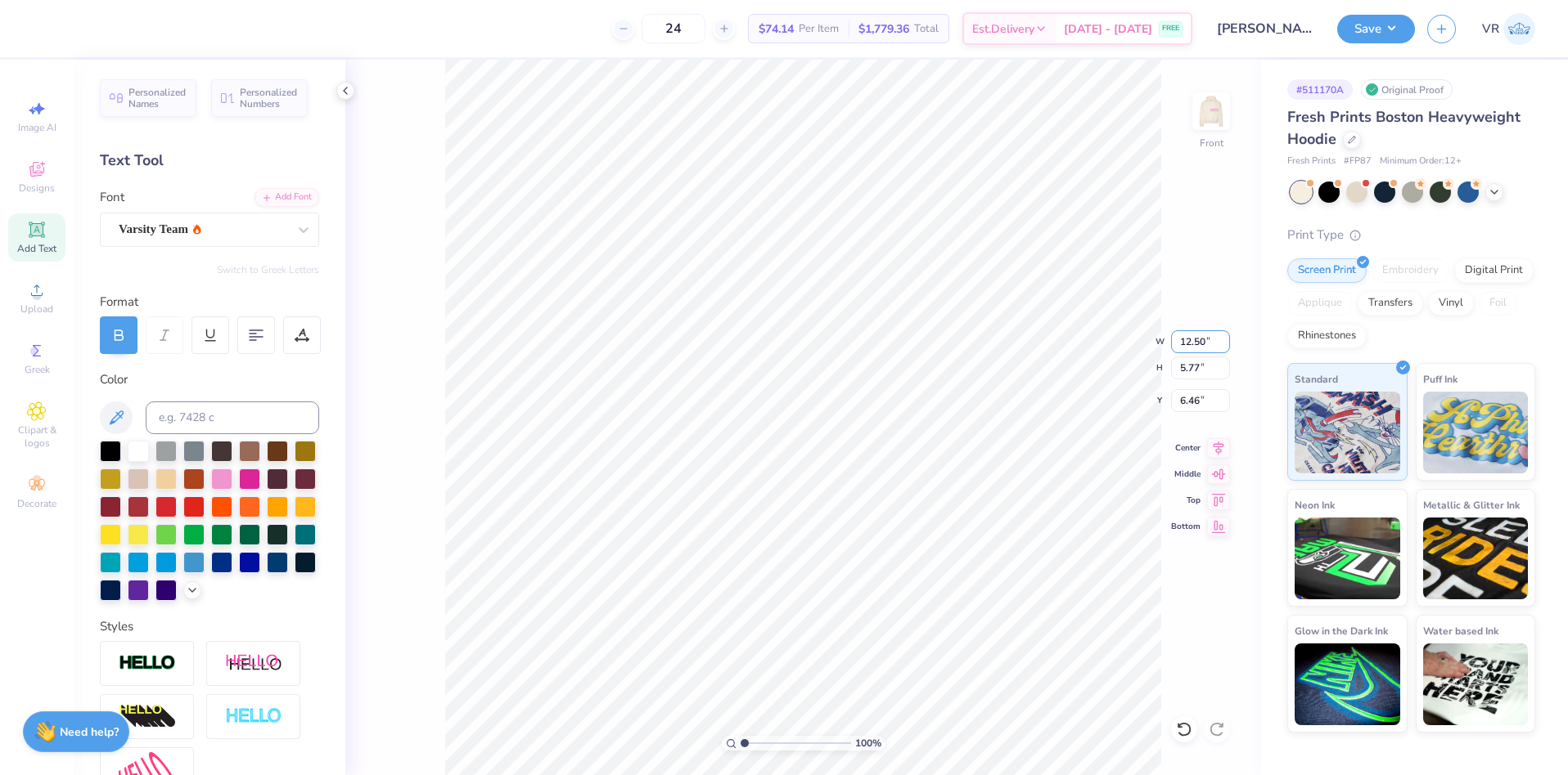
type input "12.50"
type input "5.01"
type input "6.71"
click at [1214, 449] on icon at bounding box center [1219, 446] width 23 height 20
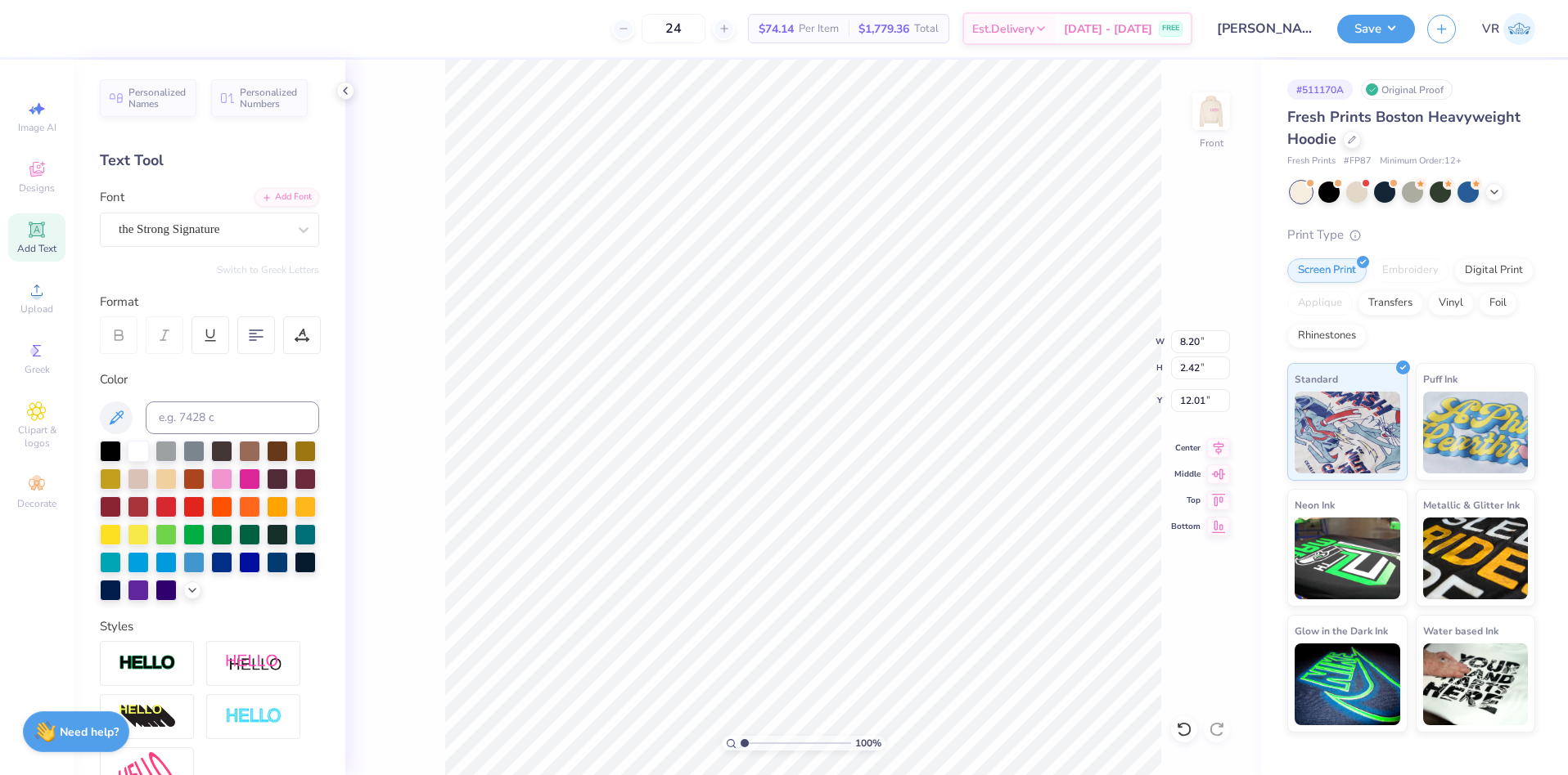
type input "12.01"
type textarea "kappa kappa gamma"
type input "18.36"
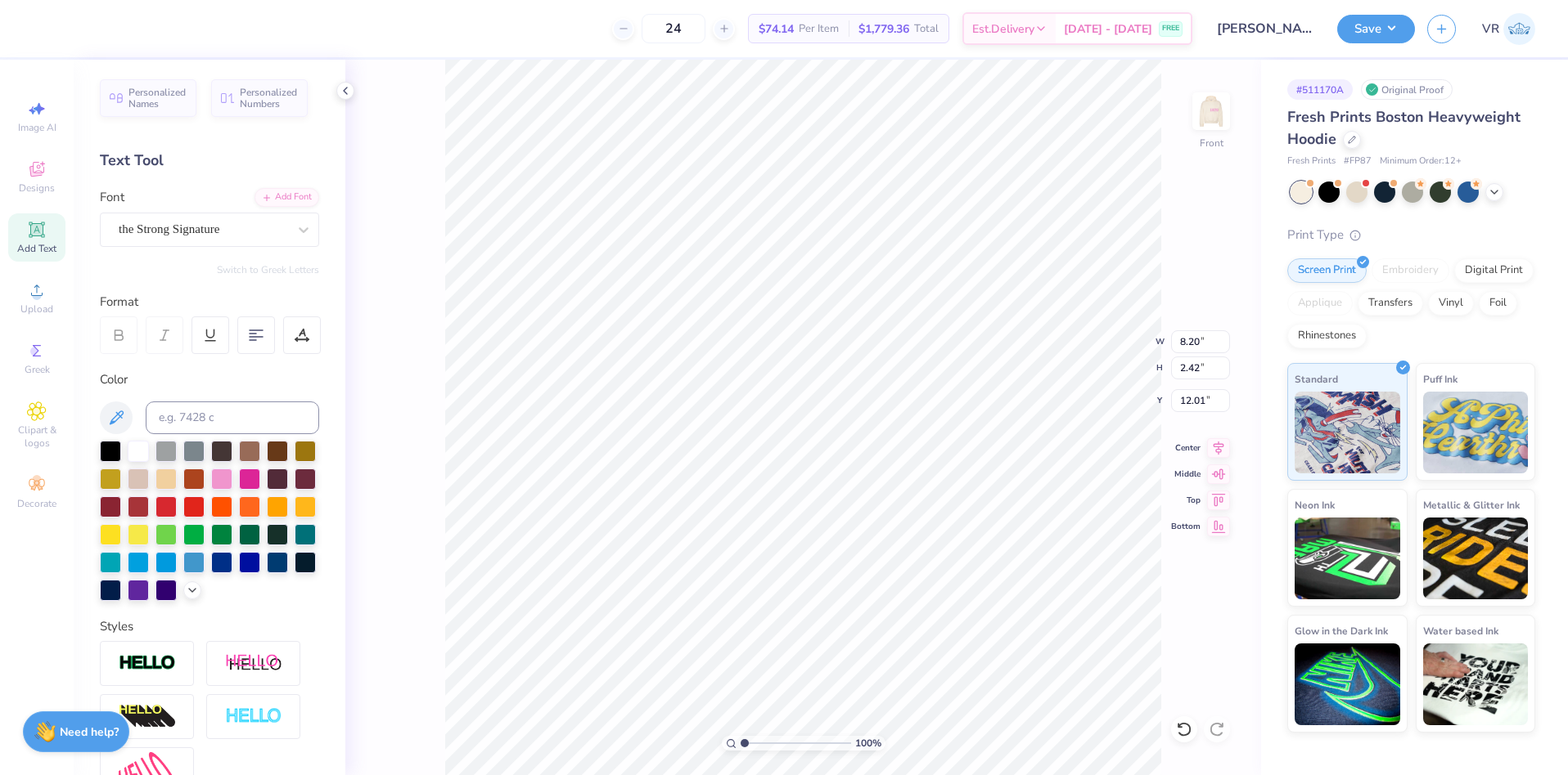
type input "2.35"
type input "12.05"
type input "13.73"
type input "1.76"
type input "12.10"
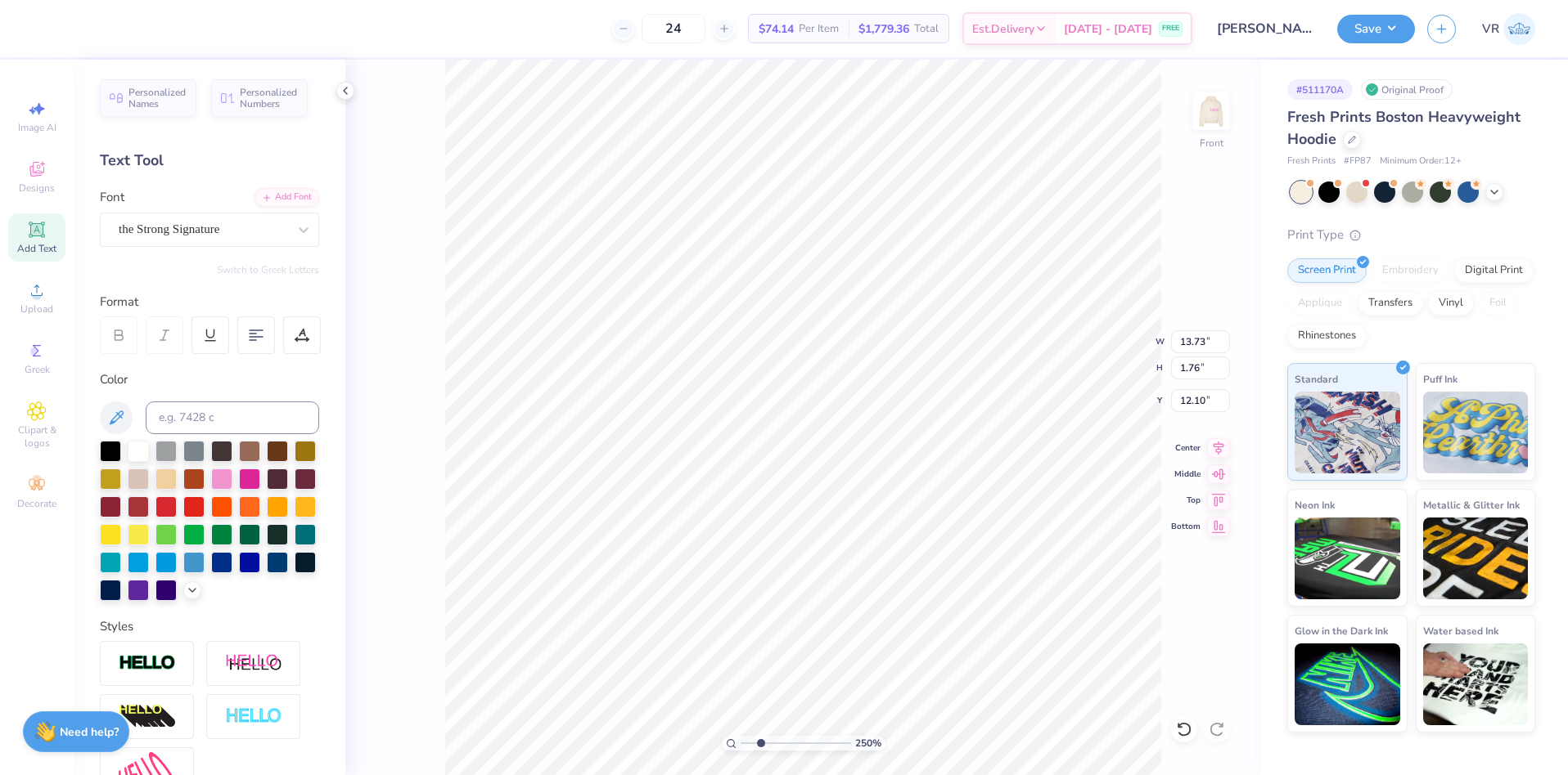
drag, startPoint x: 750, startPoint y: 743, endPoint x: 760, endPoint y: 742, distance: 10.0
click at [760, 742] on input "range" at bounding box center [795, 743] width 110 height 15
drag, startPoint x: 764, startPoint y: 743, endPoint x: 732, endPoint y: 737, distance: 32.6
type input "1"
click at [740, 737] on input "range" at bounding box center [795, 743] width 110 height 15
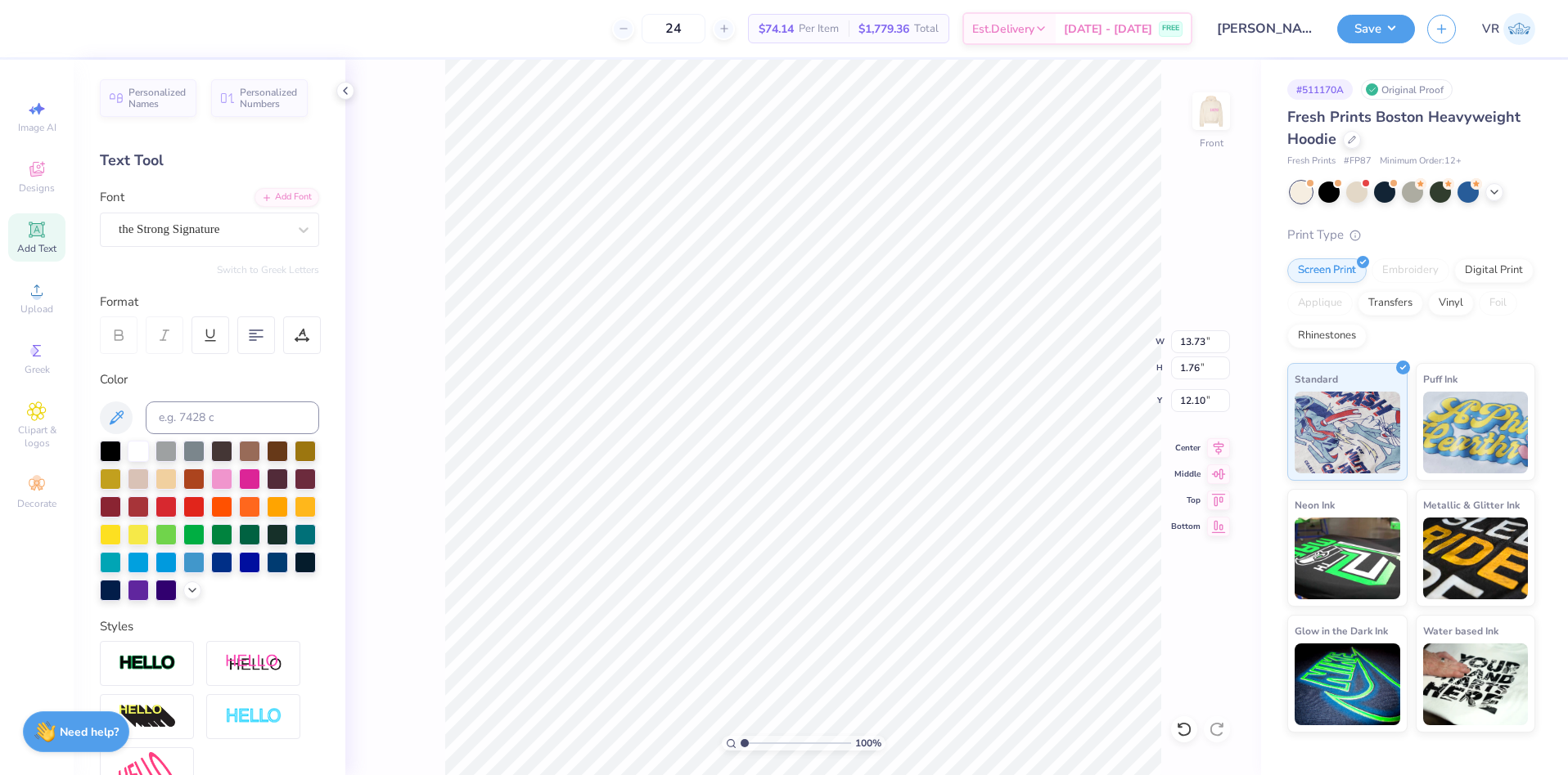
type input "12.50"
type input "5.01"
type input "6.71"
type input "13.08"
type input "1.68"
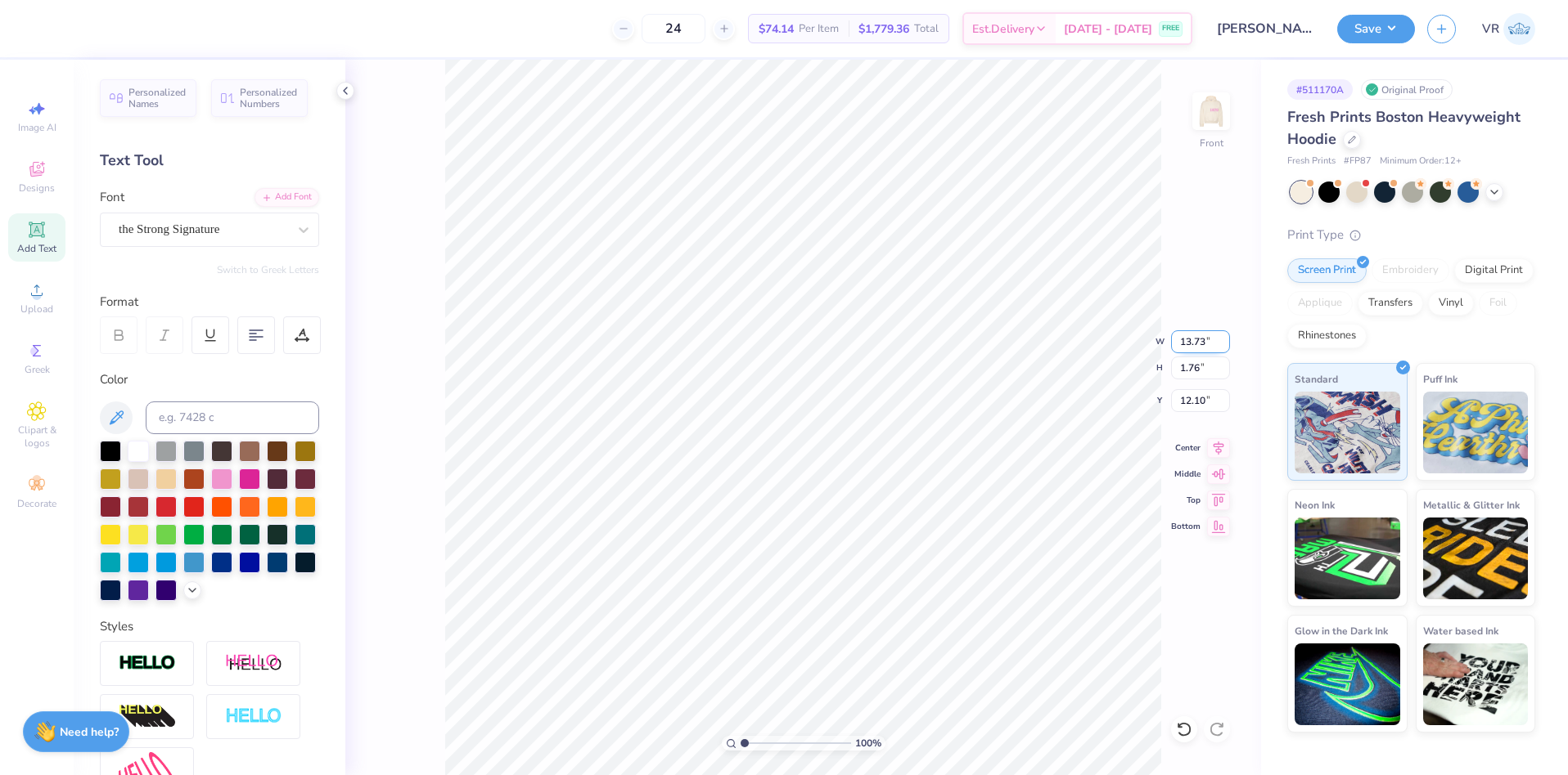
type input "12.18"
click at [1185, 341] on input "13.08" at bounding box center [1200, 341] width 59 height 23
type input "15.00"
type input "1.92"
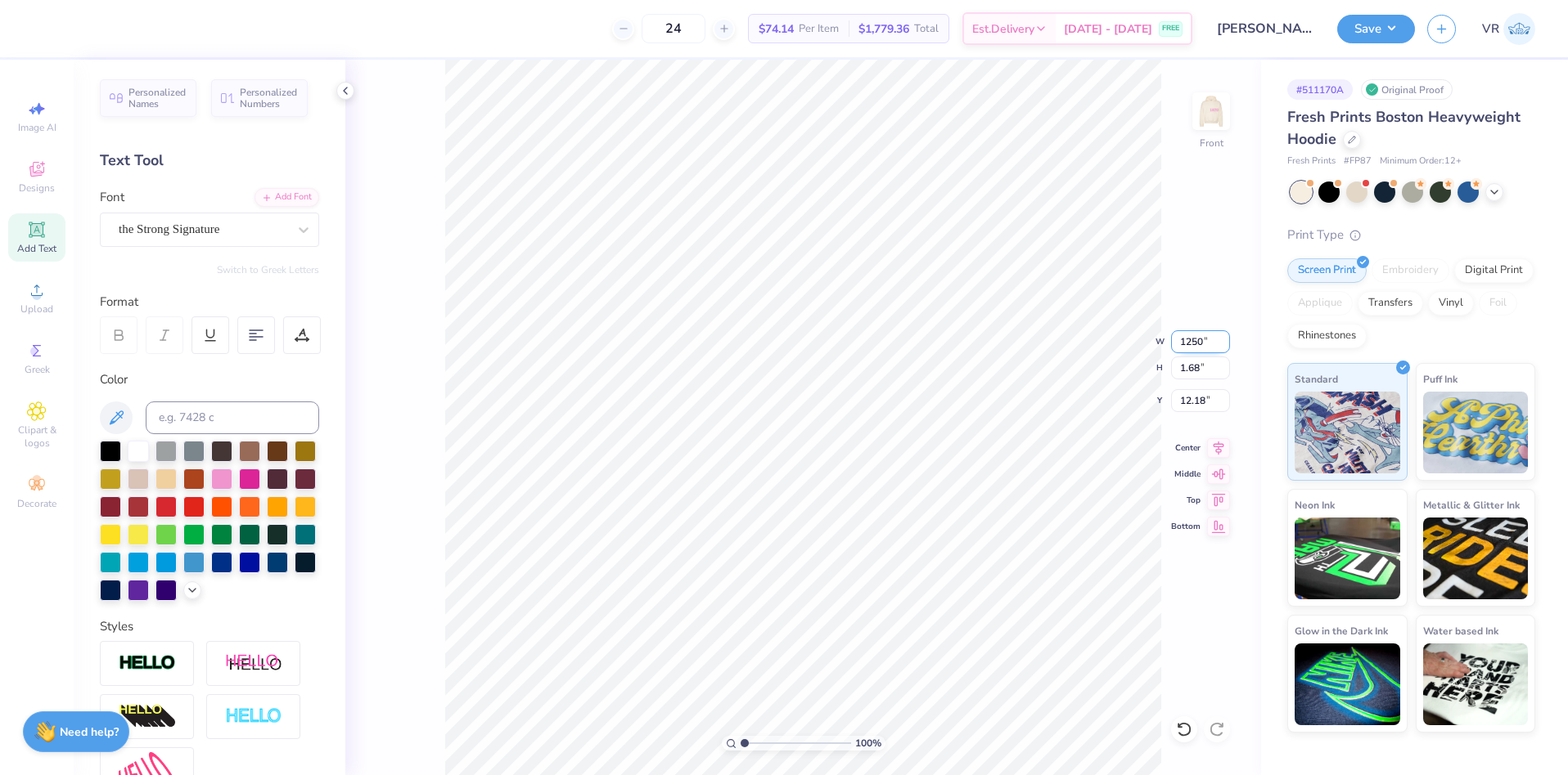
type input "12.06"
click at [1188, 341] on input "15.00" at bounding box center [1200, 341] width 59 height 23
type input "12.50"
type input "1.60"
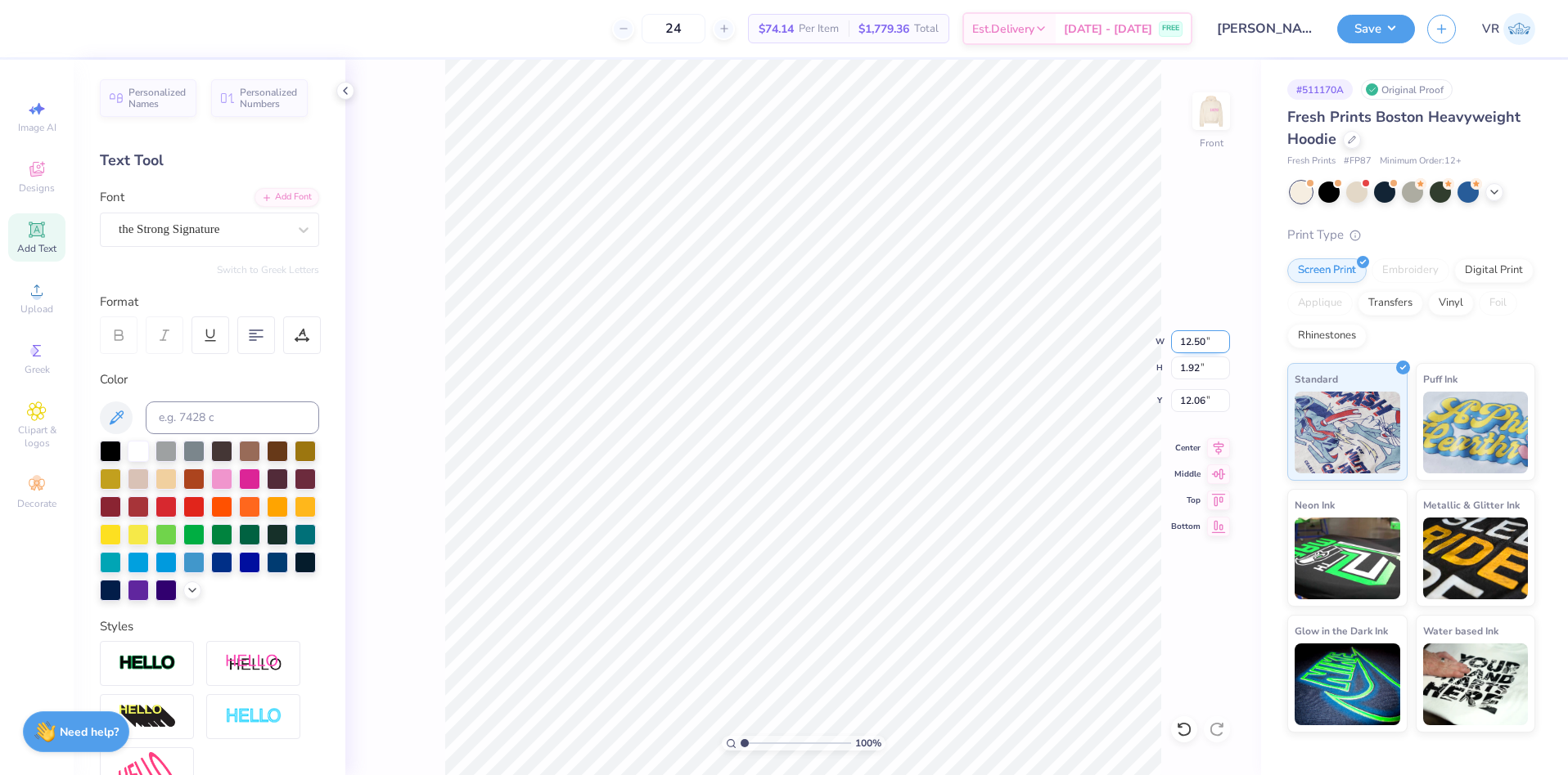
type input "12.22"
click at [864, 587] on li "Group" at bounding box center [882, 595] width 128 height 32
click at [1190, 337] on input "12.82" at bounding box center [1200, 341] width 59 height 23
type input "12.50"
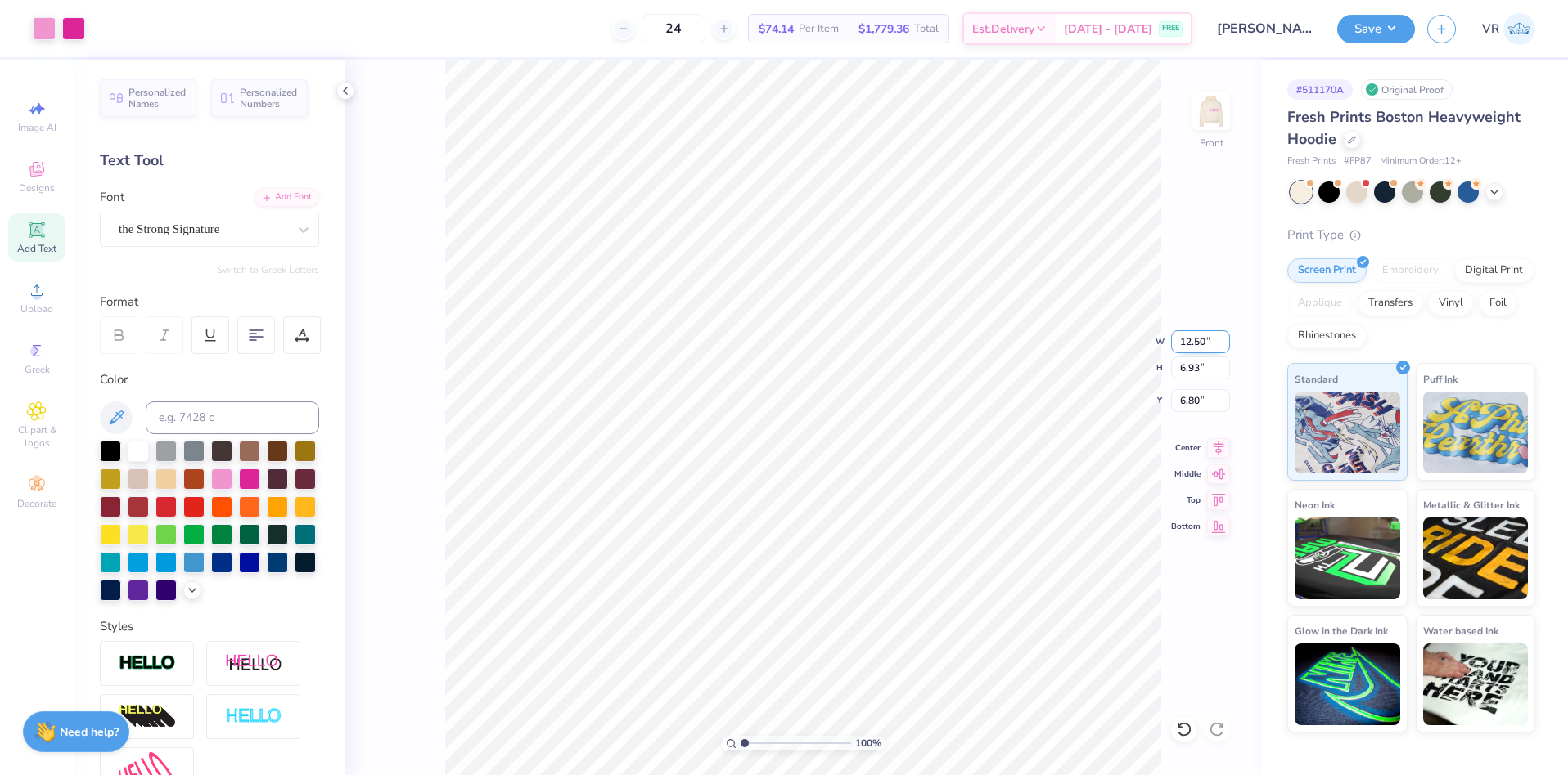
type input "6.93"
type input "6.80"
click at [1202, 108] on img at bounding box center [1211, 111] width 66 height 66
click at [193, 224] on div "College" at bounding box center [202, 230] width 172 height 26
type input "varsity"
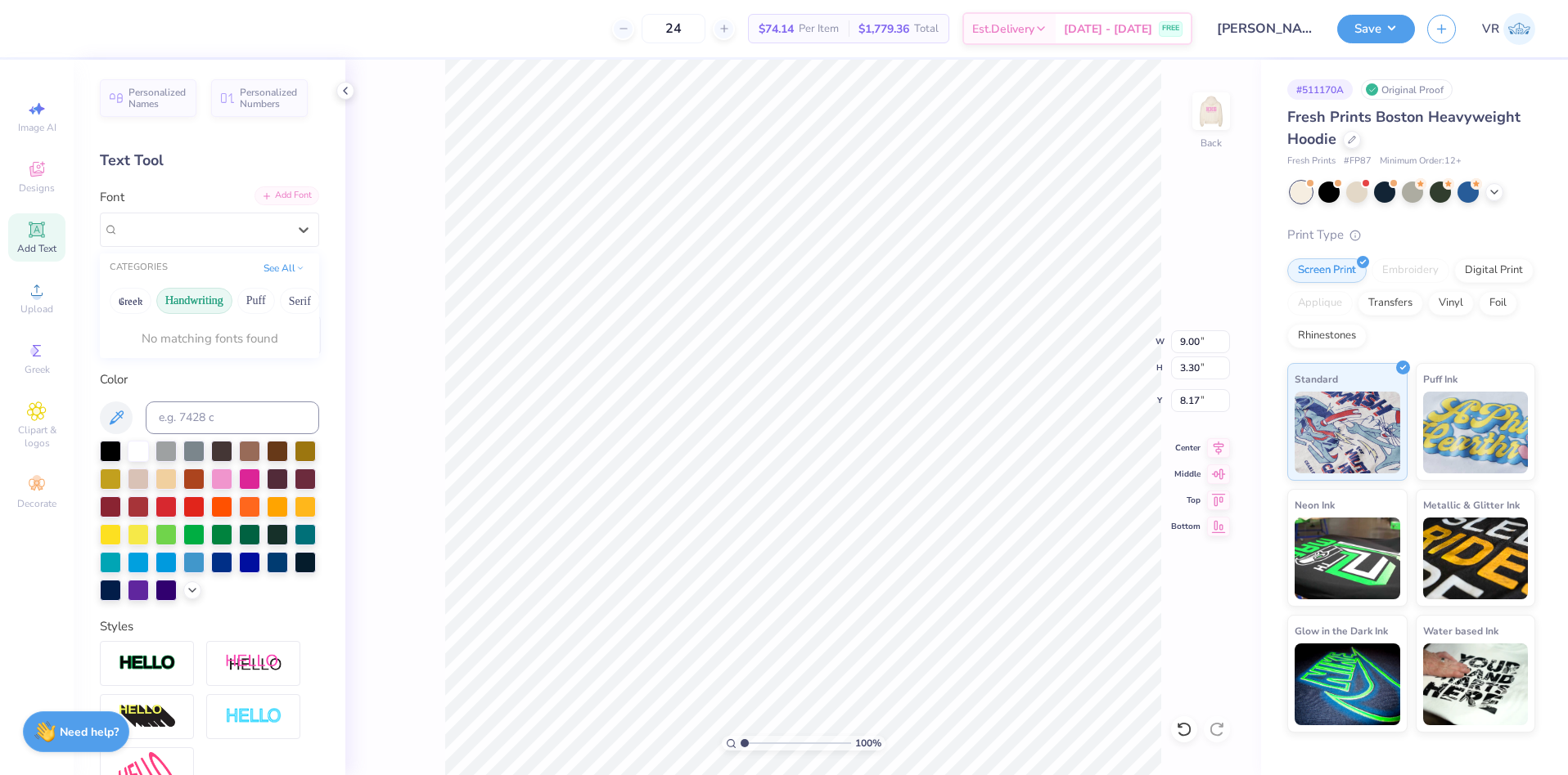
click at [290, 203] on div "Add Font" at bounding box center [287, 195] width 65 height 19
click at [294, 199] on div "Add Font" at bounding box center [287, 195] width 65 height 19
click at [1221, 109] on img at bounding box center [1211, 111] width 66 height 66
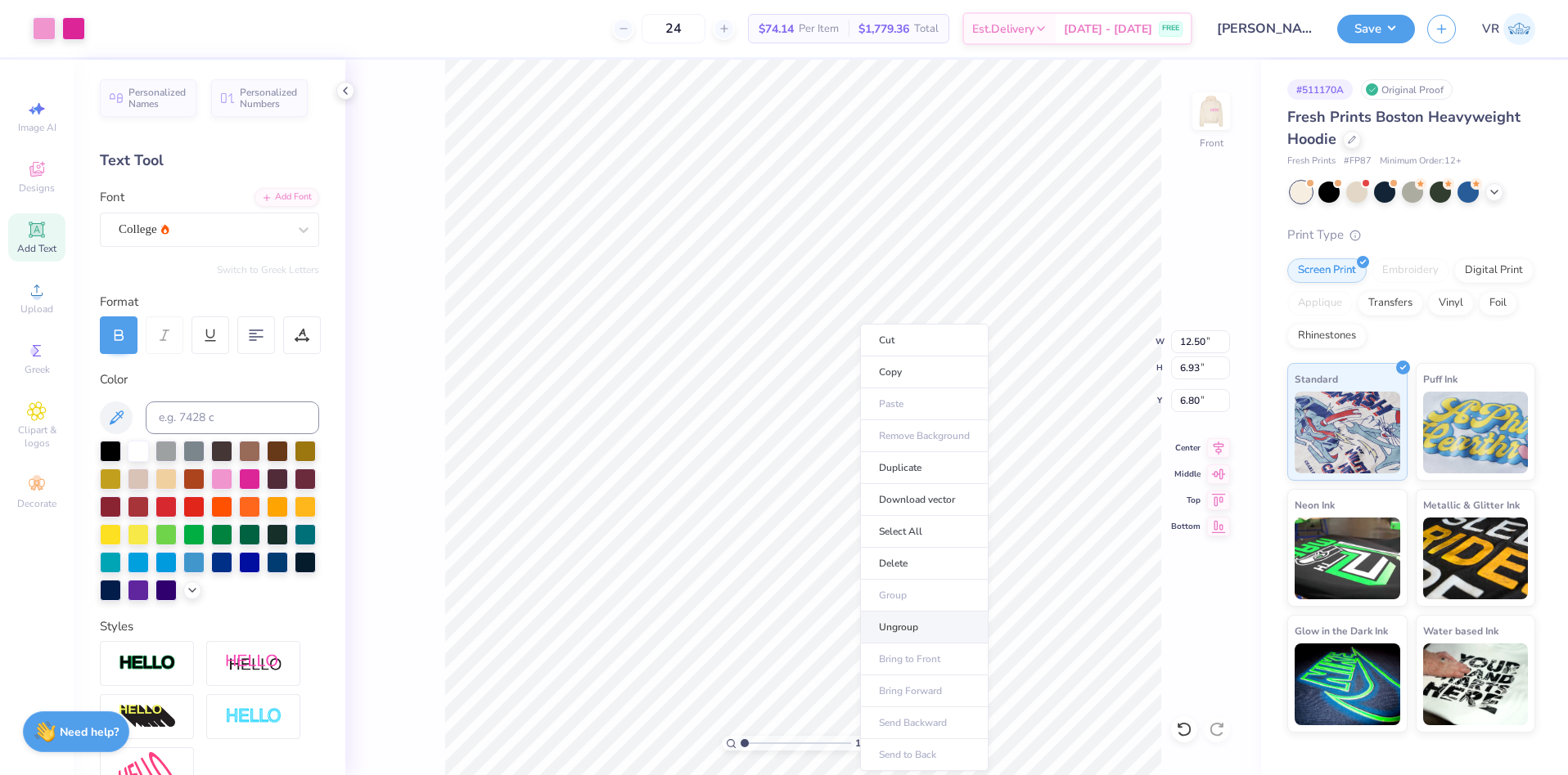
click at [892, 619] on li "Ungroup" at bounding box center [924, 627] width 128 height 32
click at [1192, 103] on img at bounding box center [1211, 111] width 66 height 66
click at [295, 225] on icon at bounding box center [303, 230] width 16 height 16
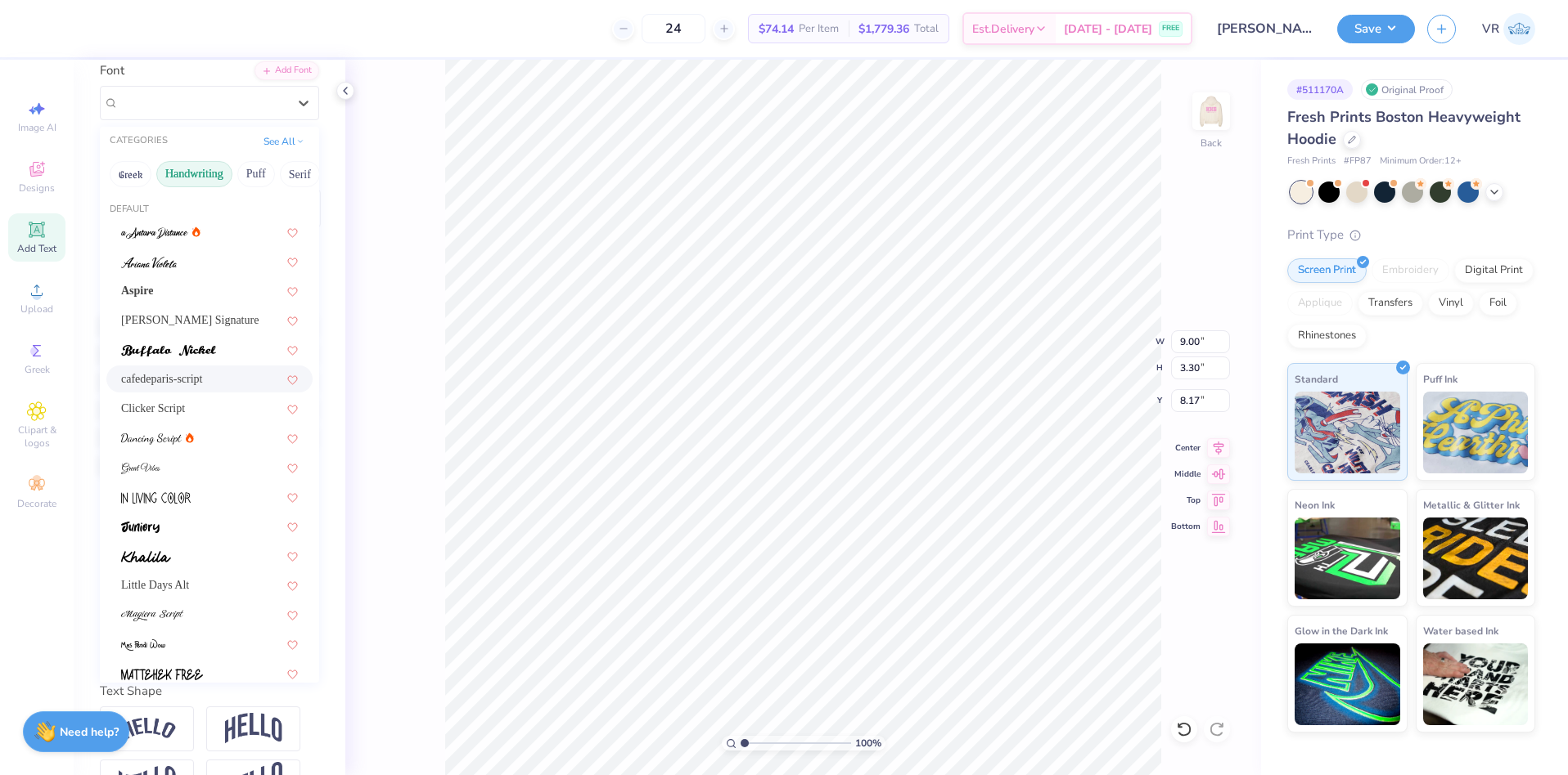
scroll to position [0, 0]
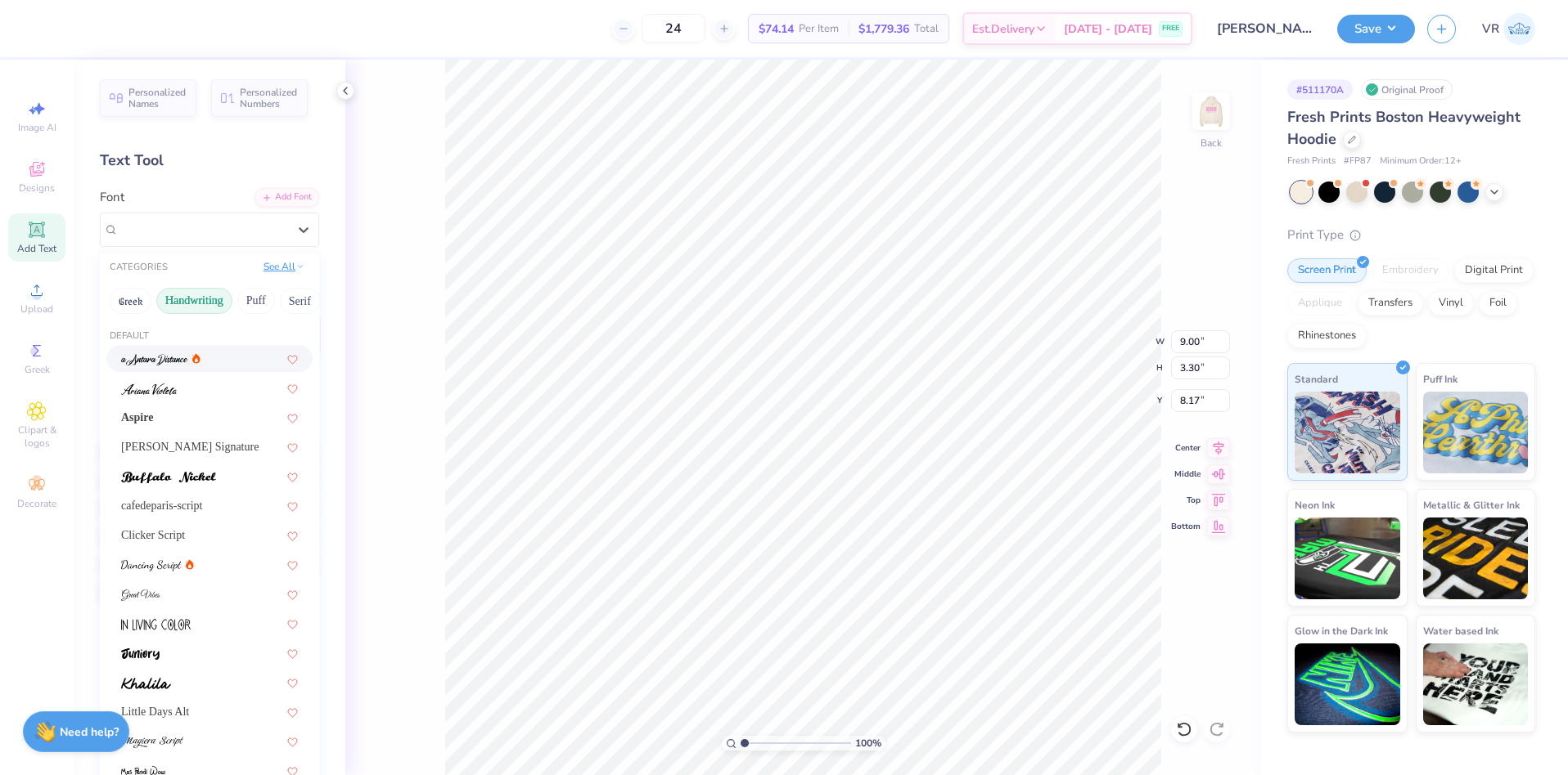
click at [272, 273] on button "See All" at bounding box center [284, 266] width 50 height 16
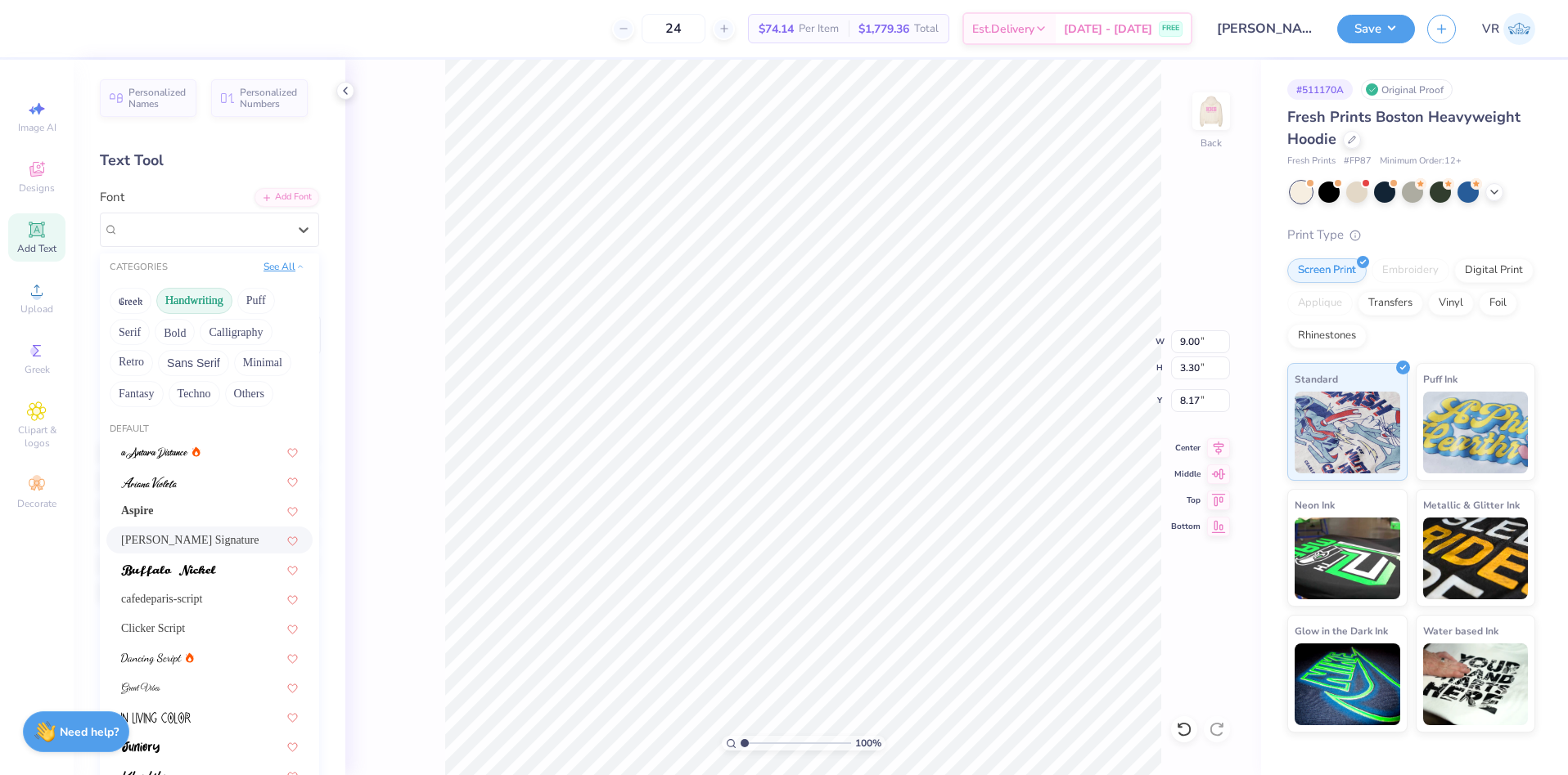
click at [272, 264] on button "See All" at bounding box center [284, 266] width 50 height 16
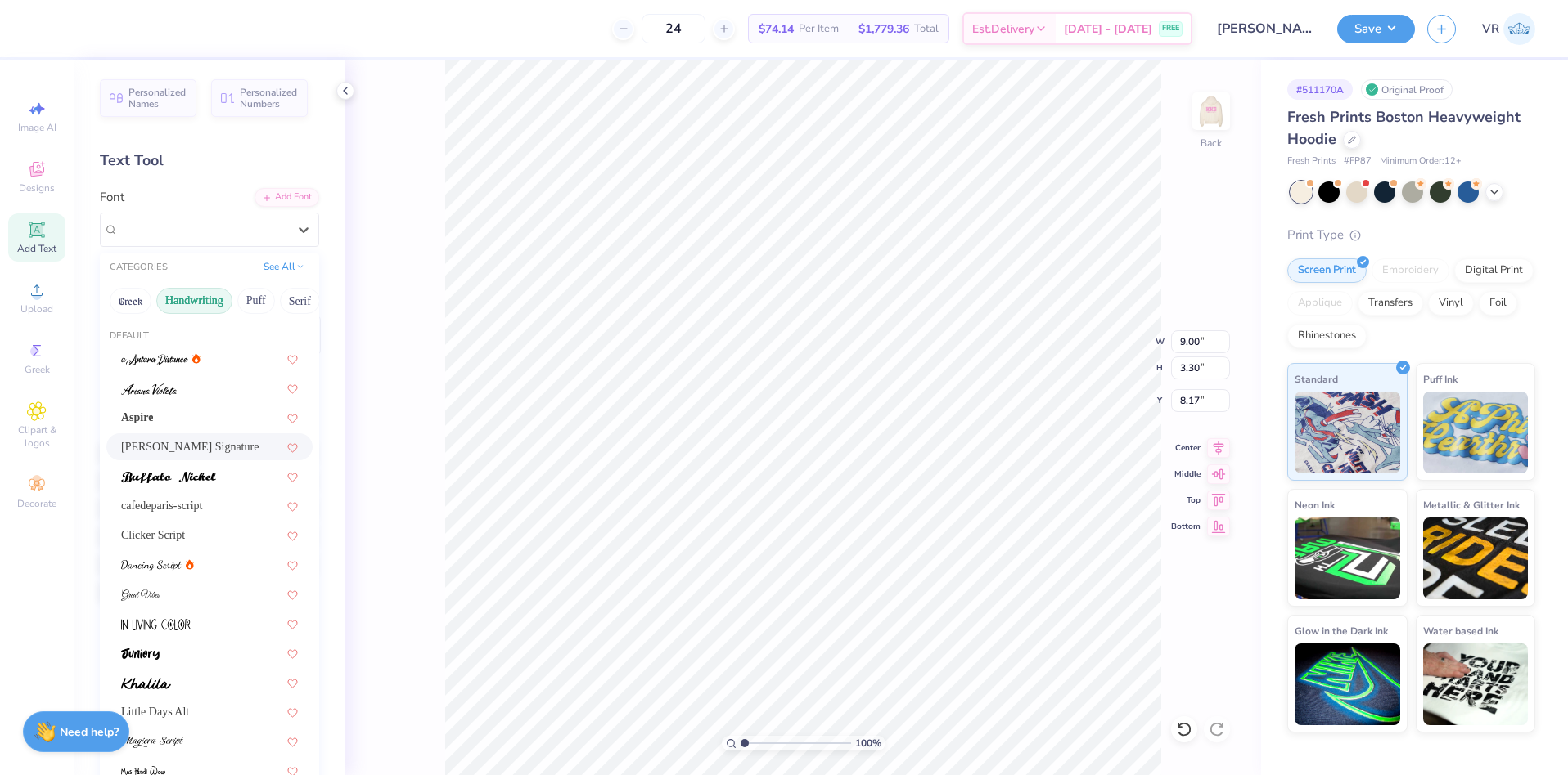
click at [269, 267] on button "See All" at bounding box center [284, 266] width 50 height 16
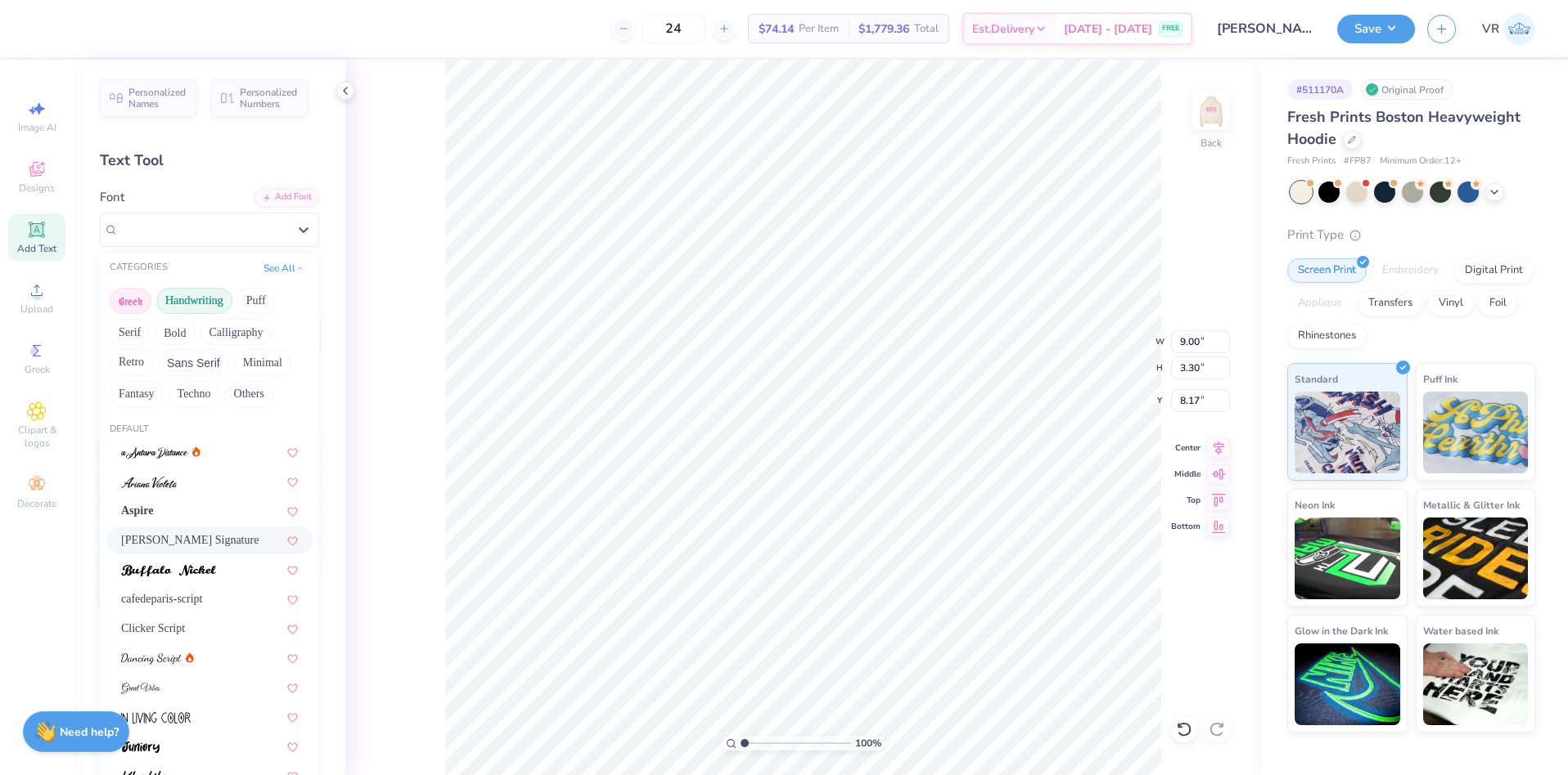
click at [129, 300] on button "Greek" at bounding box center [130, 300] width 42 height 26
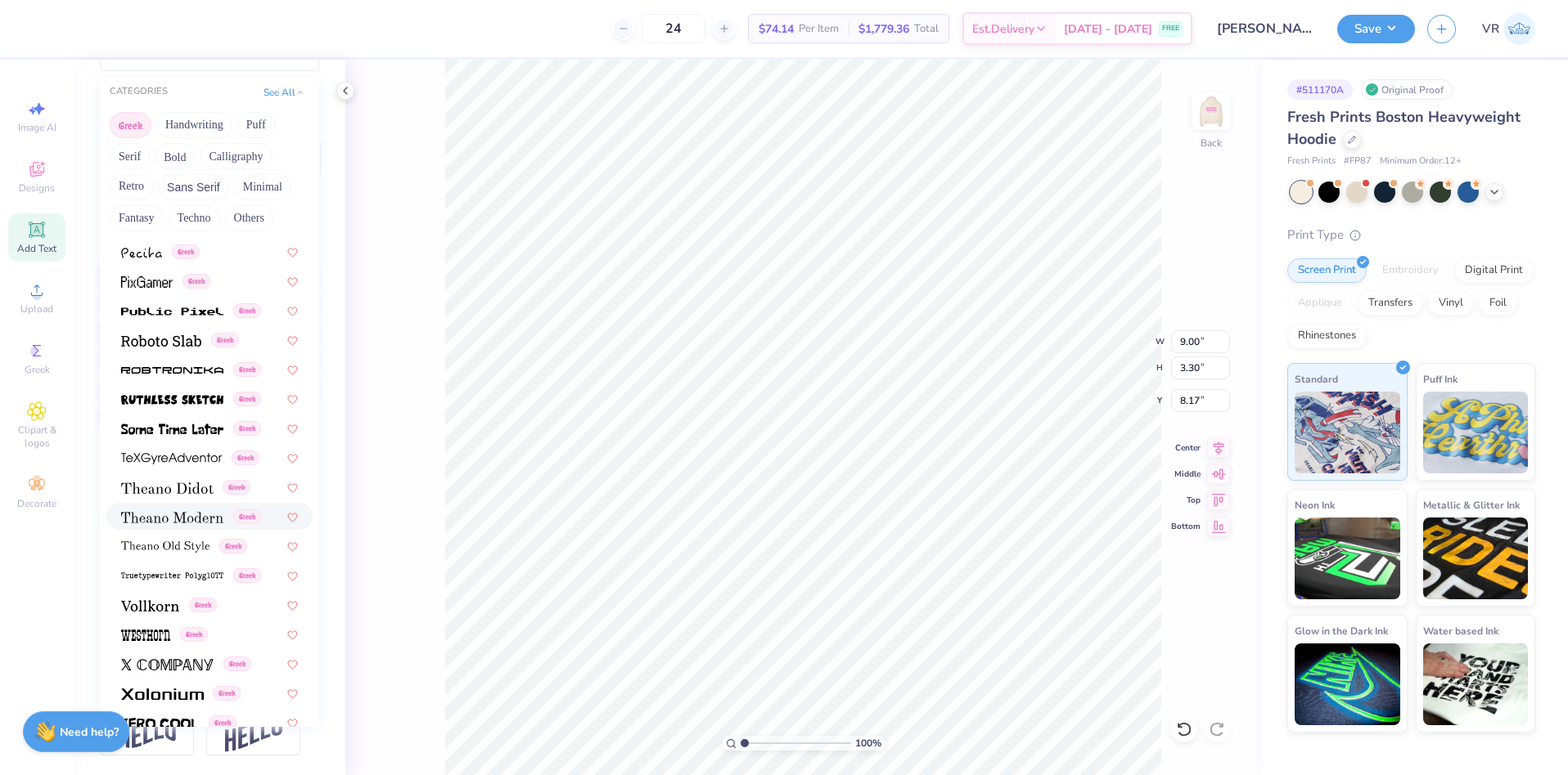
scroll to position [941, 0]
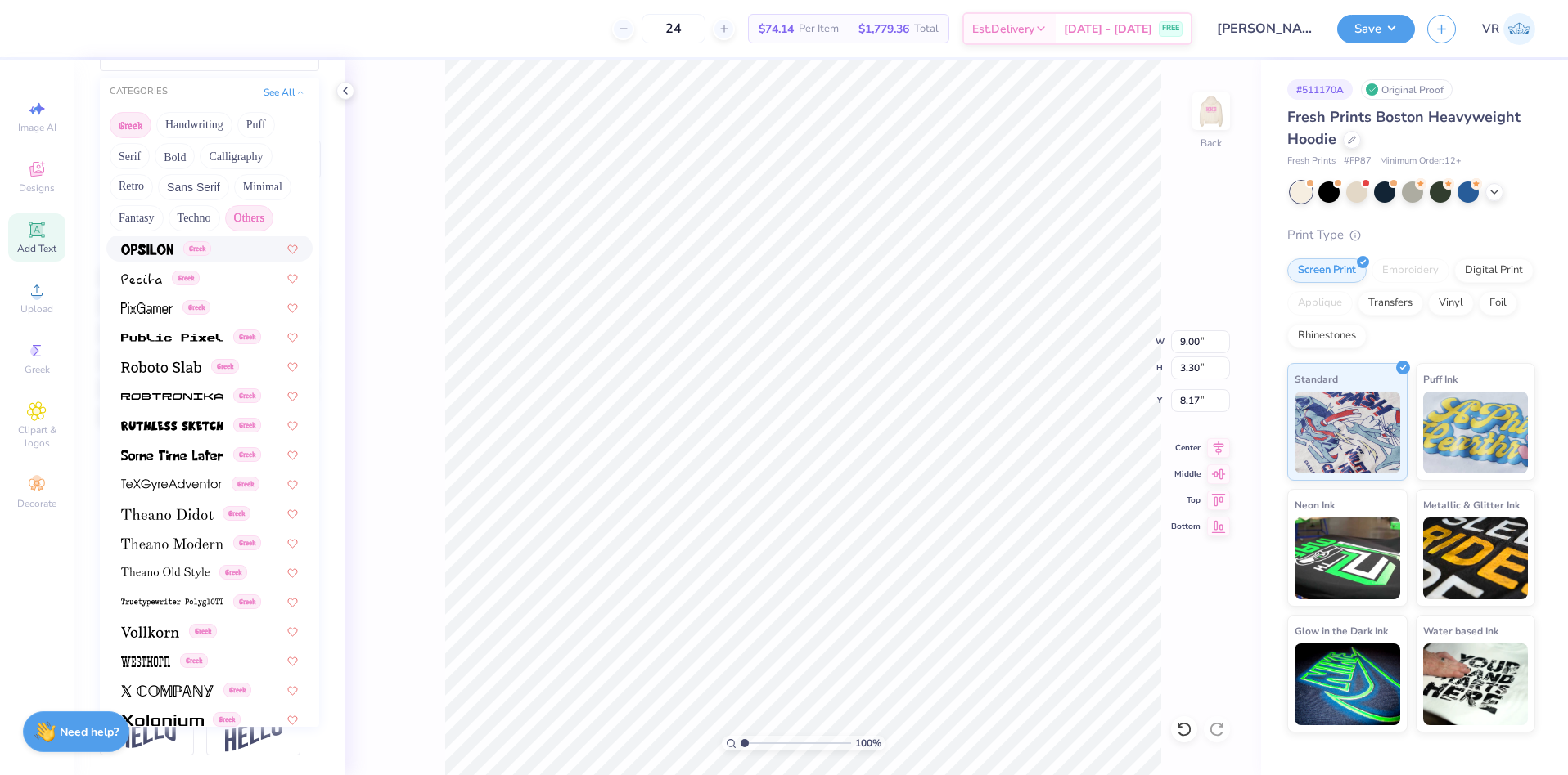
click at [247, 206] on button "Others" at bounding box center [249, 219] width 49 height 26
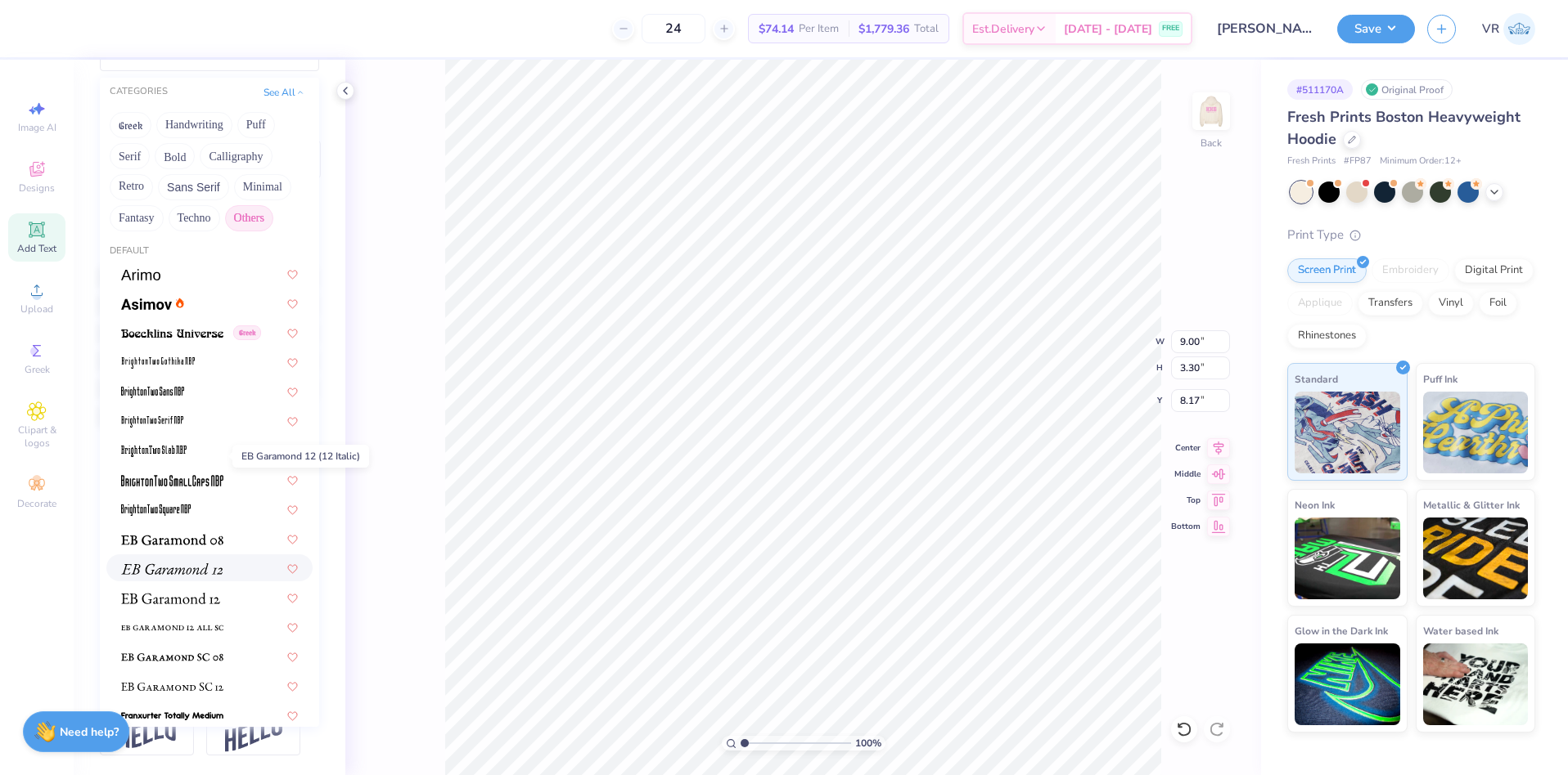
scroll to position [0, 0]
click at [196, 206] on button "Techno" at bounding box center [194, 219] width 51 height 26
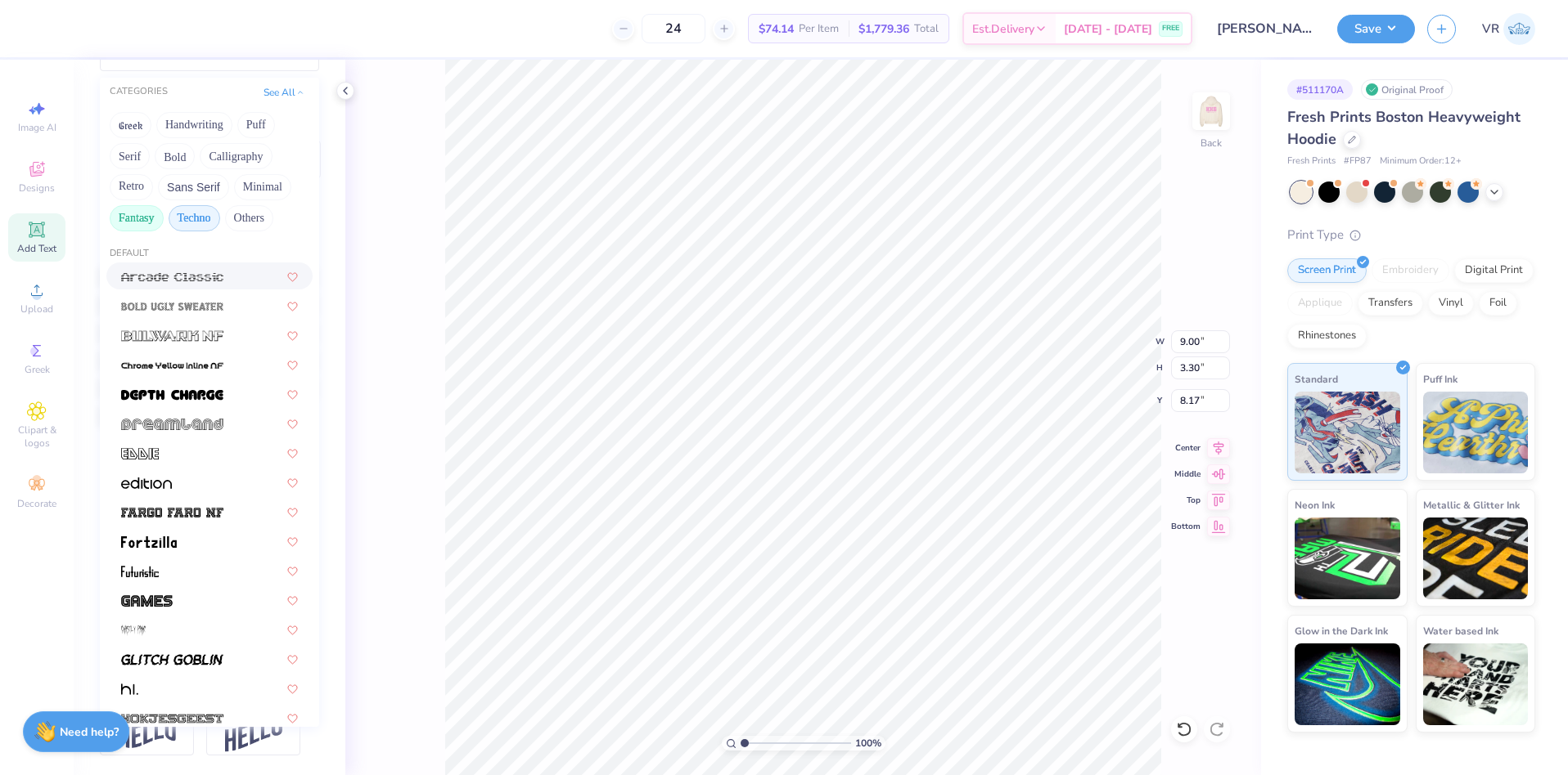
click at [126, 206] on button "Fantasy" at bounding box center [136, 219] width 54 height 26
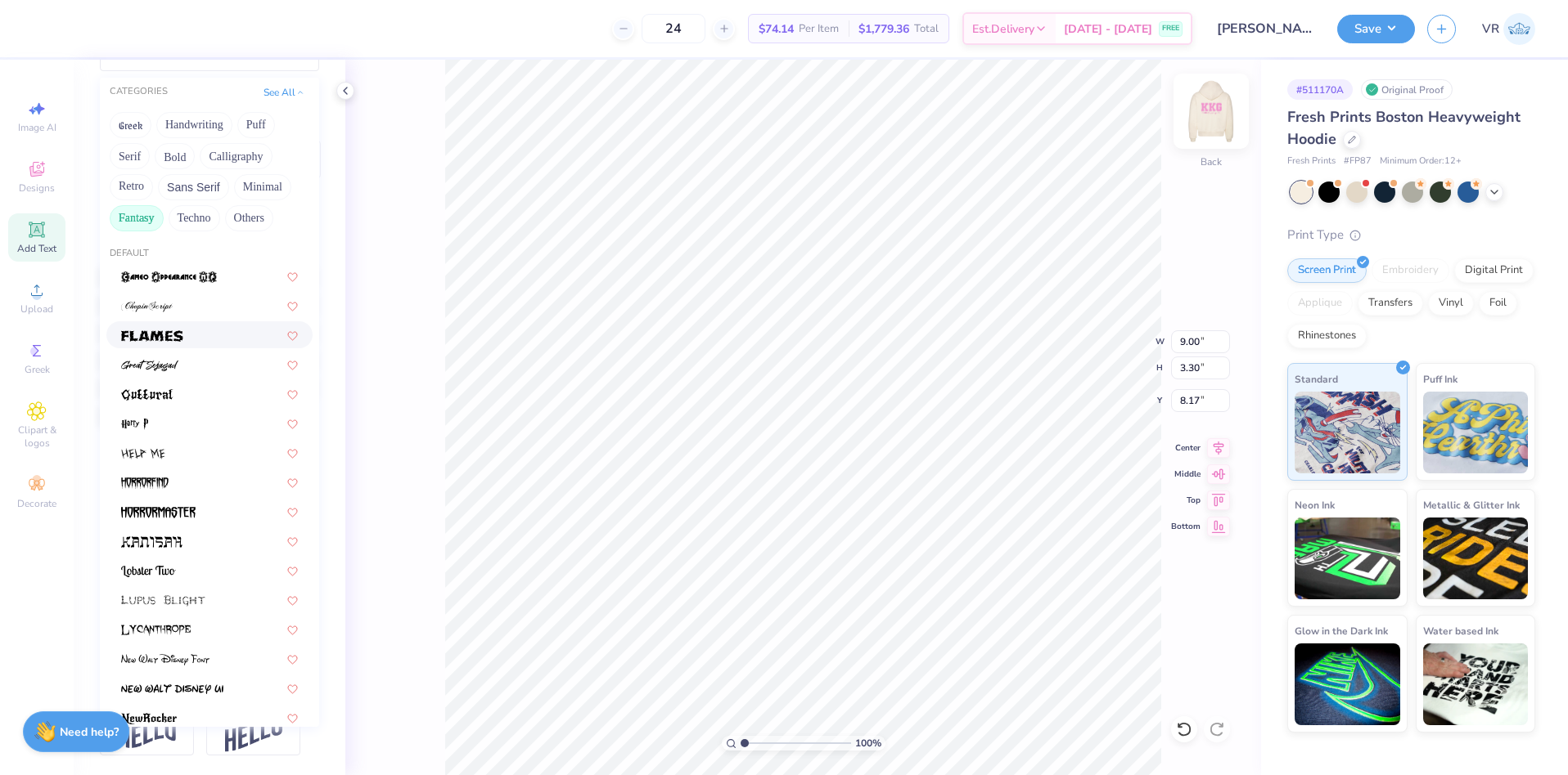
click at [1210, 114] on img at bounding box center [1211, 111] width 66 height 66
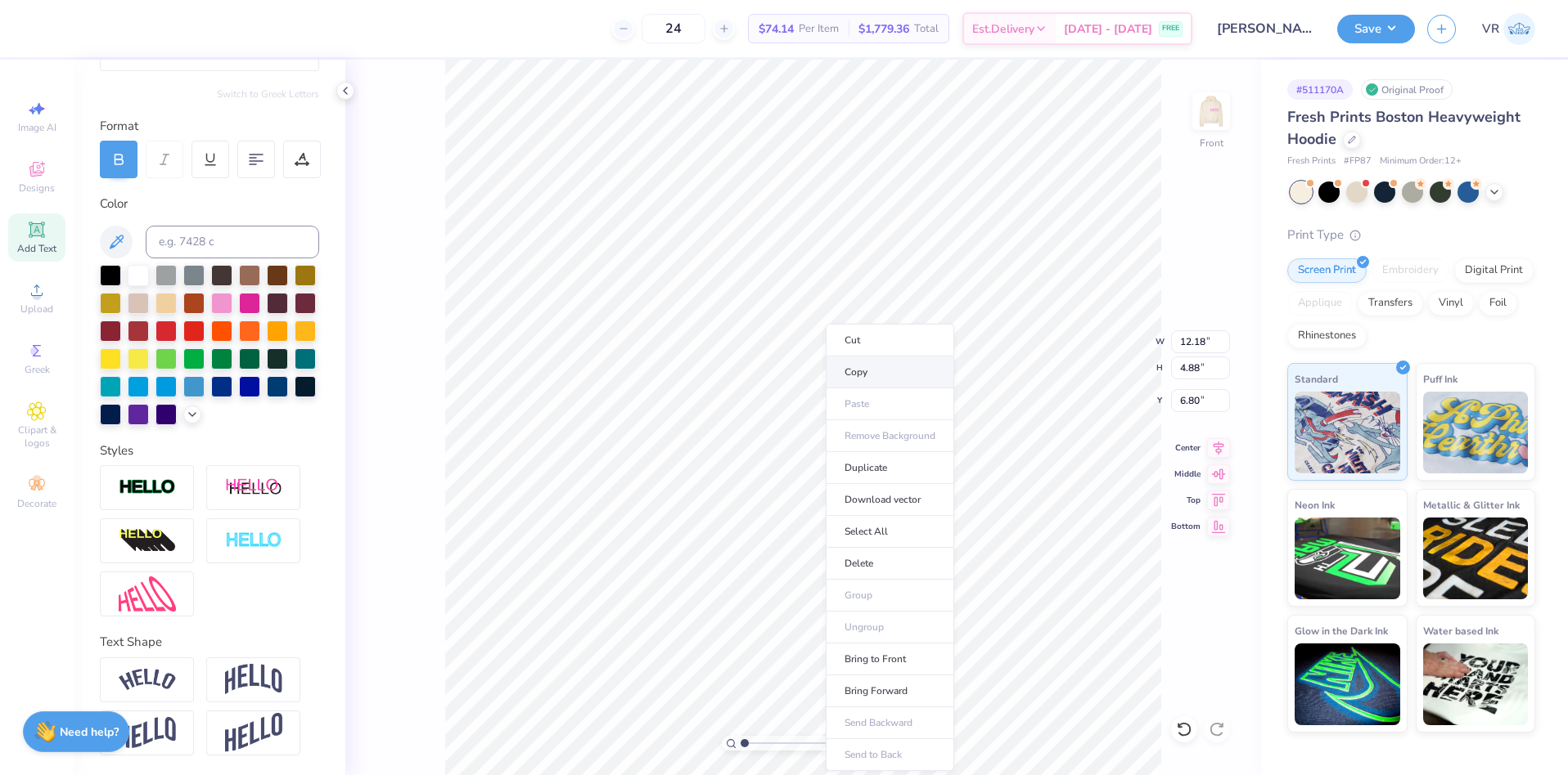
click at [865, 379] on li "Copy" at bounding box center [890, 372] width 128 height 32
click at [1227, 98] on img at bounding box center [1211, 111] width 66 height 66
click at [857, 394] on li "Paste" at bounding box center [902, 398] width 128 height 32
type textarea "1870"
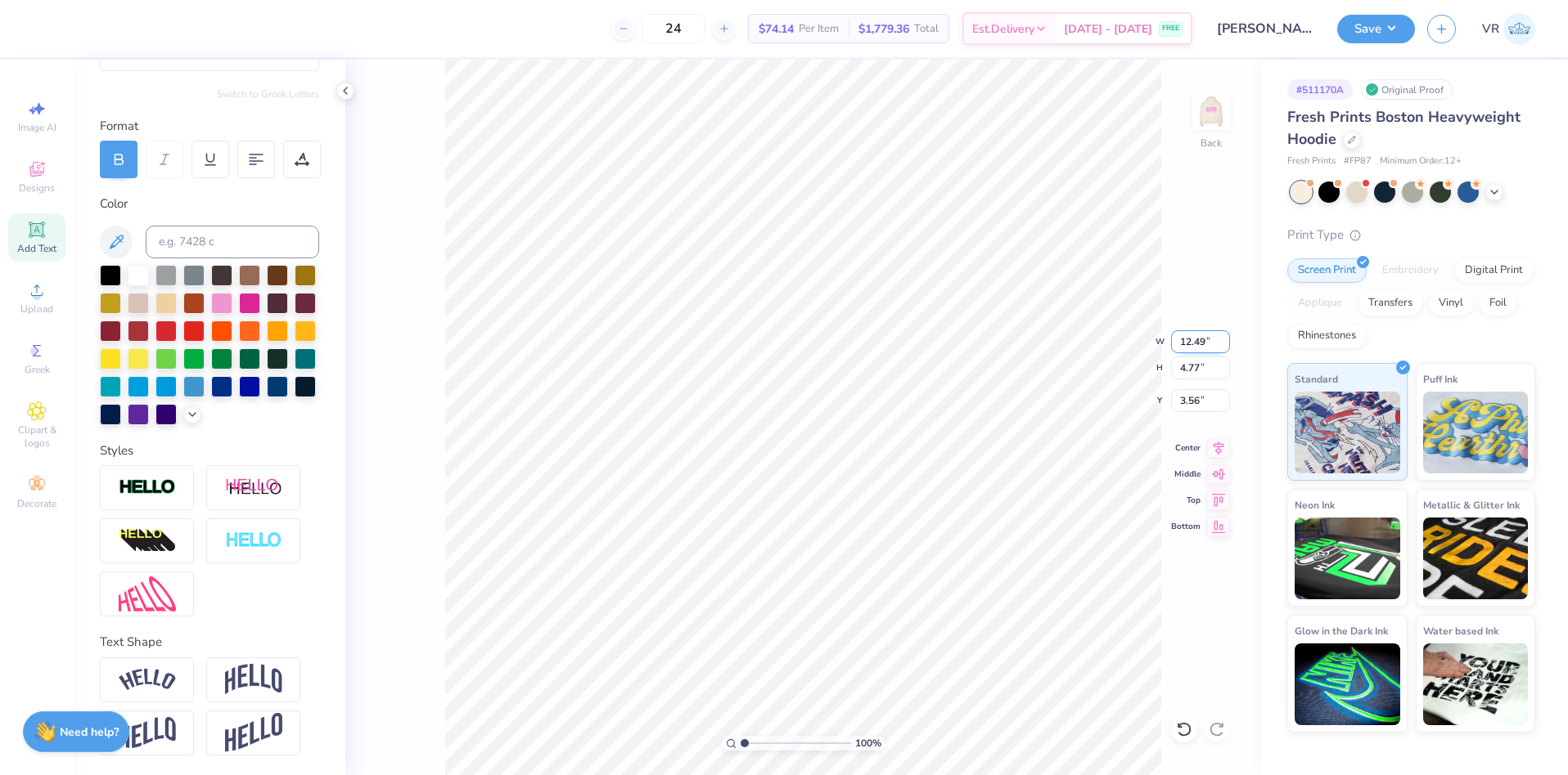
click at [1188, 345] on input "12.49" at bounding box center [1200, 341] width 59 height 23
click at [1187, 345] on input "12.49" at bounding box center [1200, 341] width 59 height 23
type input "7.00"
type input "2.67"
type input "4.61"
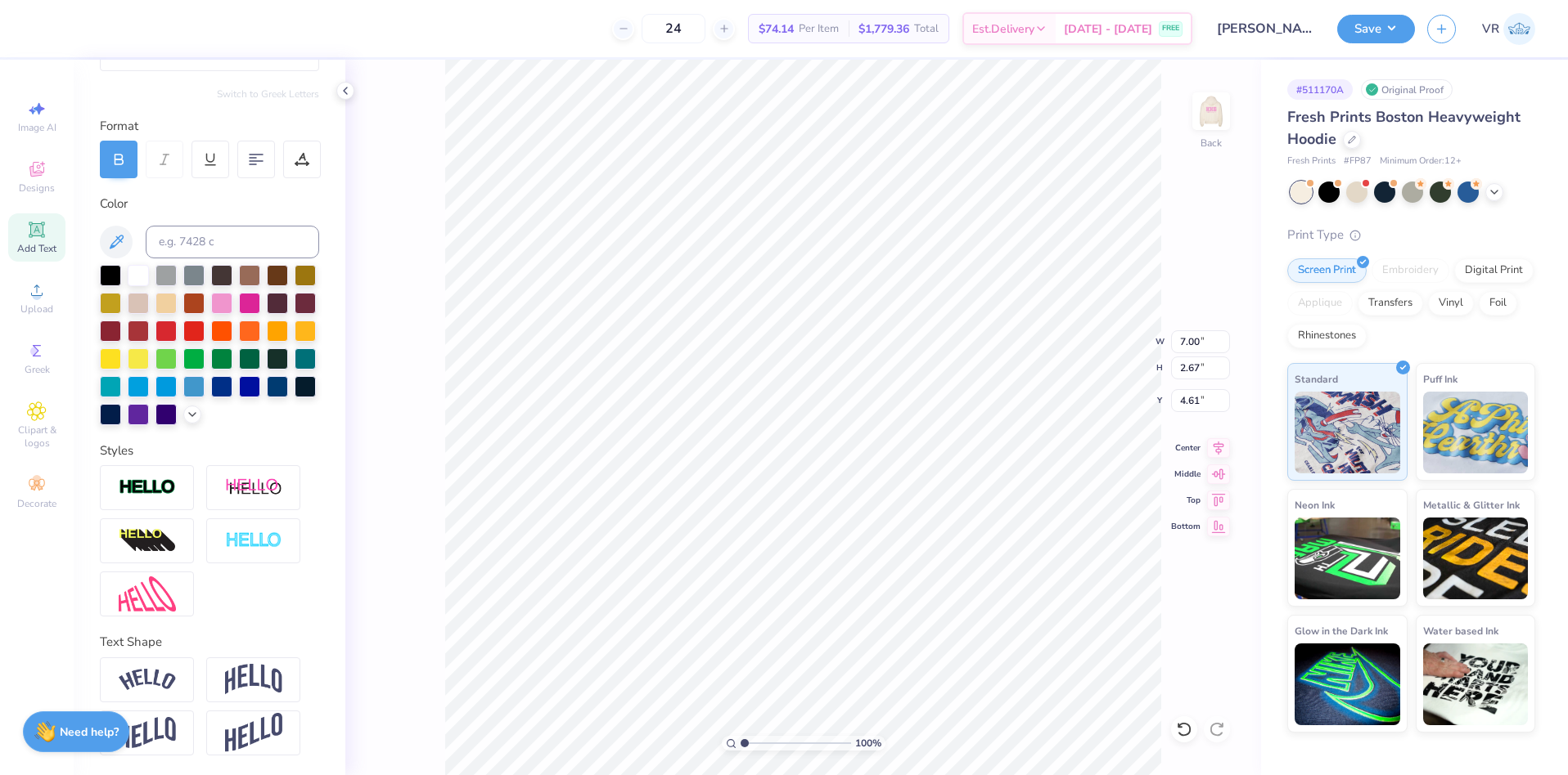
type input "9.00"
type input "3.30"
type input "8.17"
type input "9.07"
click at [1211, 108] on img at bounding box center [1211, 111] width 66 height 66
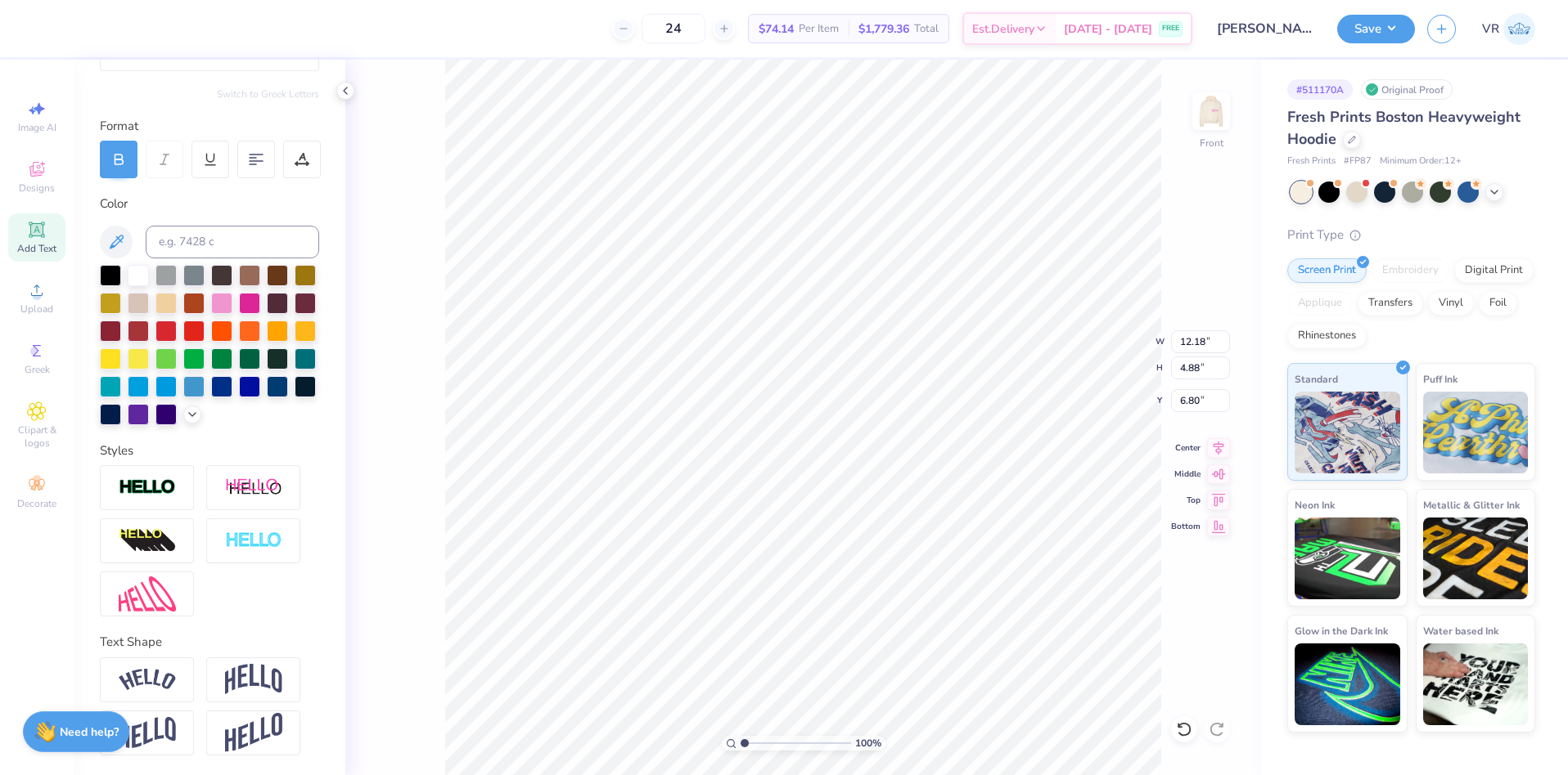
type input "12.50"
type input "6.93"
click at [893, 592] on li "Group" at bounding box center [893, 595] width 128 height 32
click at [1213, 119] on img at bounding box center [1211, 111] width 66 height 66
click at [232, 291] on div at bounding box center [221, 301] width 21 height 21
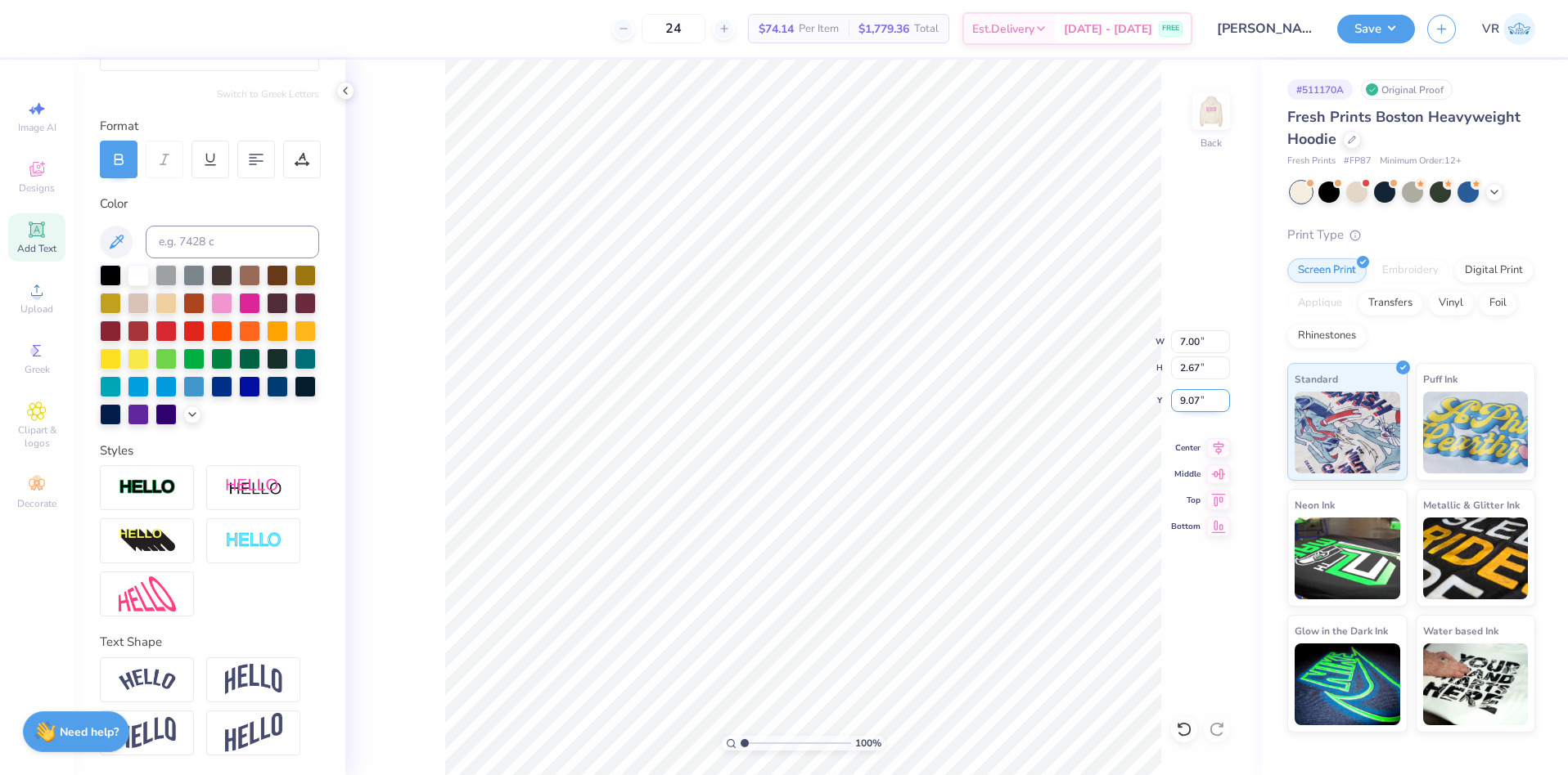
click at [1186, 400] on input "9.07" at bounding box center [1200, 400] width 59 height 23
type input "9.00"
click at [1219, 104] on img at bounding box center [1211, 111] width 66 height 66
click at [1184, 402] on input "6.80" at bounding box center [1200, 400] width 59 height 23
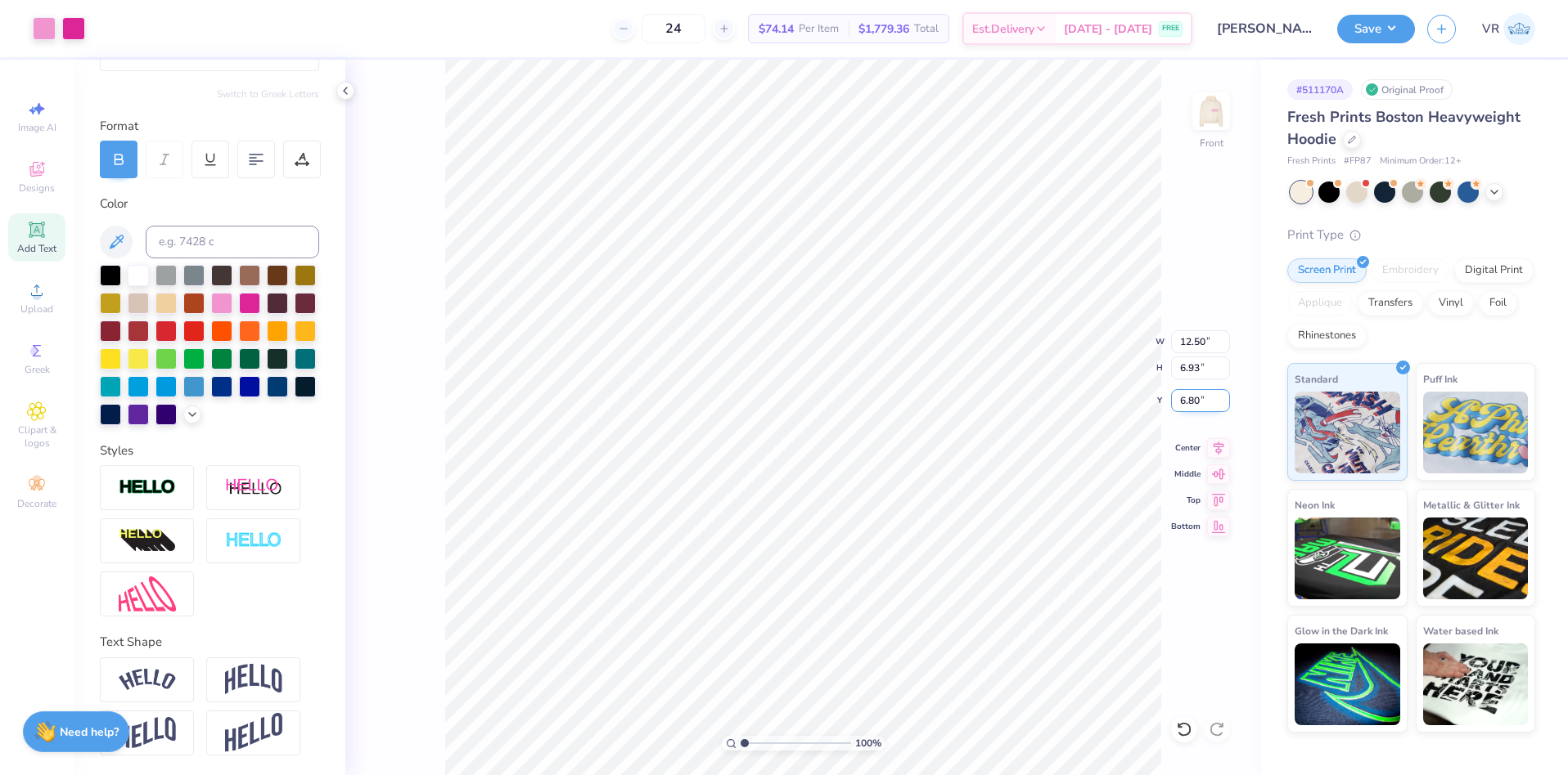
click at [1184, 402] on input "6.80" at bounding box center [1200, 400] width 59 height 23
type input "6.00"
click at [1372, 36] on button "Save" at bounding box center [1376, 26] width 78 height 29
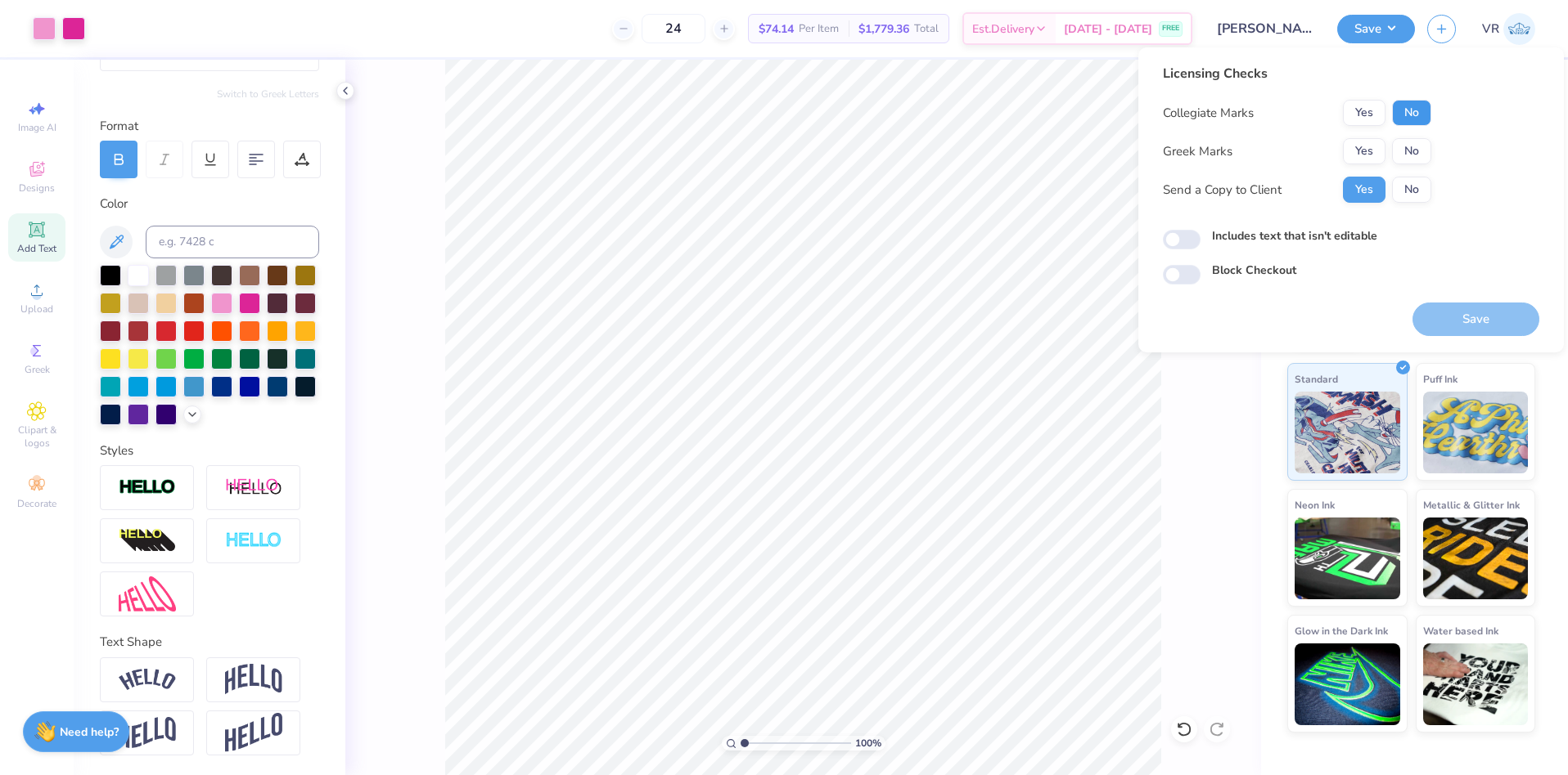
click at [1413, 118] on button "No" at bounding box center [1412, 113] width 39 height 26
click at [1372, 144] on button "Yes" at bounding box center [1365, 151] width 43 height 26
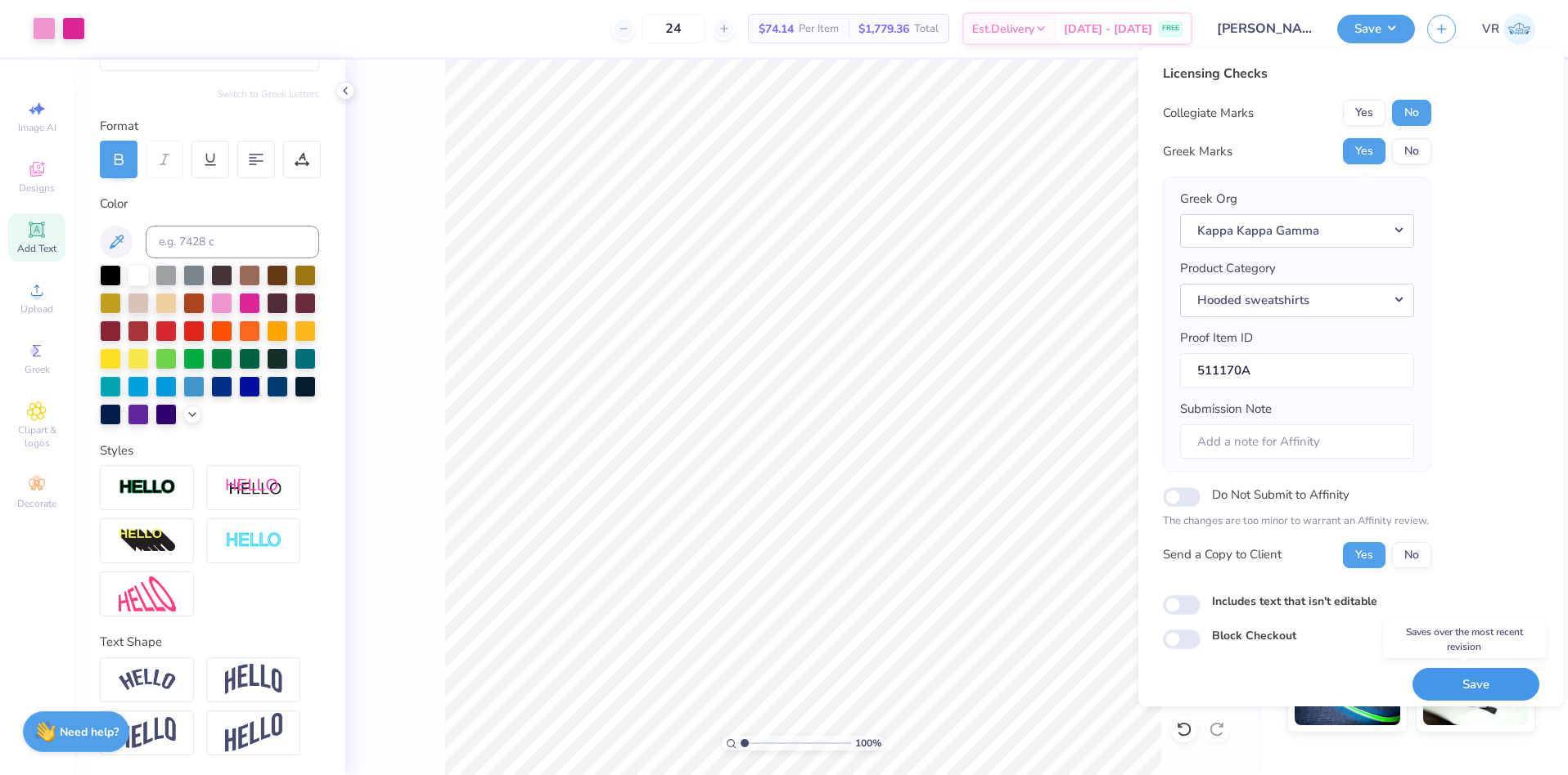
click at [1447, 682] on button "Save" at bounding box center [1476, 685] width 127 height 33
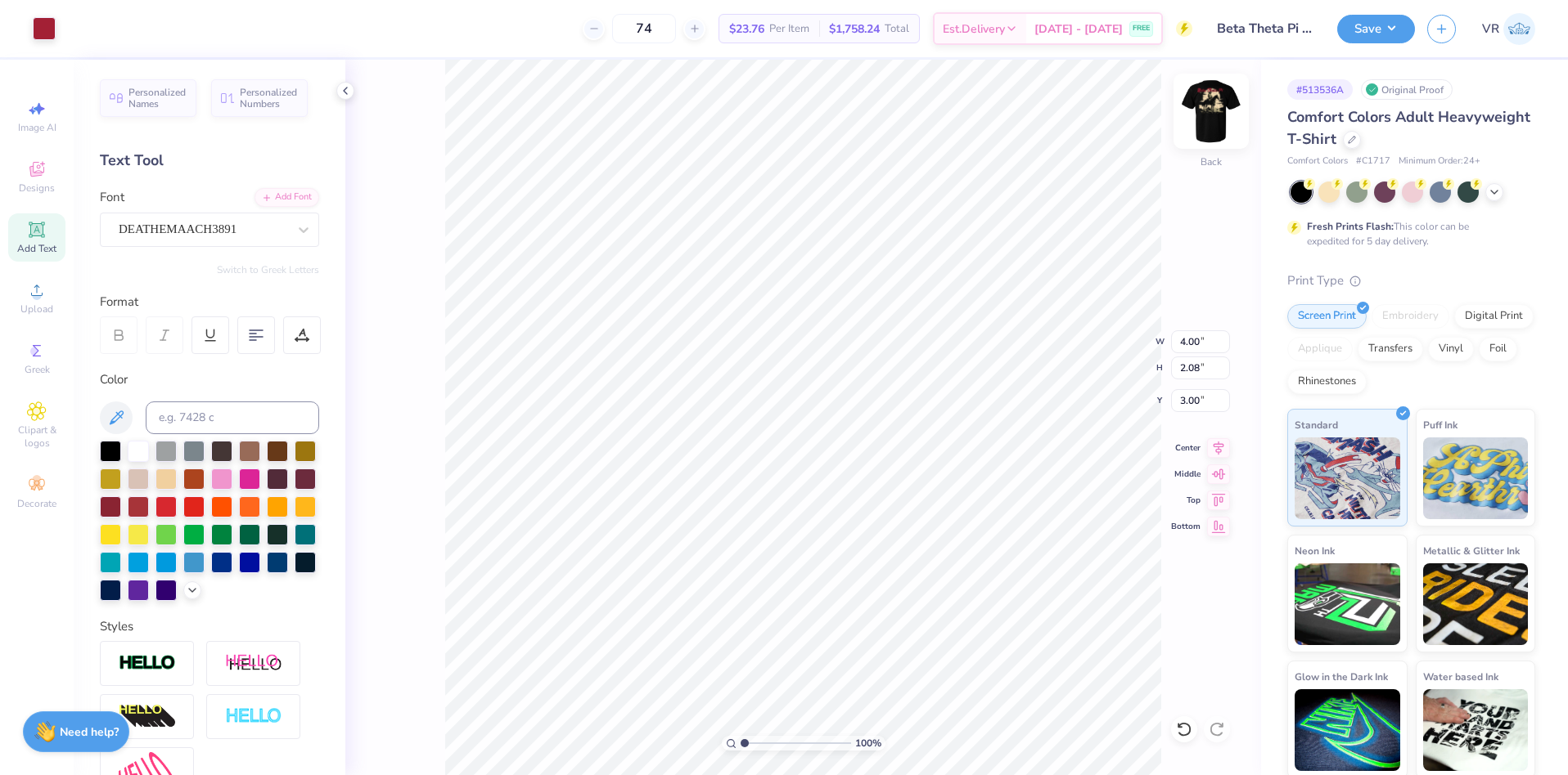
click at [1206, 108] on img at bounding box center [1211, 111] width 66 height 66
click at [29, 301] on div "Upload" at bounding box center [37, 298] width 57 height 49
click at [58, 304] on div "Upload" at bounding box center [37, 298] width 57 height 49
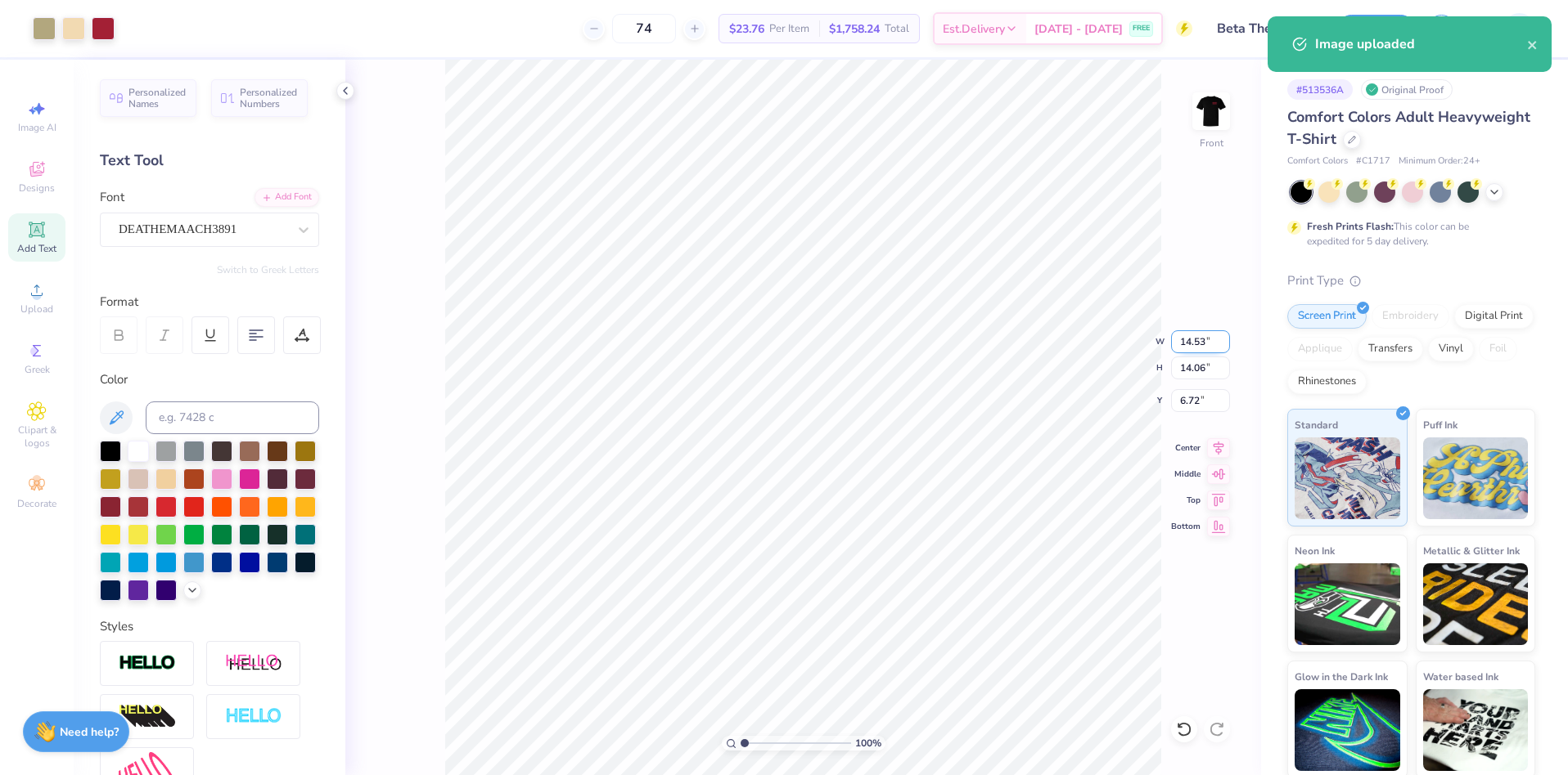
click at [1190, 343] on input "14.53" at bounding box center [1200, 341] width 59 height 23
type input "12.50"
type input "12.09"
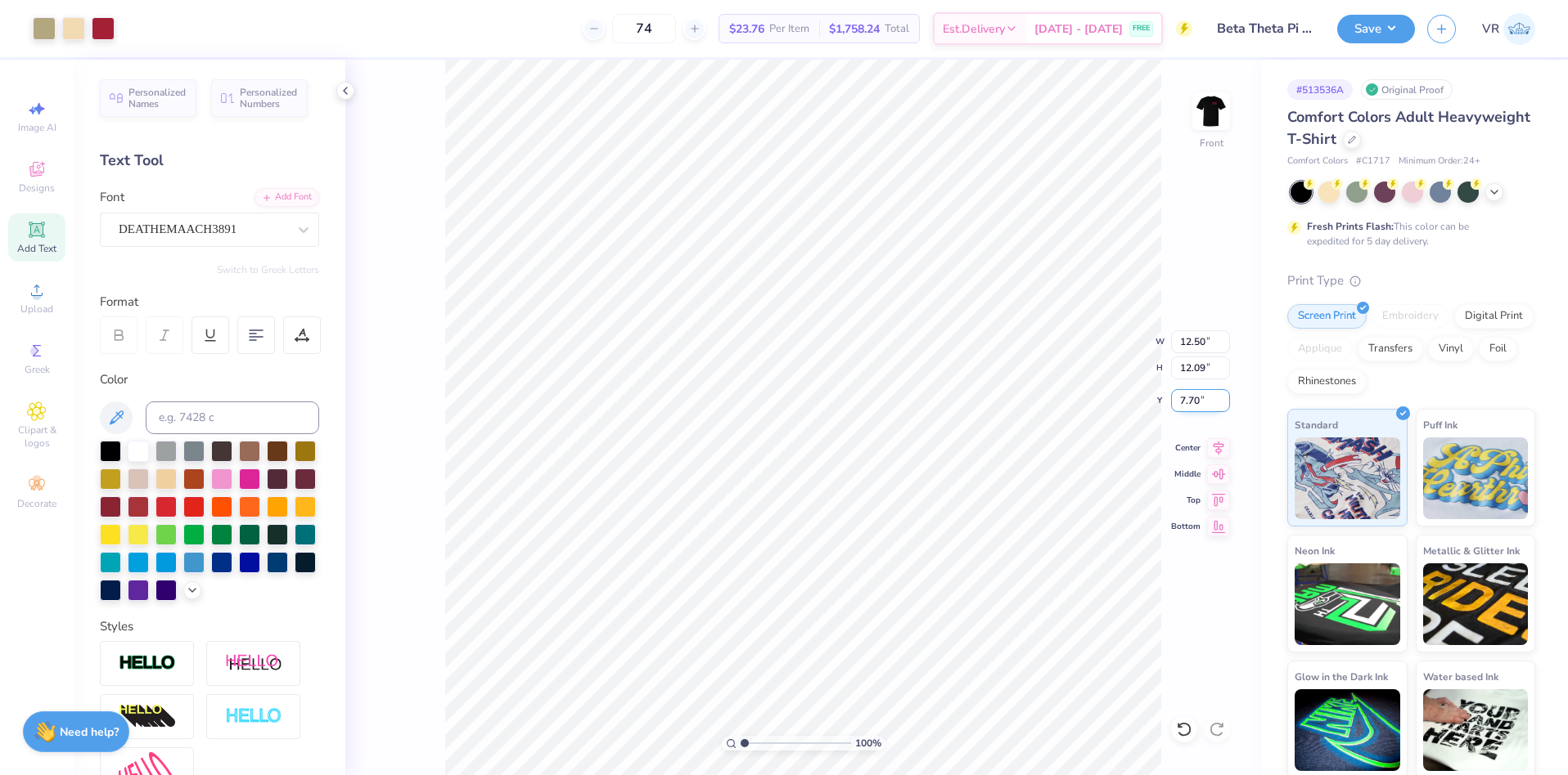
click at [1184, 403] on input "7.70" at bounding box center [1200, 400] width 59 height 23
type input "3.00"
drag, startPoint x: 749, startPoint y: 746, endPoint x: 773, endPoint y: 739, distance: 25.0
click at [769, 745] on input "range" at bounding box center [795, 743] width 110 height 15
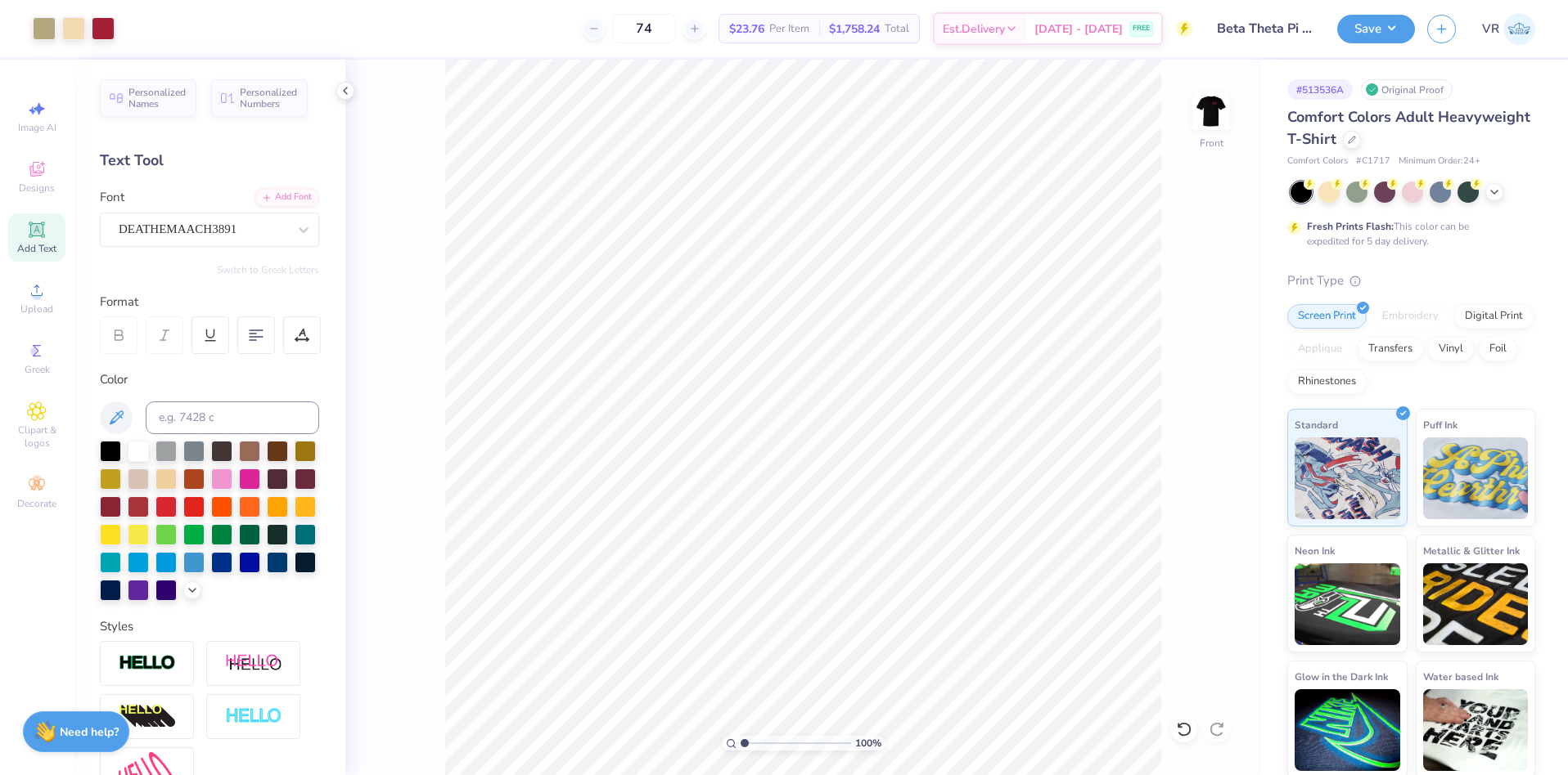
drag, startPoint x: 769, startPoint y: 743, endPoint x: 734, endPoint y: 744, distance: 35.0
type input "1"
click at [740, 745] on input "range" at bounding box center [795, 743] width 110 height 15
click at [32, 296] on icon at bounding box center [37, 290] width 20 height 20
click at [1190, 346] on input "14.53" at bounding box center [1200, 341] width 59 height 23
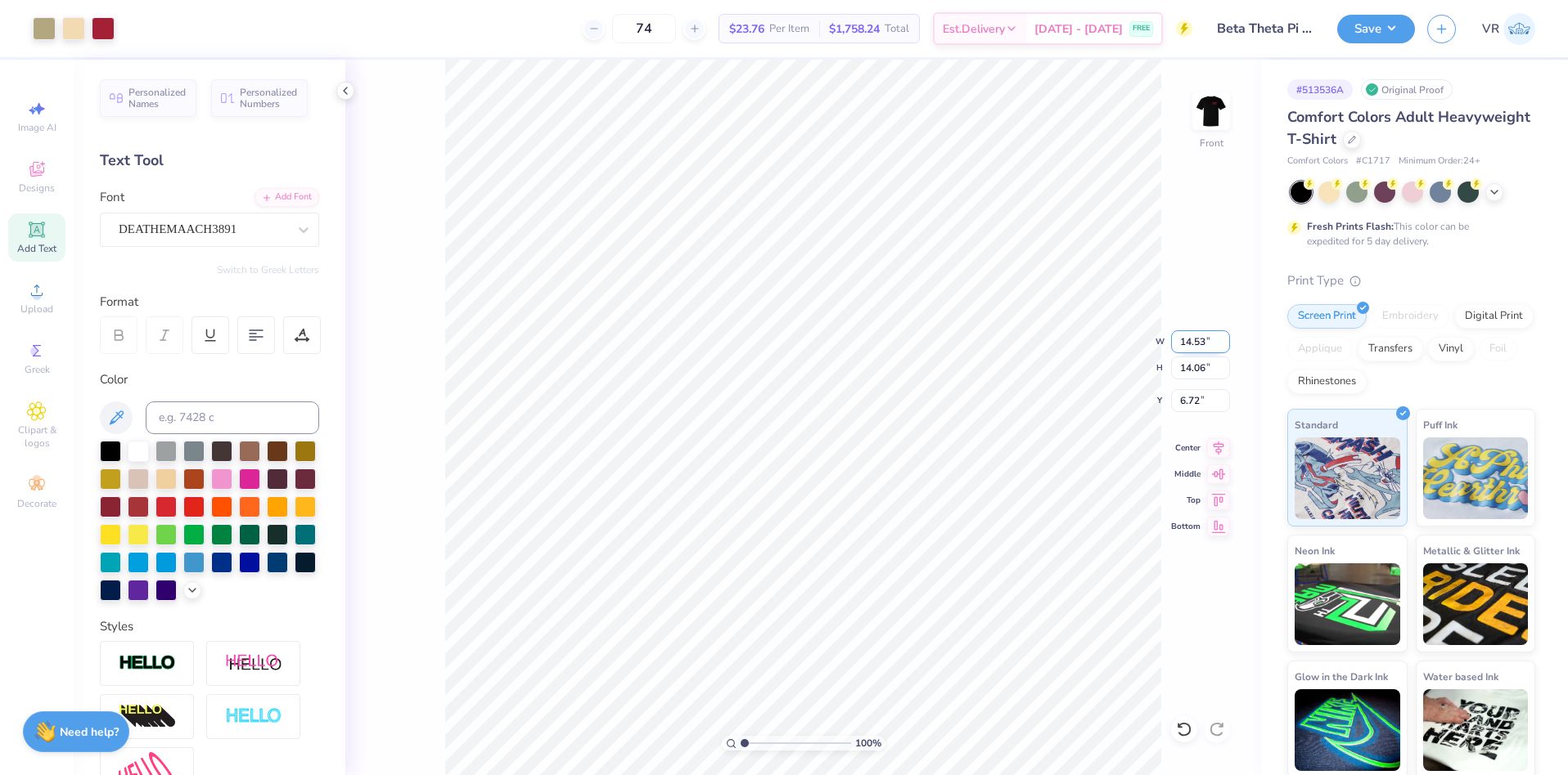
click at [1190, 346] on input "14.53" at bounding box center [1200, 341] width 59 height 23
type input "12.50"
type input "12.09"
click at [1185, 405] on input "7.70" at bounding box center [1200, 400] width 59 height 23
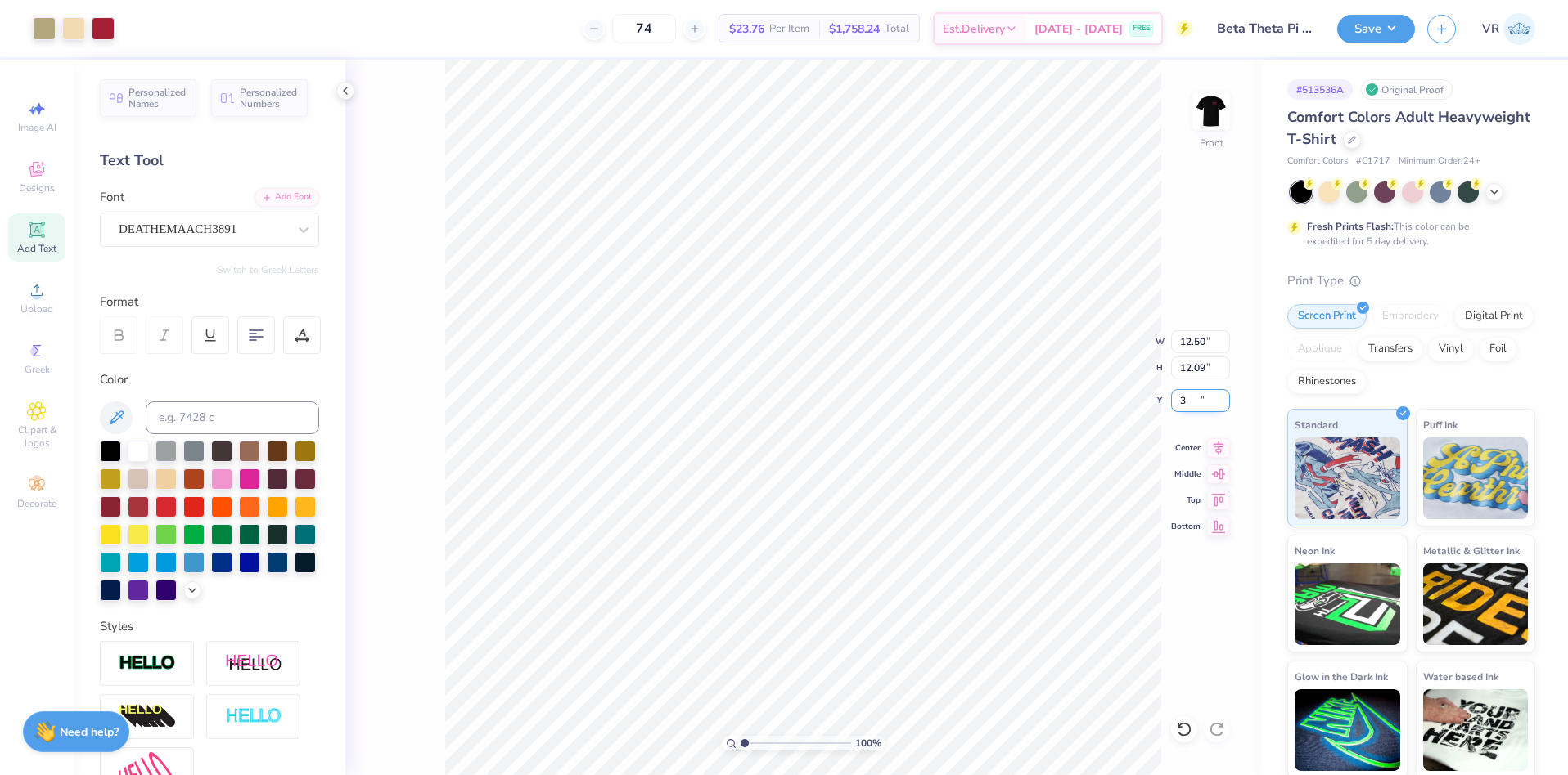
type input "3.00"
click at [1361, 27] on button "Save" at bounding box center [1376, 26] width 78 height 29
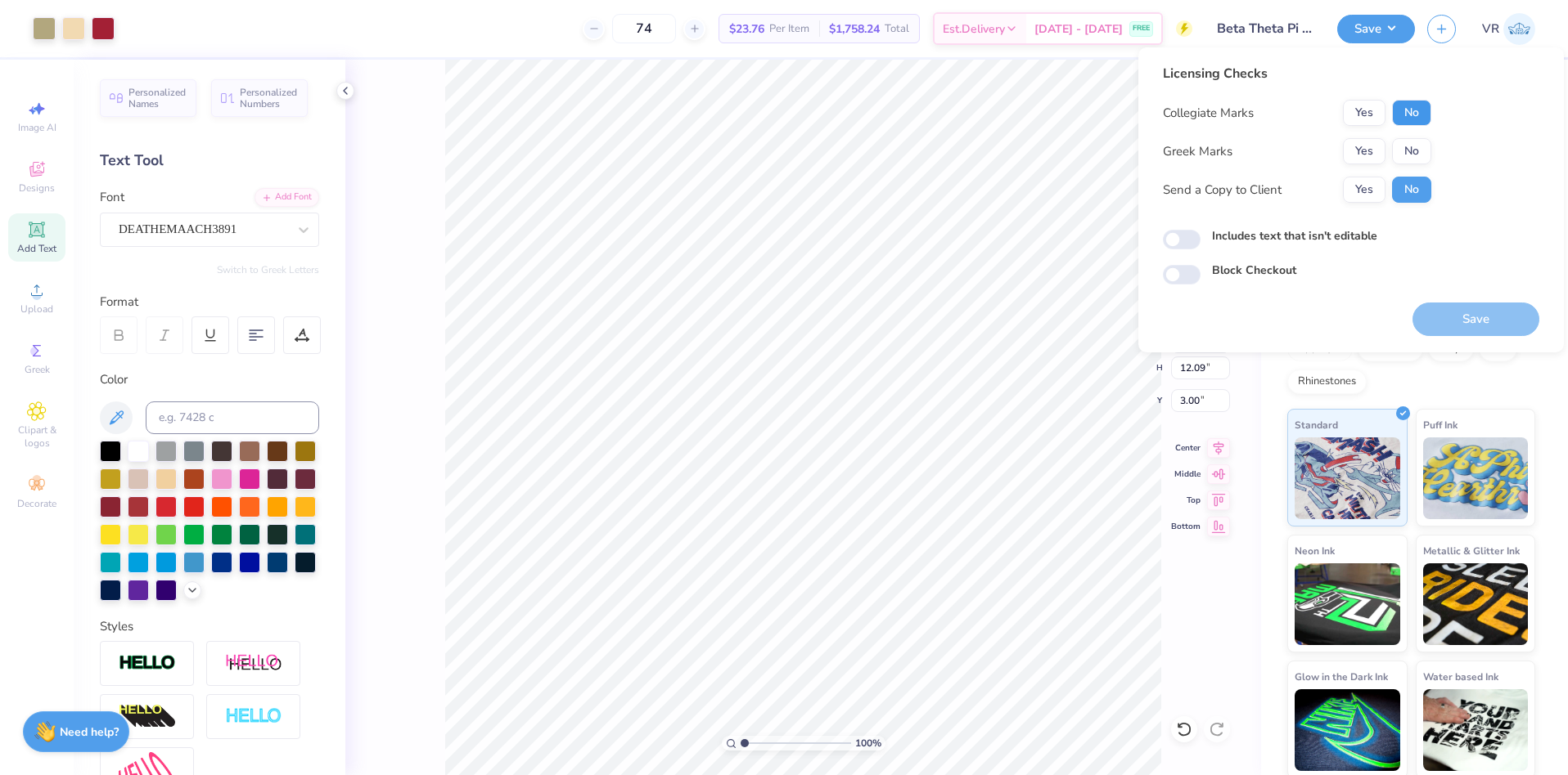
click at [1402, 114] on button "No" at bounding box center [1412, 113] width 39 height 26
click at [1368, 143] on button "Yes" at bounding box center [1365, 151] width 43 height 26
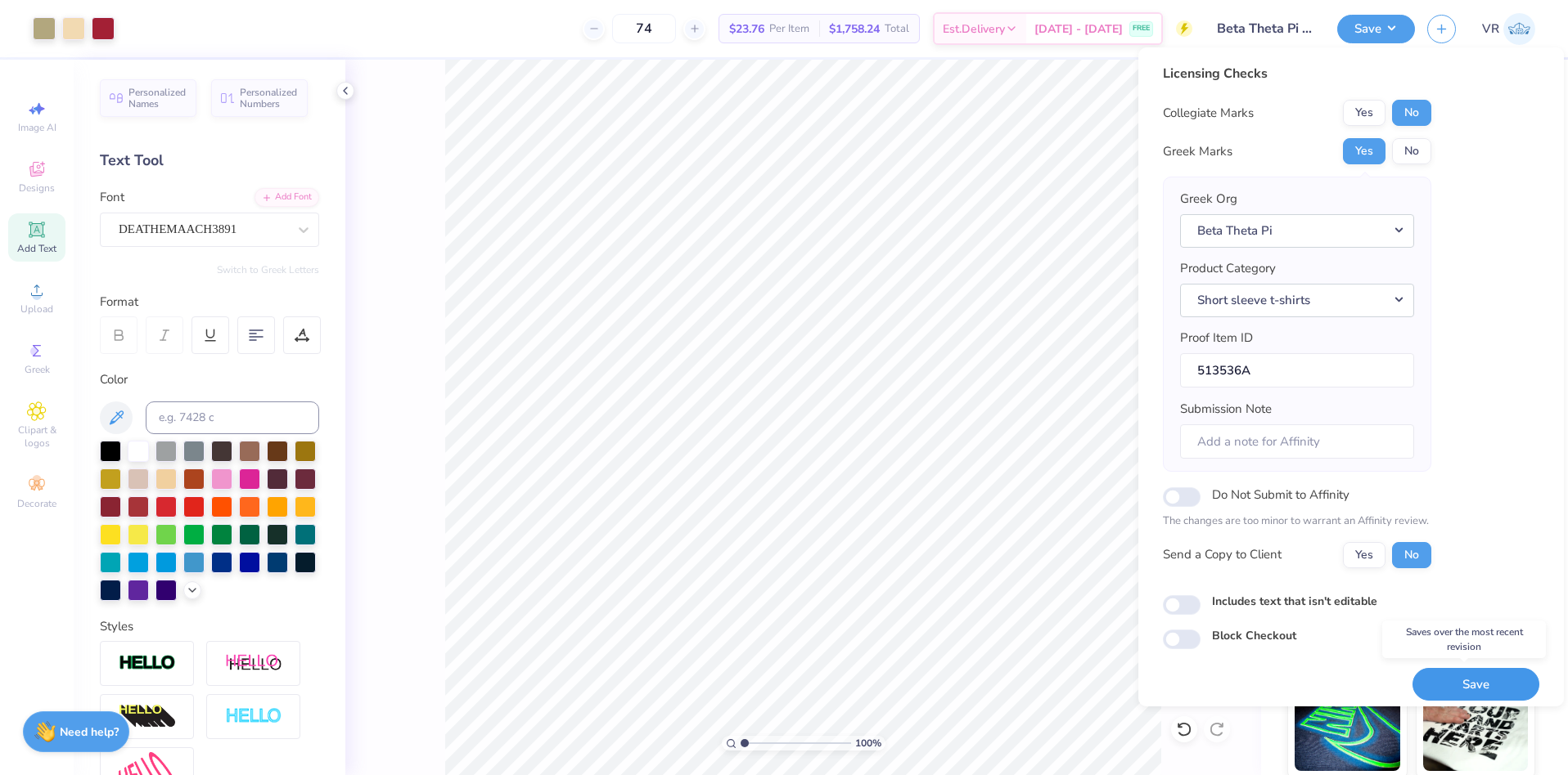
click at [1477, 680] on button "Save" at bounding box center [1476, 685] width 127 height 33
